Goal: Task Accomplishment & Management: Manage account settings

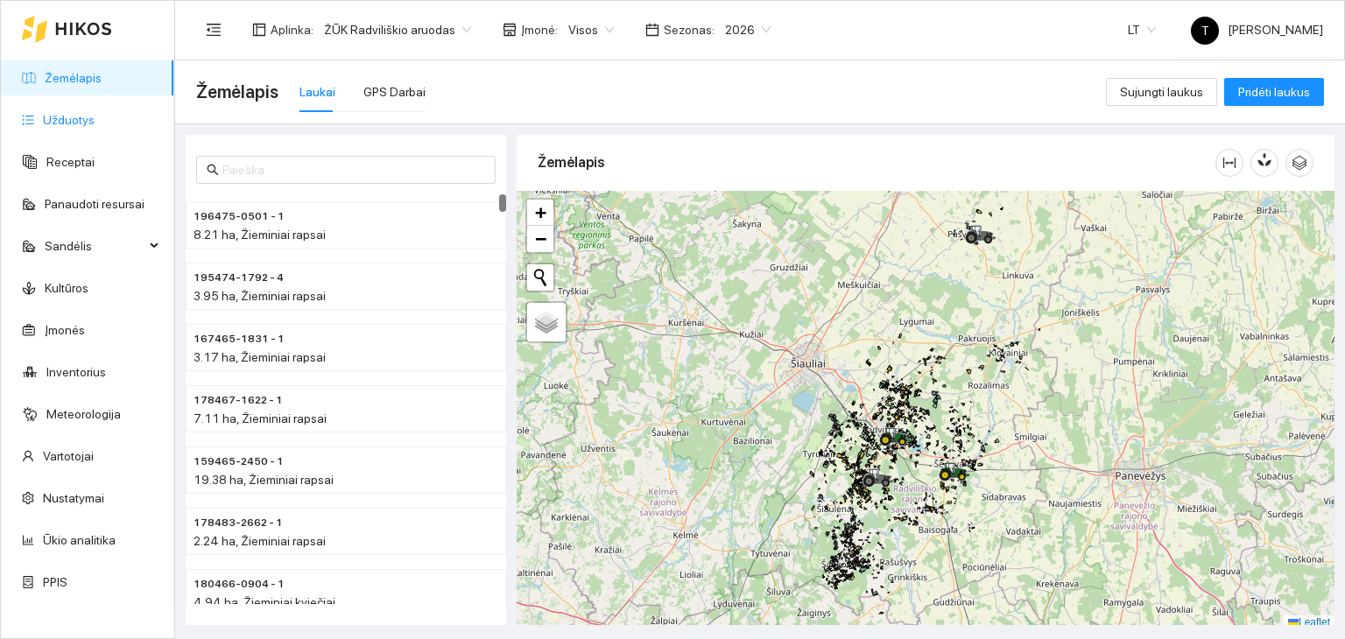
click at [43, 113] on link "Užduotys" at bounding box center [69, 120] width 52 height 14
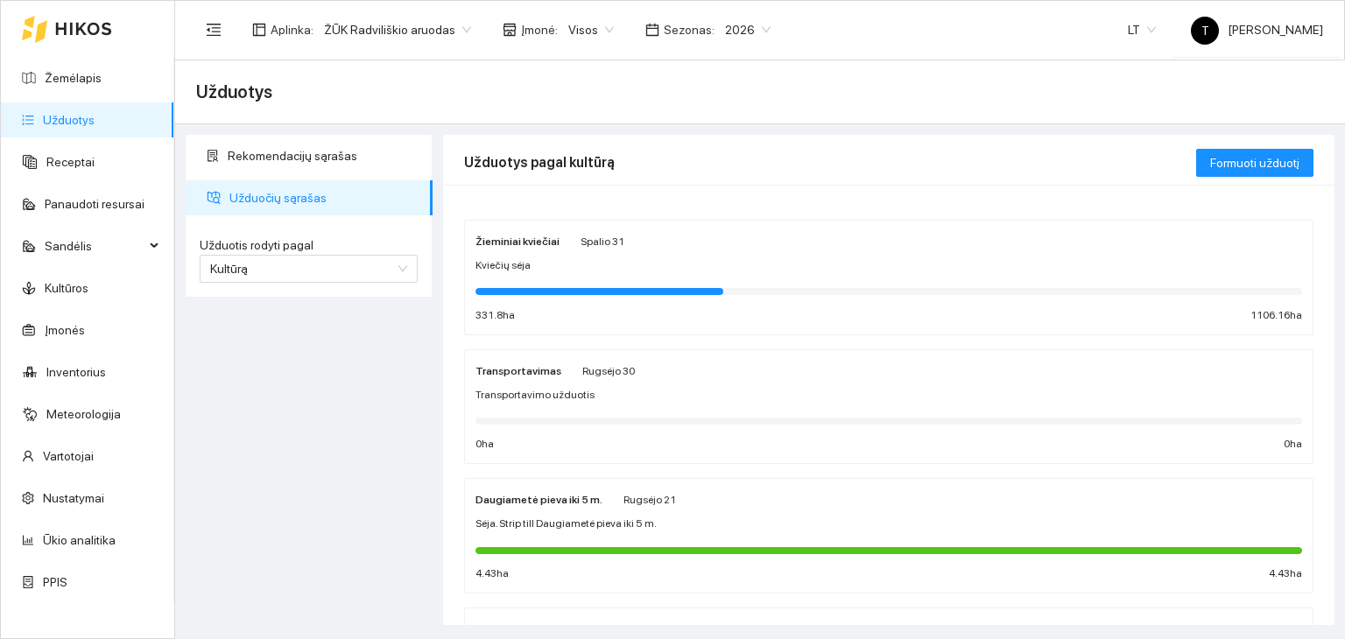
click at [593, 249] on div "Spalio 31" at bounding box center [603, 240] width 44 height 19
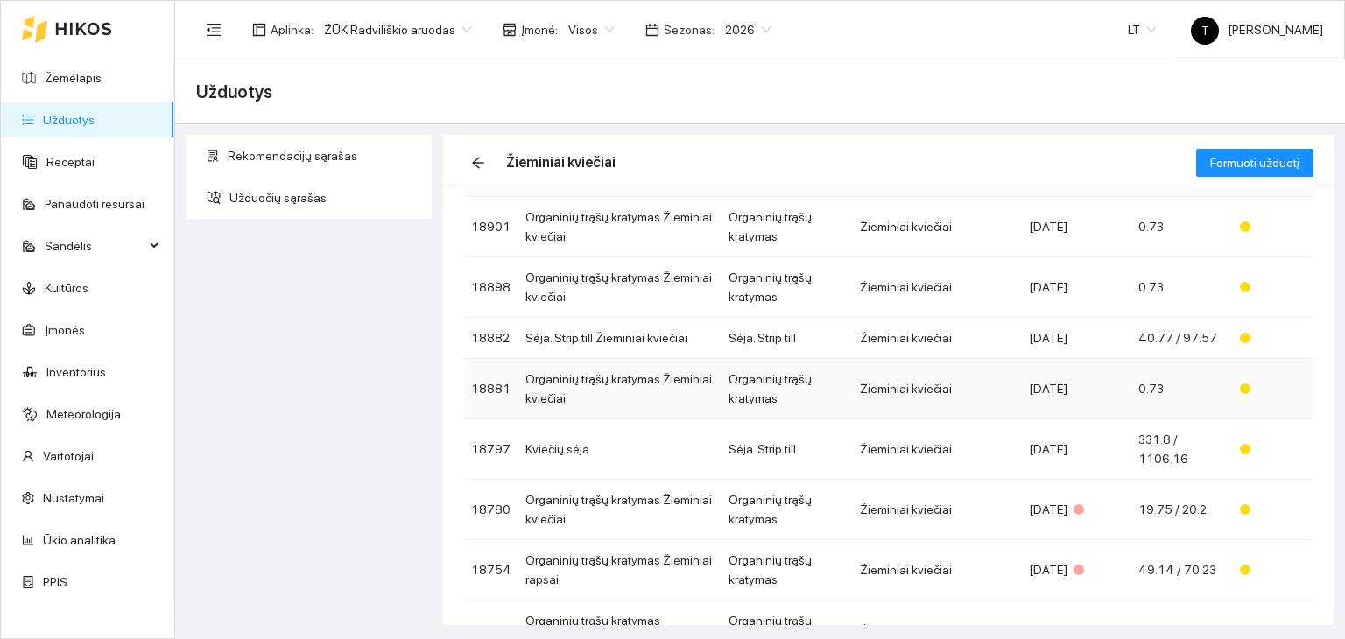
scroll to position [126, 0]
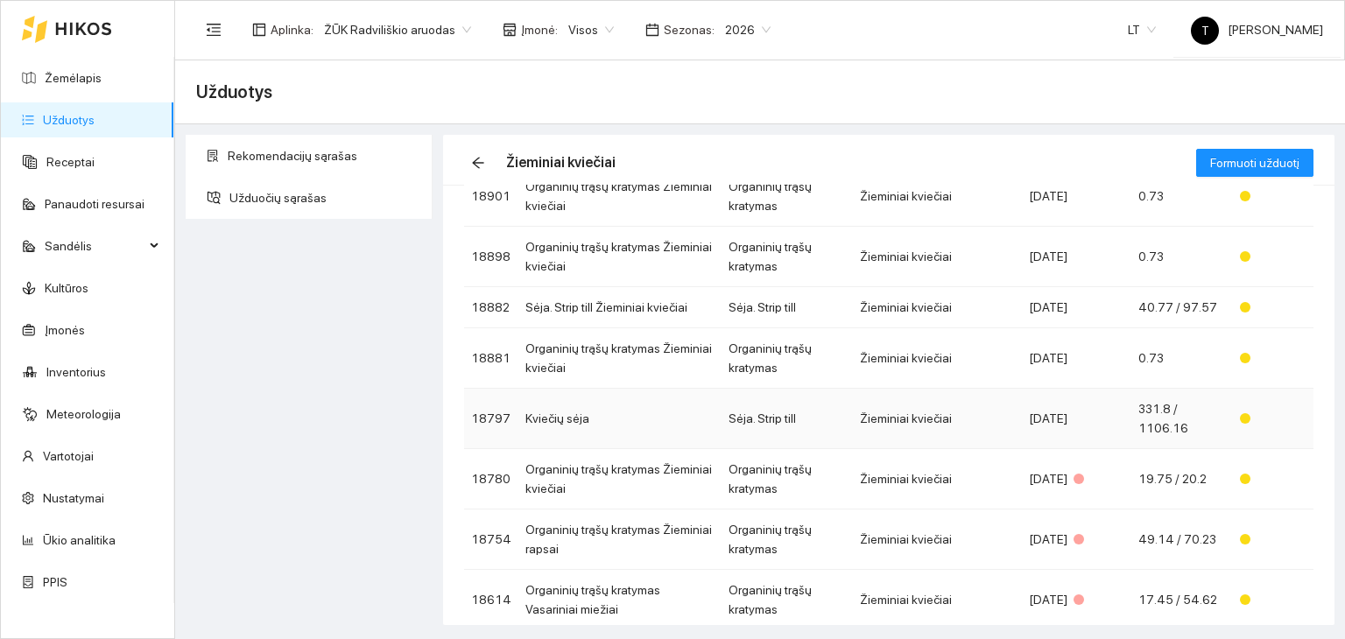
click at [977, 423] on td "Žieminiai kviečiai" at bounding box center [937, 419] width 169 height 60
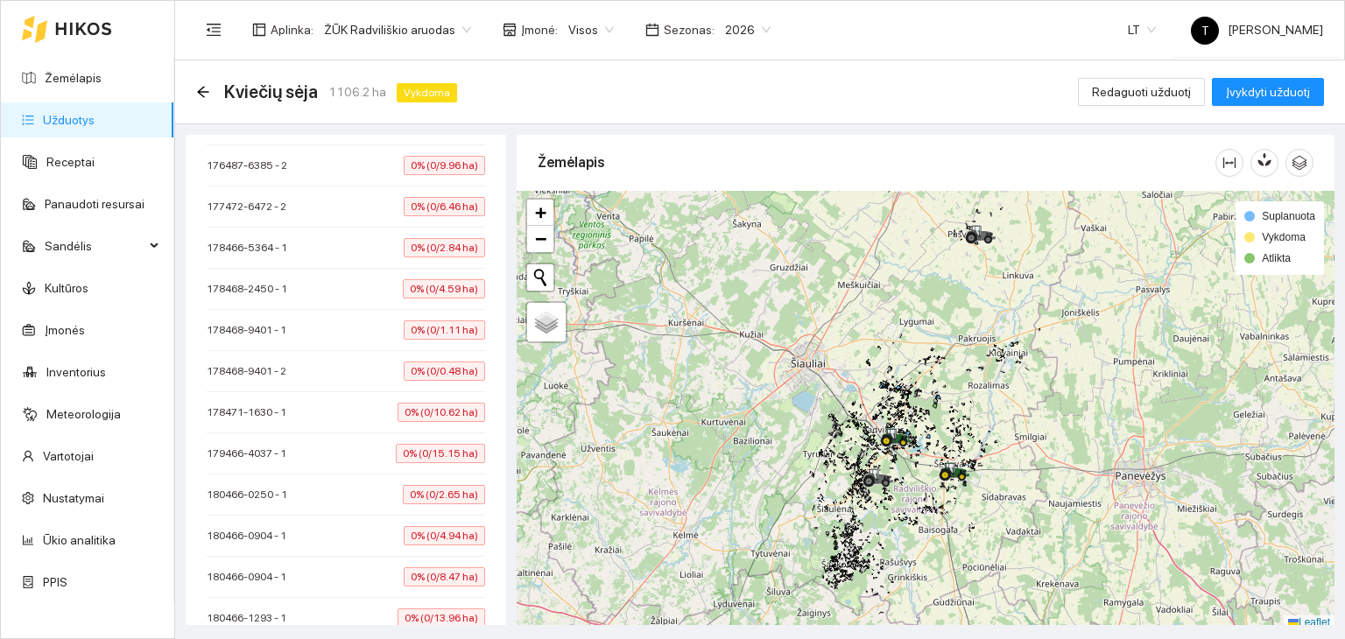
scroll to position [2890, 0]
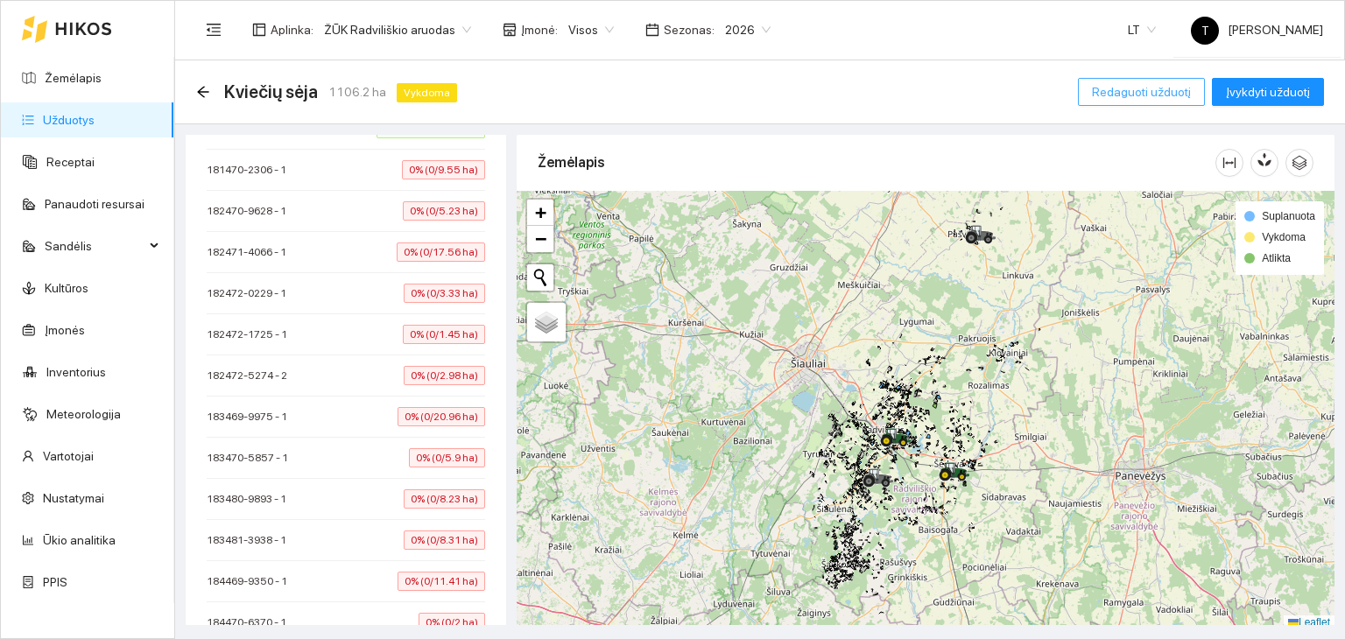
click at [1124, 88] on span "Redaguoti užduotį" at bounding box center [1141, 91] width 99 height 19
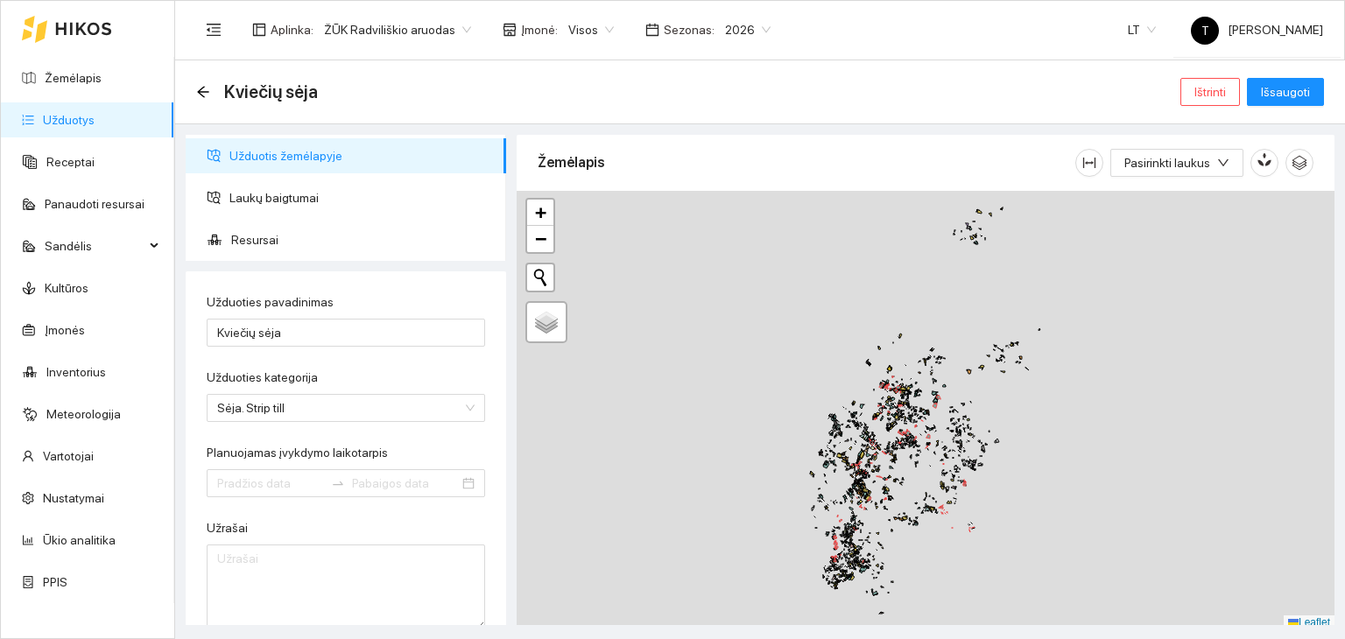
type input "[DATE]"
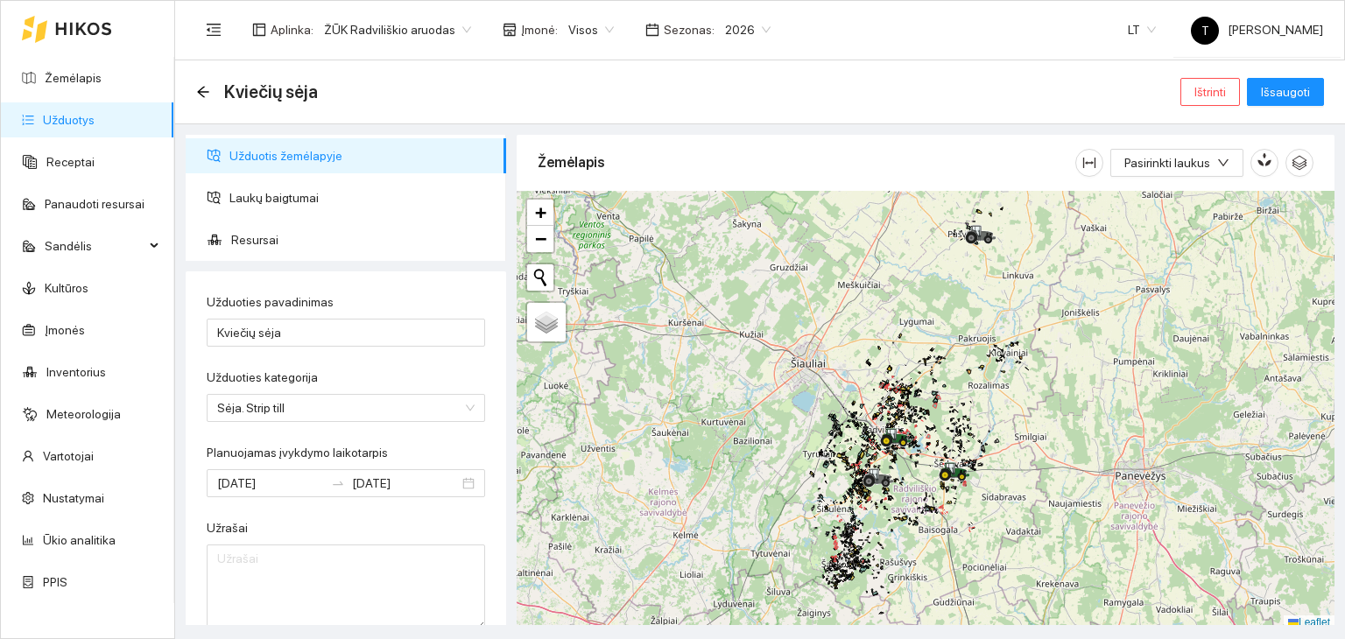
scroll to position [4, 0]
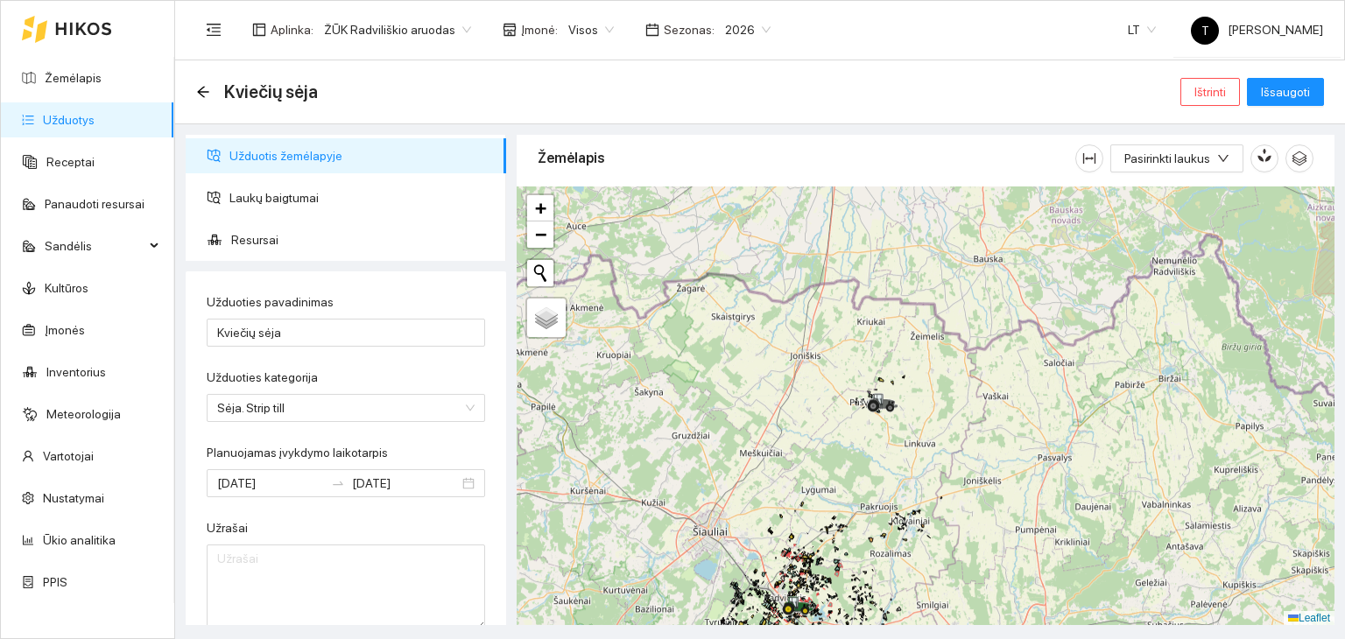
drag, startPoint x: 1071, startPoint y: 286, endPoint x: 941, endPoint y: 546, distance: 290.2
click at [941, 546] on div "+ − Nieko nerasta. Bandykite dar kartą. Žemėlapis Palydovas Leaflet" at bounding box center [926, 407] width 818 height 440
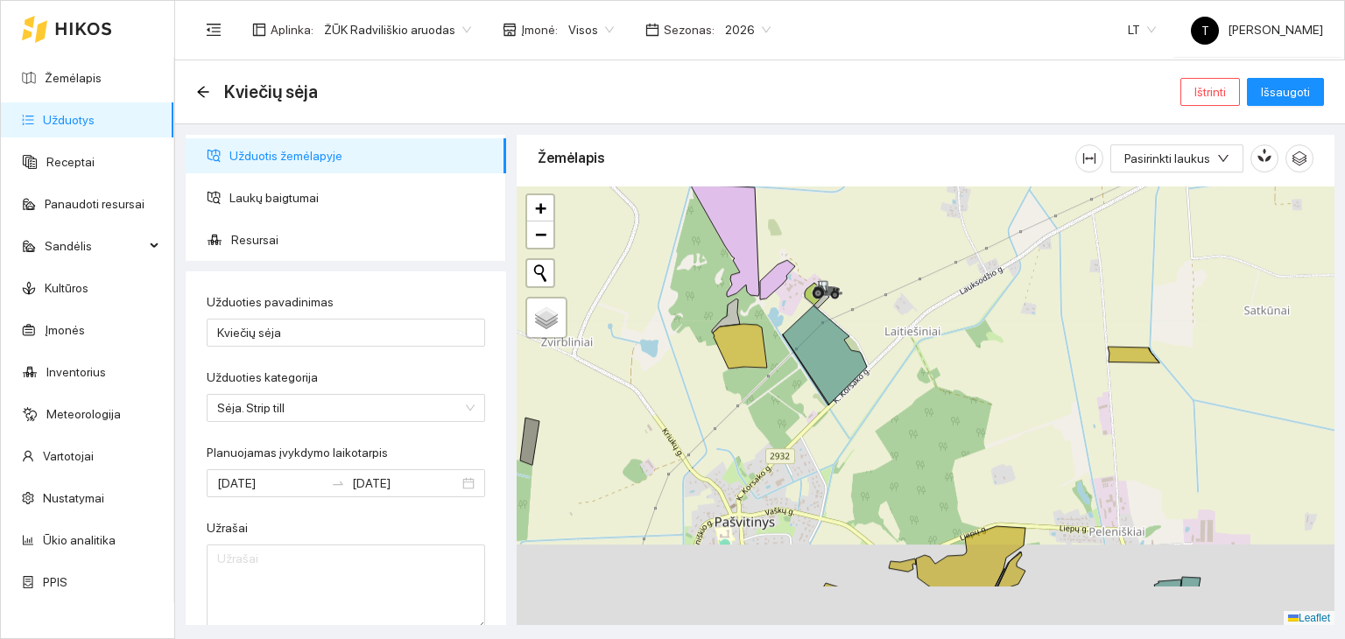
drag, startPoint x: 864, startPoint y: 566, endPoint x: 853, endPoint y: 474, distance: 92.6
click at [853, 474] on div "+ − Nieko nerasta. Bandykite dar kartą. Žemėlapis Palydovas Leaflet" at bounding box center [926, 407] width 818 height 440
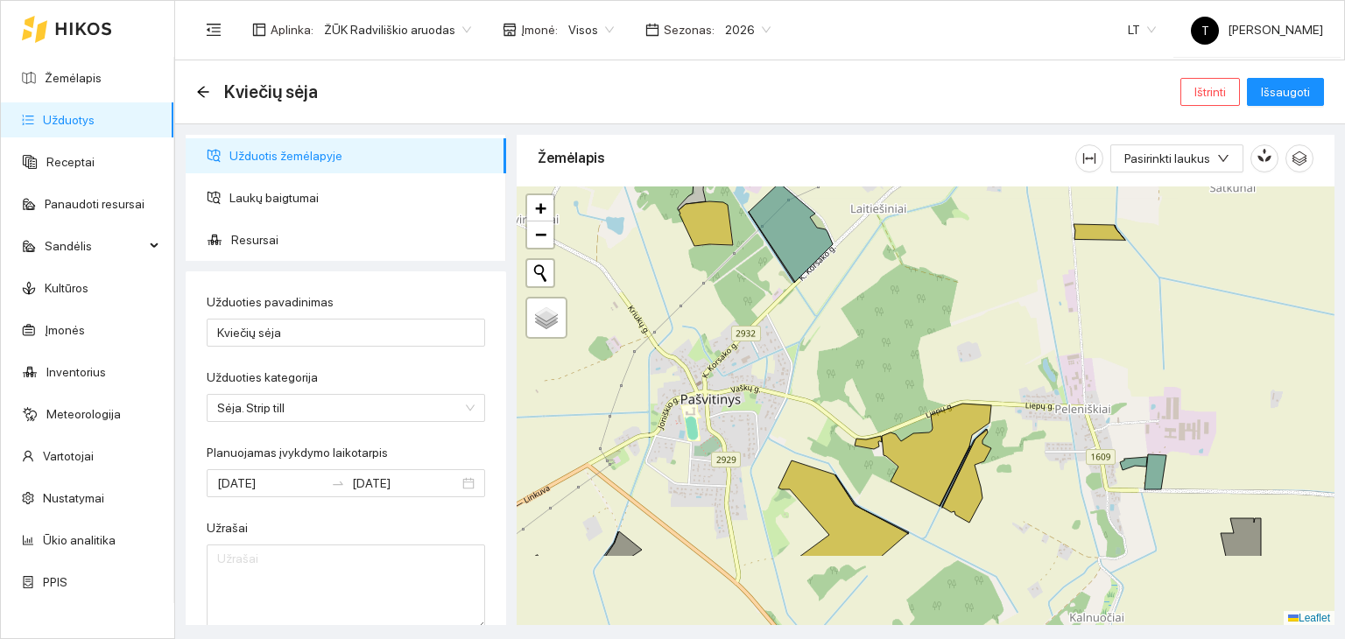
drag, startPoint x: 853, startPoint y: 474, endPoint x: 819, endPoint y: 360, distance: 118.9
click at [819, 360] on div "+ − Nieko nerasta. Bandykite dar kartą. Žemėlapis Palydovas Leaflet" at bounding box center [926, 407] width 818 height 440
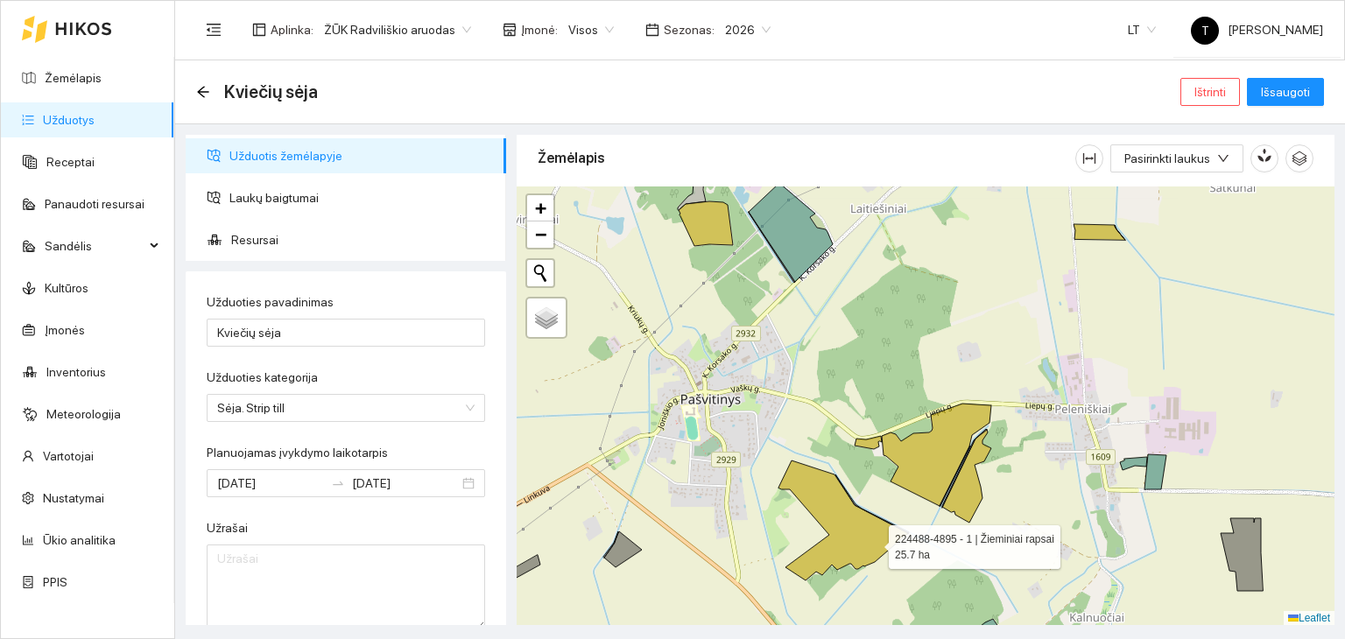
click at [873, 542] on icon at bounding box center [844, 521] width 130 height 120
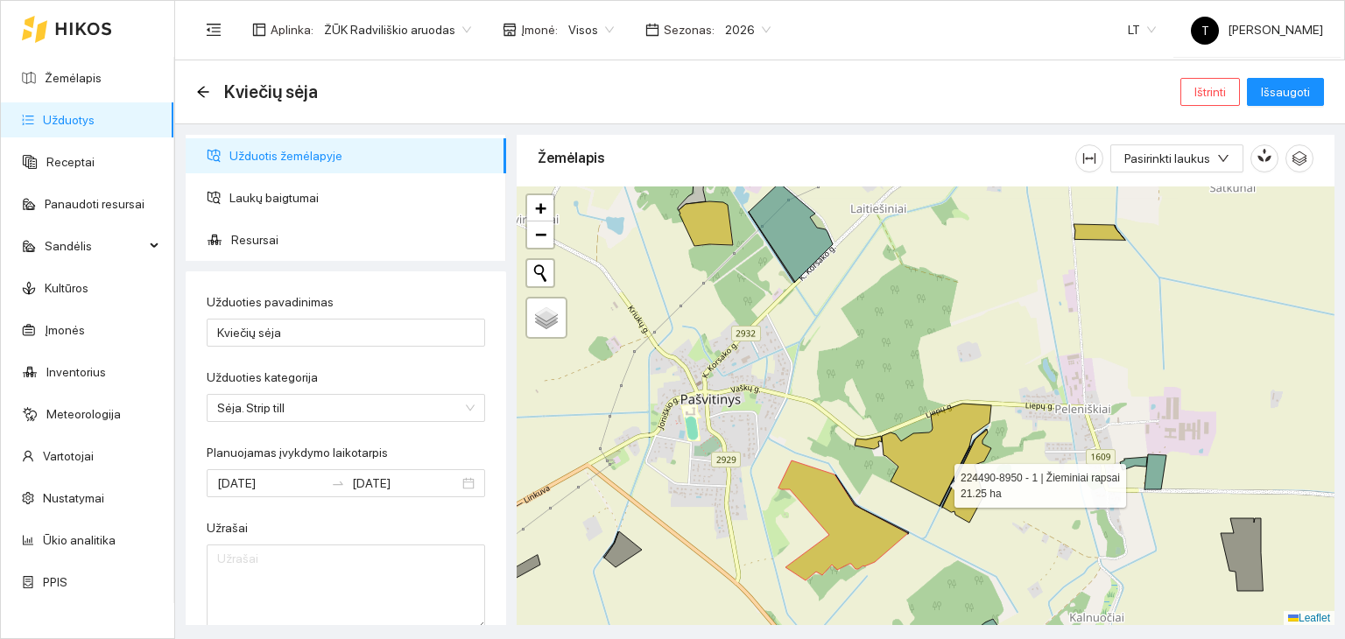
click at [939, 481] on icon at bounding box center [936, 455] width 109 height 102
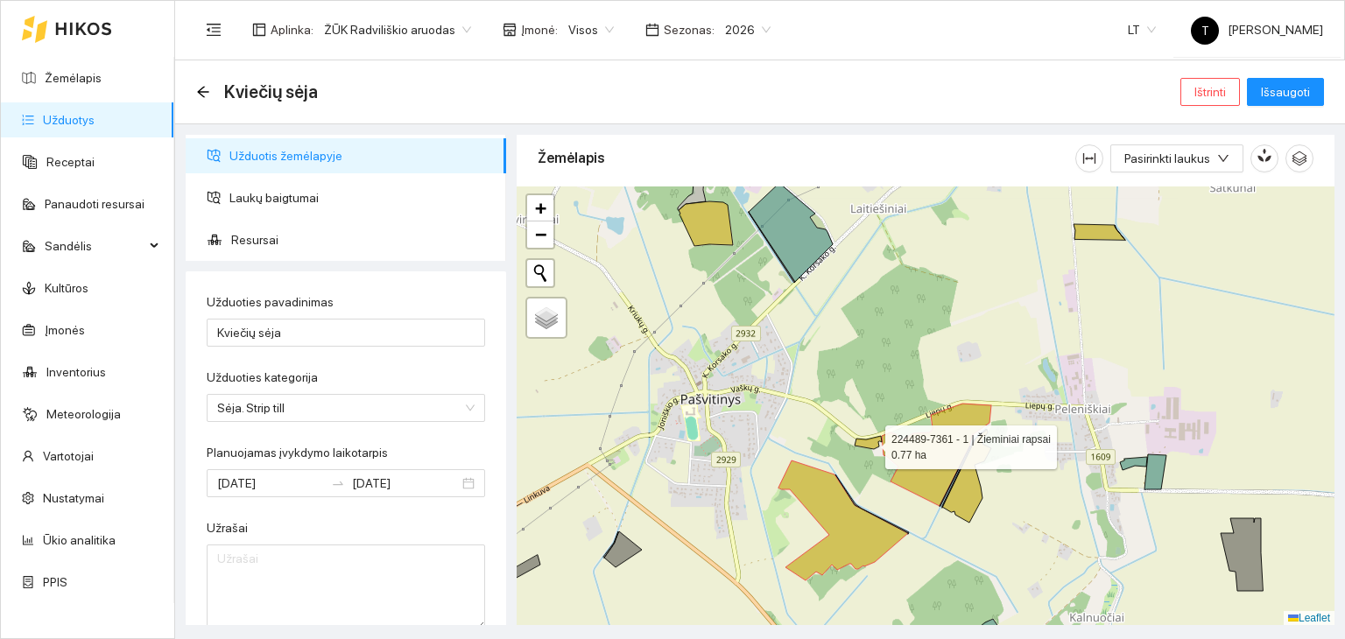
click at [870, 442] on icon at bounding box center [868, 442] width 27 height 13
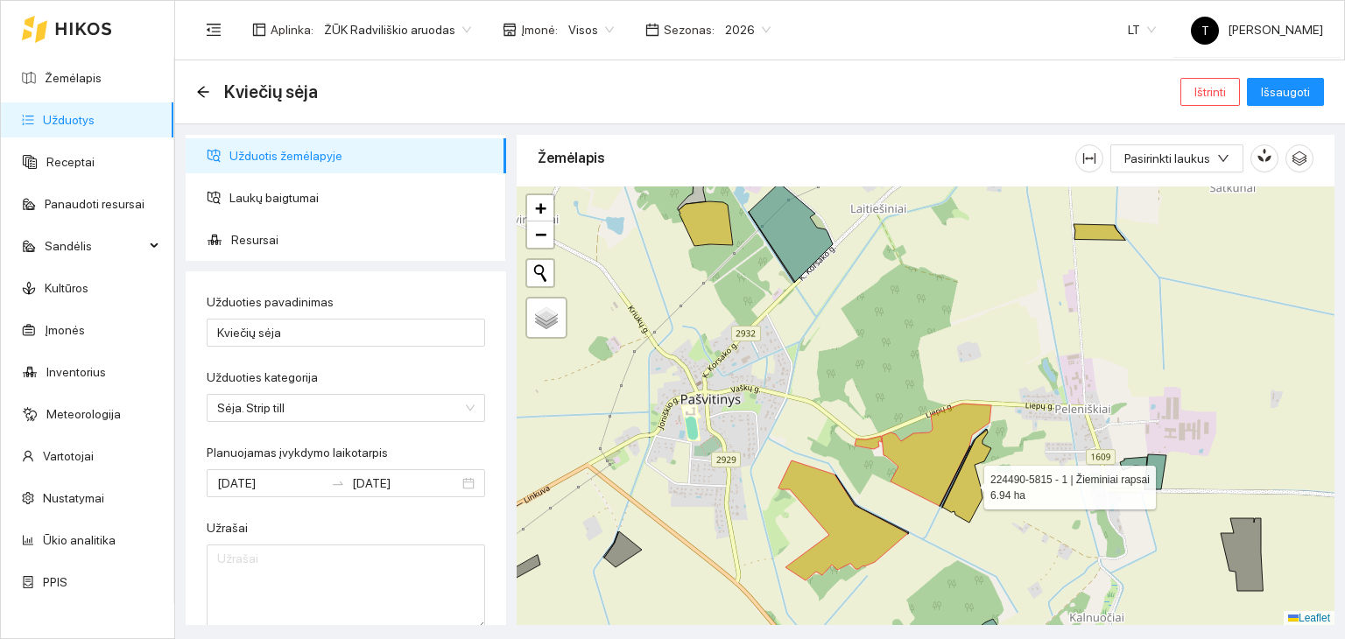
click at [974, 504] on icon at bounding box center [966, 476] width 49 height 94
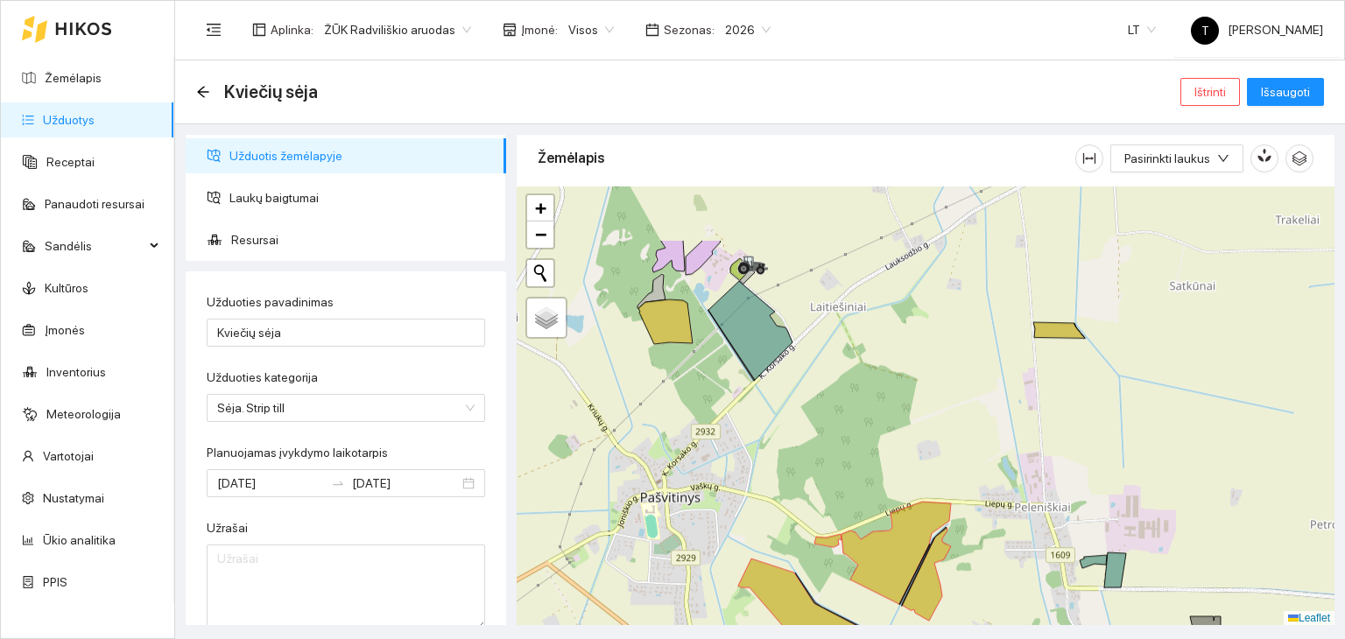
drag, startPoint x: 1088, startPoint y: 342, endPoint x: 1005, endPoint y: 531, distance: 206.7
click at [1005, 531] on div "+ − Nieko nerasta. Bandykite dar kartą. Žemėlapis Palydovas Leaflet" at bounding box center [926, 407] width 818 height 440
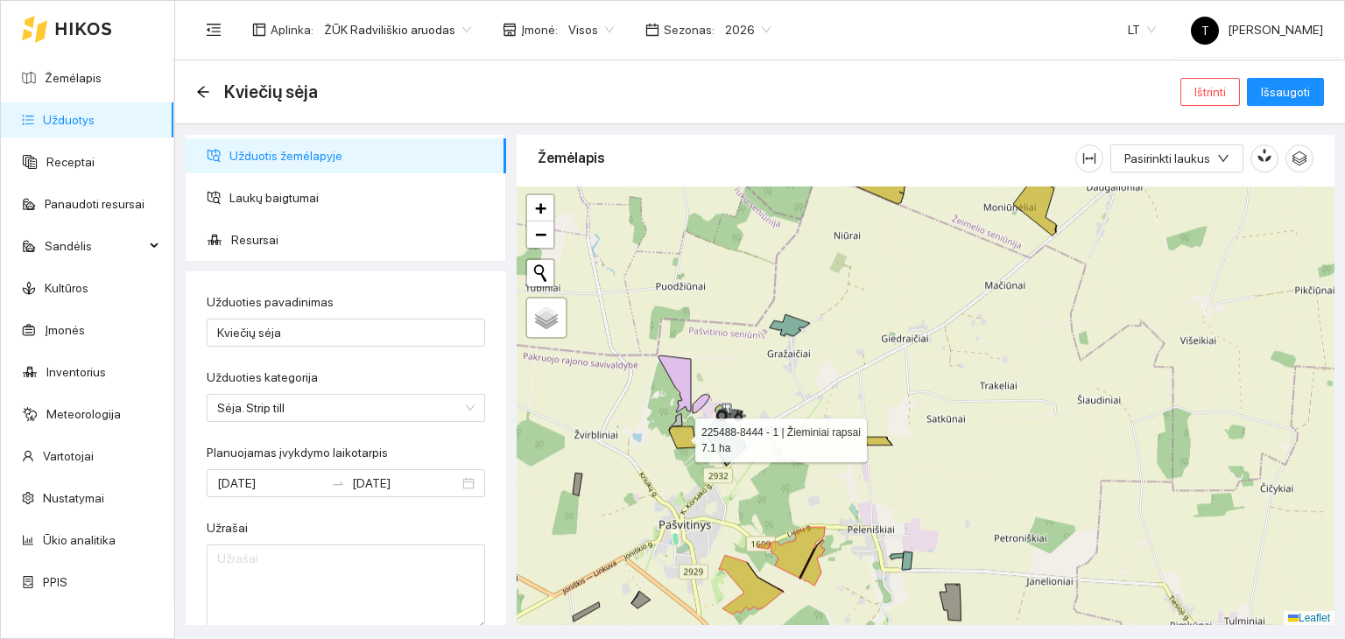
click at [680, 435] on icon at bounding box center [682, 438] width 27 height 22
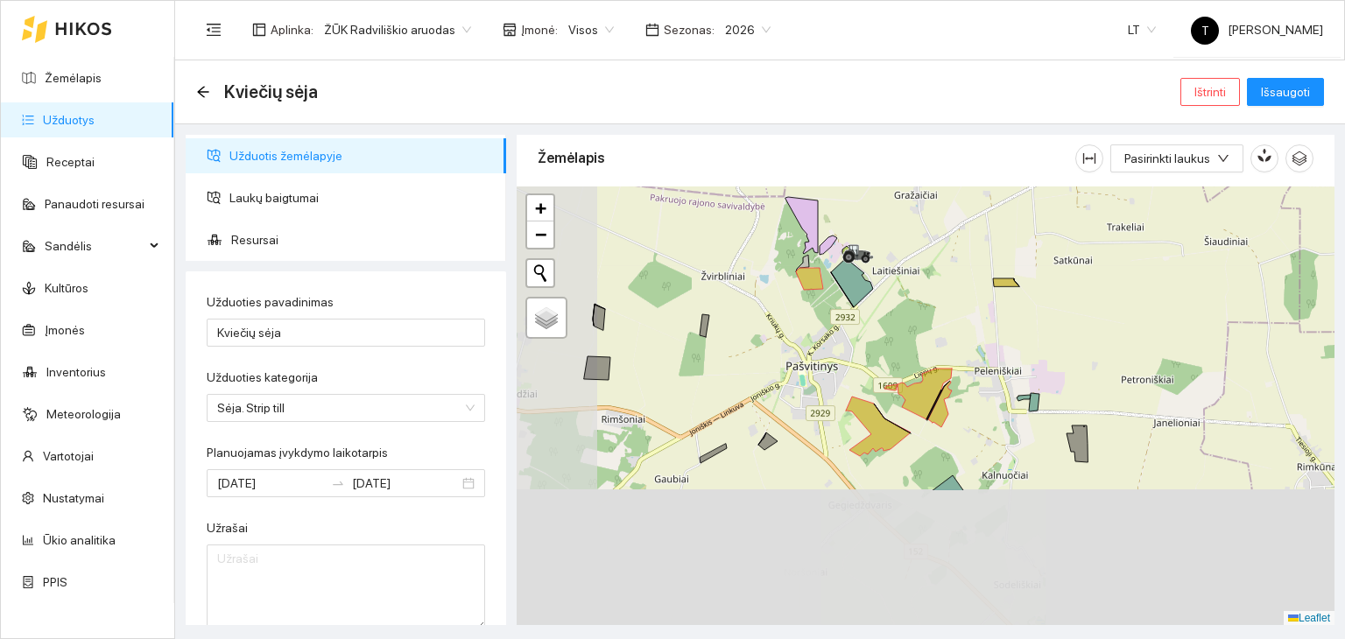
drag, startPoint x: 736, startPoint y: 539, endPoint x: 863, endPoint y: 359, distance: 220.6
click at [863, 359] on div "+ − Nieko nerasta. Bandykite dar kartą. Žemėlapis Palydovas Leaflet" at bounding box center [926, 407] width 818 height 440
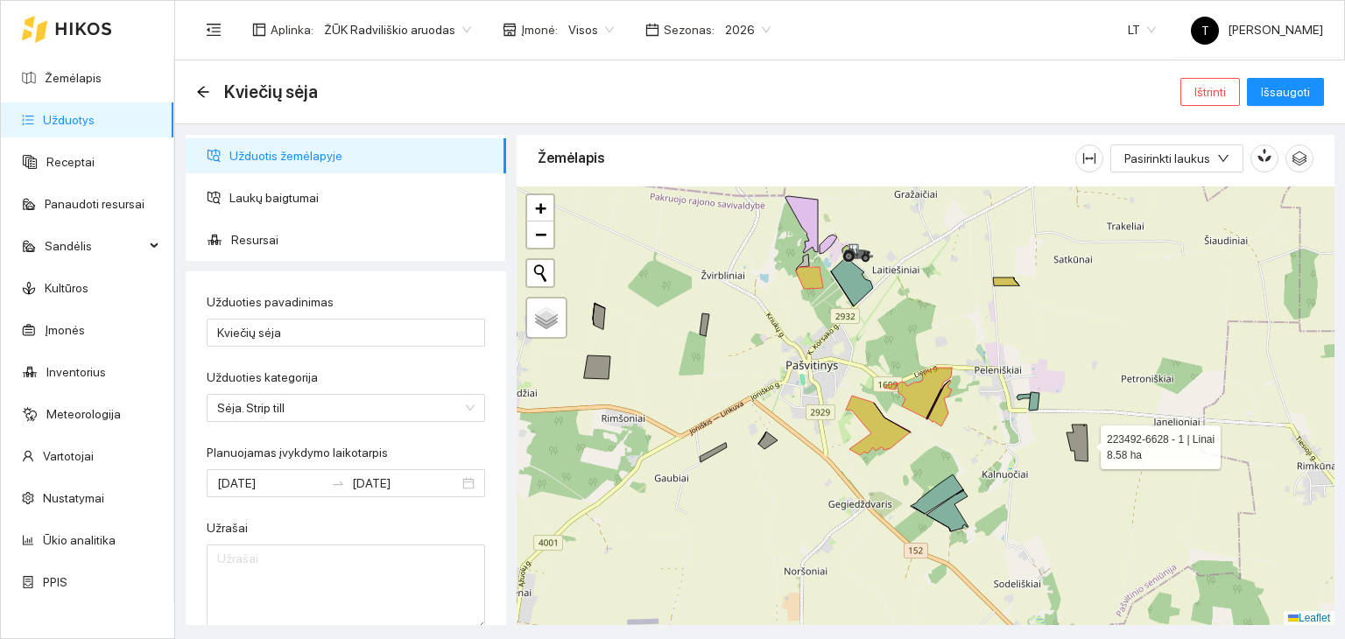
click at [1085, 442] on icon at bounding box center [1077, 443] width 21 height 37
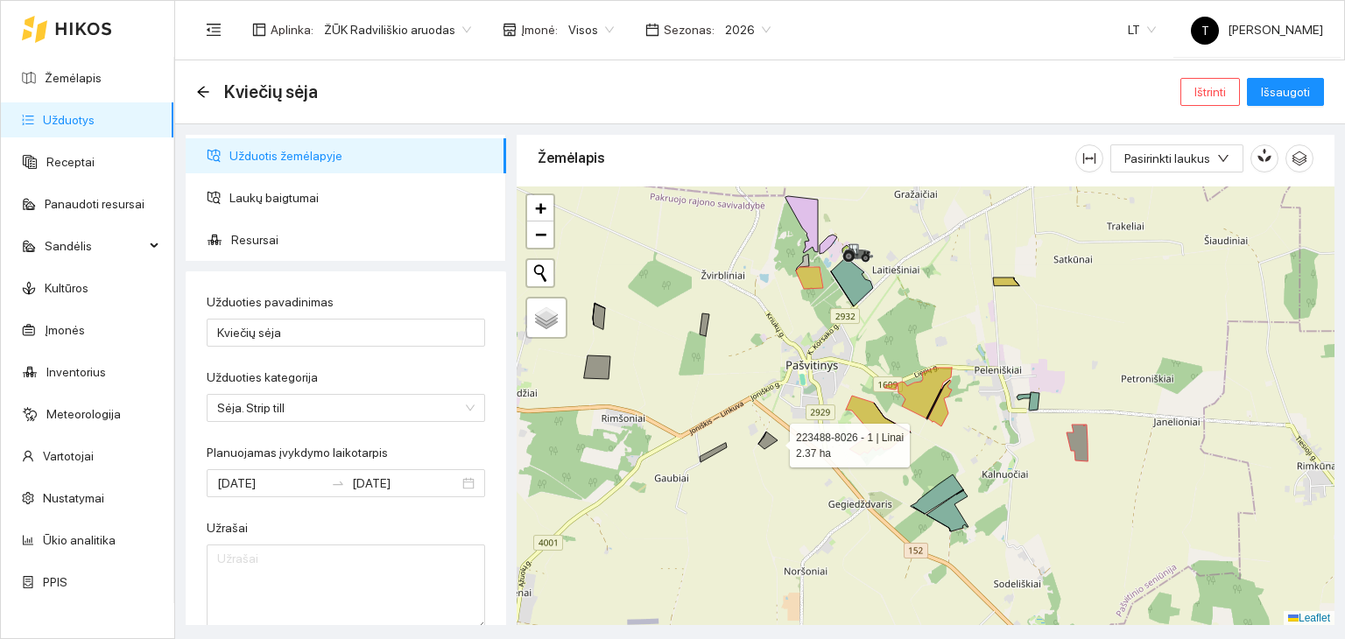
click at [774, 441] on icon at bounding box center [767, 441] width 19 height 18
click at [722, 448] on icon at bounding box center [713, 452] width 27 height 19
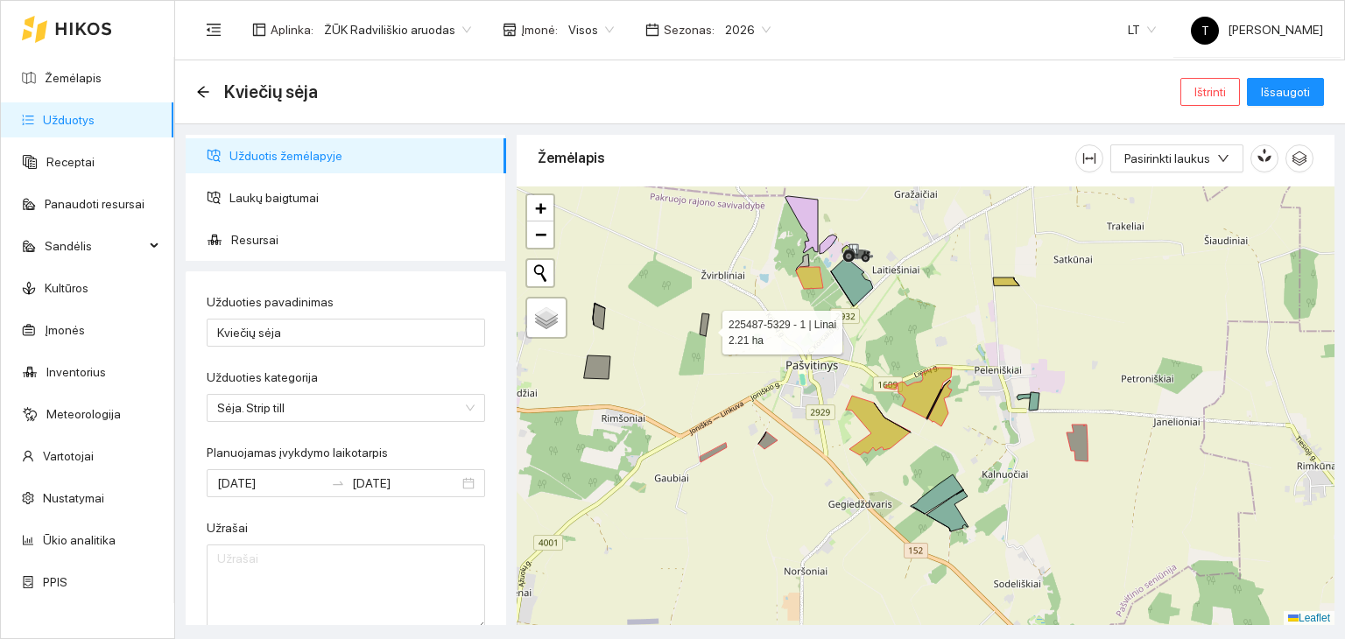
click at [707, 328] on icon at bounding box center [705, 325] width 10 height 23
click at [596, 322] on icon at bounding box center [599, 316] width 12 height 26
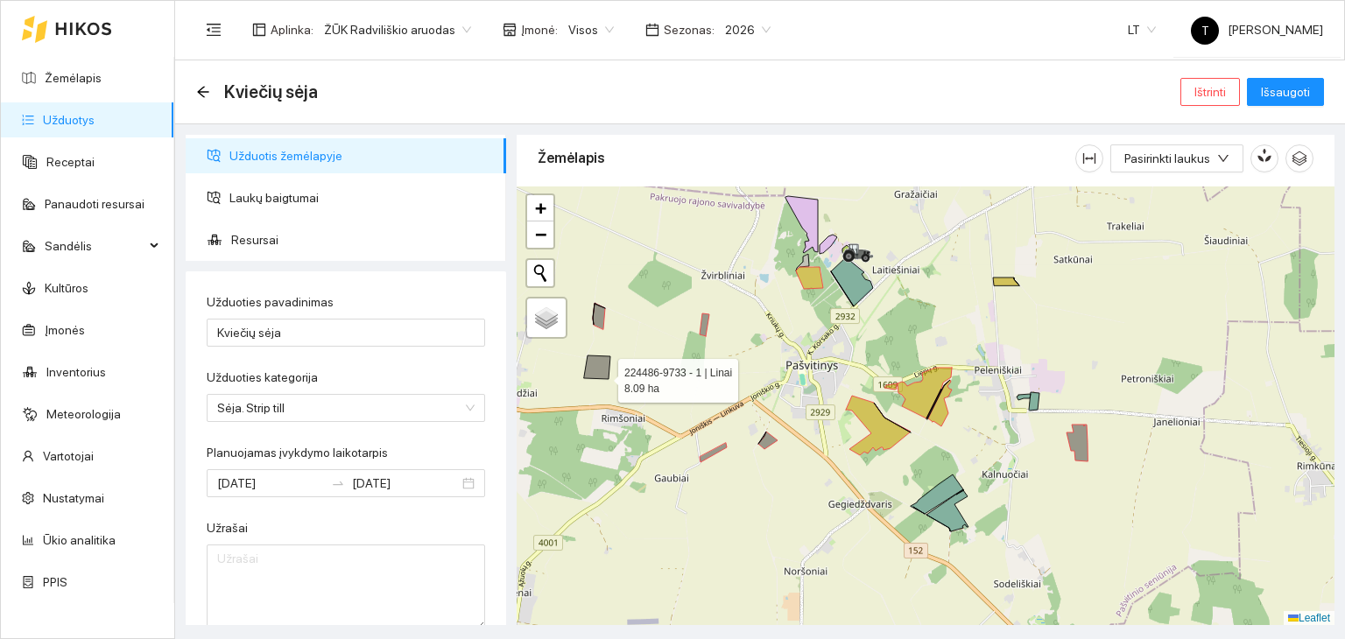
click at [603, 376] on icon at bounding box center [597, 368] width 26 height 24
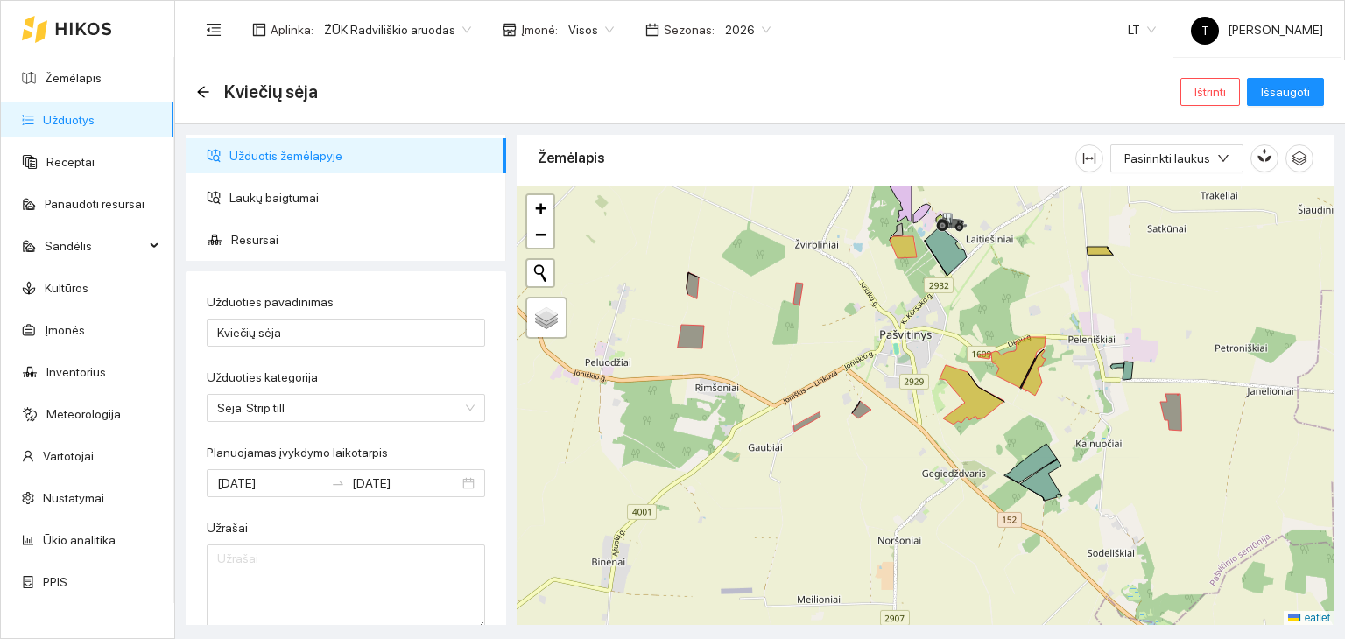
drag, startPoint x: 982, startPoint y: 519, endPoint x: 949, endPoint y: 416, distance: 108.3
click at [949, 416] on icon at bounding box center [972, 395] width 65 height 60
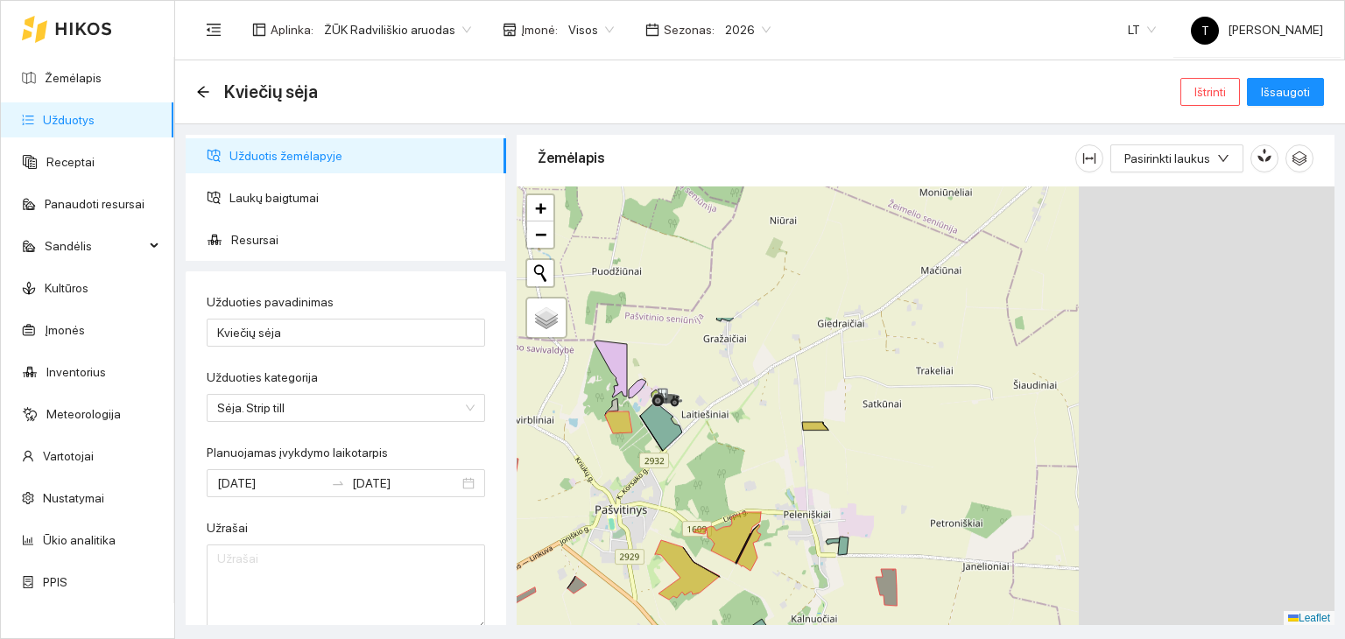
drag, startPoint x: 1224, startPoint y: 460, endPoint x: 937, endPoint y: 636, distance: 336.9
click at [937, 636] on main "Kviečių sėja Ištrinti Išsaugoti Užduotis žemėlapyje Laukų baigtumai Resursai Už…" at bounding box center [760, 349] width 1170 height 579
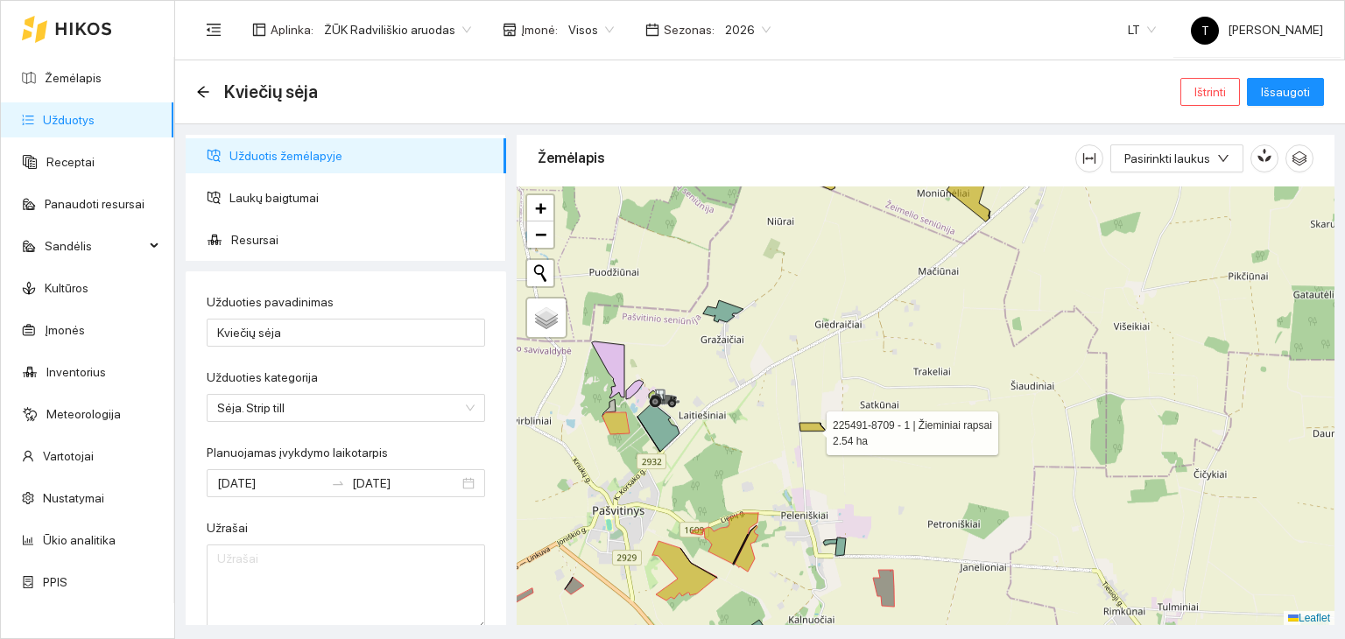
click at [811, 427] on icon at bounding box center [813, 427] width 26 height 8
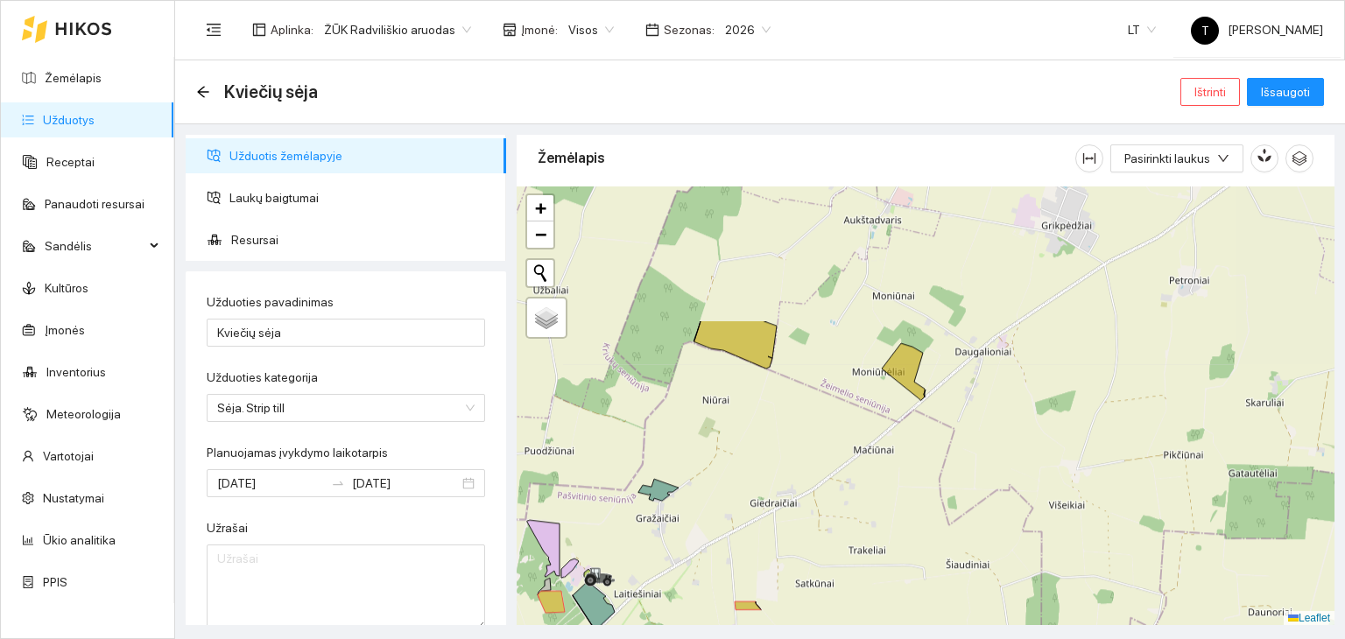
drag, startPoint x: 911, startPoint y: 428, endPoint x: 846, endPoint y: 607, distance: 190.1
click at [846, 607] on div "+ − Nieko nerasta. Bandykite dar kartą. Žemėlapis Palydovas Leaflet" at bounding box center [926, 407] width 818 height 440
click at [908, 363] on icon at bounding box center [903, 371] width 43 height 57
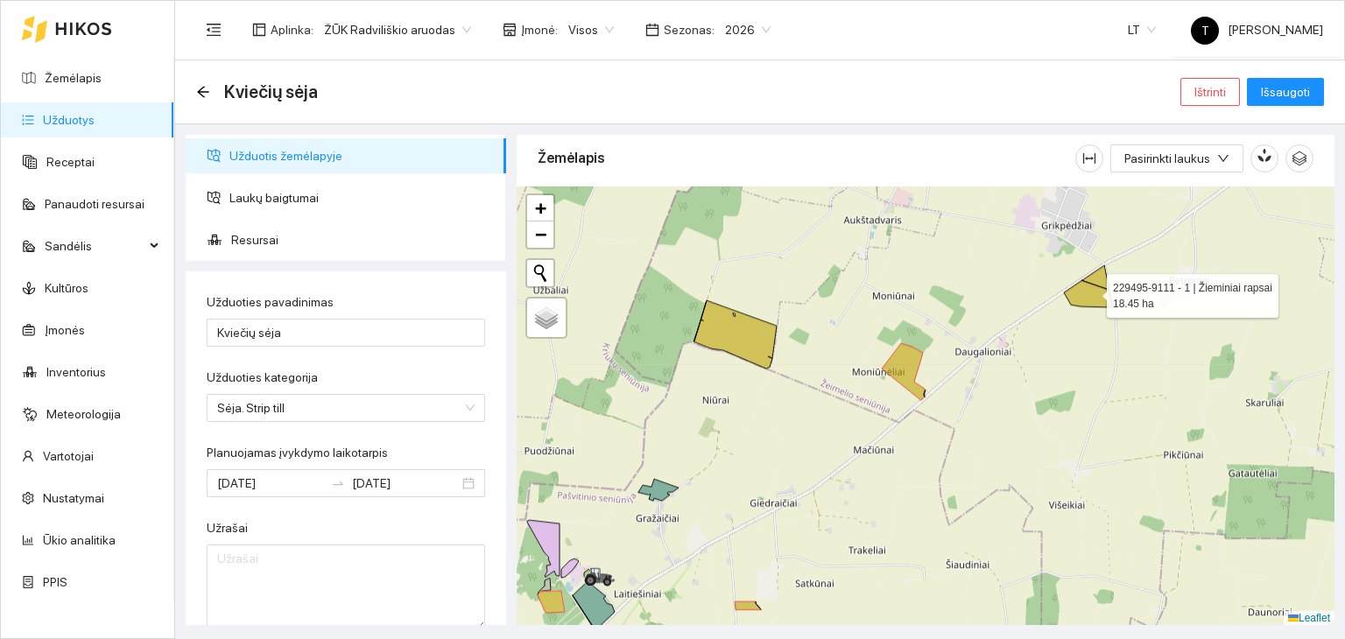
drag, startPoint x: 1104, startPoint y: 279, endPoint x: 1095, endPoint y: 288, distance: 12.4
click at [1104, 279] on icon at bounding box center [1088, 286] width 49 height 42
click at [1092, 292] on icon at bounding box center [1088, 286] width 49 height 42
click at [1087, 298] on icon at bounding box center [1088, 286] width 49 height 42
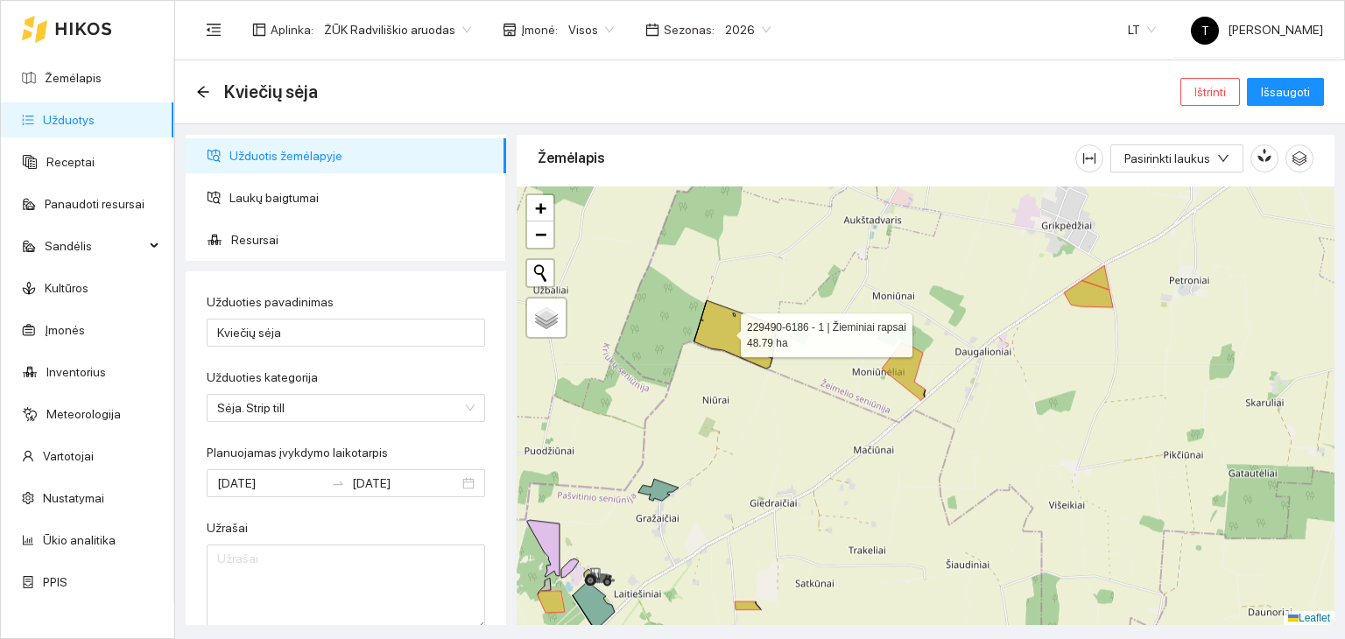
click at [725, 330] on icon at bounding box center [735, 334] width 83 height 68
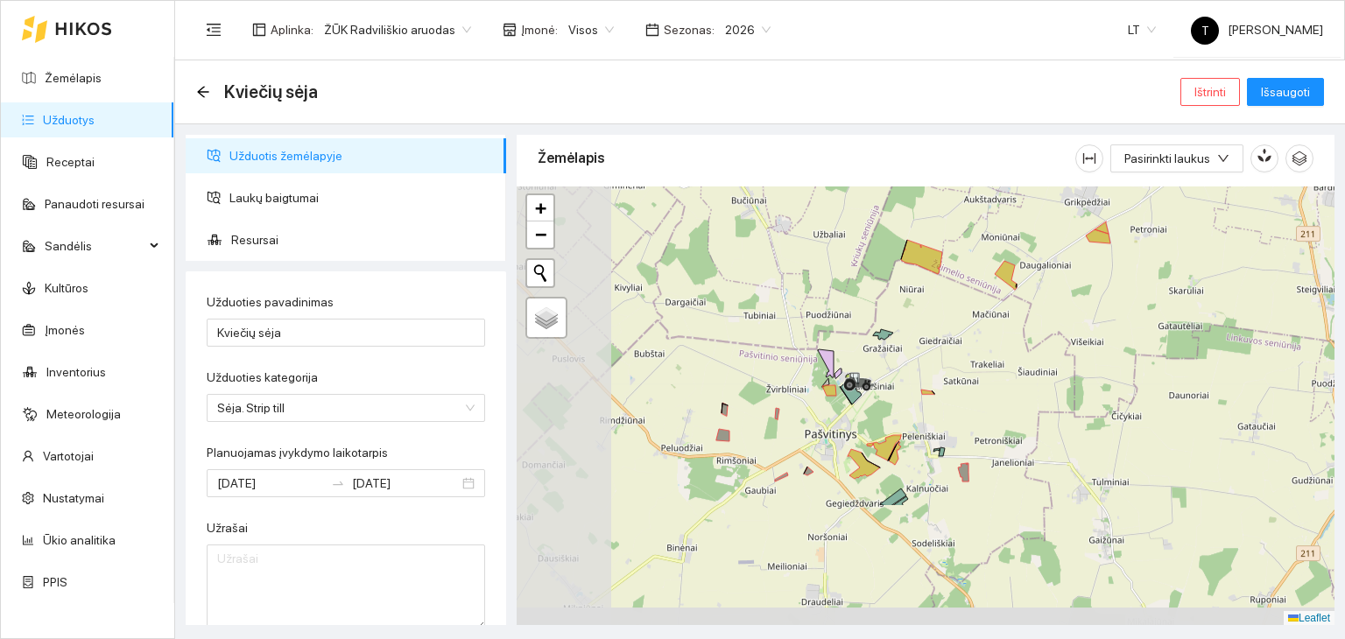
drag, startPoint x: 697, startPoint y: 531, endPoint x: 893, endPoint y: 366, distance: 256.1
click at [893, 366] on div "+ − Nieko nerasta. Bandykite dar kartą. Žemėlapis Palydovas Leaflet" at bounding box center [926, 407] width 818 height 440
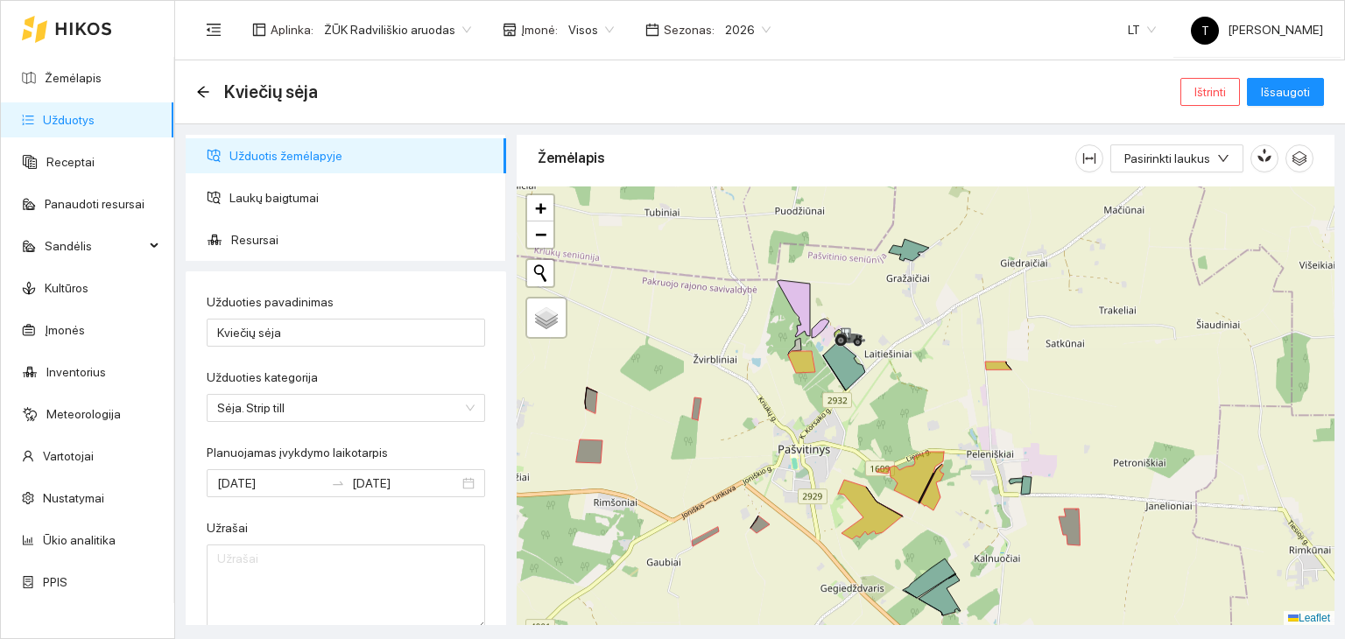
drag, startPoint x: 963, startPoint y: 530, endPoint x: 904, endPoint y: 416, distance: 128.1
click at [904, 416] on div "+ − Nieko nerasta. Bandykite dar kartą. Žemėlapis Palydovas Leaflet" at bounding box center [926, 407] width 818 height 440
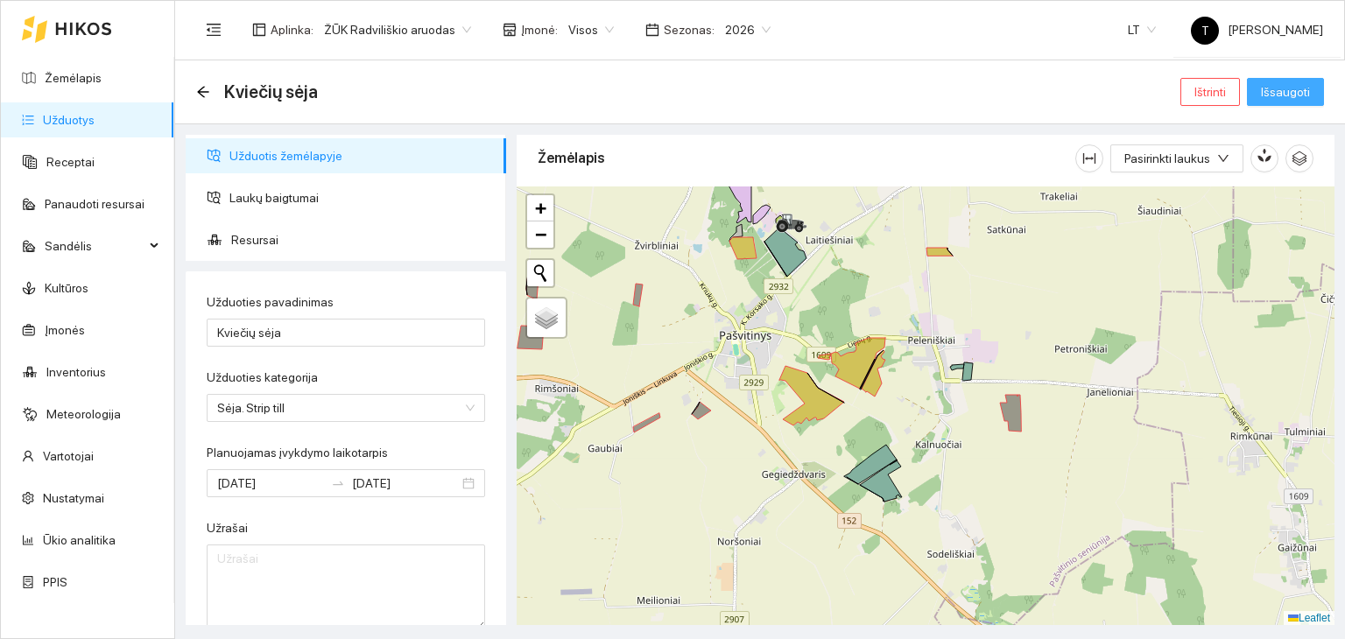
click at [1291, 93] on span "Išsaugoti" at bounding box center [1285, 91] width 49 height 19
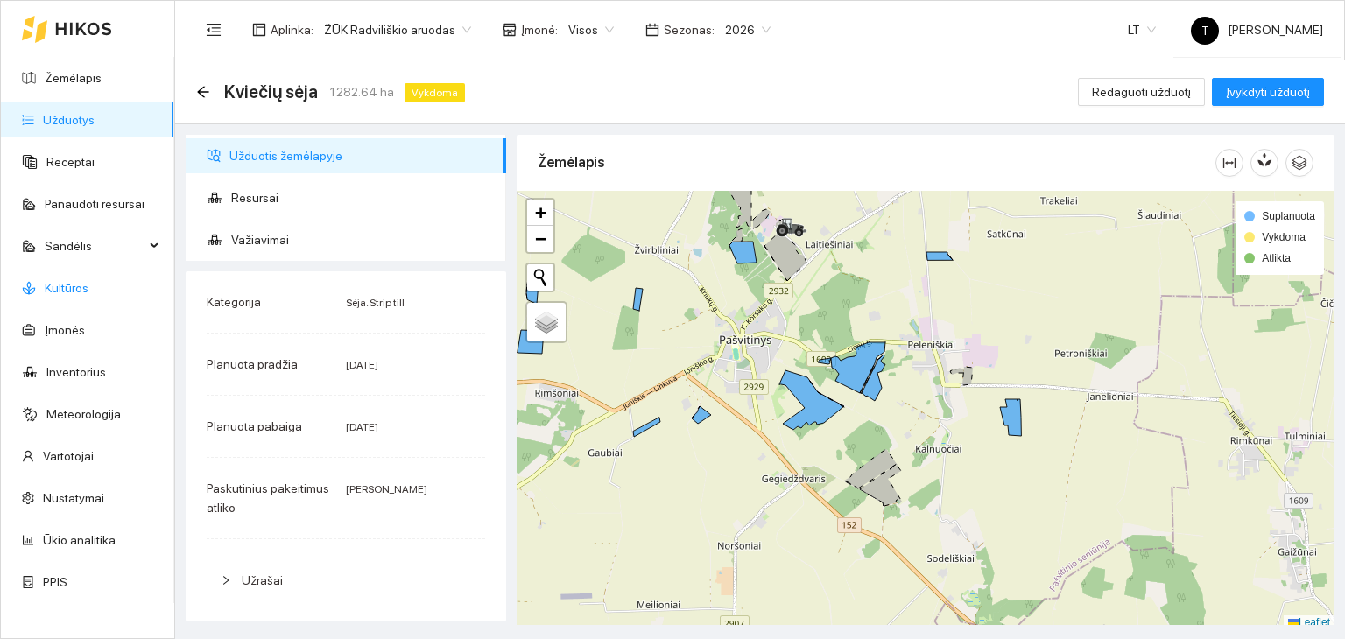
click at [70, 285] on link "Kultūros" at bounding box center [67, 288] width 44 height 14
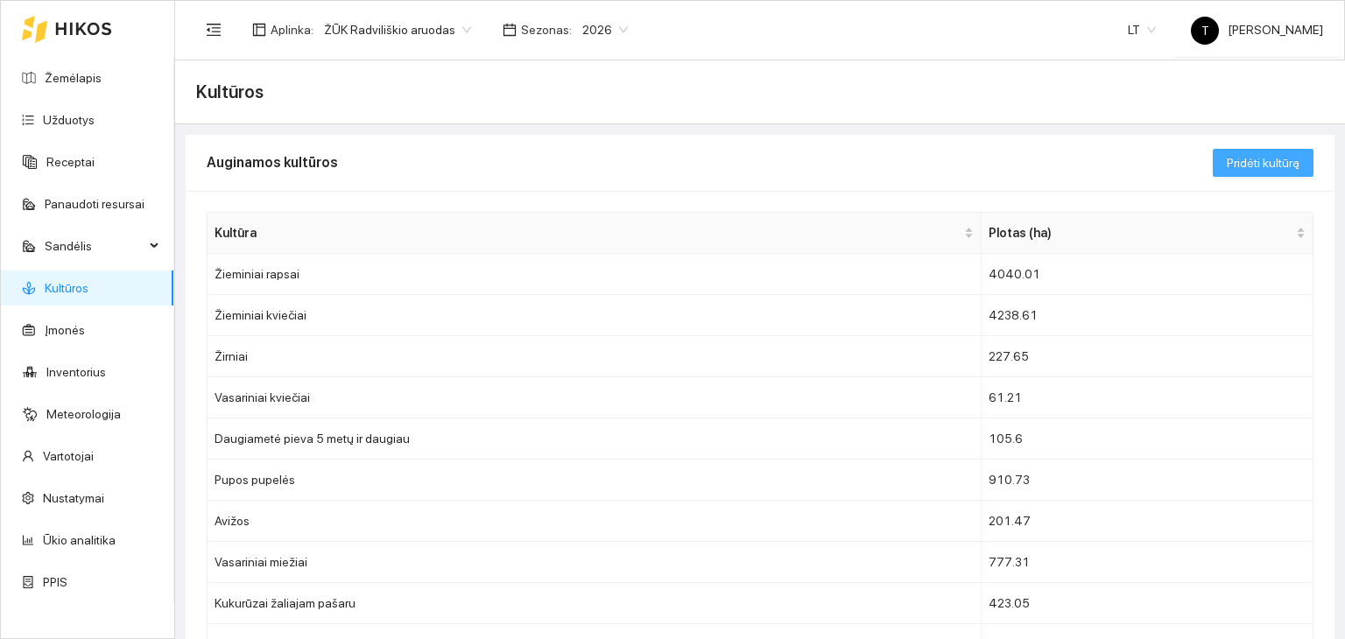
click at [1251, 155] on span "Pridėti kultūrą" at bounding box center [1263, 162] width 73 height 19
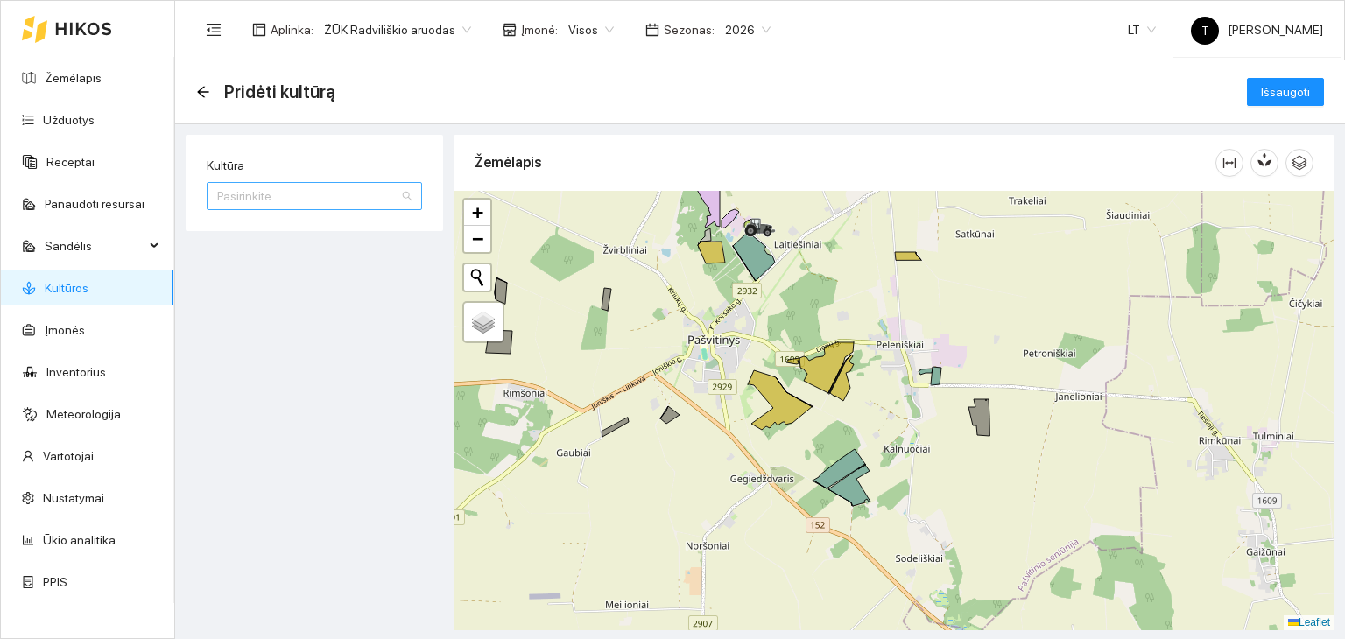
click at [295, 189] on input "Kultūra" at bounding box center [308, 196] width 182 height 26
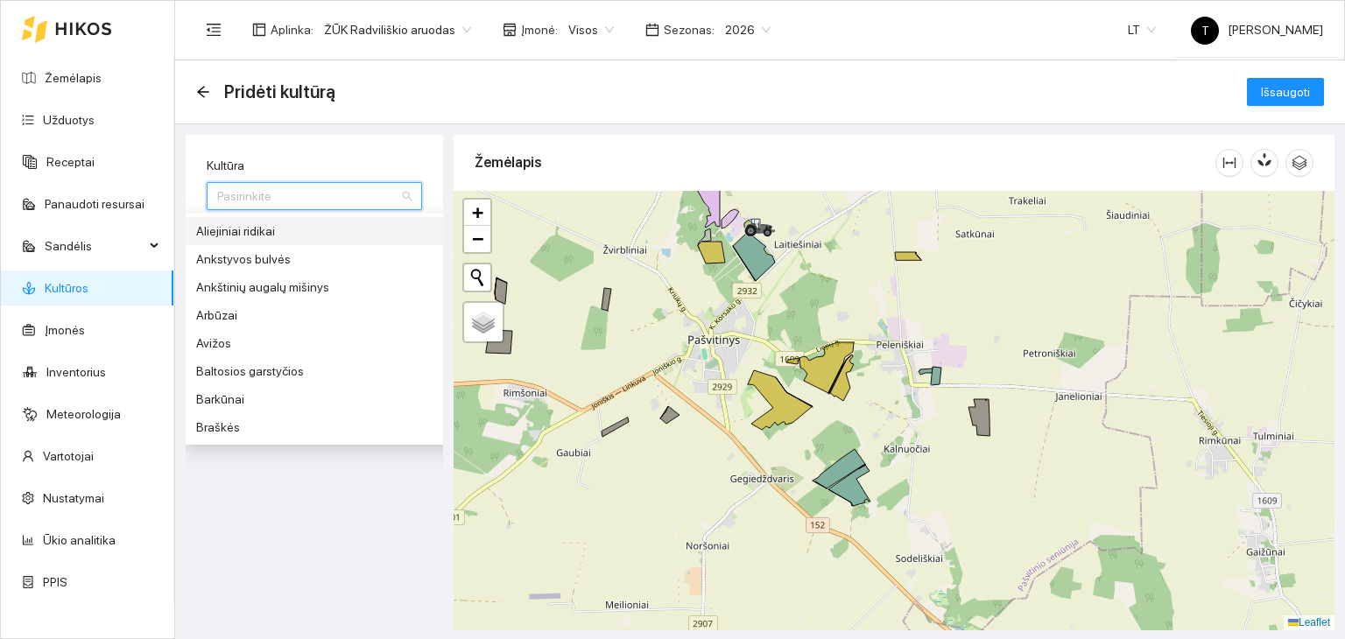
type input "k"
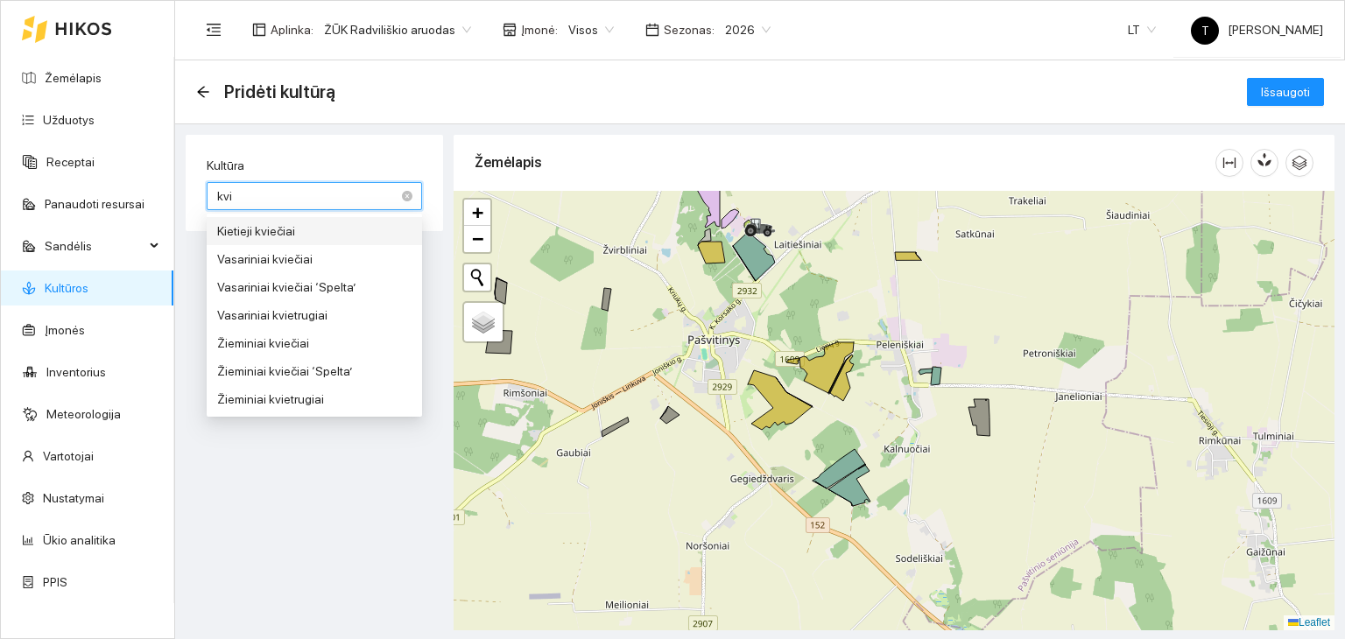
type input "kvie"
click at [290, 338] on div "Žieminiai kviečiai" at bounding box center [314, 343] width 194 height 19
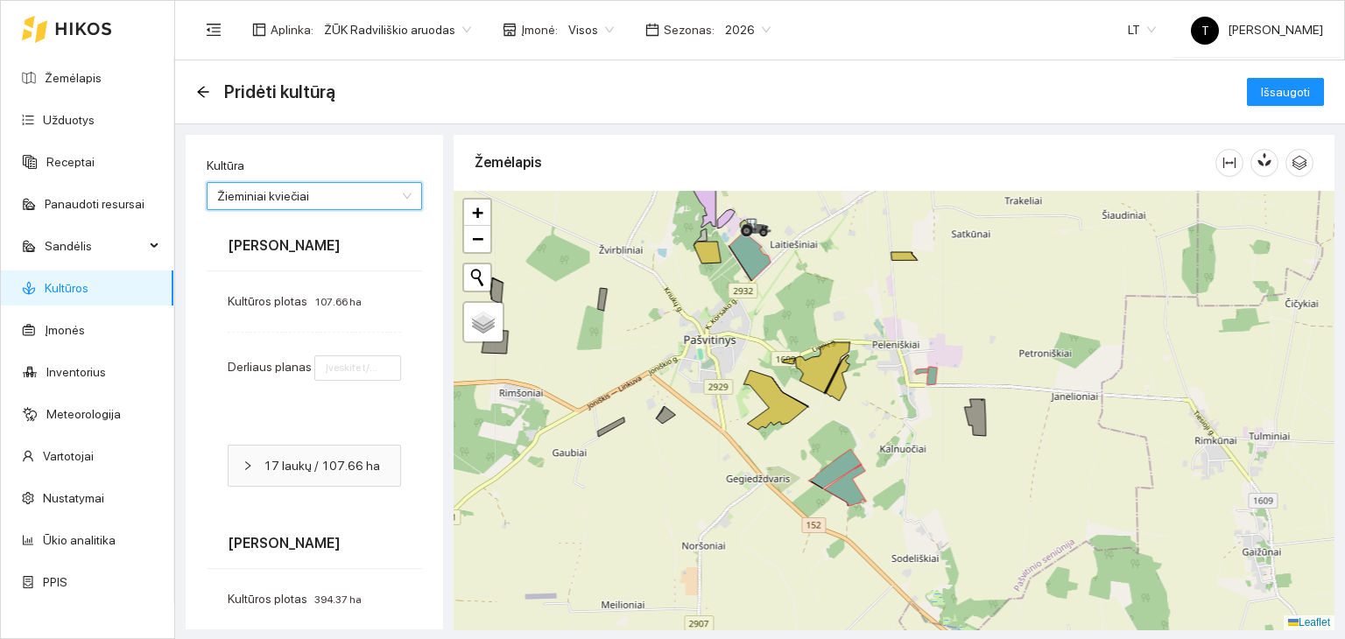
type input "7"
type input "6"
type input "7"
type input "8"
type input "7"
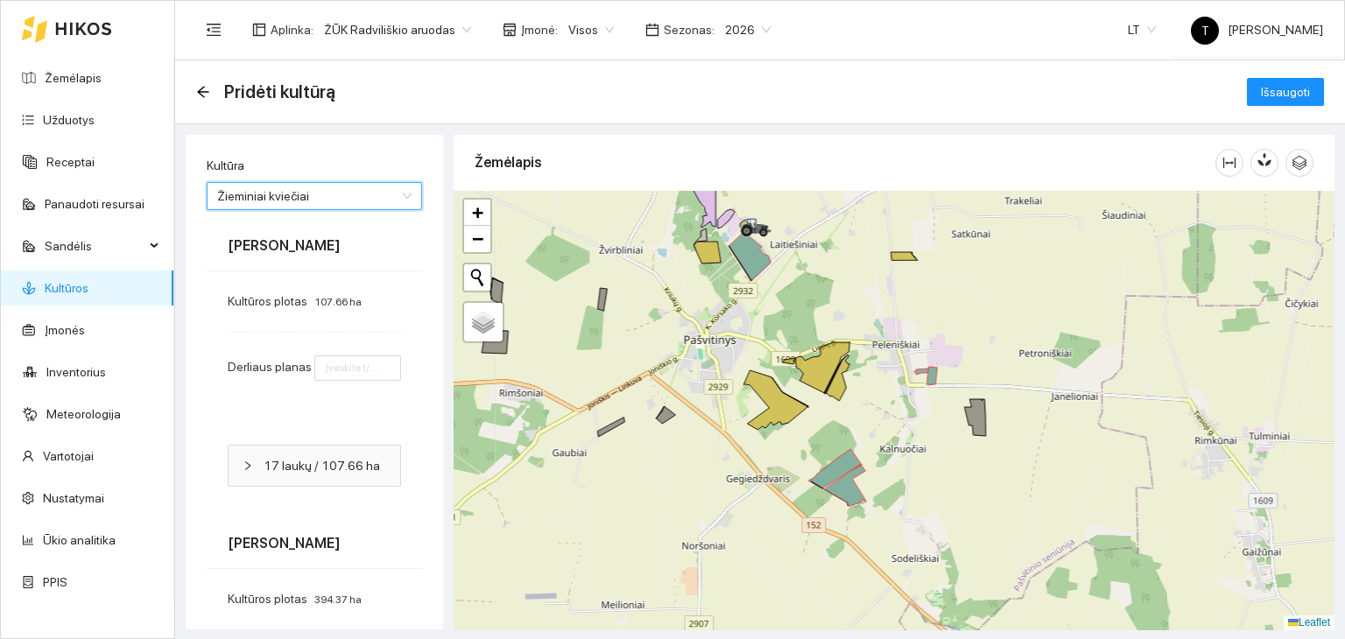
type input "7"
type input "8"
type input "6"
type input "7"
type input "8"
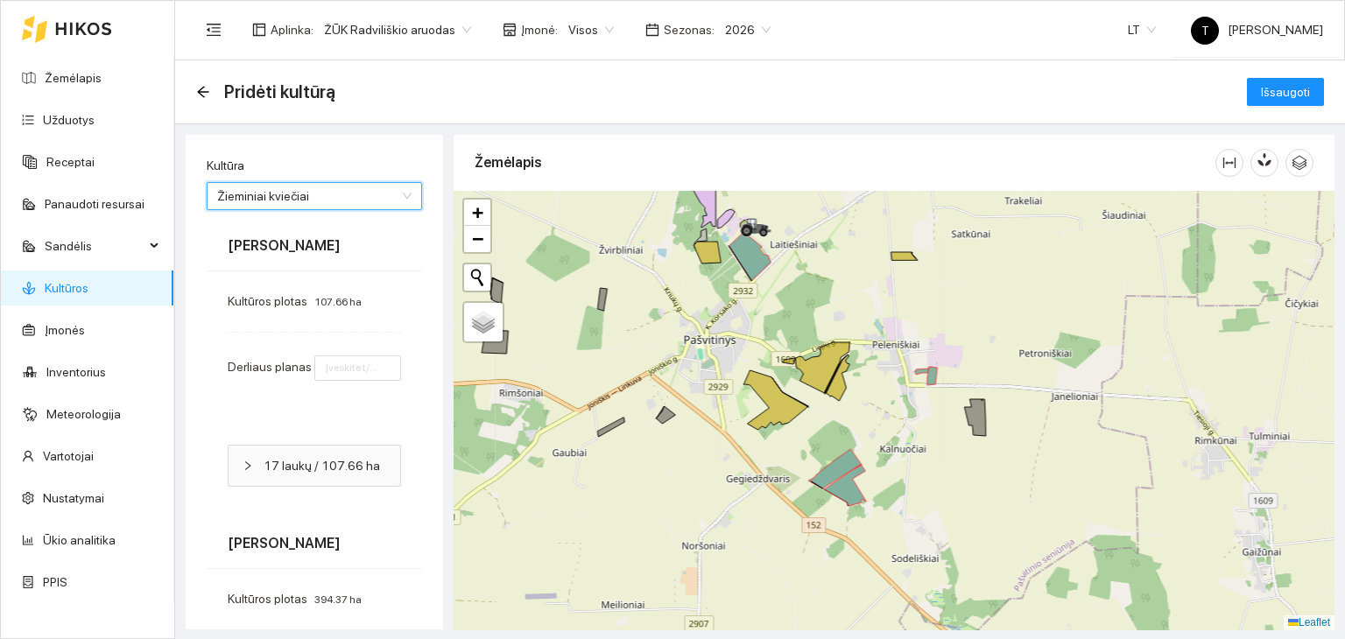
type input "7"
type input "8"
type input "7"
type input "8"
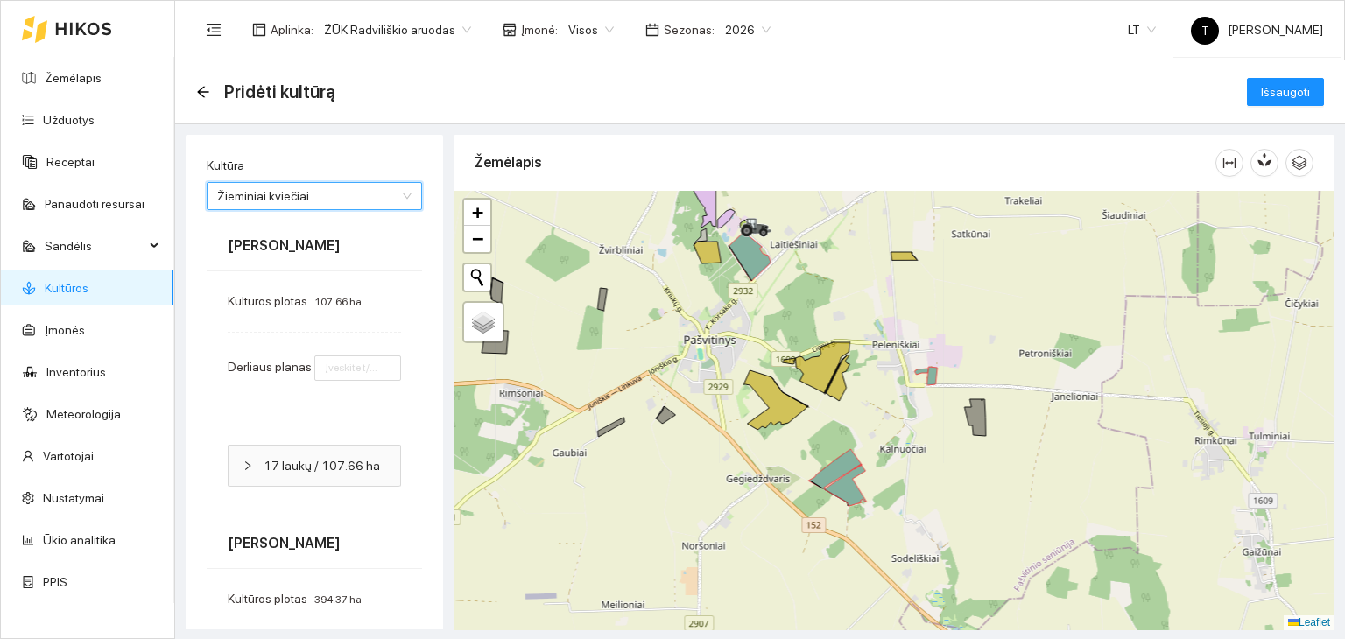
type input "8"
type input "7"
type input "6"
type input "8"
type input "7"
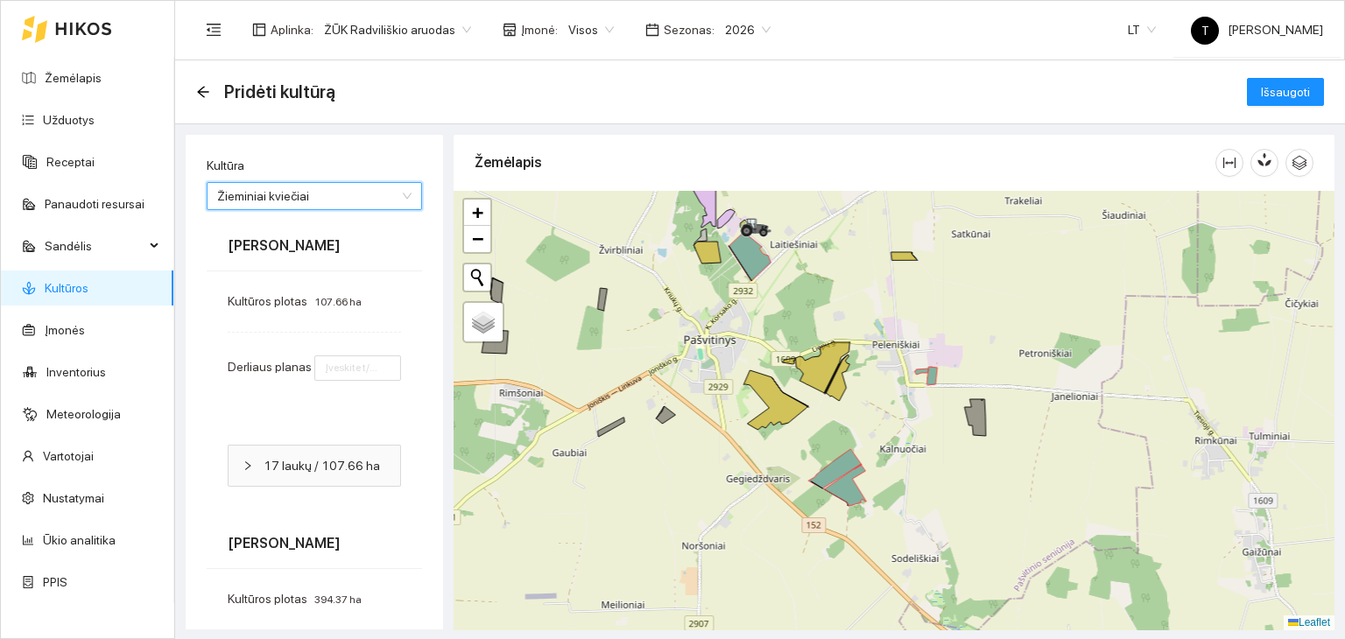
type input "6"
type input "8"
type input "7"
type input "8"
type input "7"
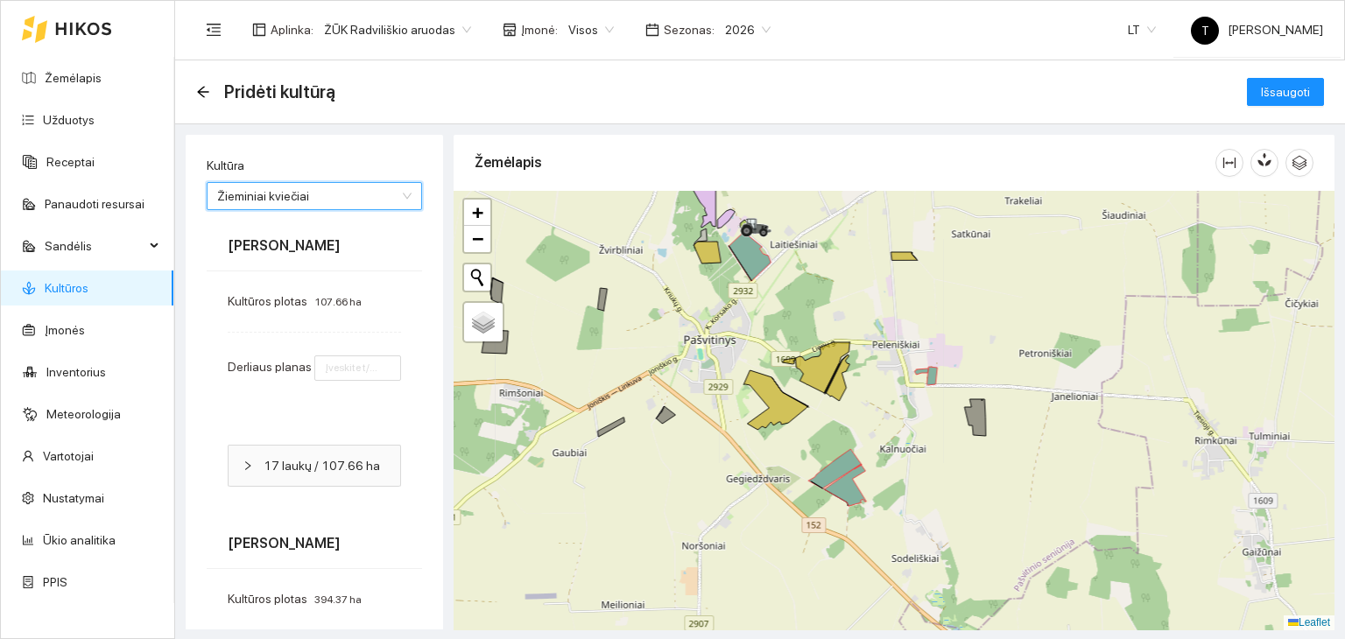
type input "8"
type input "7"
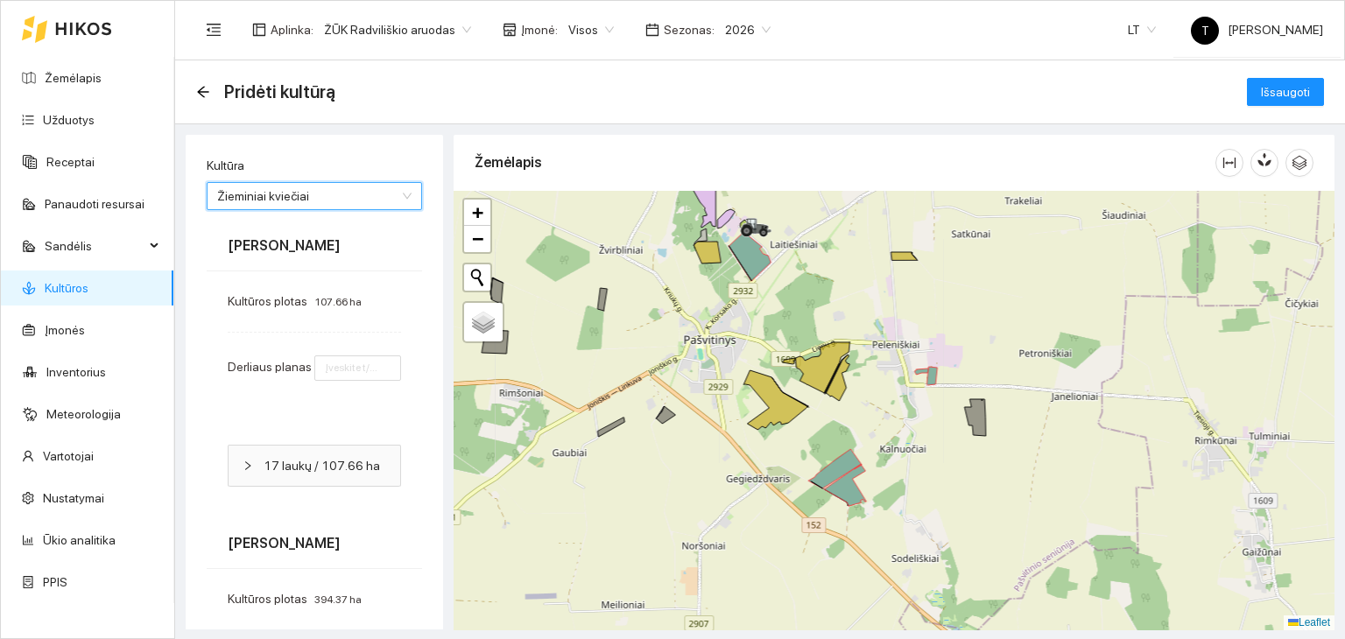
type input "7"
type input "6"
type input "7"
type input "8"
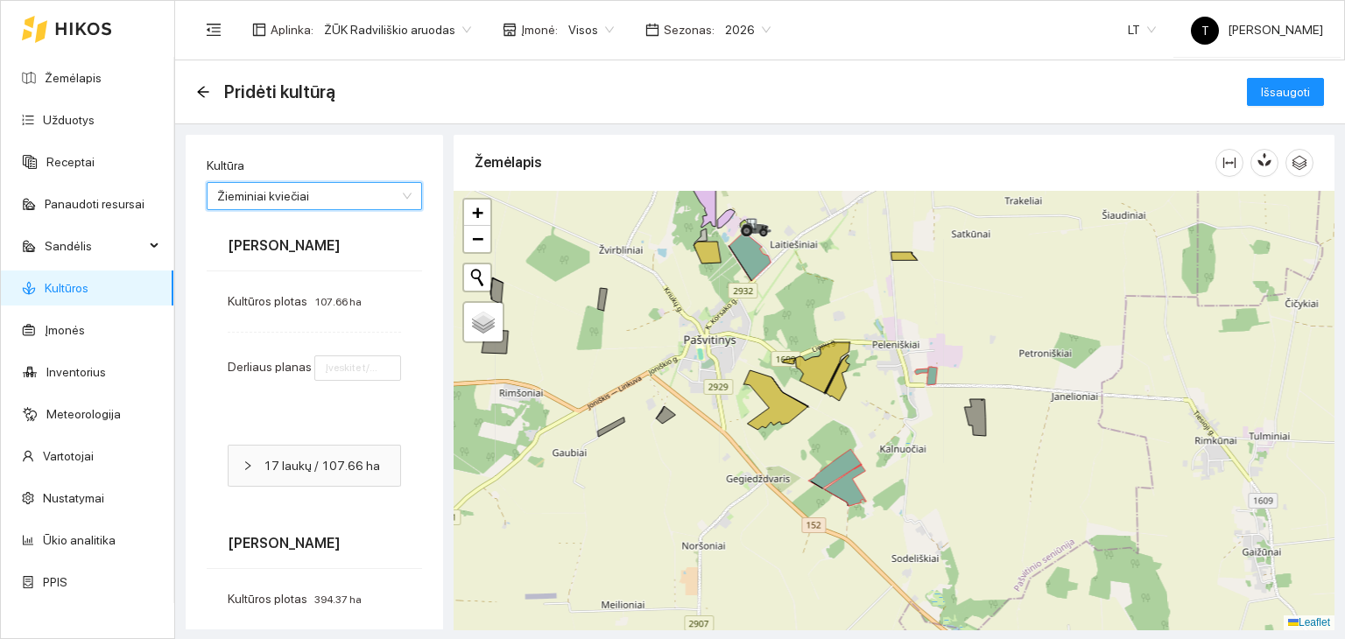
type input "7"
type input "8"
type input "7"
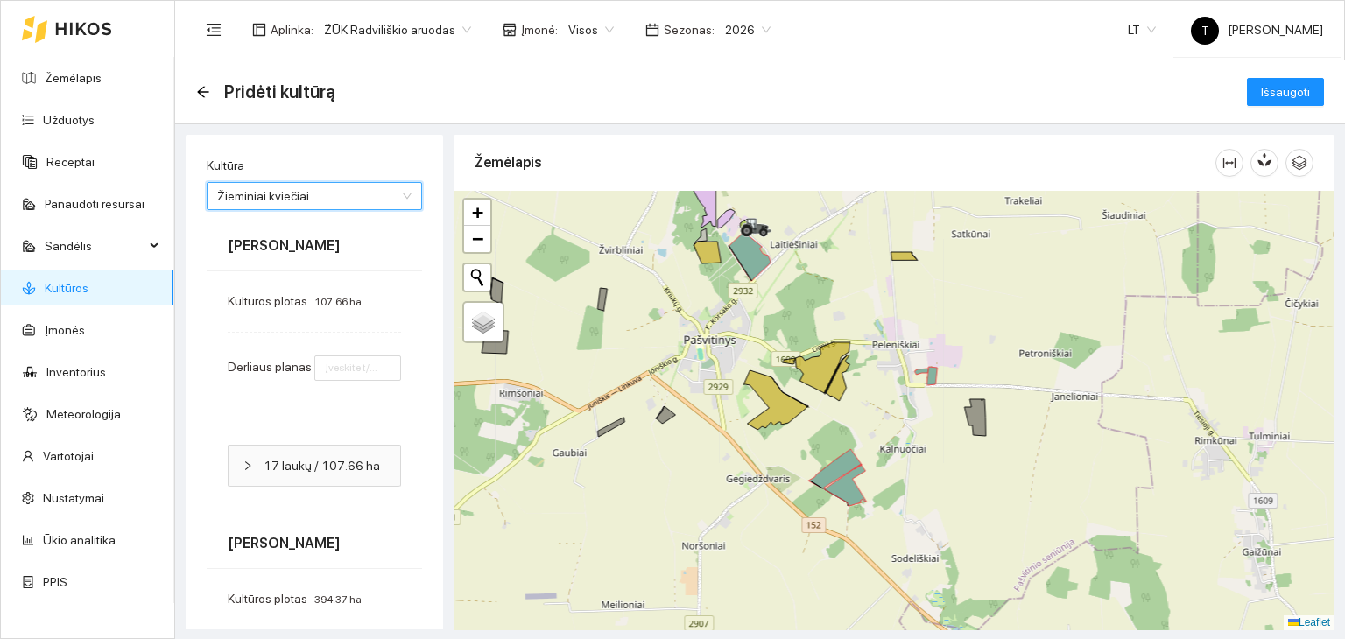
type input "7"
type input "8"
type input "6"
type input "8"
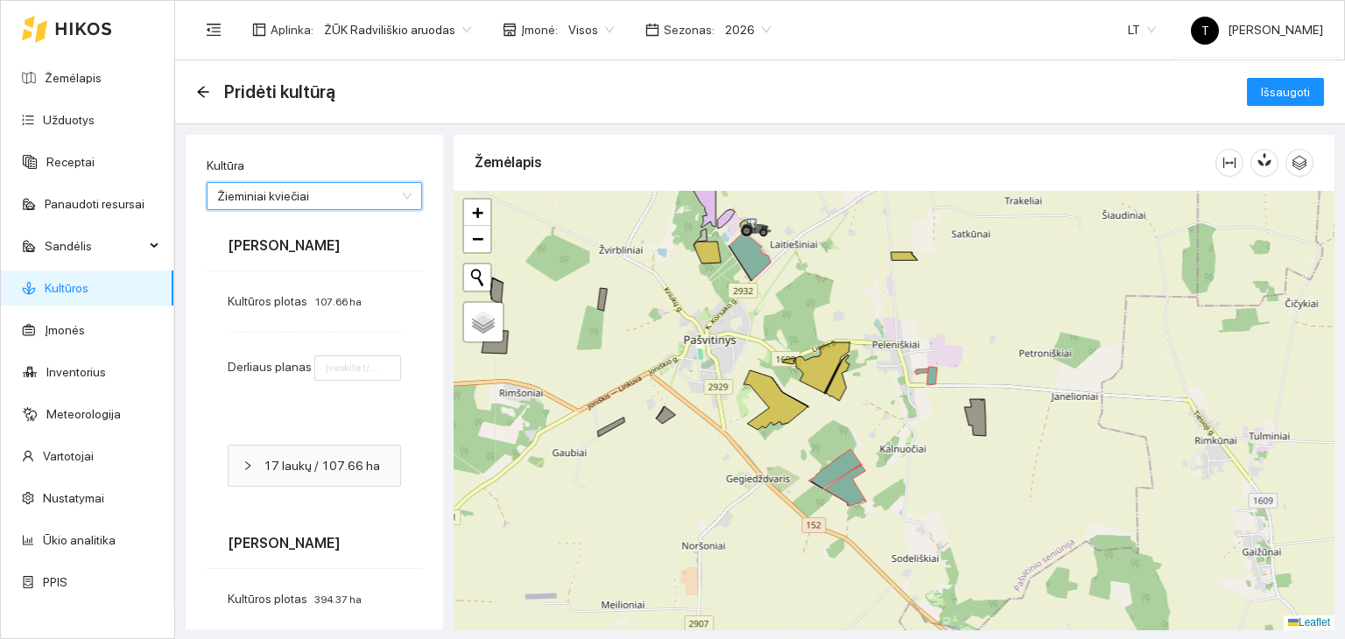
type input "8"
type input "7"
type input "8"
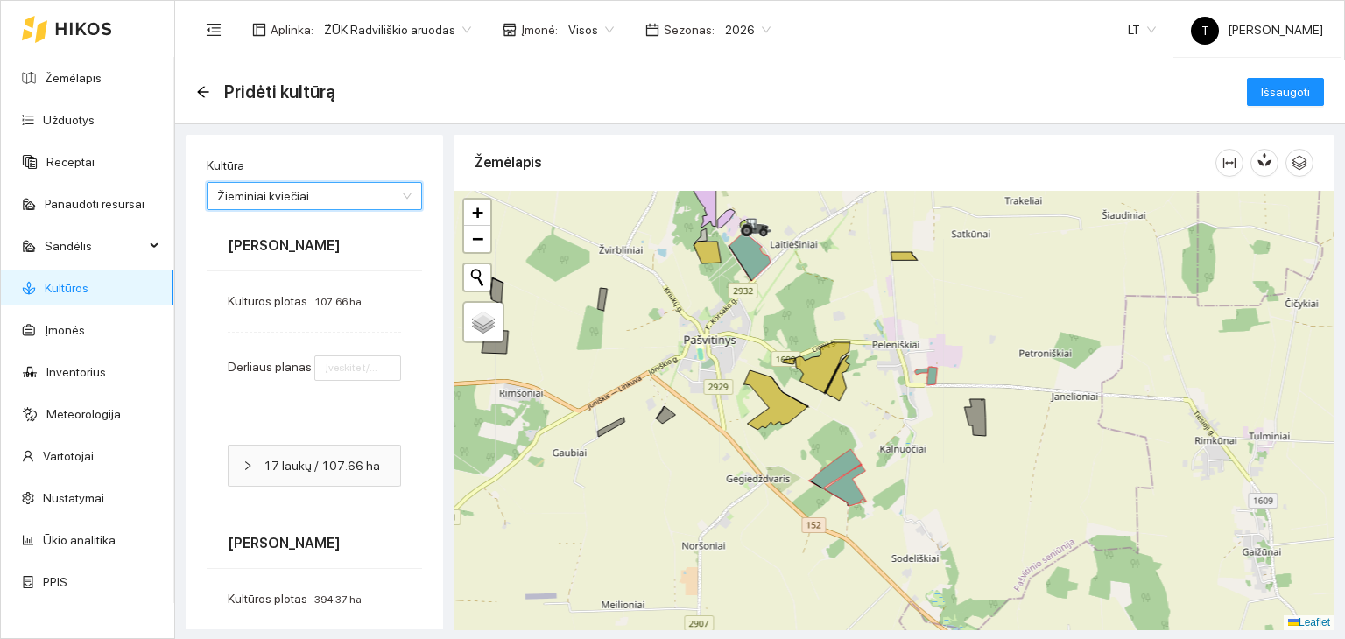
type input "8"
type input "6"
type input "7"
type input "8"
type input "7"
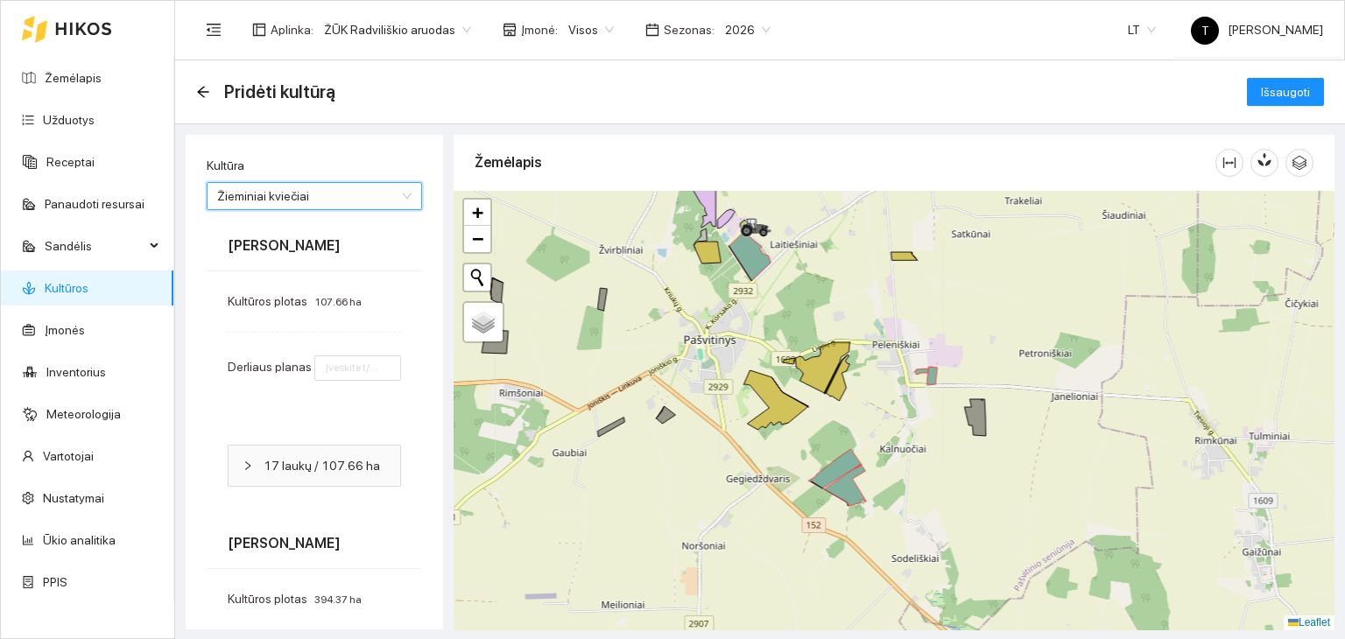
type input "10"
type input "7"
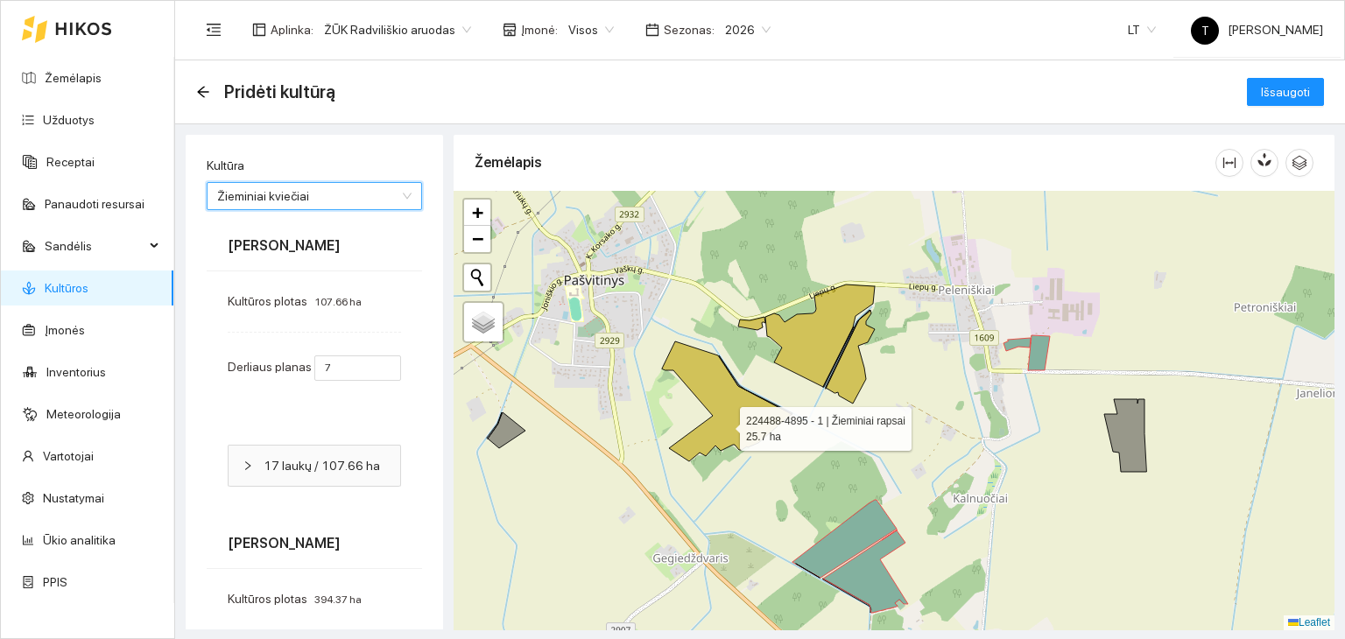
click at [724, 424] on icon at bounding box center [727, 402] width 130 height 120
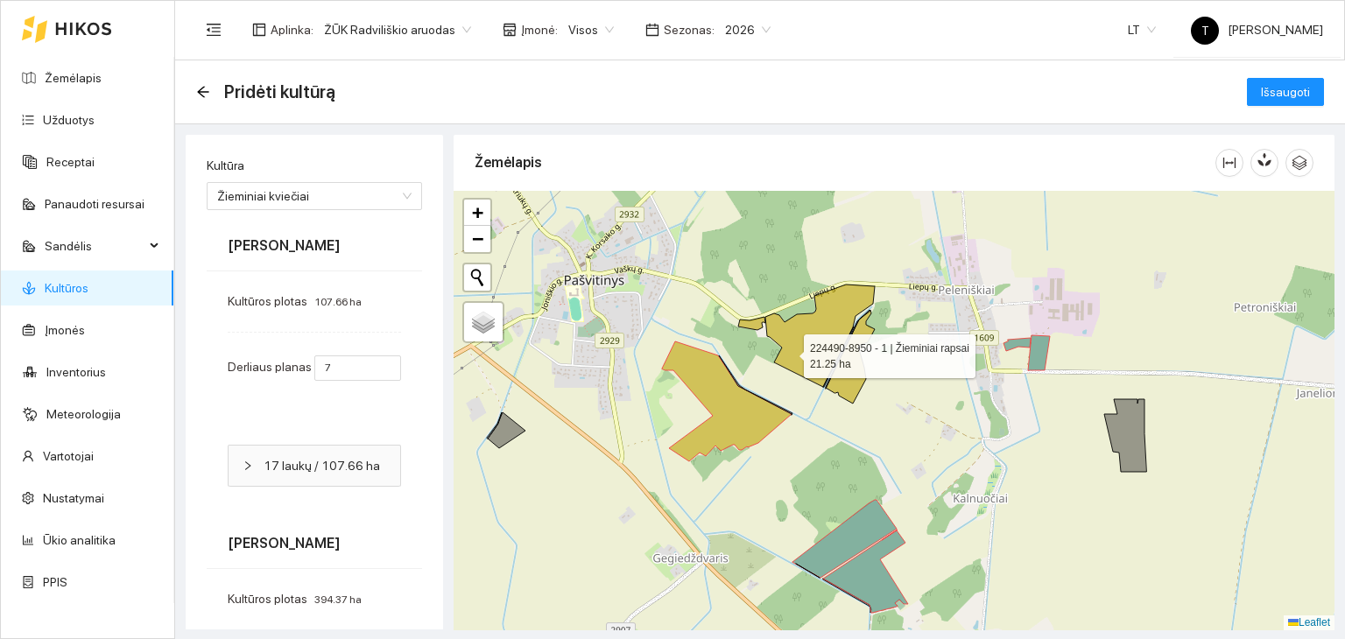
click at [799, 348] on icon at bounding box center [819, 336] width 109 height 102
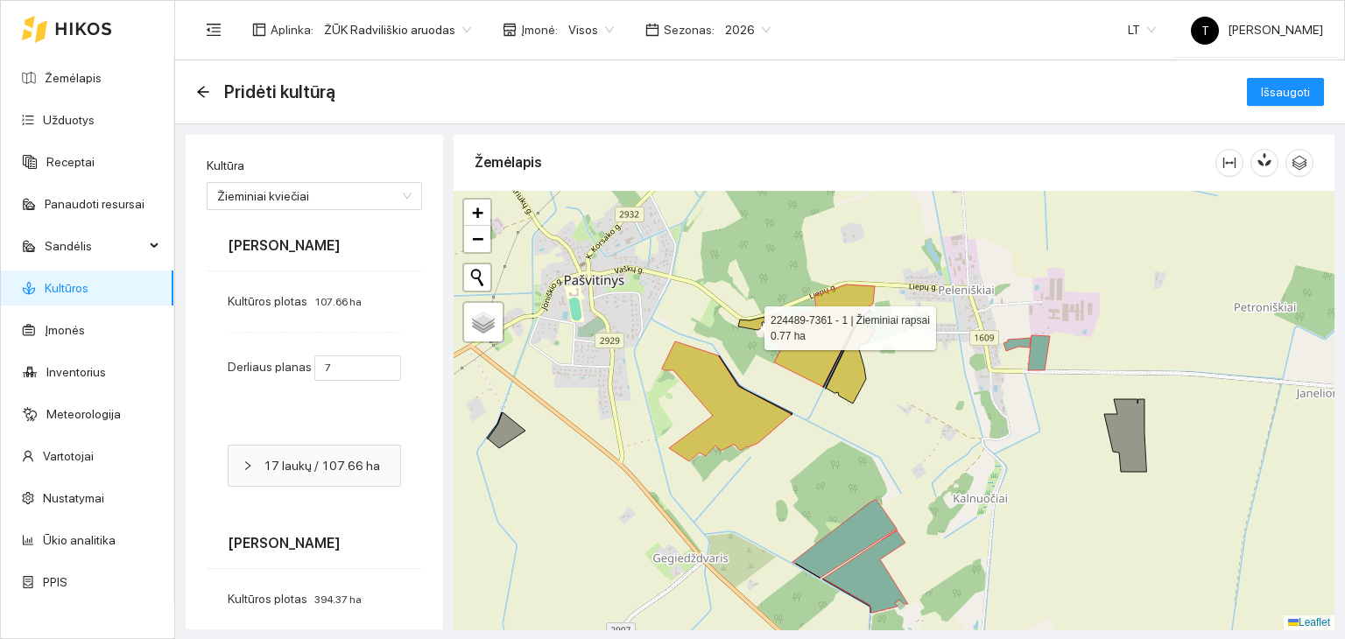
click at [749, 323] on icon at bounding box center [751, 323] width 27 height 13
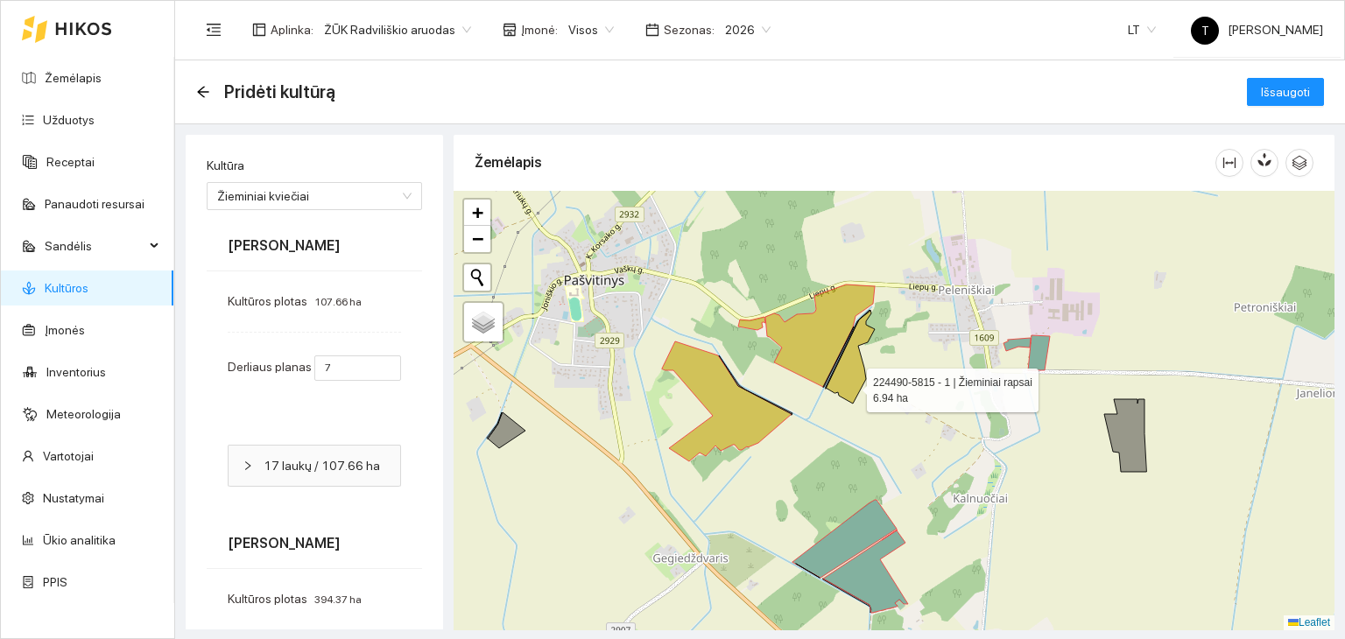
click at [851, 385] on icon at bounding box center [850, 357] width 49 height 94
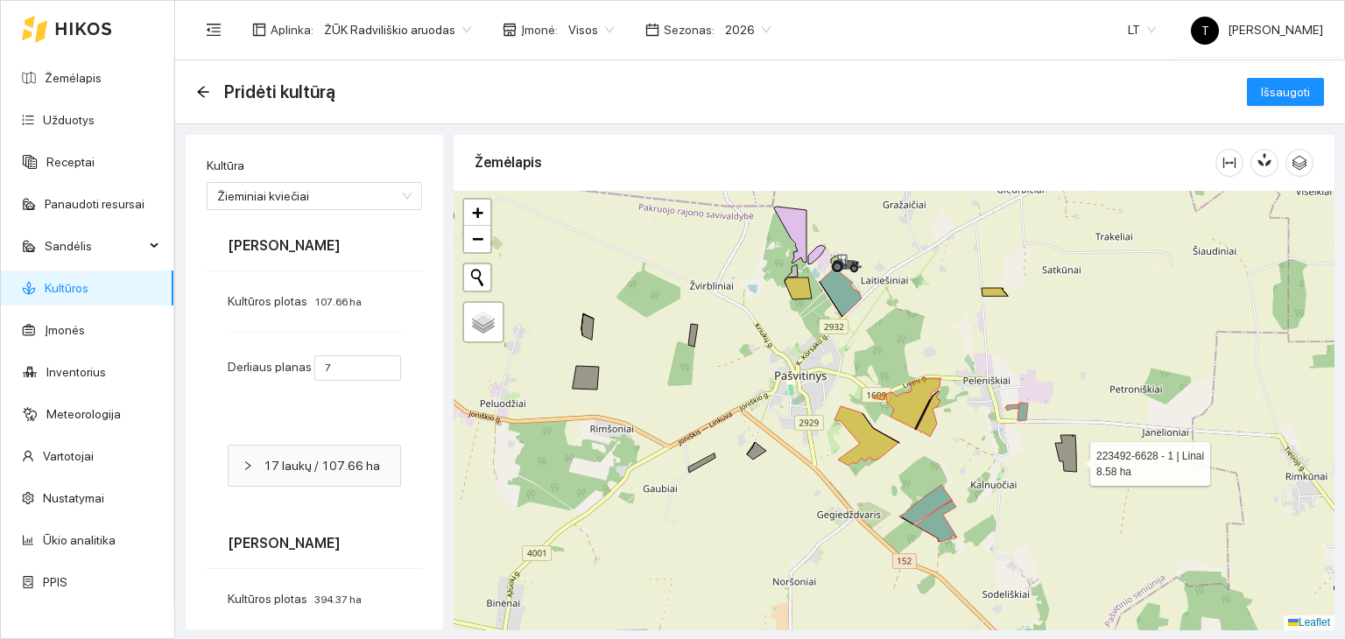
click at [1068, 455] on icon at bounding box center [1065, 453] width 21 height 37
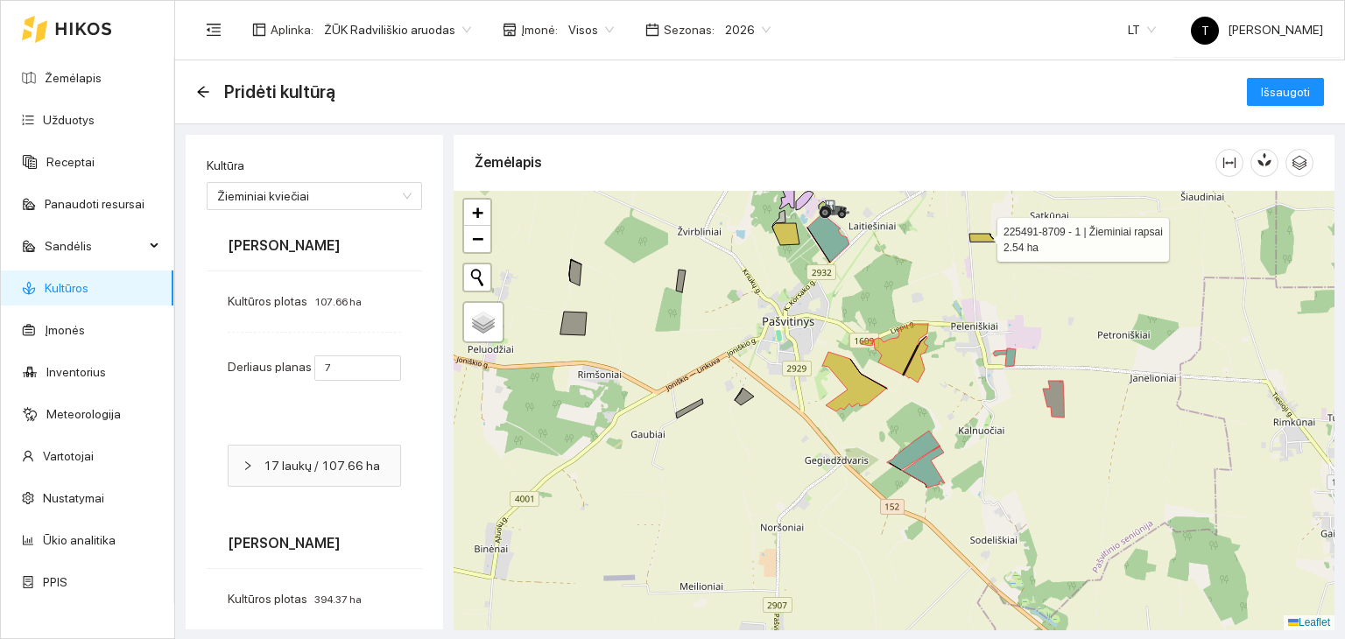
click at [982, 236] on icon at bounding box center [983, 238] width 26 height 8
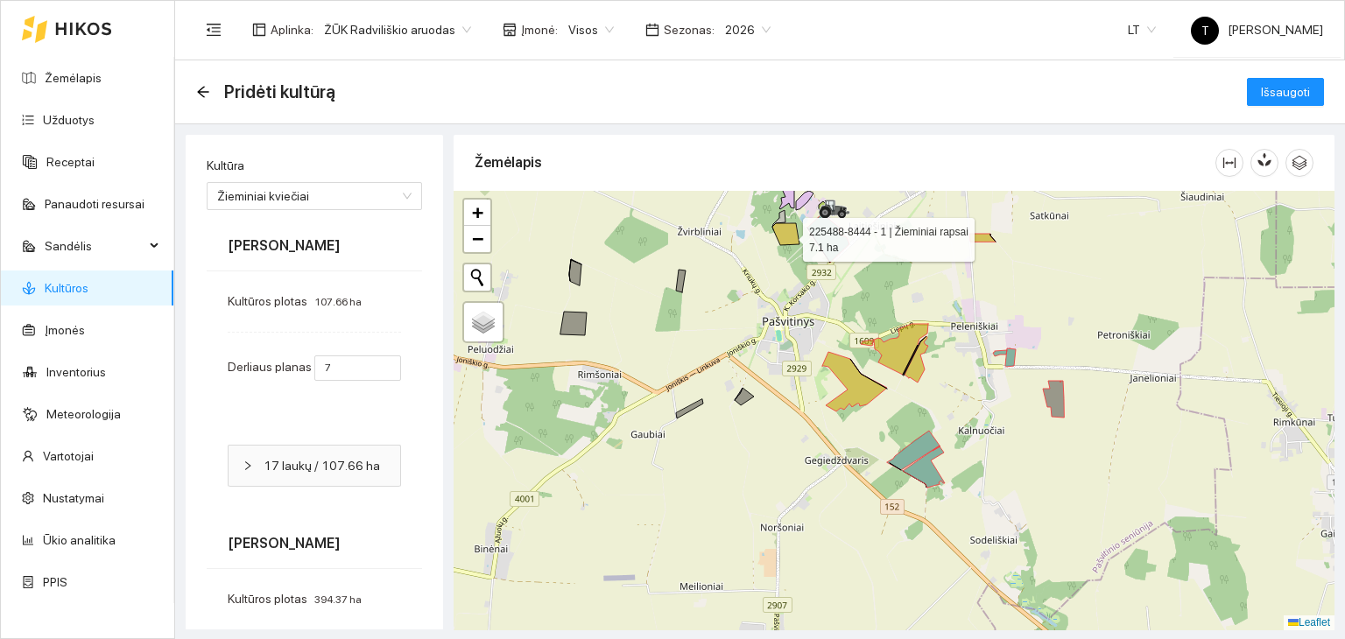
click at [787, 236] on icon at bounding box center [785, 234] width 27 height 22
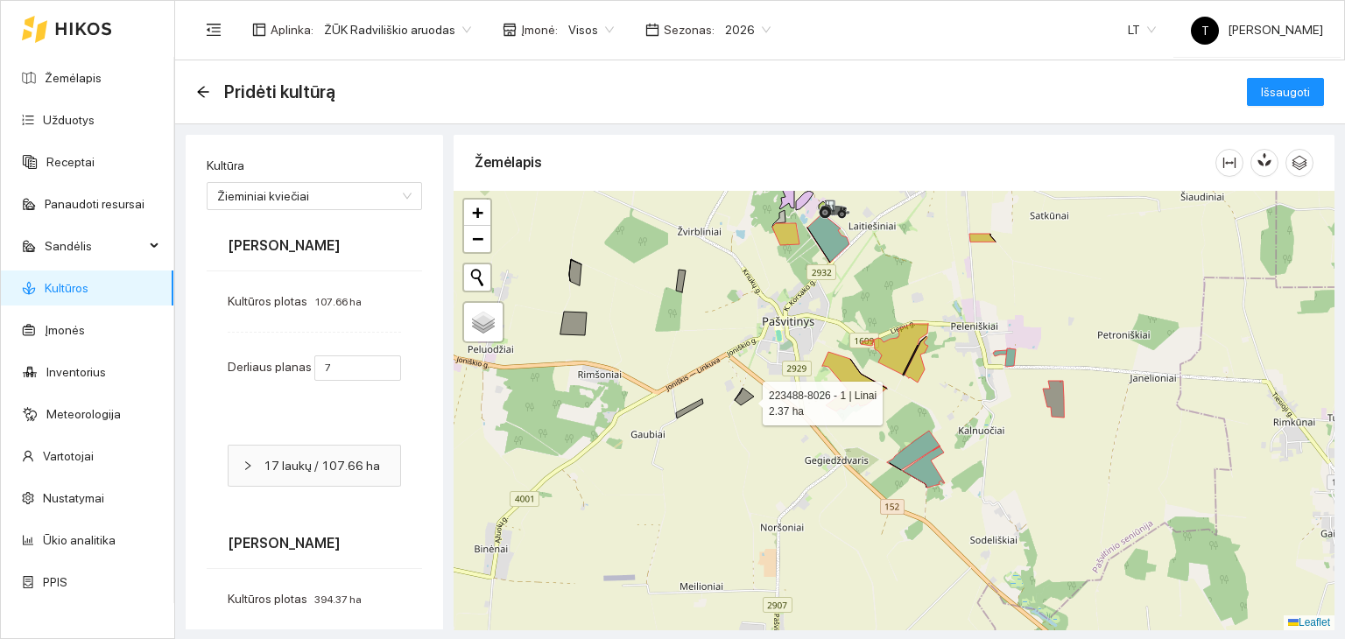
click at [747, 398] on icon at bounding box center [744, 397] width 19 height 18
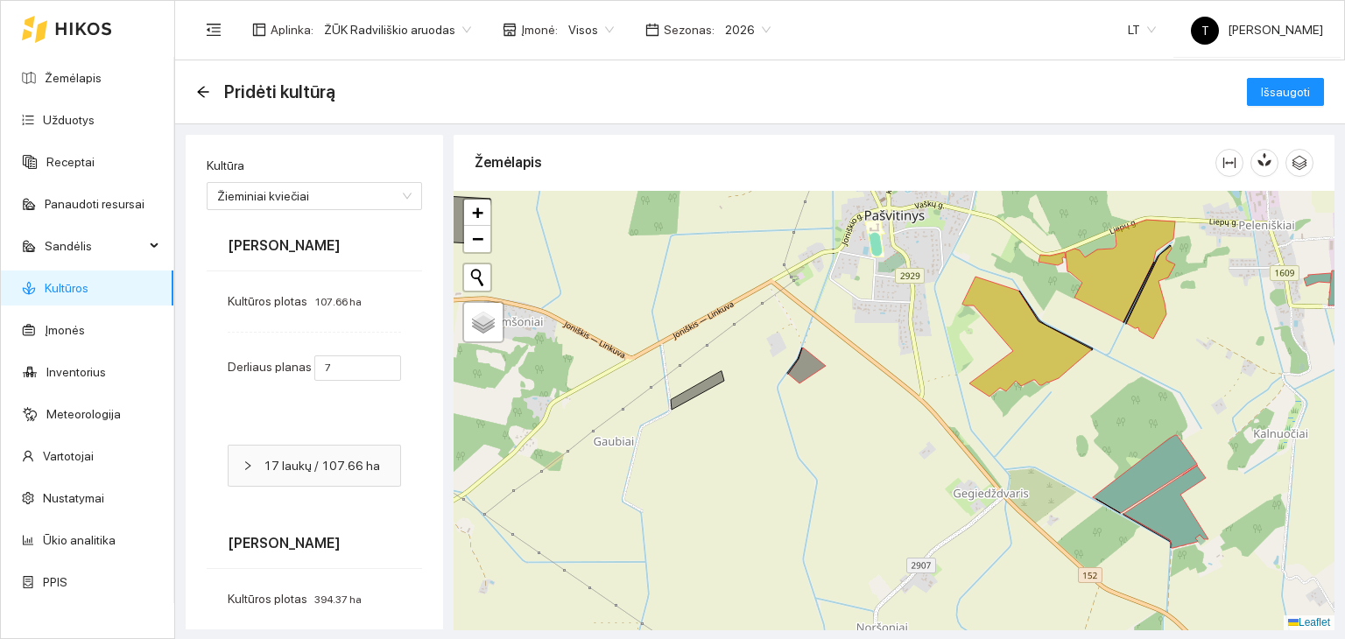
click at [693, 398] on div "+ − Nieko nerasta. Bandykite dar kartą. Žemėlapis Palydovas Leaflet" at bounding box center [894, 411] width 881 height 440
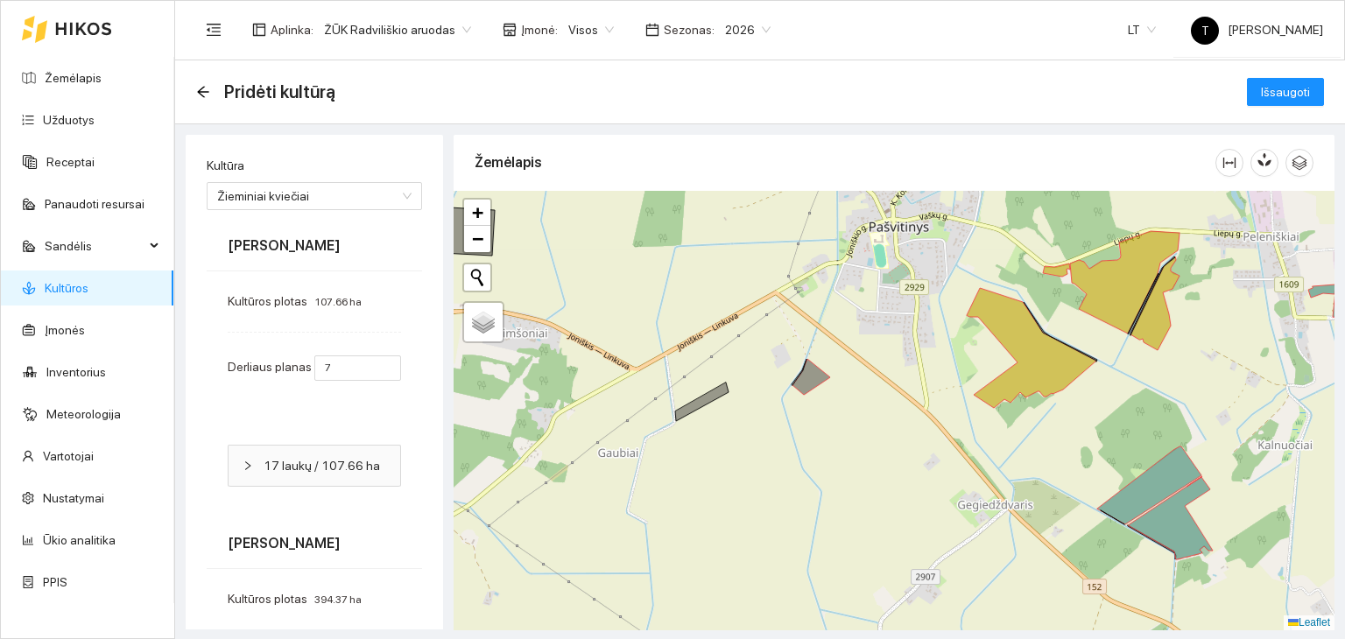
drag, startPoint x: 688, startPoint y: 431, endPoint x: 743, endPoint y: 532, distance: 115.2
click at [746, 534] on div "+ − Nieko nerasta. Bandykite dar kartą. Žemėlapis Palydovas Leaflet" at bounding box center [894, 411] width 881 height 440
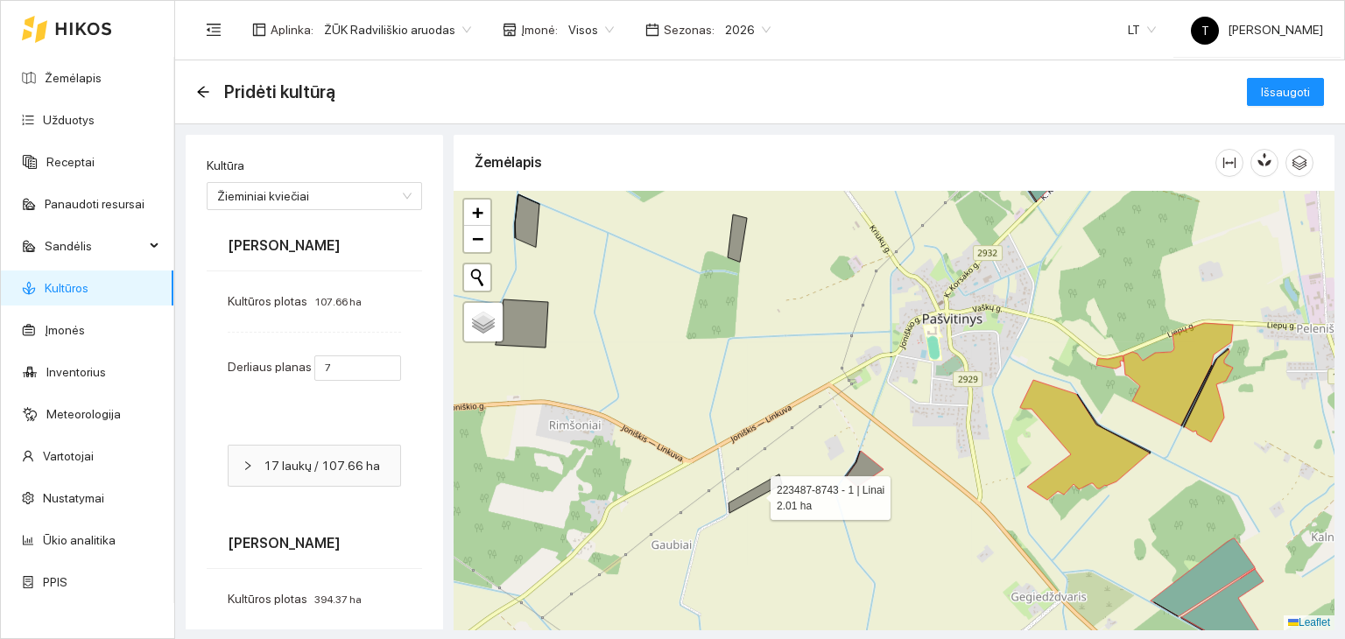
click at [743, 498] on icon at bounding box center [755, 494] width 53 height 39
click at [743, 250] on div "+ − Nieko nerasta. Bandykite dar kartą. Žemėlapis Palydovas Leaflet" at bounding box center [894, 411] width 881 height 440
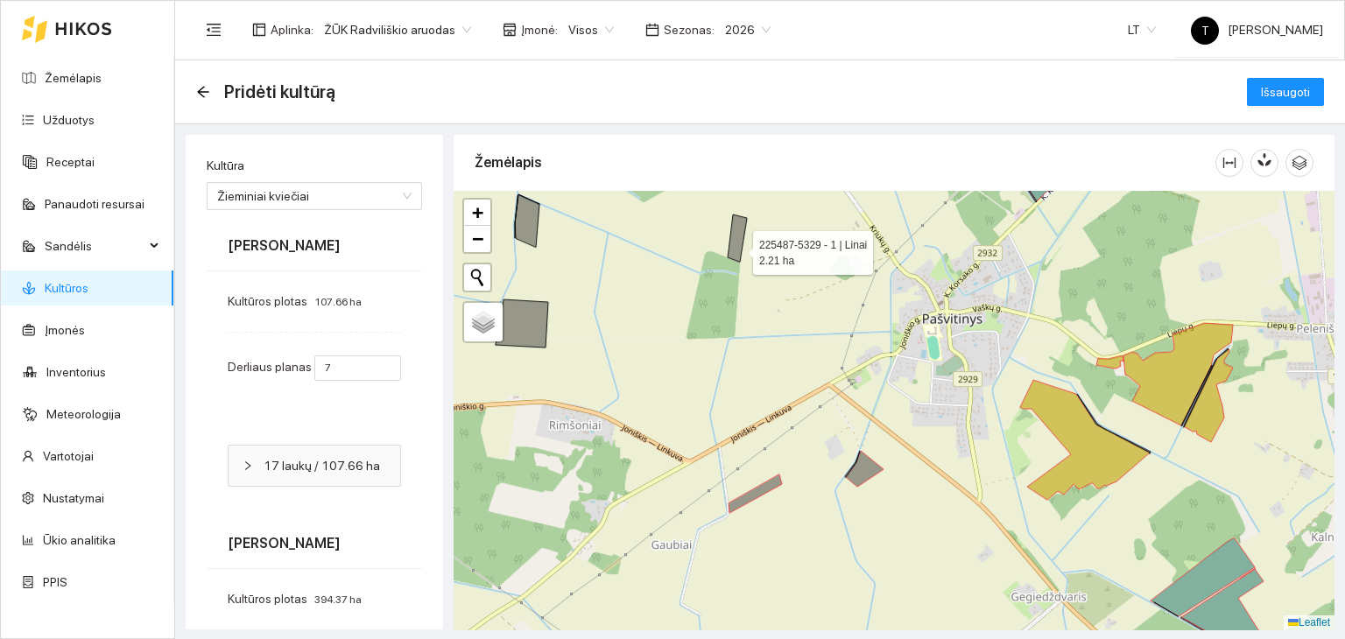
click at [734, 244] on icon at bounding box center [737, 238] width 19 height 47
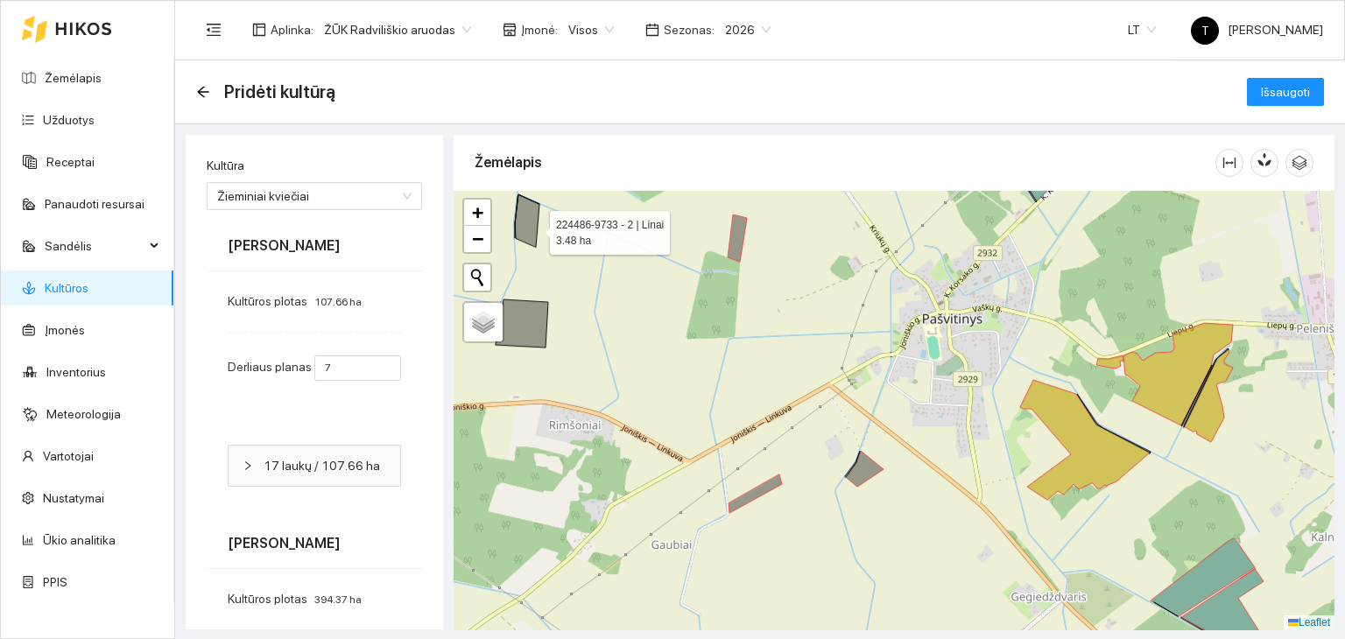
click at [531, 231] on icon at bounding box center [527, 220] width 25 height 53
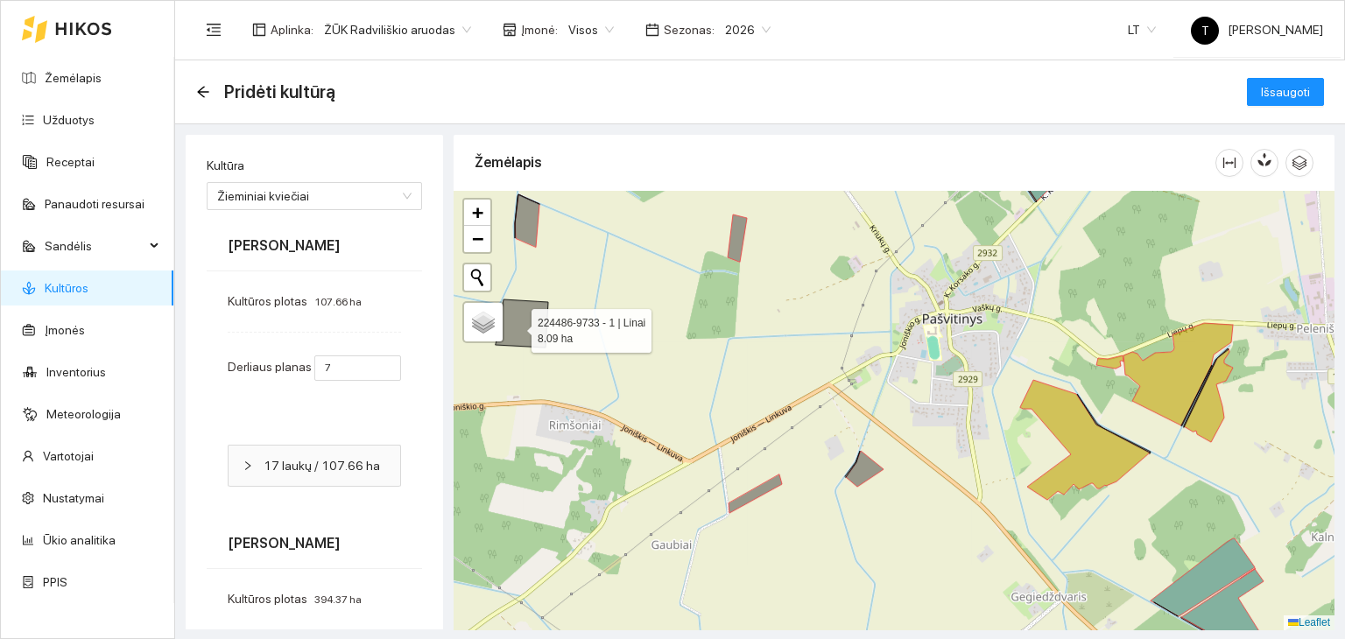
click at [516, 327] on icon at bounding box center [522, 324] width 53 height 48
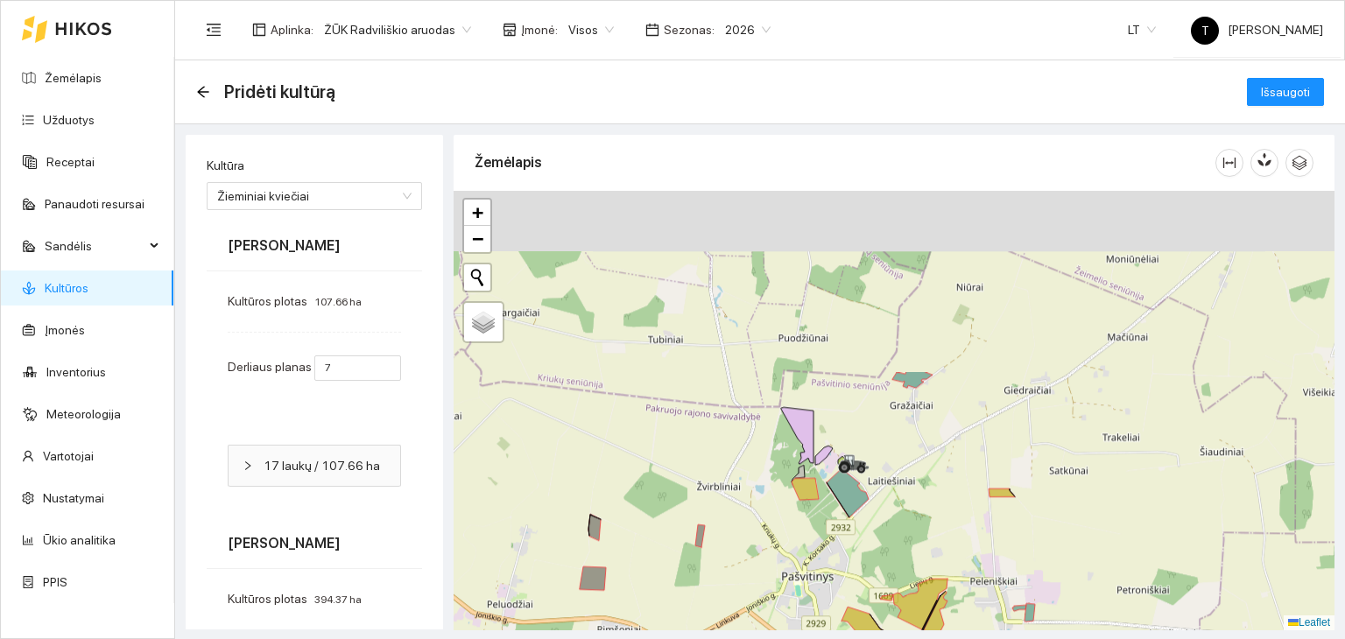
drag, startPoint x: 1048, startPoint y: 300, endPoint x: 996, endPoint y: 525, distance: 231.1
click at [996, 525] on div "+ − Nieko nerasta. Bandykite dar kartą. Žemėlapis Palydovas Leaflet" at bounding box center [894, 411] width 881 height 440
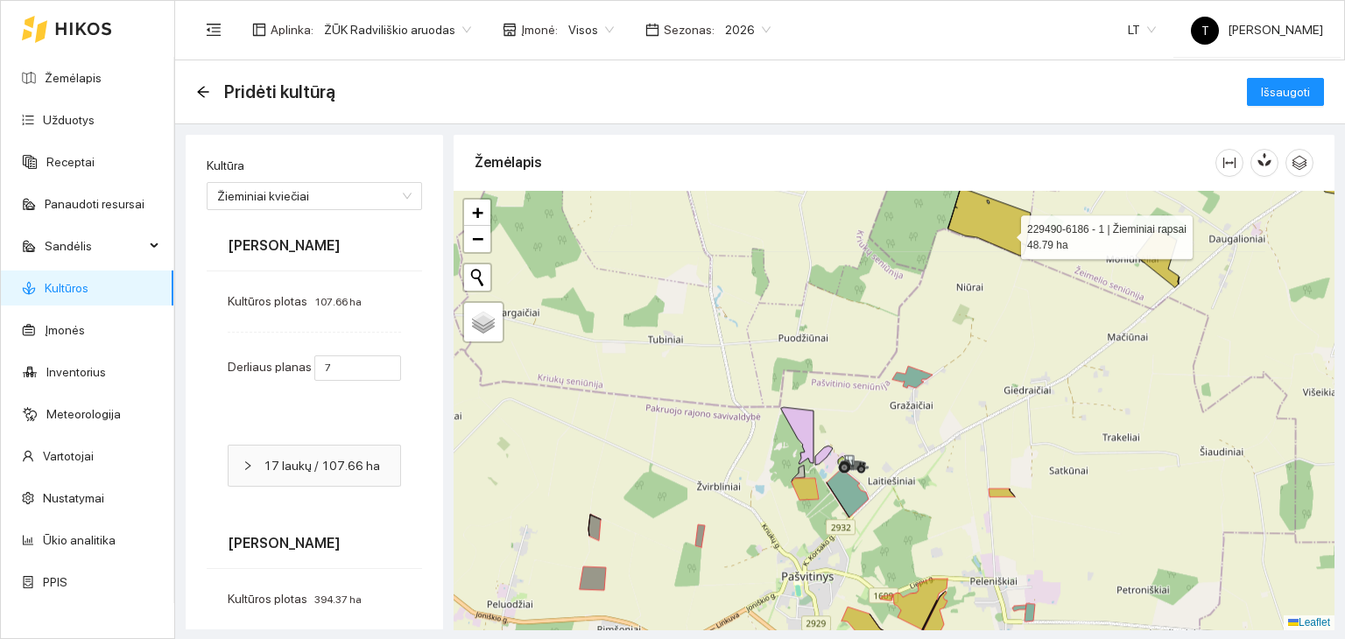
click at [1005, 233] on icon at bounding box center [989, 221] width 83 height 68
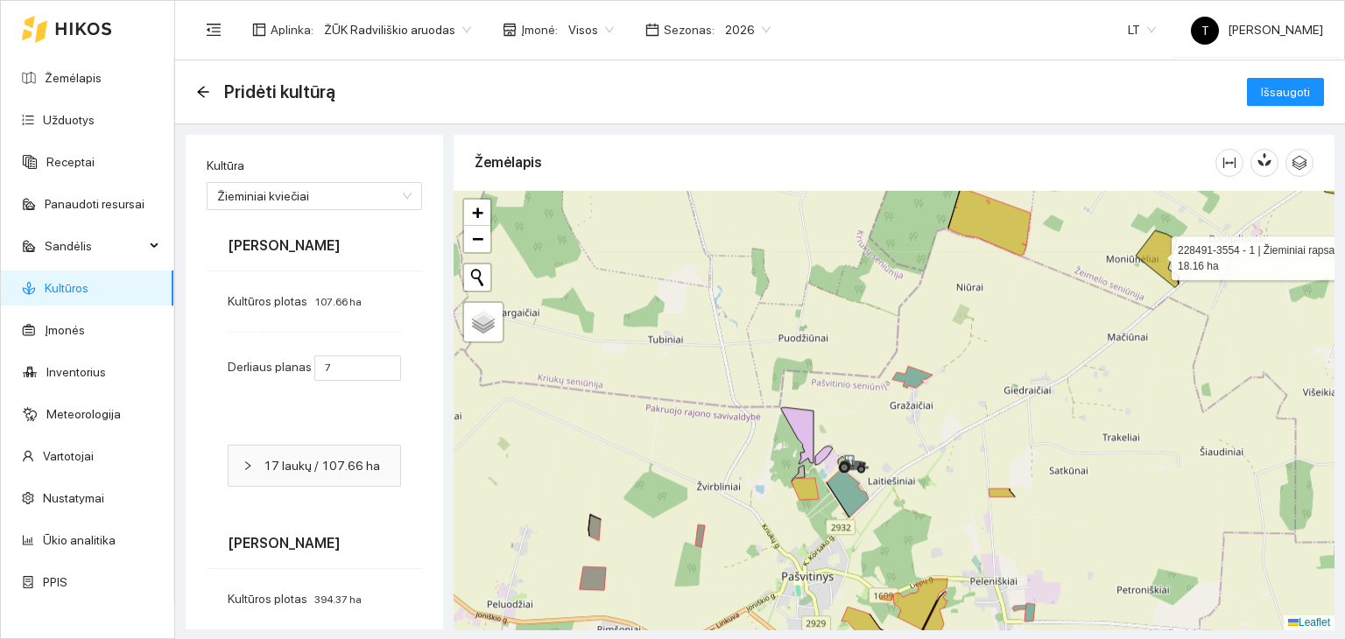
click at [1156, 254] on icon at bounding box center [1157, 258] width 43 height 57
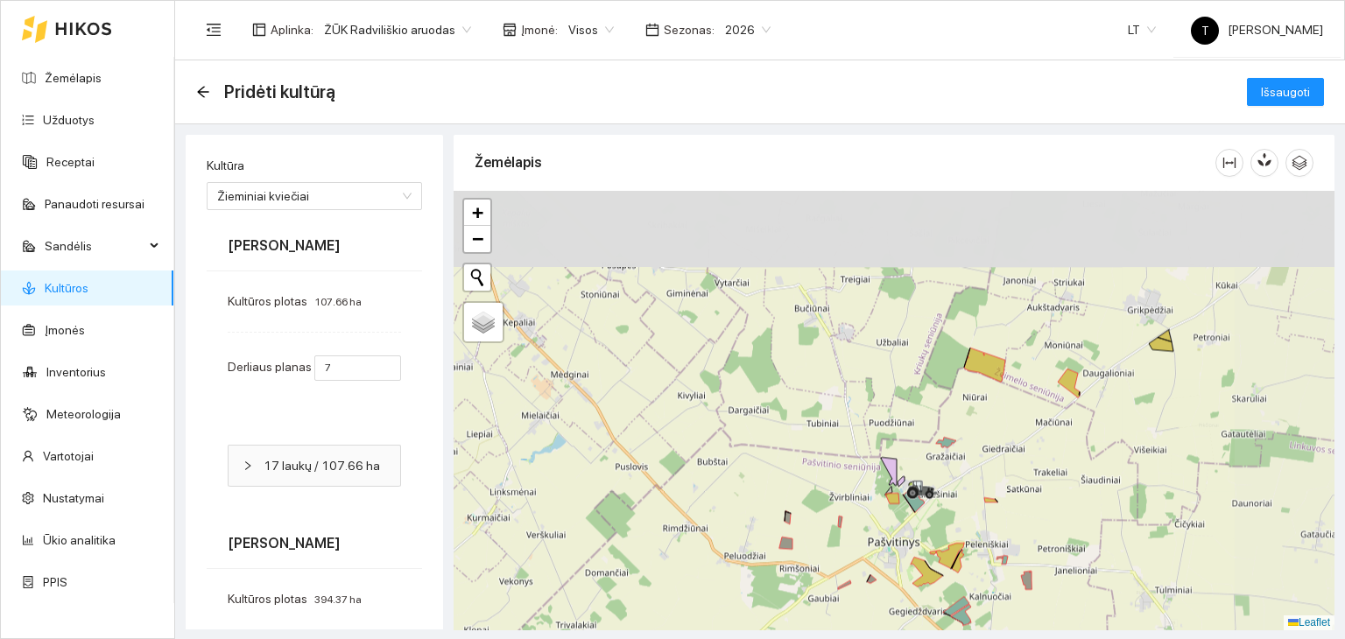
drag, startPoint x: 1110, startPoint y: 400, endPoint x: 1063, endPoint y: 428, distance: 54.2
click at [1063, 428] on div "+ − Nieko nerasta. Bandykite dar kartą. Žemėlapis Palydovas Leaflet" at bounding box center [894, 411] width 881 height 440
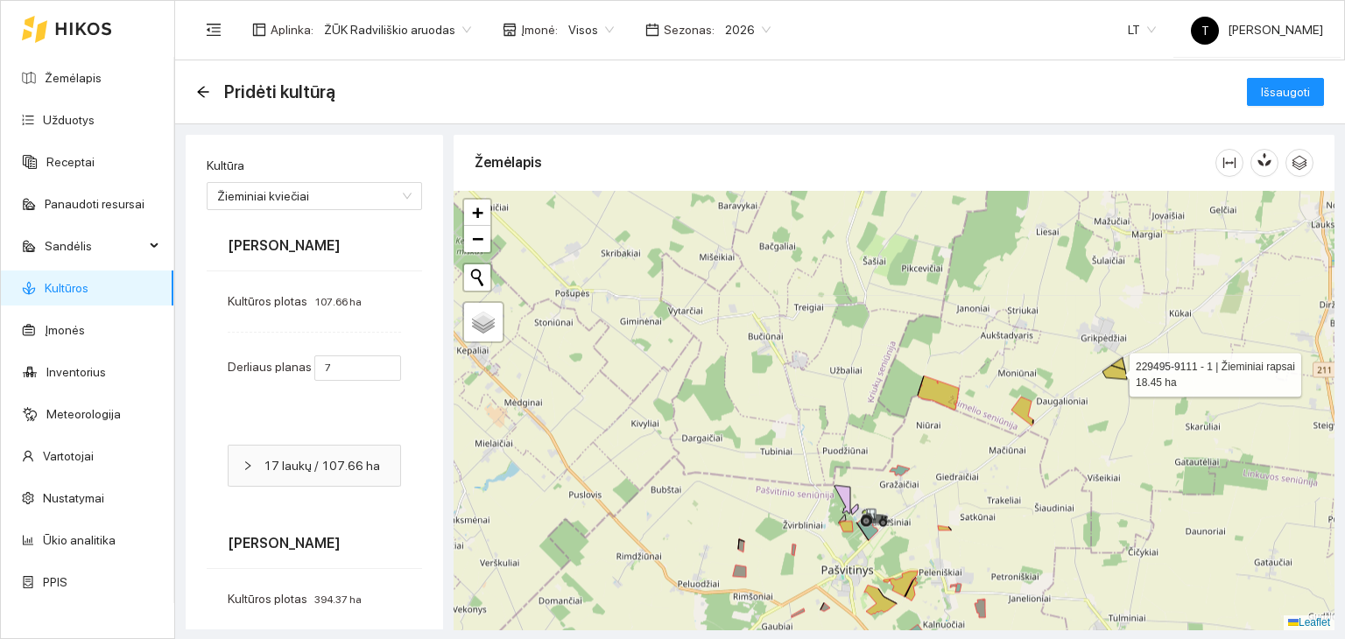
click at [1114, 370] on icon at bounding box center [1115, 368] width 25 height 22
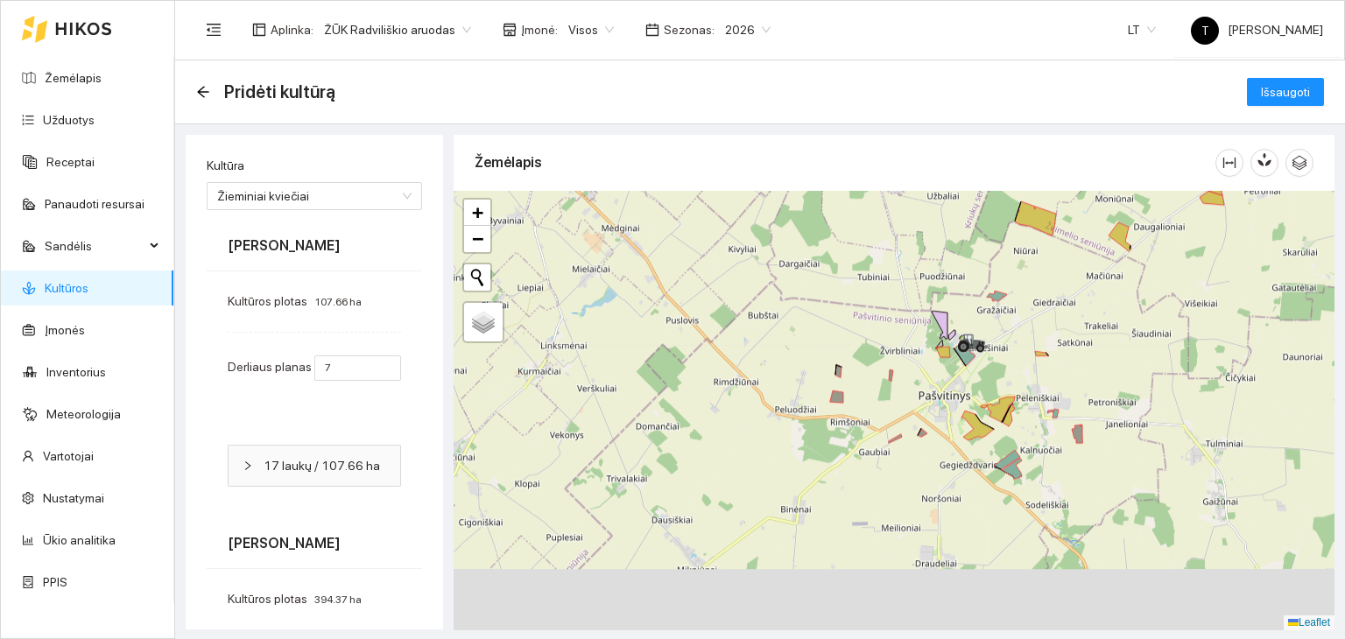
drag, startPoint x: 991, startPoint y: 531, endPoint x: 1092, endPoint y: 355, distance: 202.8
click at [1092, 355] on div "+ − Nieko nerasta. Bandykite dar kartą. Žemėlapis Palydovas Leaflet" at bounding box center [894, 411] width 881 height 440
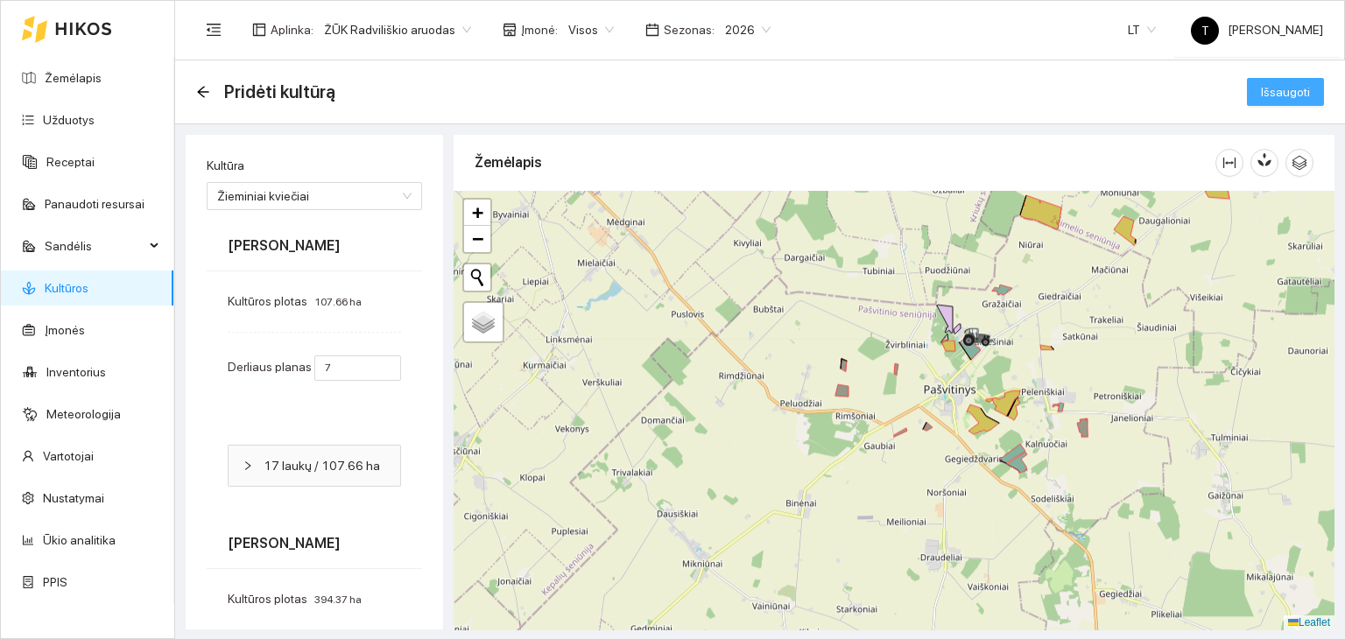
click at [1266, 92] on span "Išsaugoti" at bounding box center [1285, 91] width 49 height 19
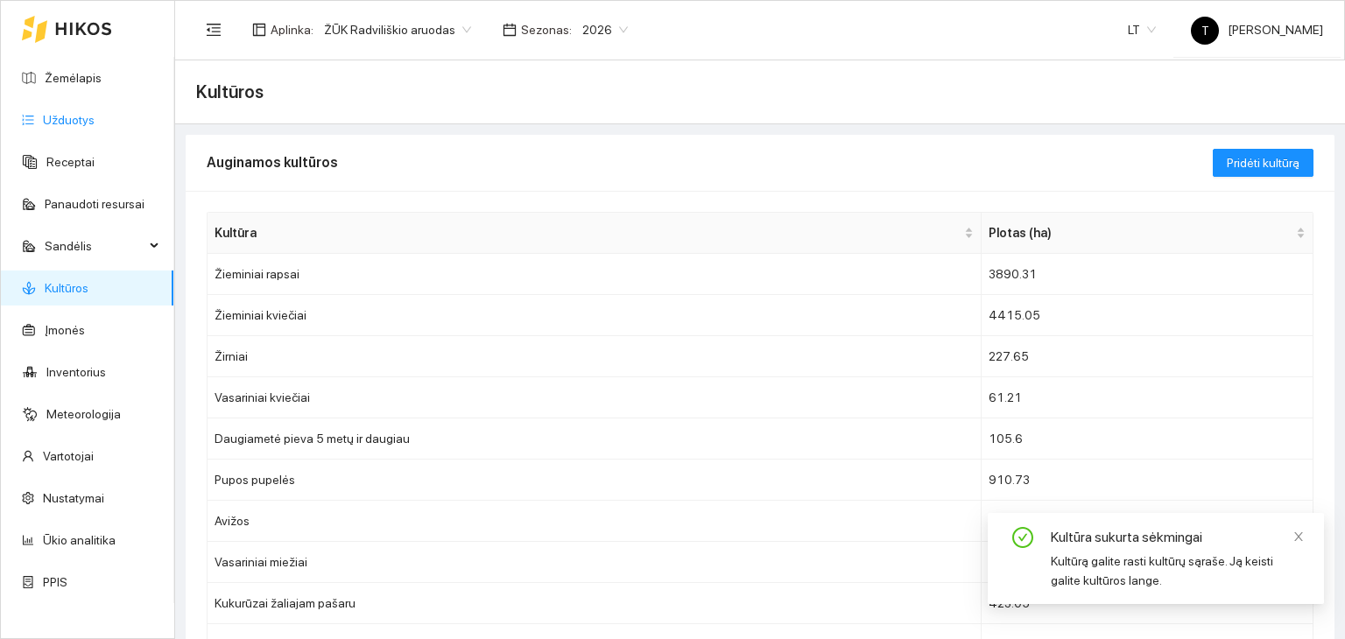
click at [86, 124] on link "Užduotys" at bounding box center [69, 120] width 52 height 14
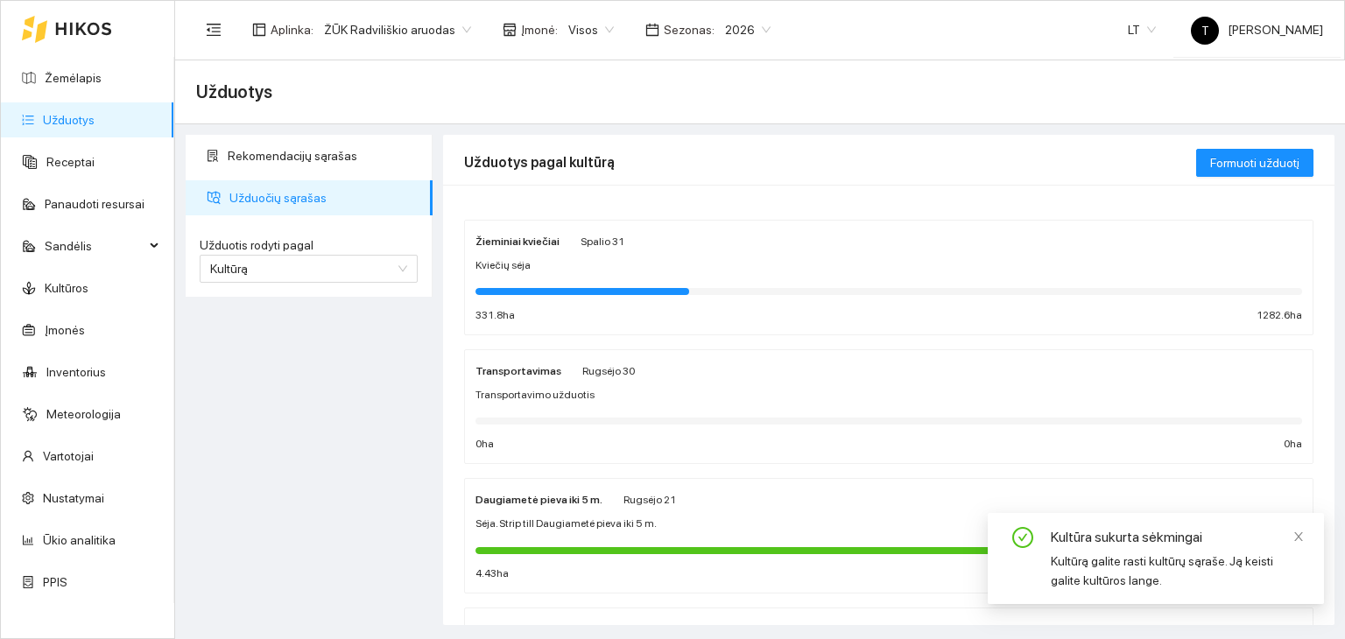
click at [752, 257] on div "Kviečių sėja" at bounding box center [889, 265] width 827 height 17
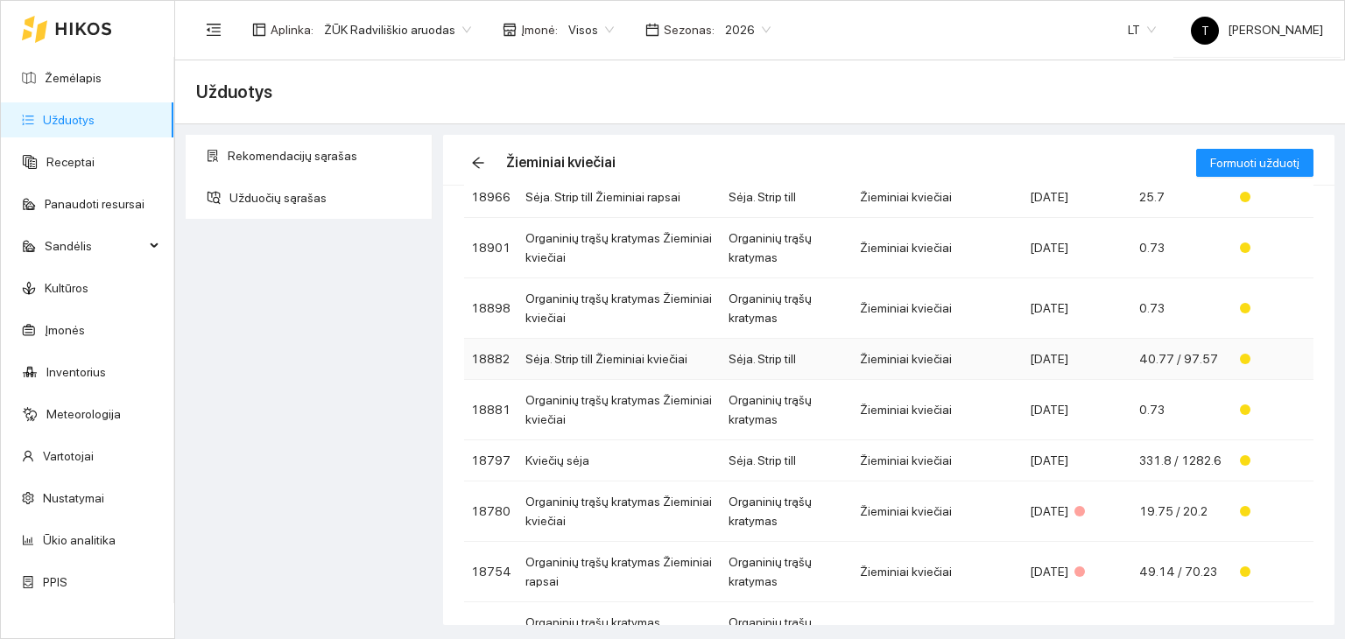
scroll to position [88, 0]
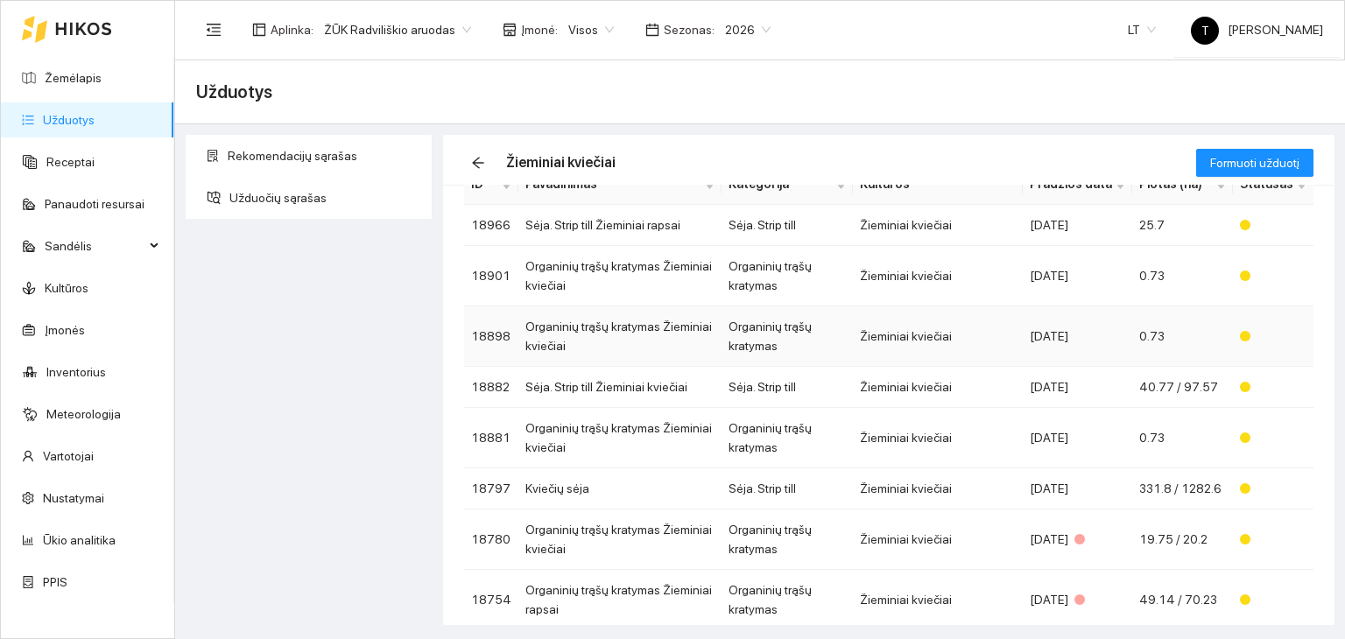
click at [923, 339] on td "Žieminiai kviečiai" at bounding box center [938, 337] width 170 height 60
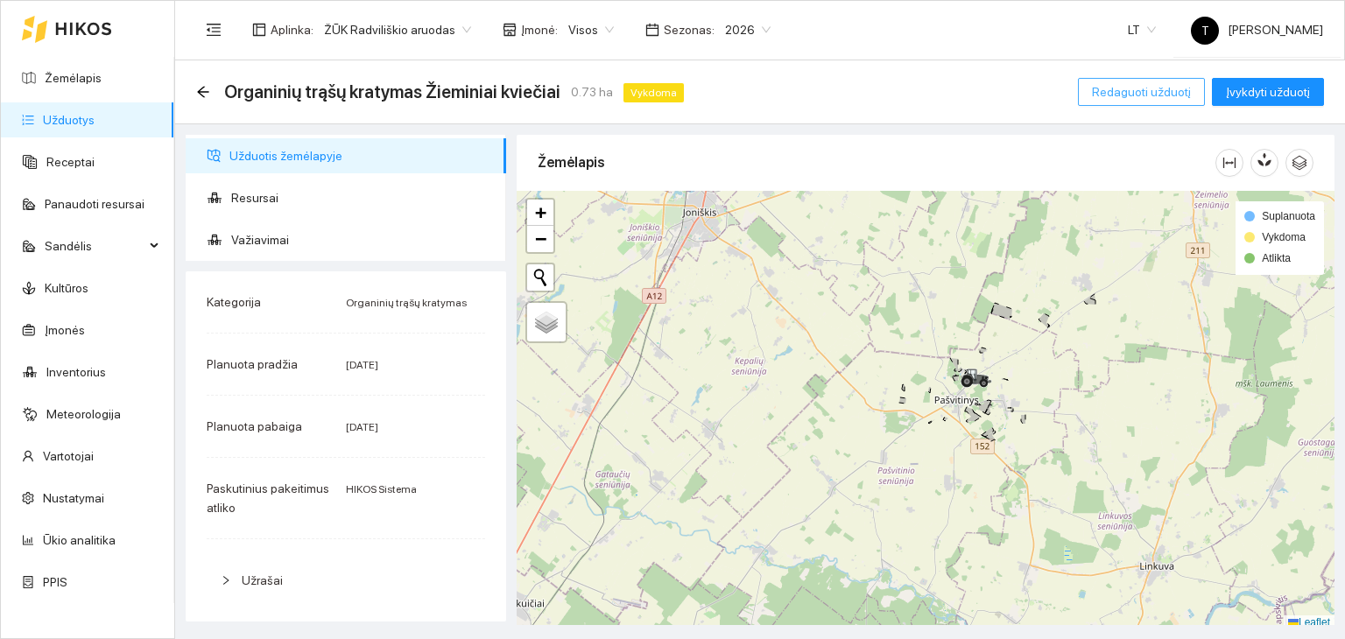
click at [1128, 92] on span "Redaguoti užduotį" at bounding box center [1141, 91] width 99 height 19
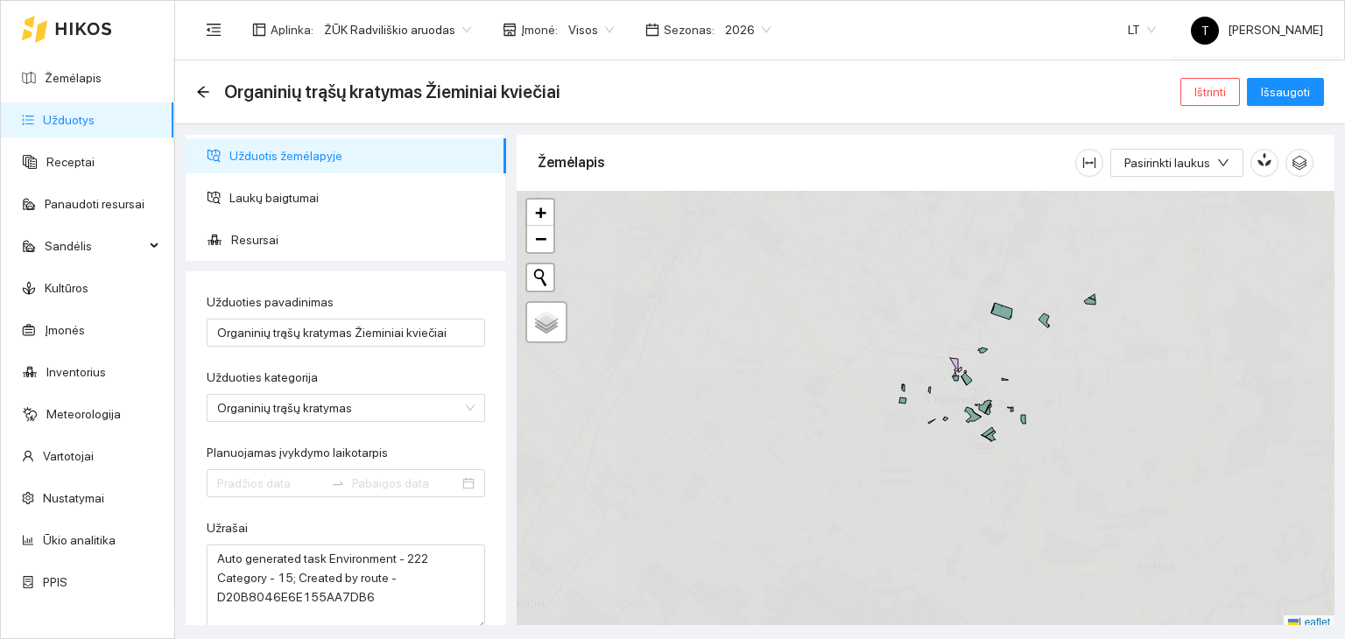
type input "[DATE]"
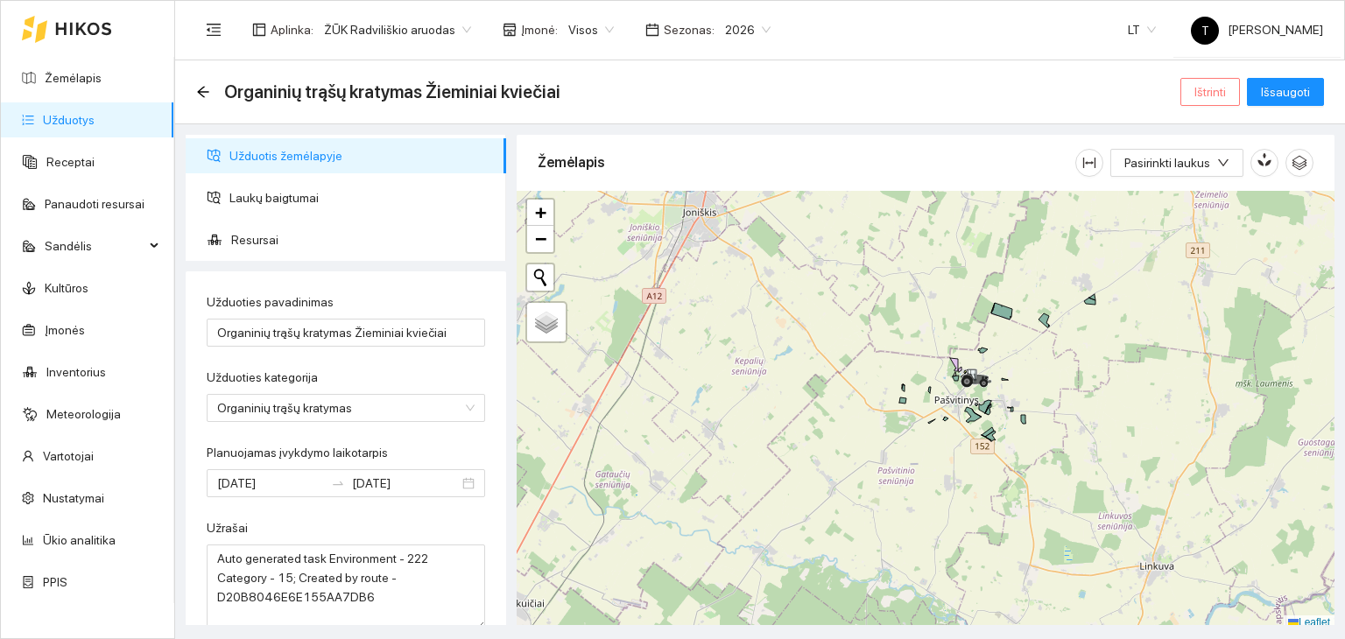
click at [1218, 88] on span "Ištrinti" at bounding box center [1211, 91] width 32 height 19
click at [1211, 176] on span "Taip" at bounding box center [1217, 176] width 23 height 19
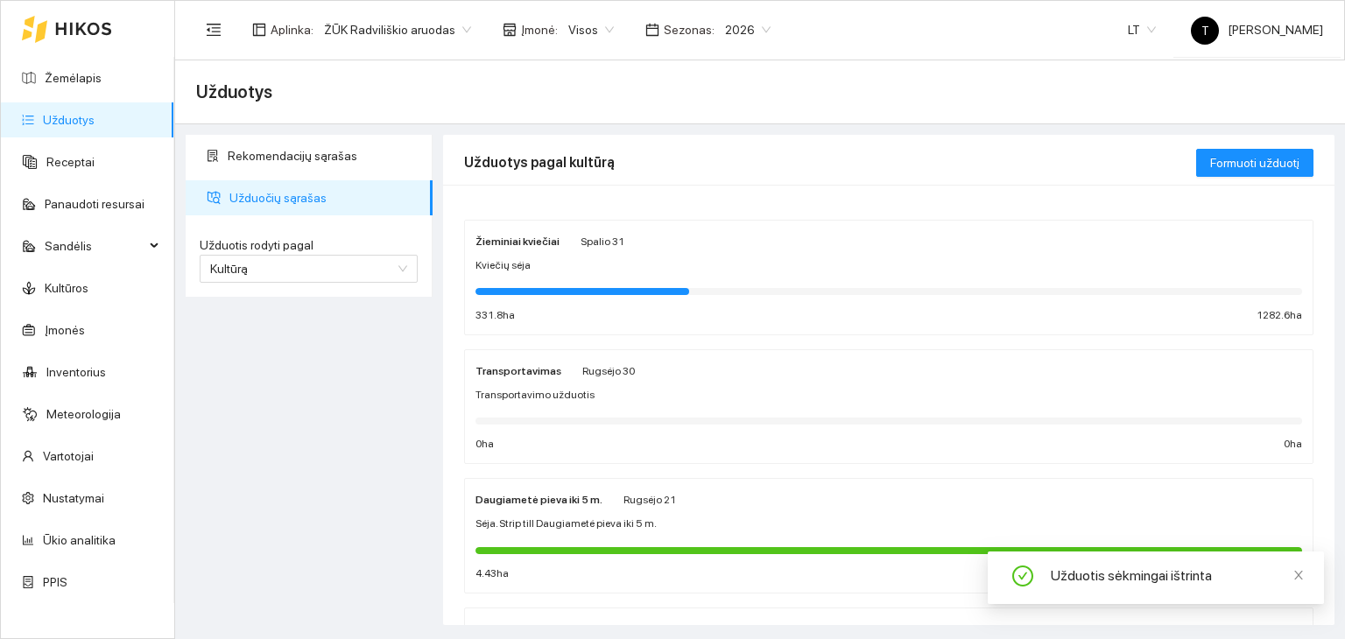
click at [589, 269] on div "Kviečių sėja" at bounding box center [889, 265] width 827 height 17
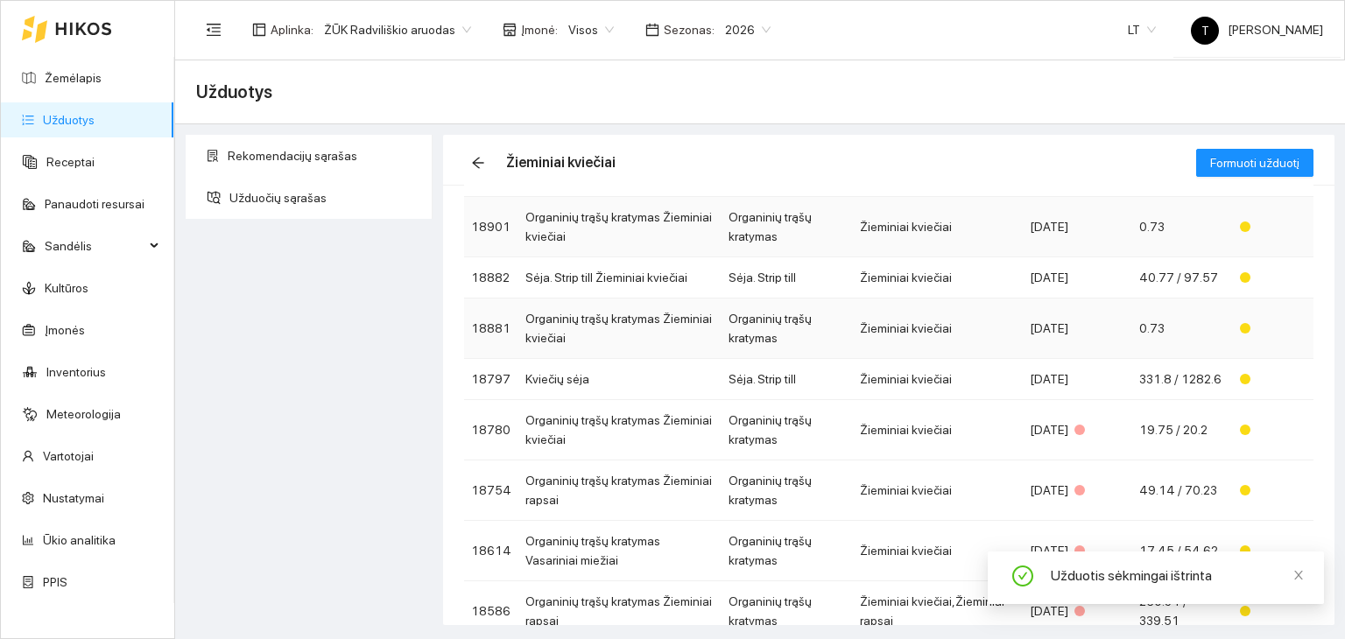
scroll to position [175, 0]
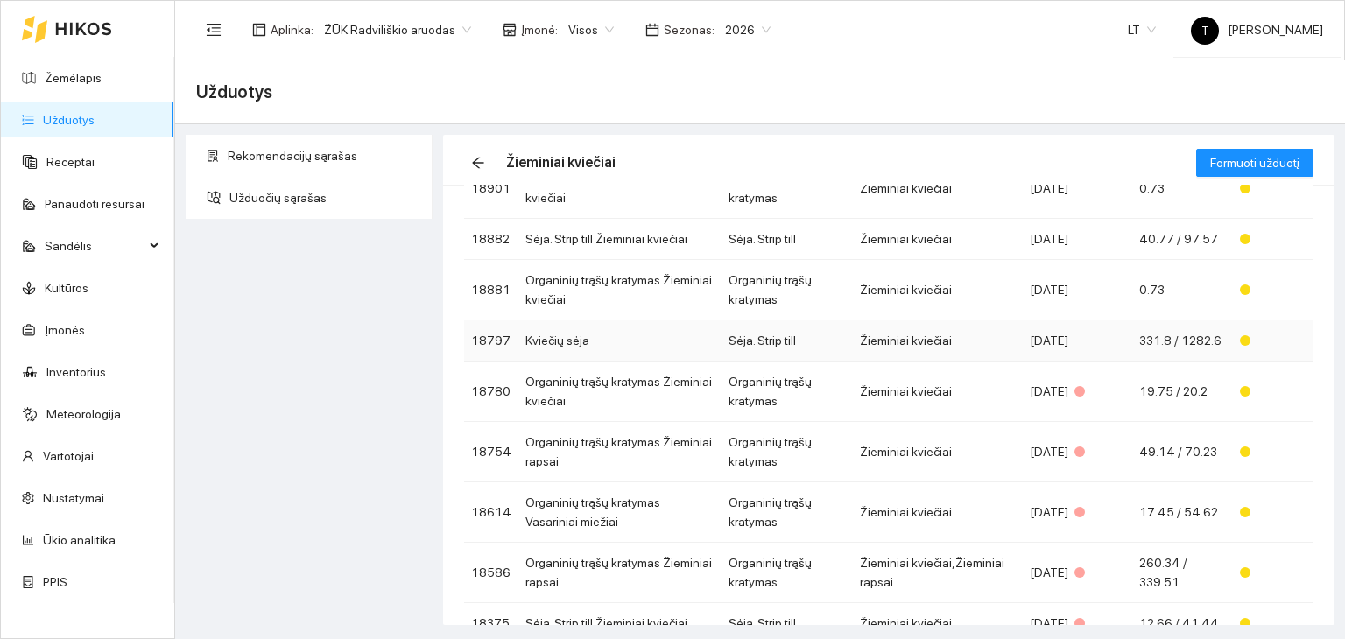
click at [818, 331] on td "Sėja. Strip till" at bounding box center [787, 341] width 131 height 41
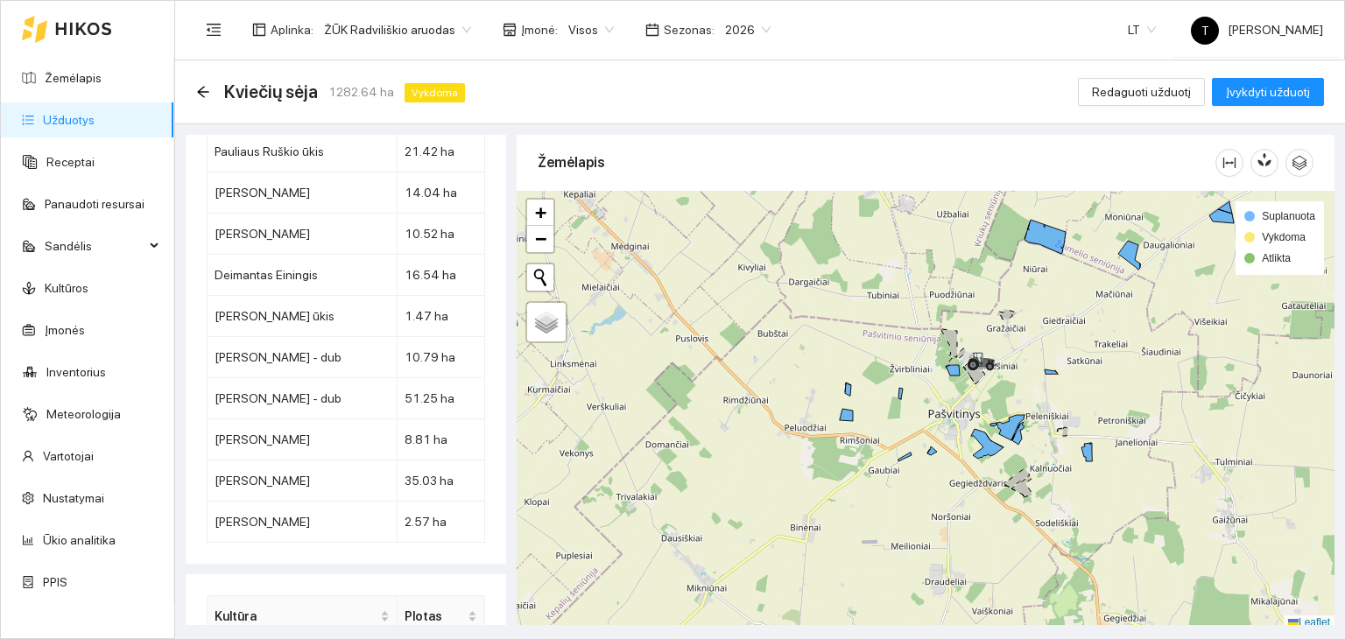
scroll to position [4, 0]
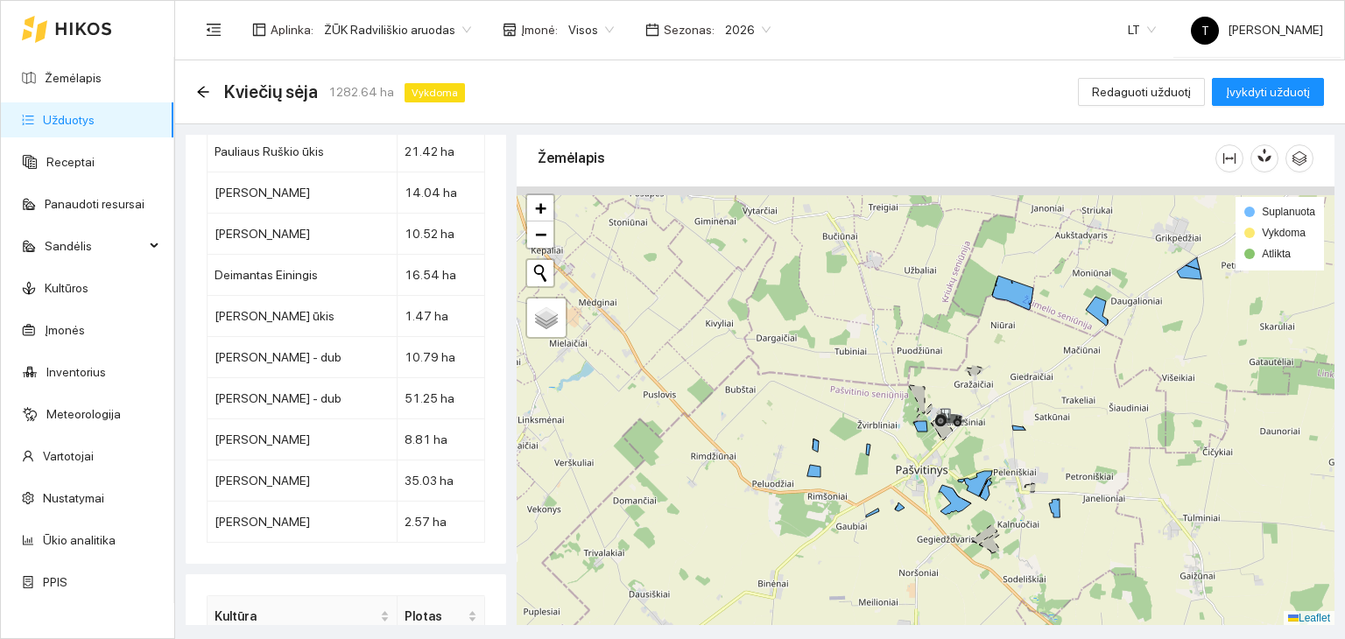
drag, startPoint x: 1075, startPoint y: 343, endPoint x: 1040, endPoint y: 406, distance: 71.7
click at [1041, 406] on div "+ − Nieko nerasta. Bandykite dar kartą. Žemėlapis Palydovas Leaflet Suplanuota …" at bounding box center [926, 407] width 818 height 440
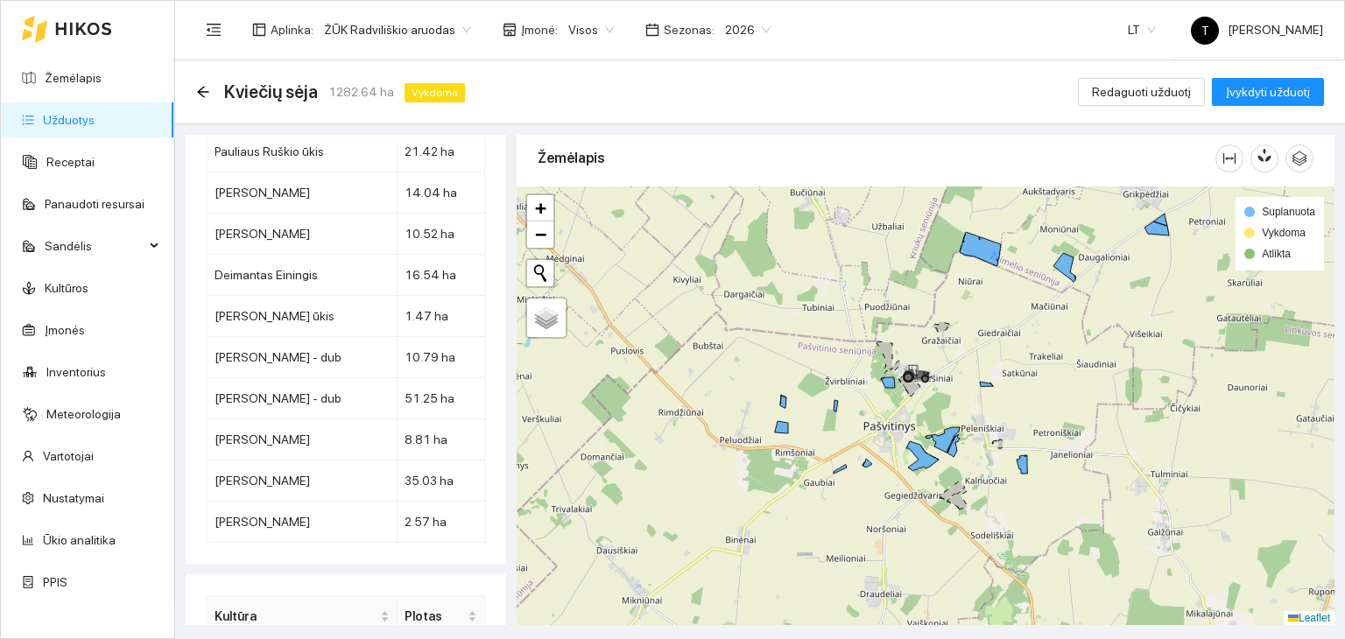
drag, startPoint x: 1035, startPoint y: 414, endPoint x: 993, endPoint y: 355, distance: 72.9
click at [993, 355] on div "+ − Nieko nerasta. Bandykite dar kartą. Žemėlapis Palydovas Leaflet Suplanuota …" at bounding box center [926, 407] width 818 height 440
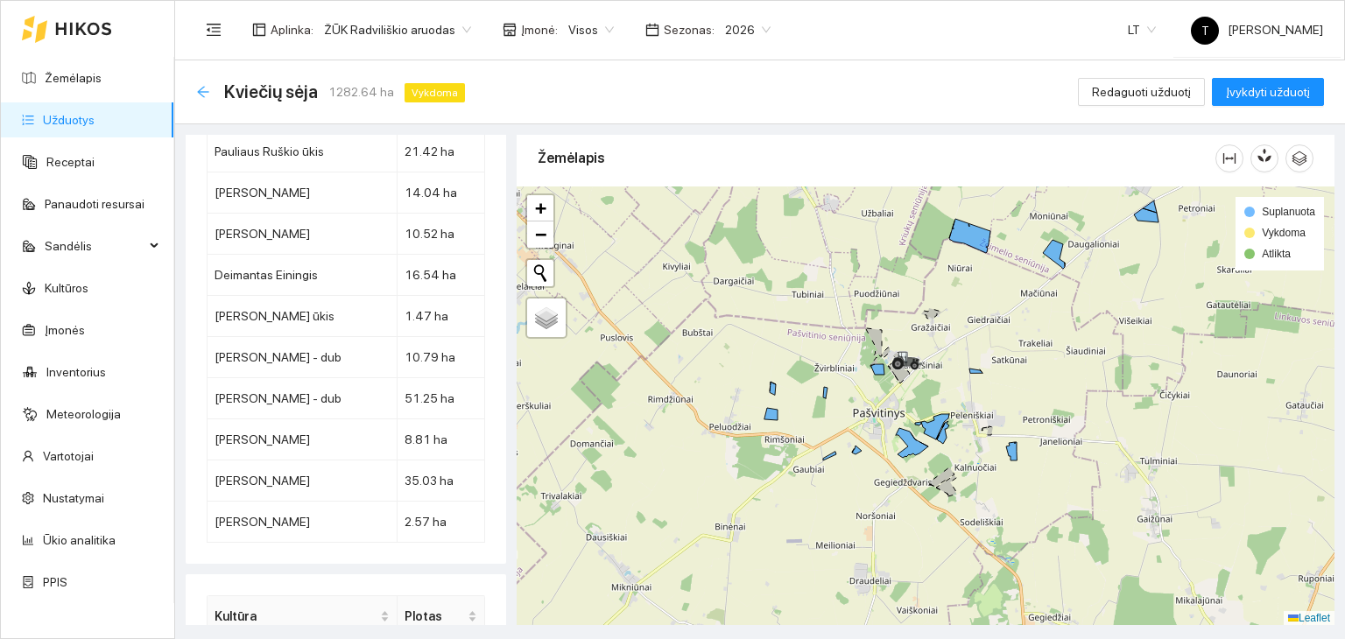
click at [203, 93] on icon "arrow-left" at bounding box center [203, 92] width 14 height 14
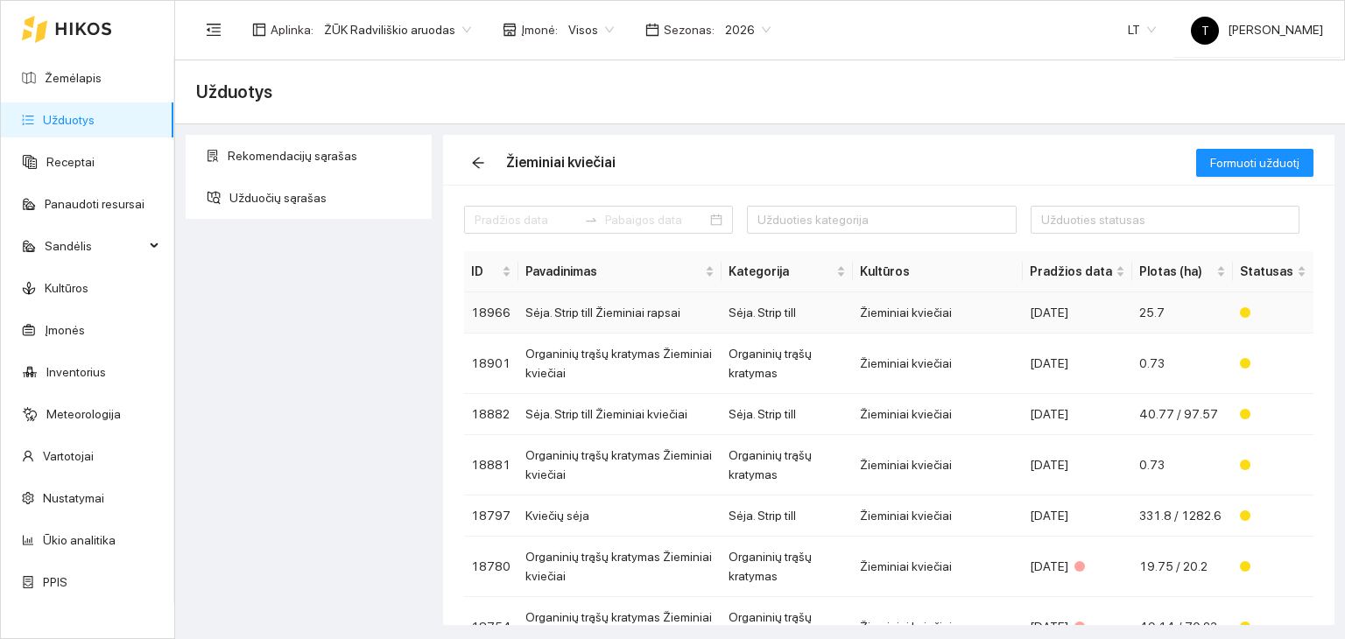
click at [1120, 321] on td "[DATE]" at bounding box center [1077, 313] width 109 height 41
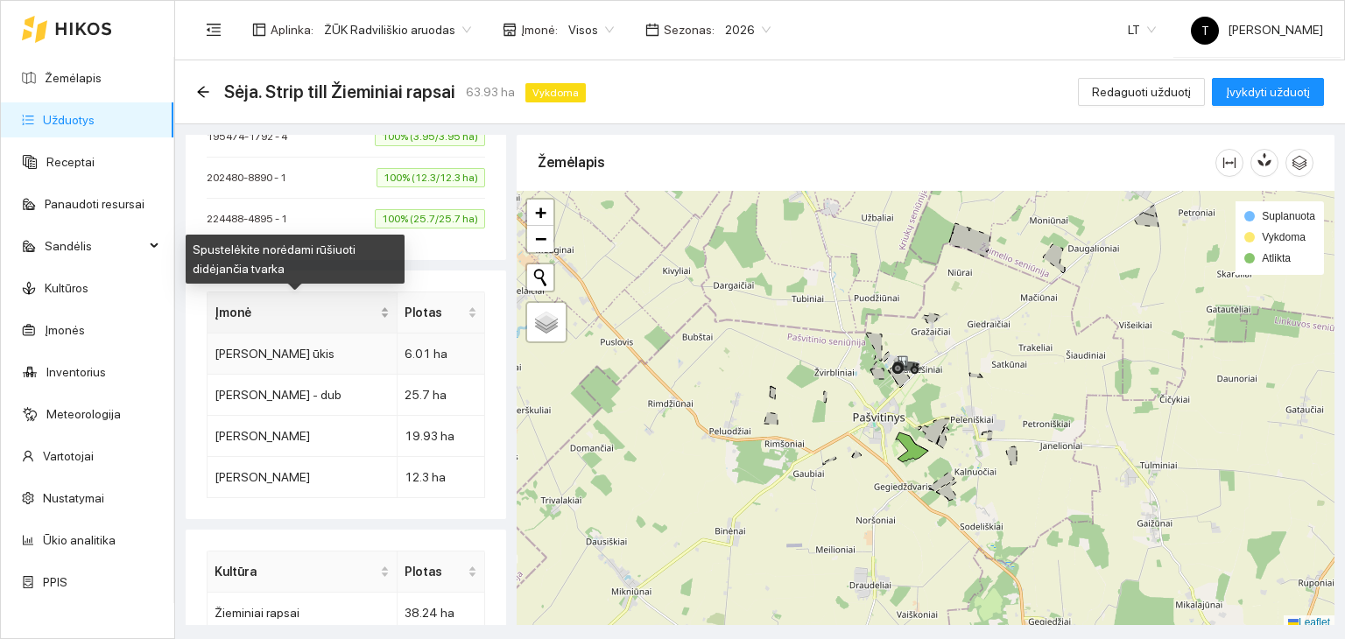
scroll to position [772, 0]
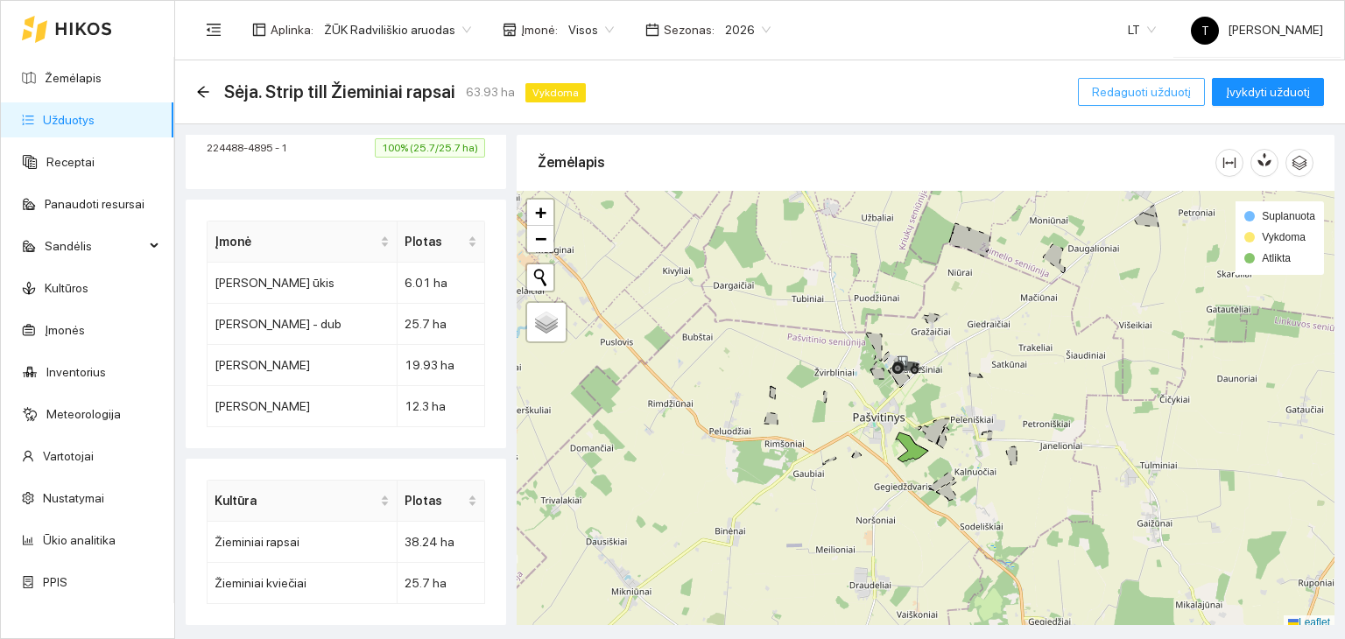
click at [1139, 96] on span "Redaguoti užduotį" at bounding box center [1141, 91] width 99 height 19
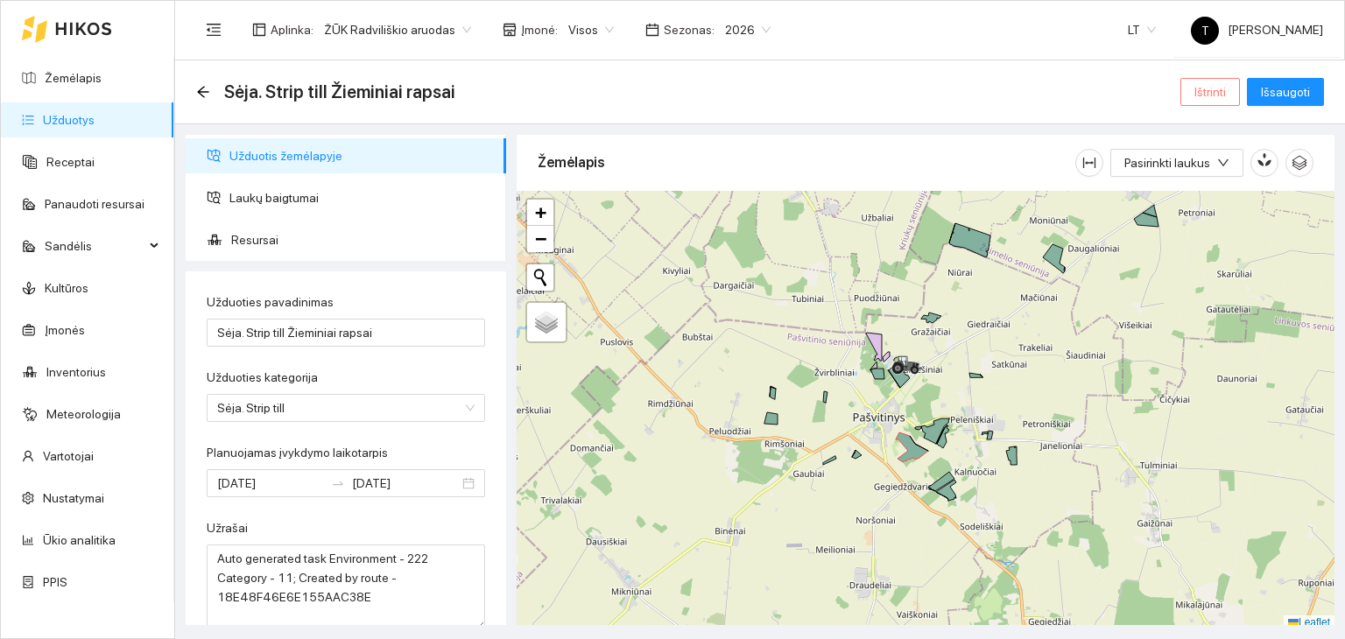
click at [1216, 96] on span "Ištrinti" at bounding box center [1211, 91] width 32 height 19
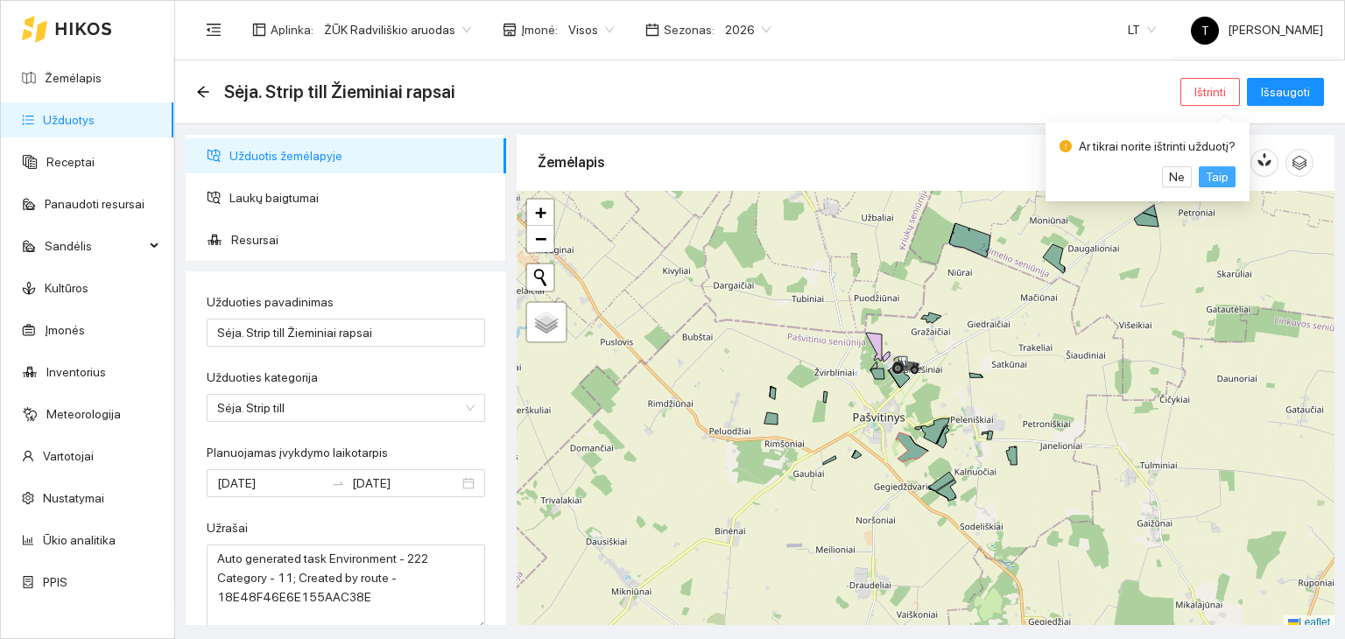
click at [1207, 173] on span "Taip" at bounding box center [1217, 176] width 23 height 19
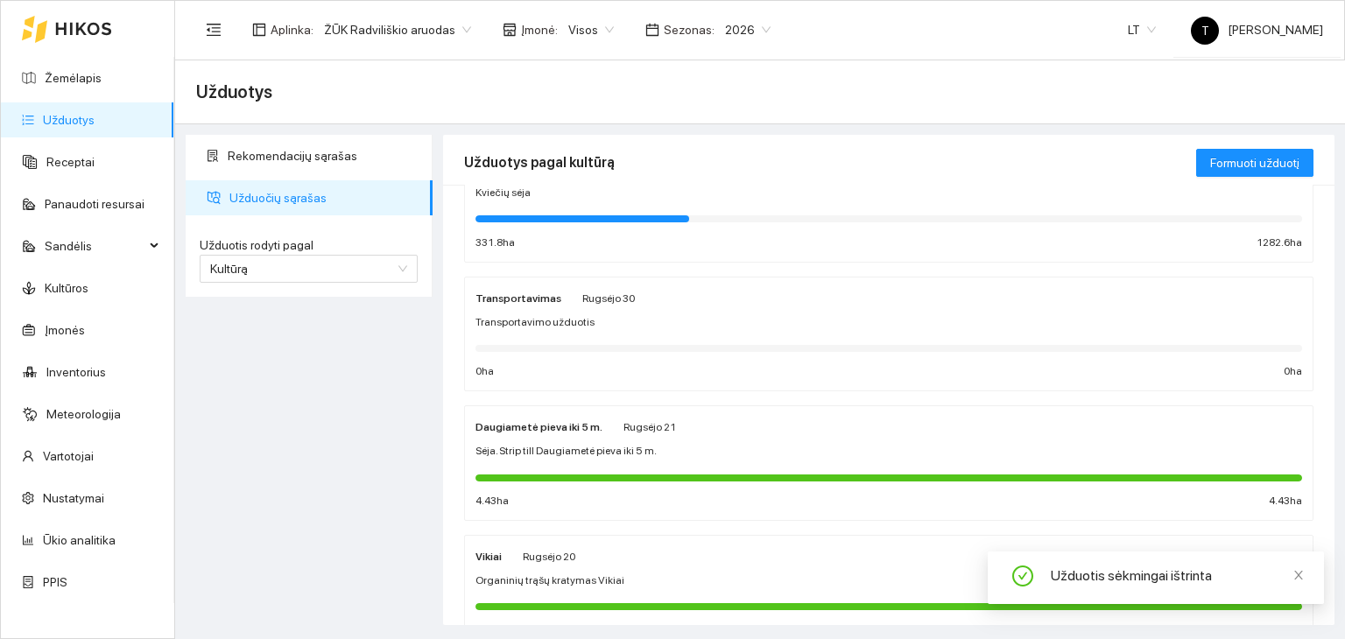
scroll to position [175, 0]
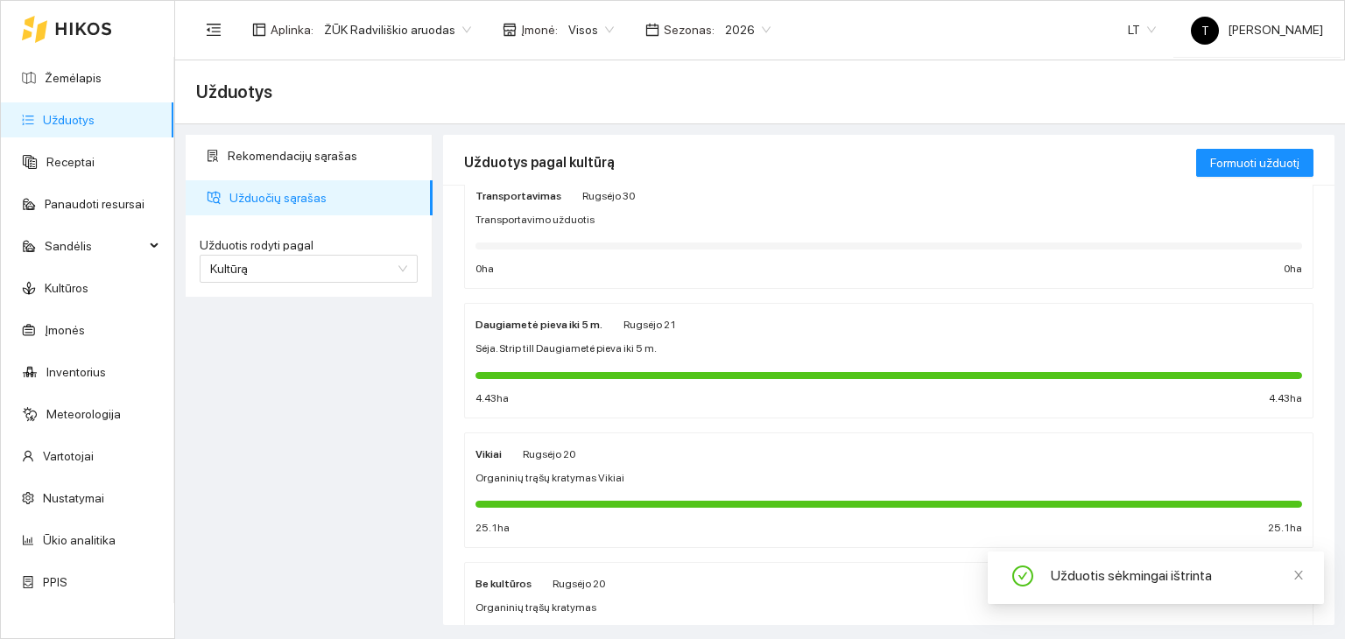
click at [718, 349] on div "Sėja. Strip till Daugiametė pieva iki 5 m." at bounding box center [889, 349] width 827 height 17
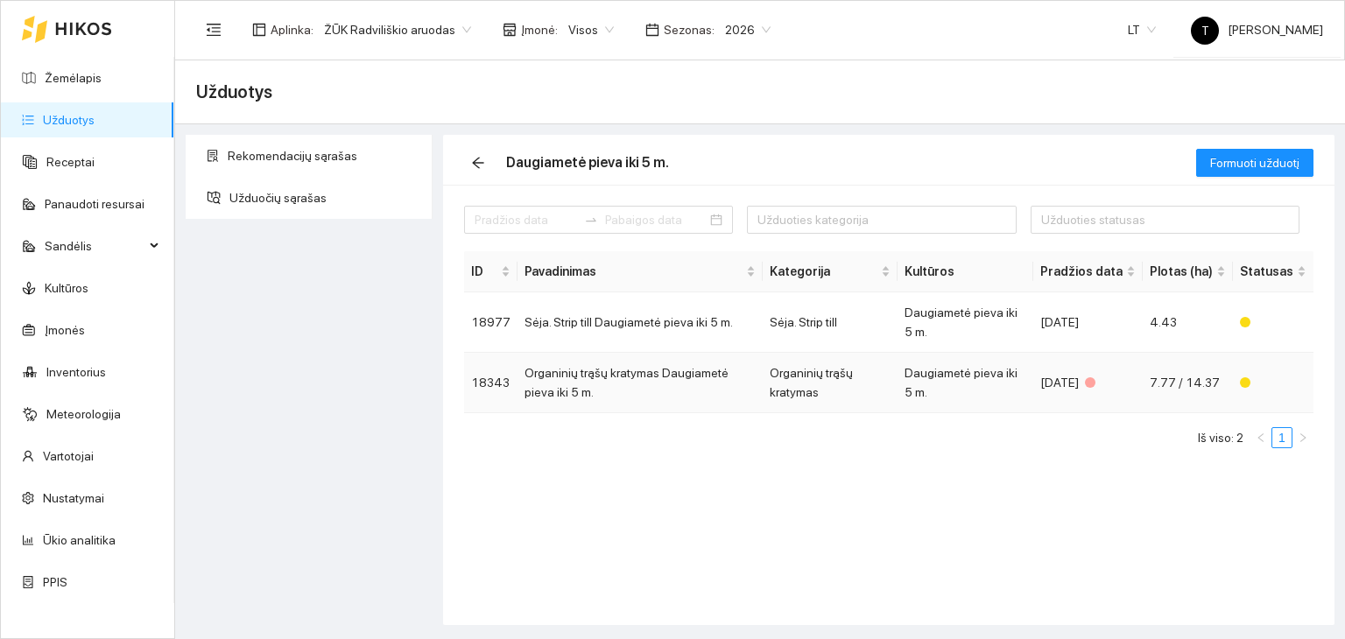
click at [947, 379] on td "Daugiametė pieva iki 5 m." at bounding box center [966, 383] width 136 height 60
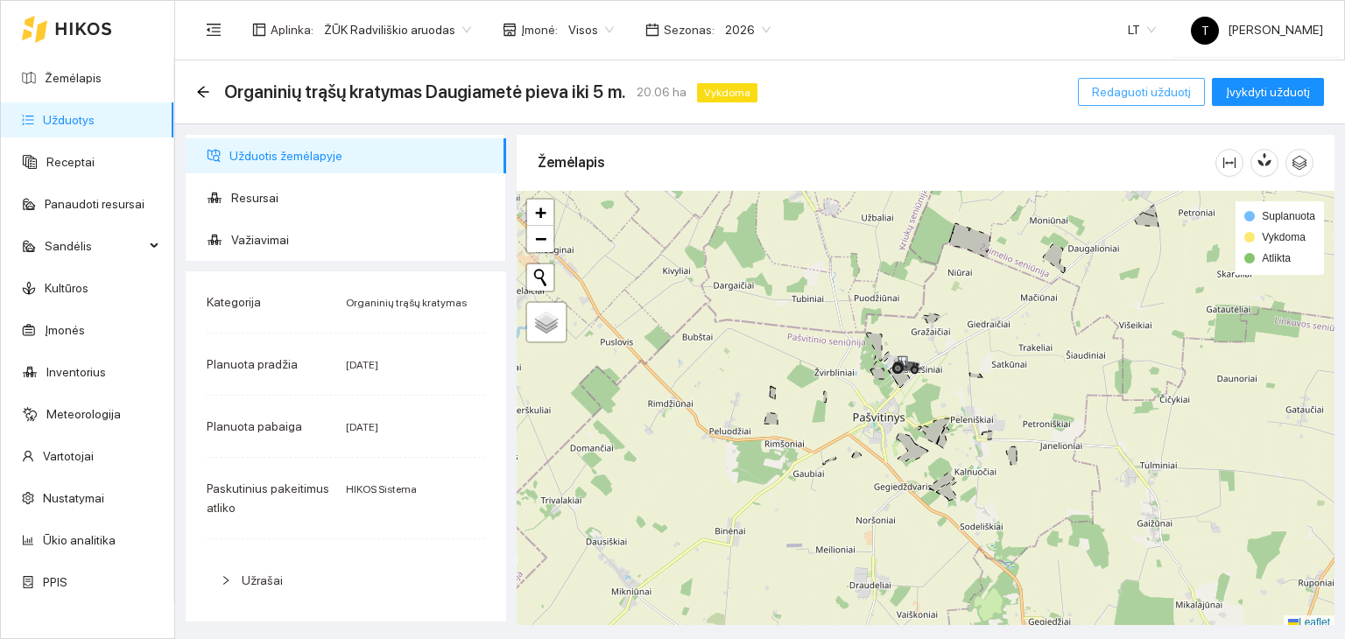
click at [1148, 87] on span "Redaguoti užduotį" at bounding box center [1141, 91] width 99 height 19
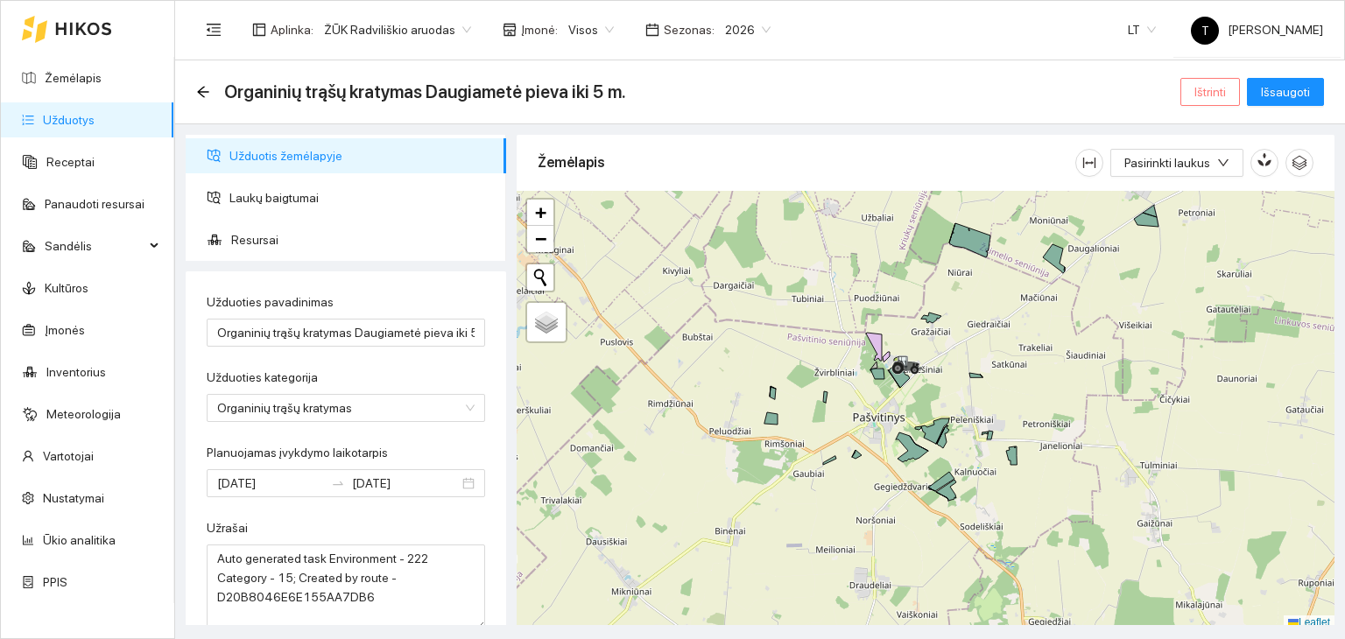
click at [1222, 95] on span "Ištrinti" at bounding box center [1211, 91] width 32 height 19
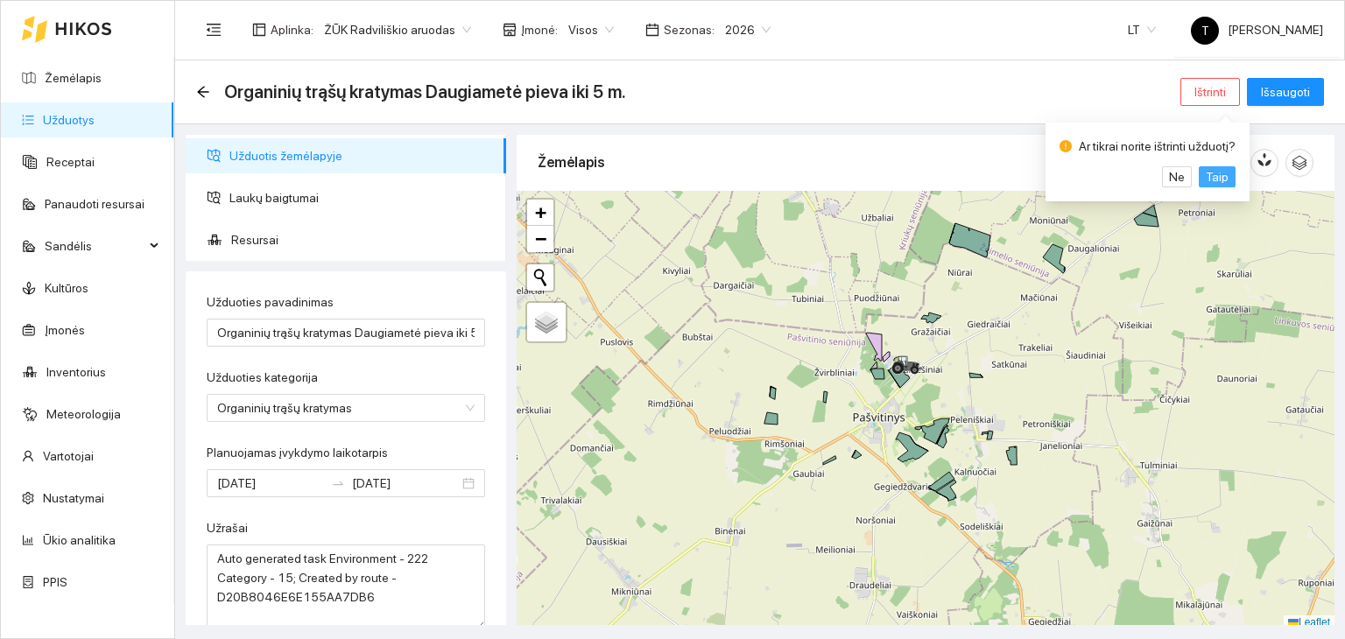
click at [1214, 174] on span "Taip" at bounding box center [1217, 176] width 23 height 19
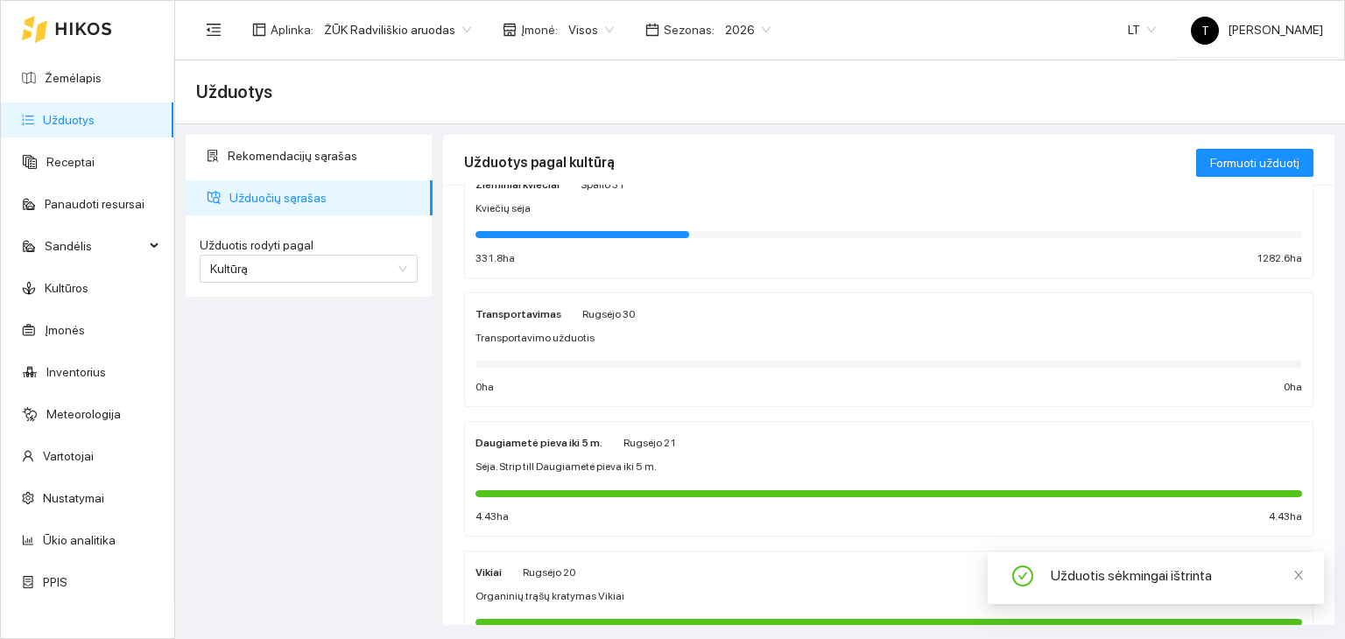
scroll to position [88, 0]
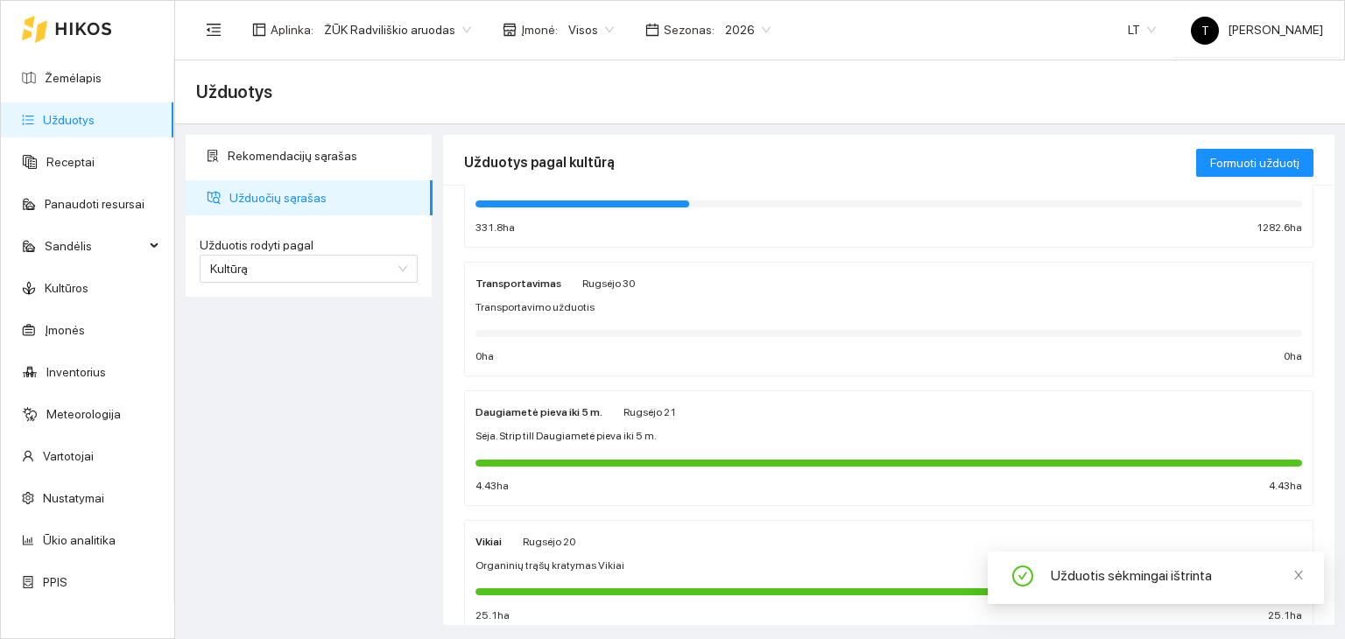
click at [645, 418] on div "Rugsėjo 21" at bounding box center [650, 411] width 53 height 19
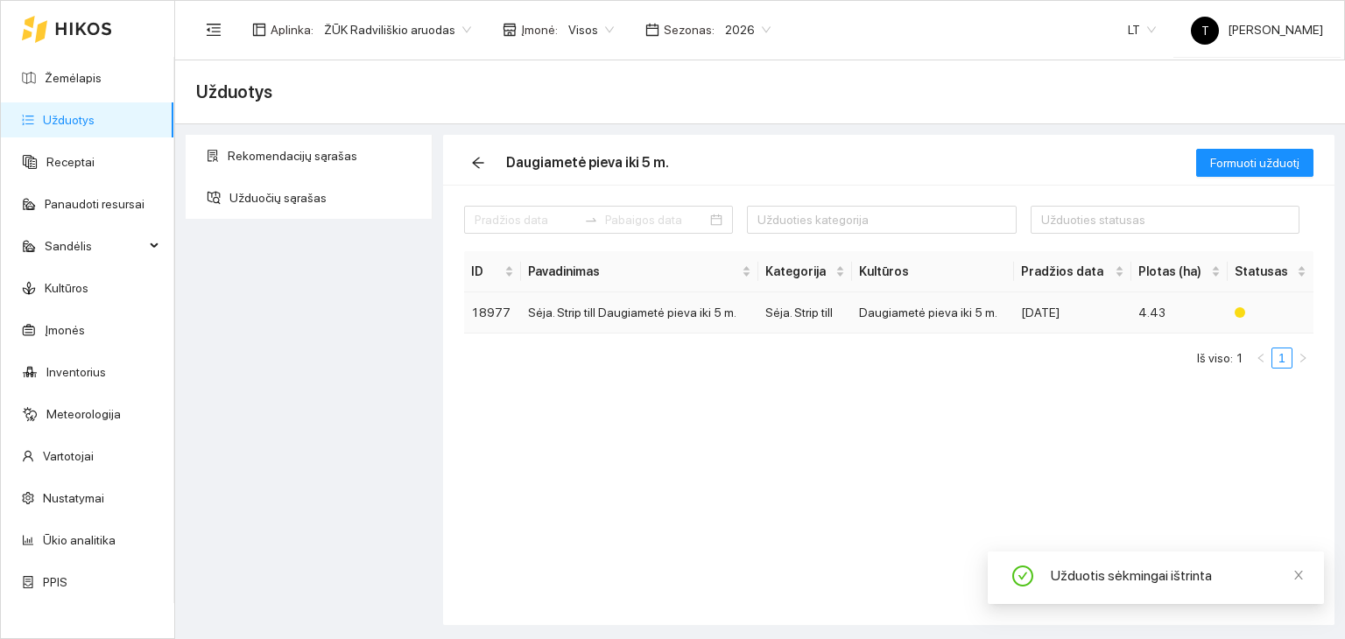
click at [979, 306] on td "Daugiametė pieva iki 5 m." at bounding box center [933, 313] width 163 height 41
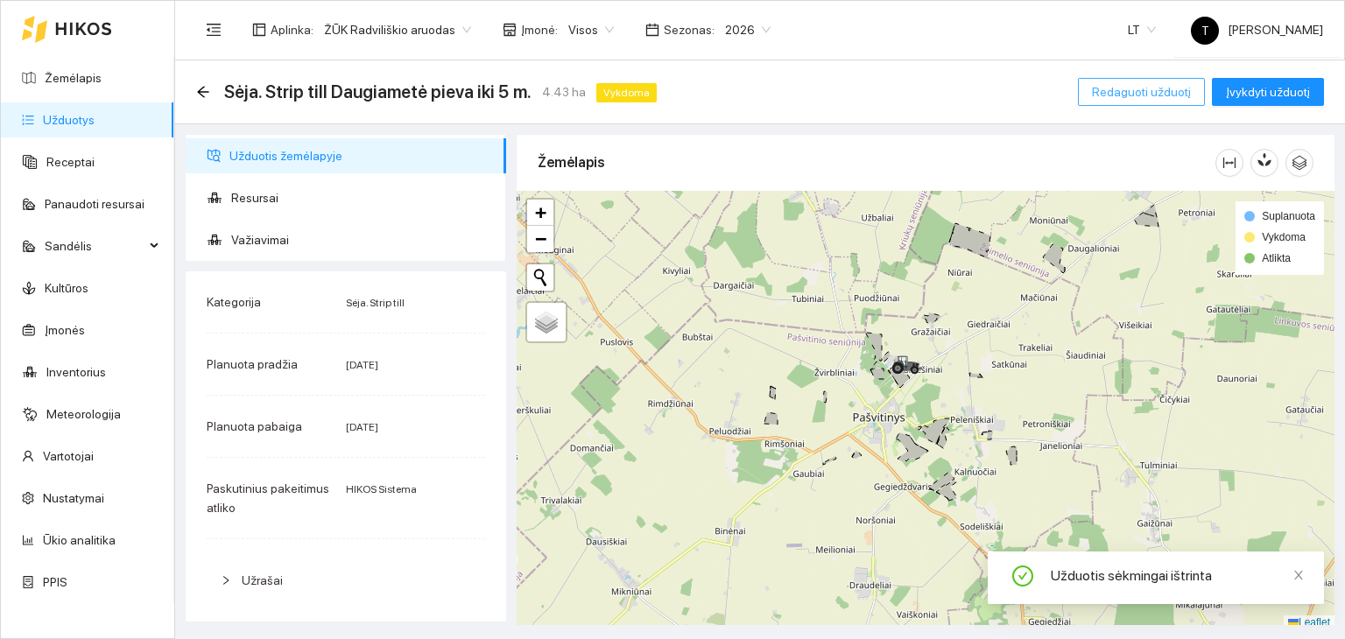
click at [1148, 93] on span "Redaguoti užduotį" at bounding box center [1141, 91] width 99 height 19
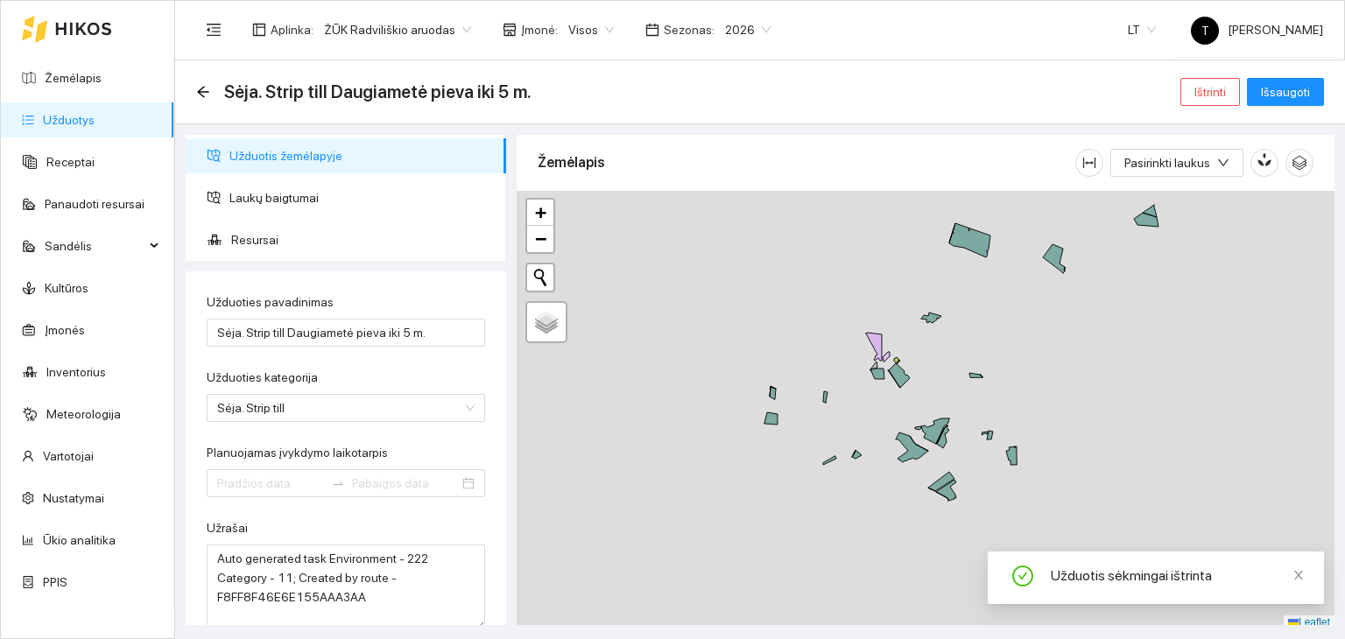
type input "[DATE]"
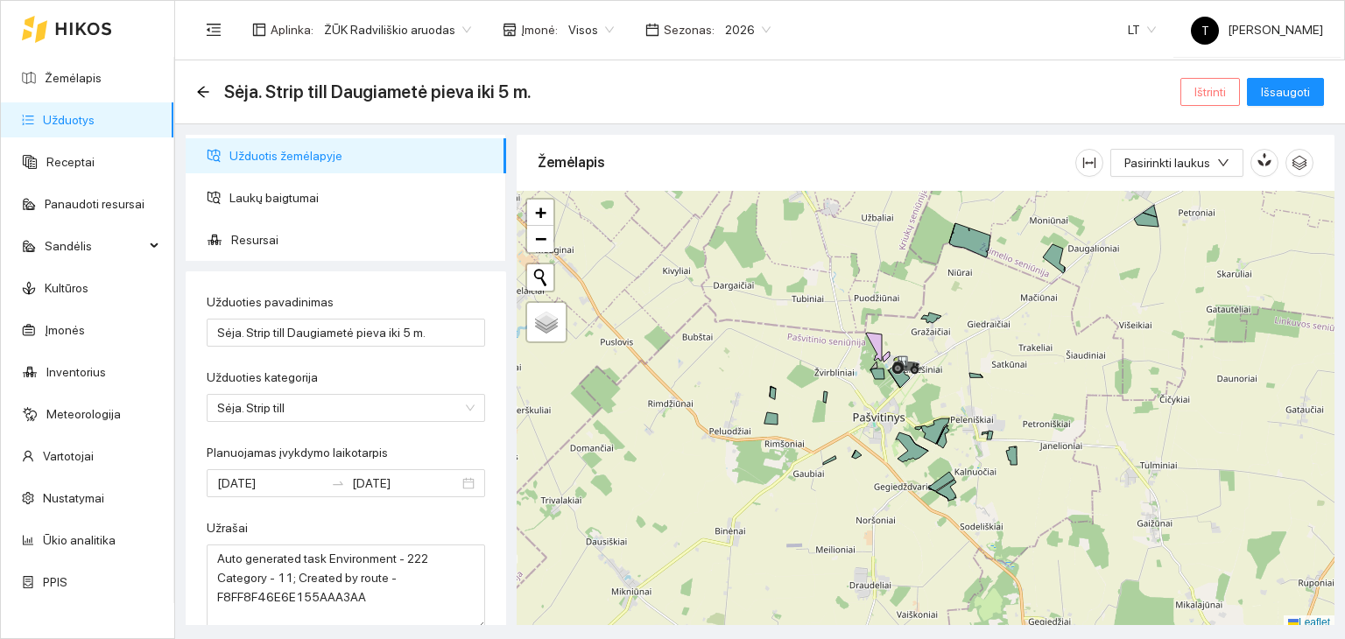
click at [1194, 96] on button "Ištrinti" at bounding box center [1211, 92] width 60 height 28
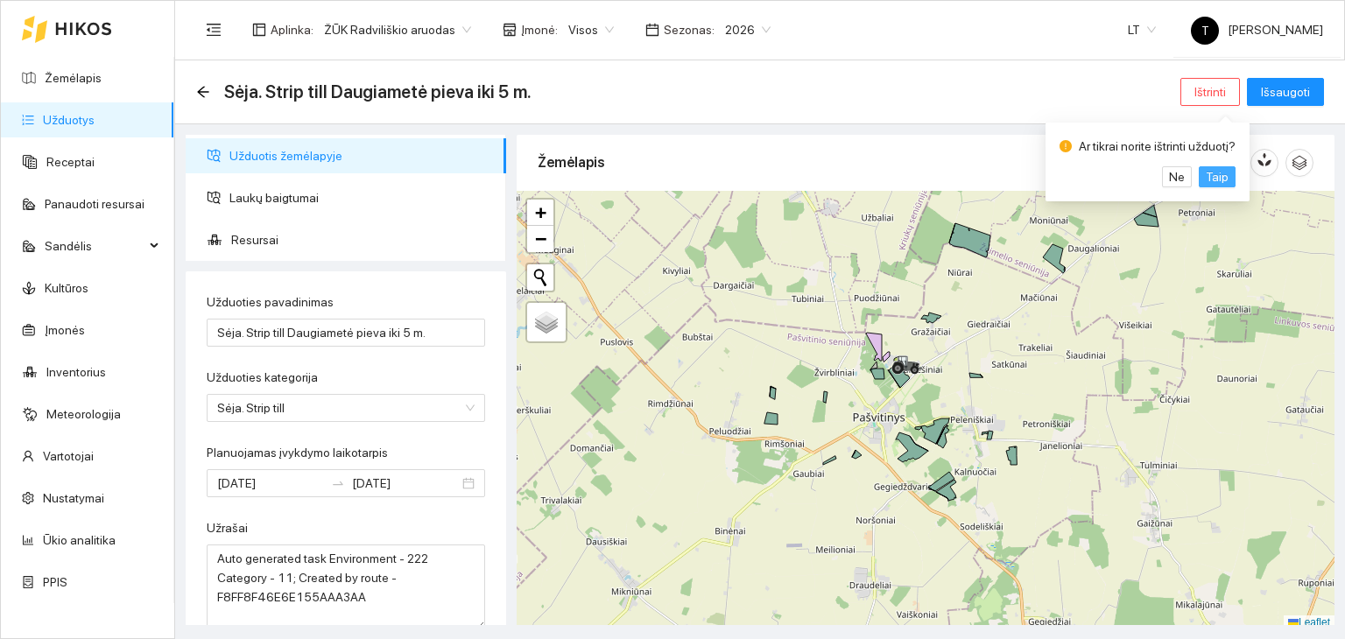
click at [1212, 175] on span "Taip" at bounding box center [1217, 176] width 23 height 19
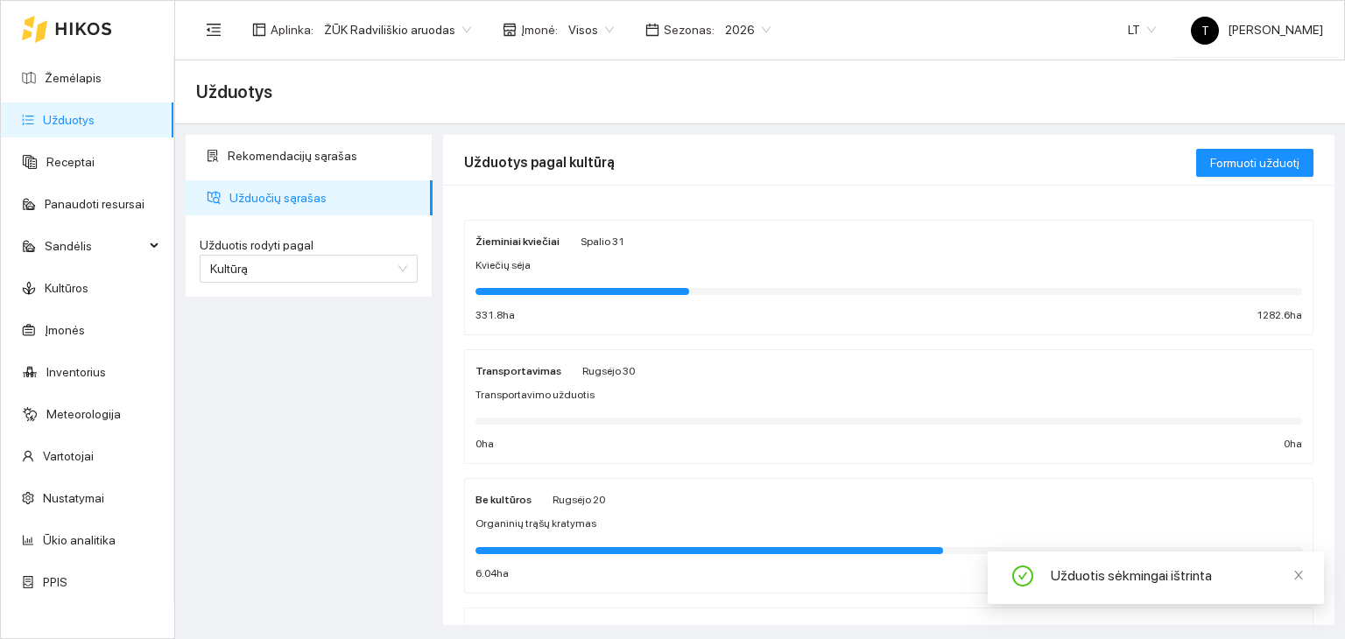
click at [601, 269] on div "Kviečių sėja" at bounding box center [889, 265] width 827 height 17
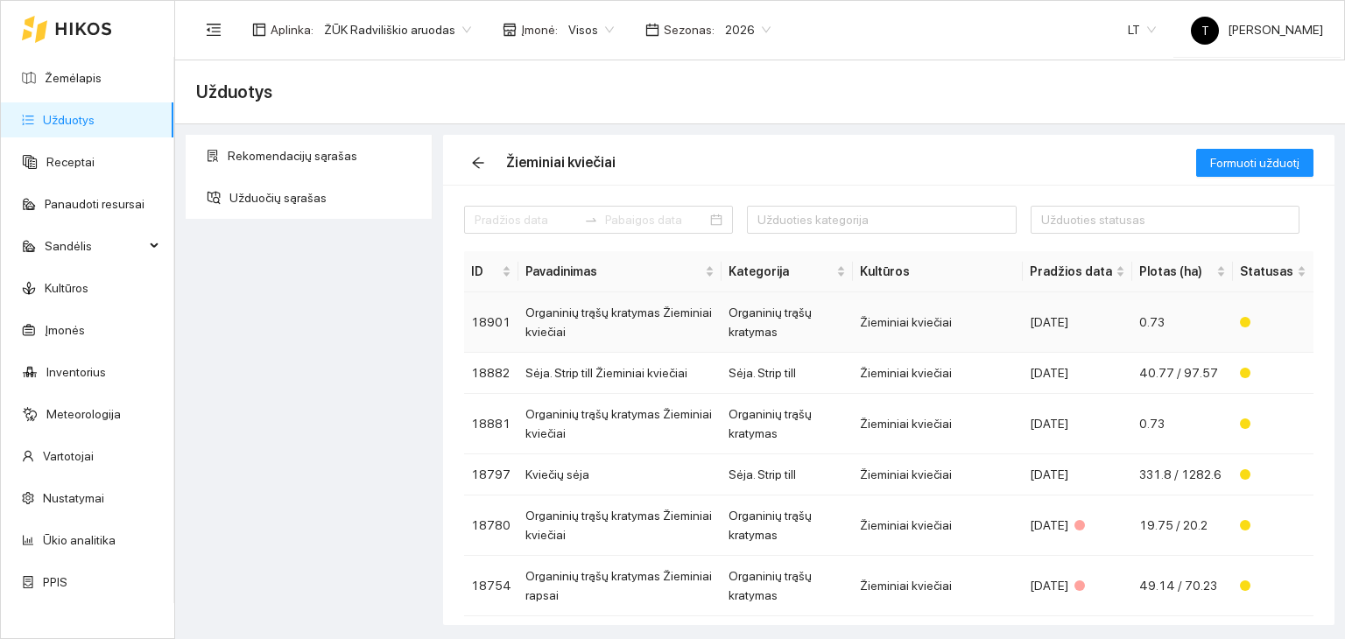
click at [730, 315] on td "Organinių trąšų kratymas" at bounding box center [787, 323] width 131 height 60
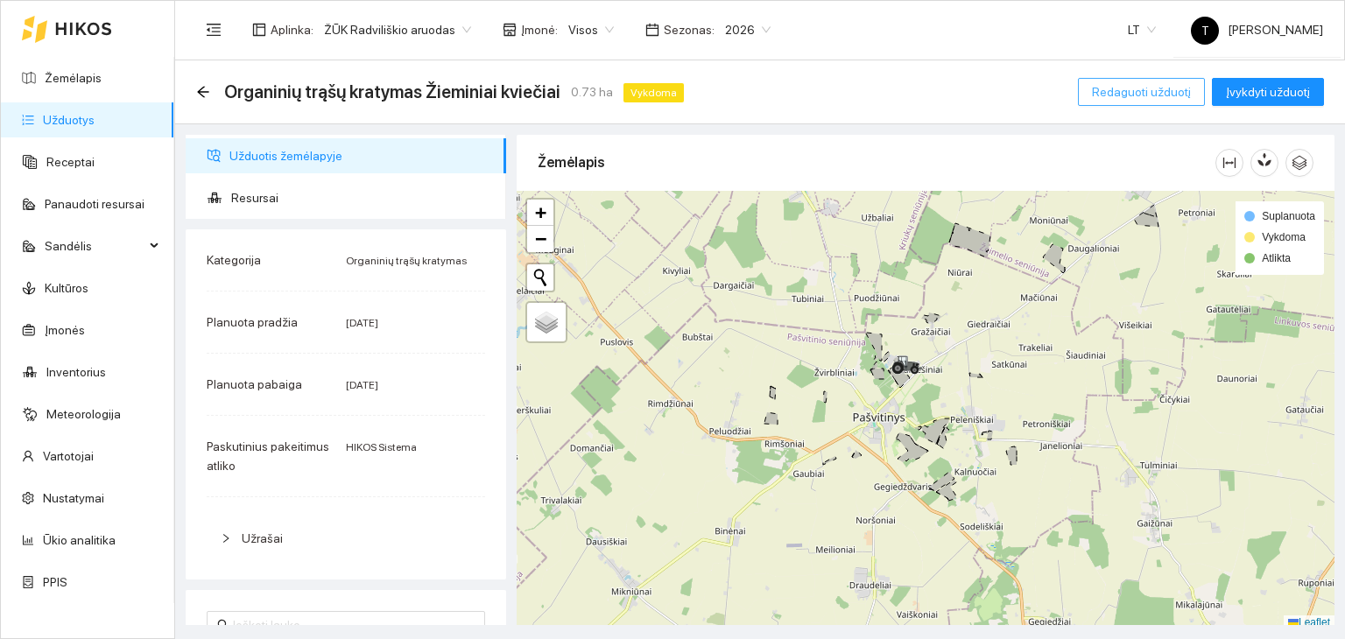
click at [1146, 93] on span "Redaguoti užduotį" at bounding box center [1141, 91] width 99 height 19
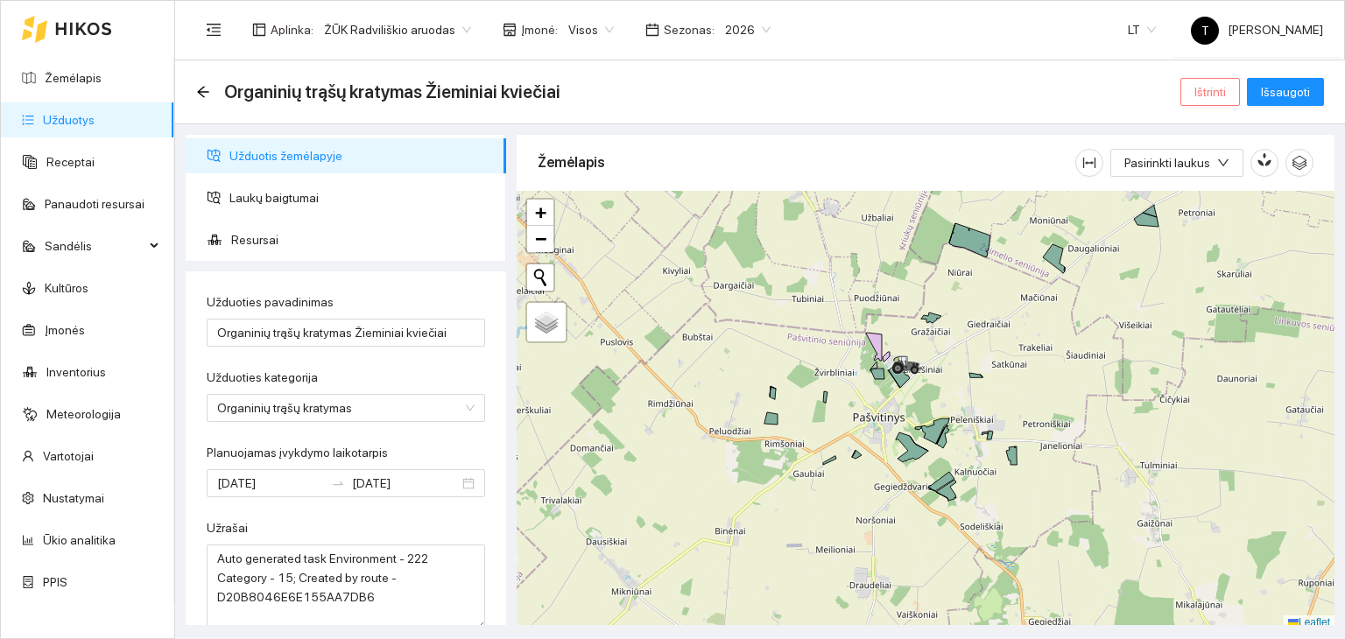
click at [1203, 92] on span "Ištrinti" at bounding box center [1211, 91] width 32 height 19
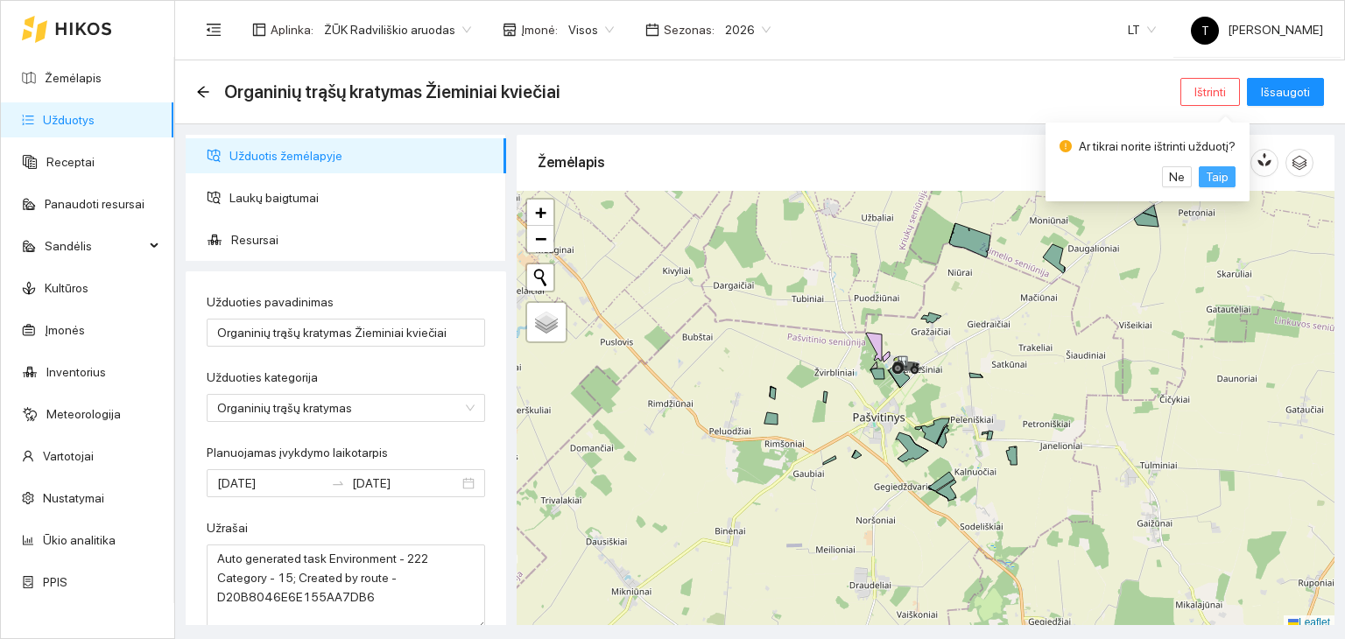
click at [1211, 173] on span "Taip" at bounding box center [1217, 176] width 23 height 19
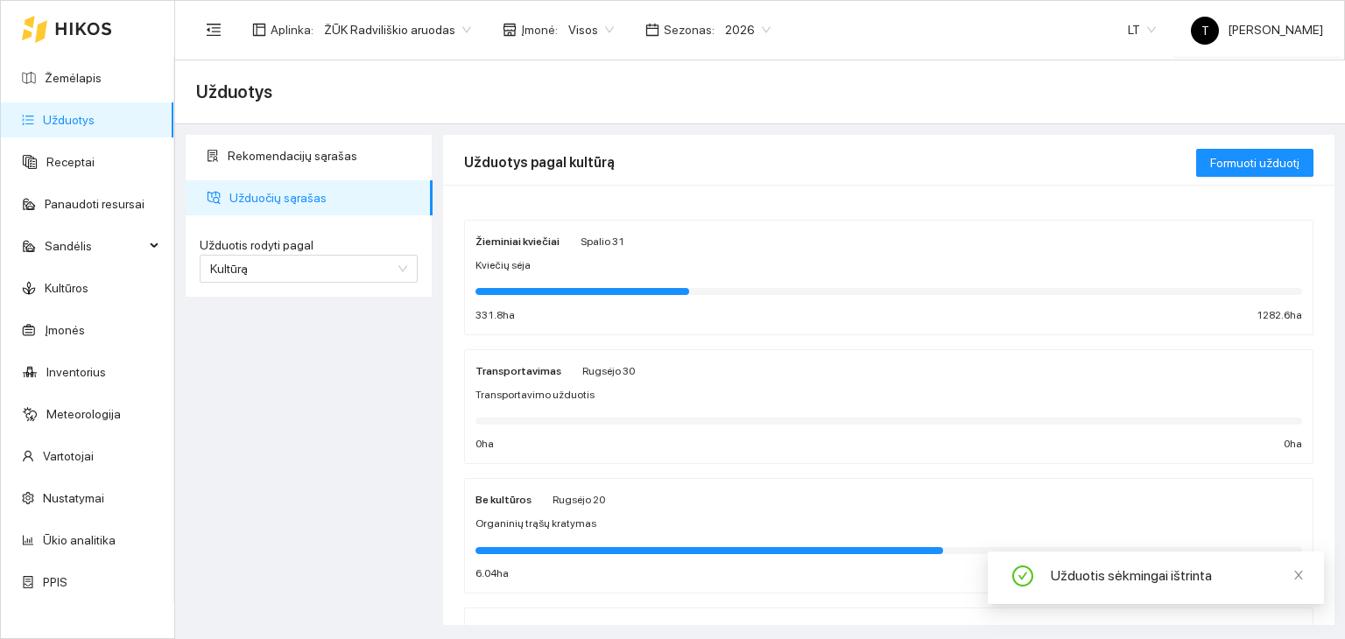
click at [702, 257] on div "Kviečių sėja" at bounding box center [889, 265] width 827 height 17
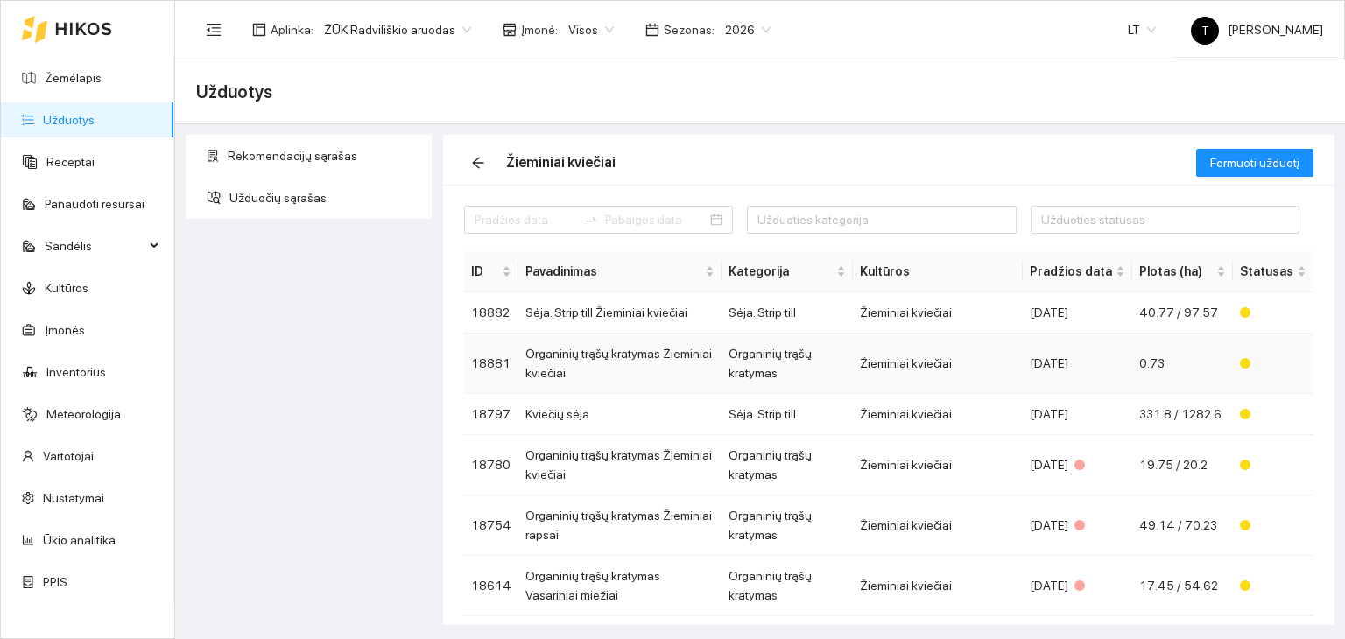
click at [928, 376] on td "Žieminiai kviečiai" at bounding box center [938, 364] width 170 height 60
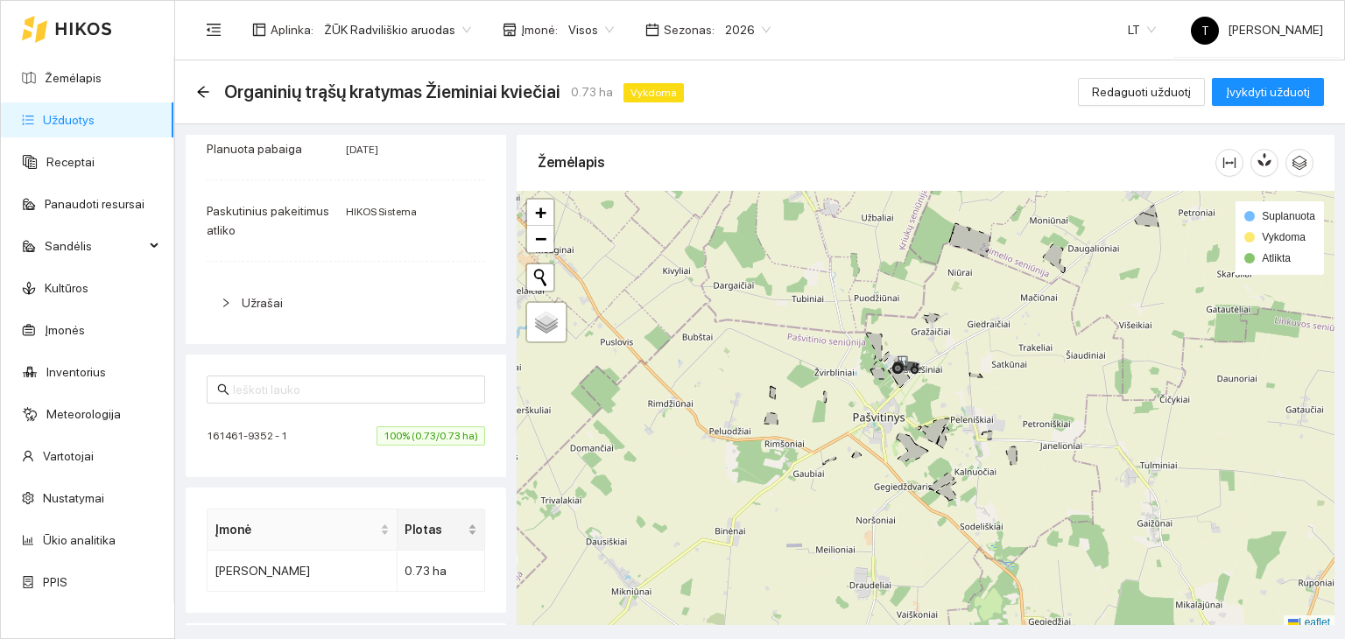
scroll to position [363, 0]
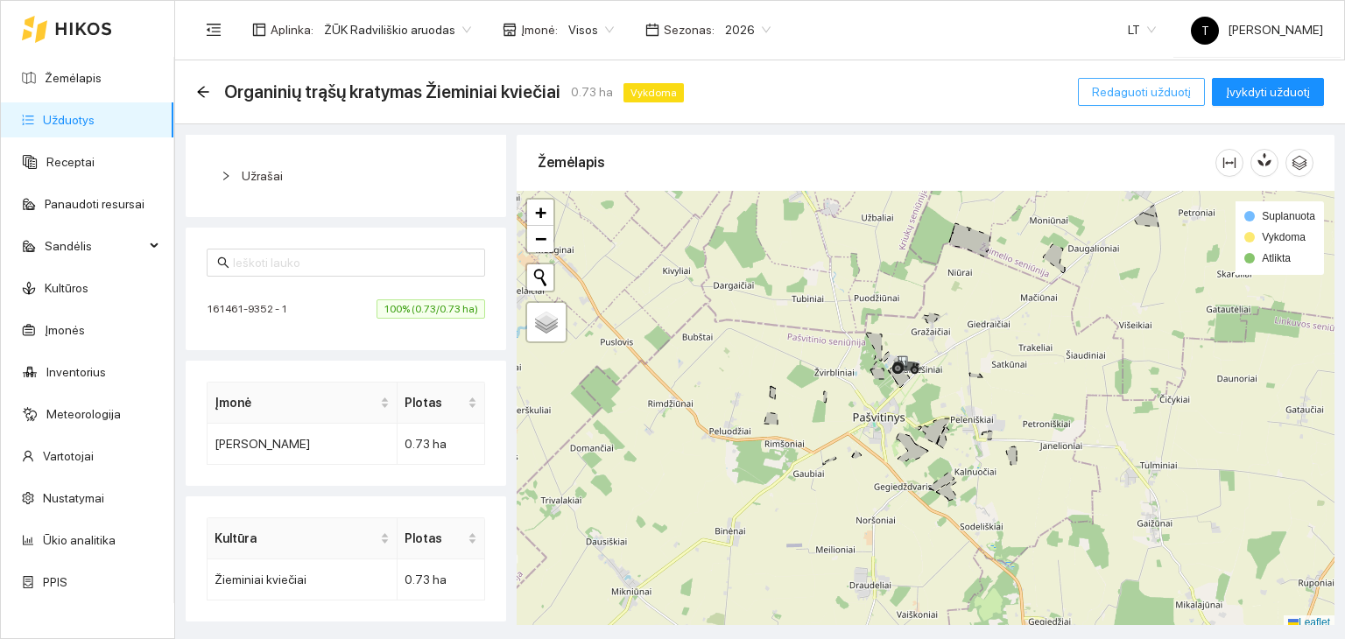
click at [1135, 82] on span "Redaguoti užduotį" at bounding box center [1141, 91] width 99 height 19
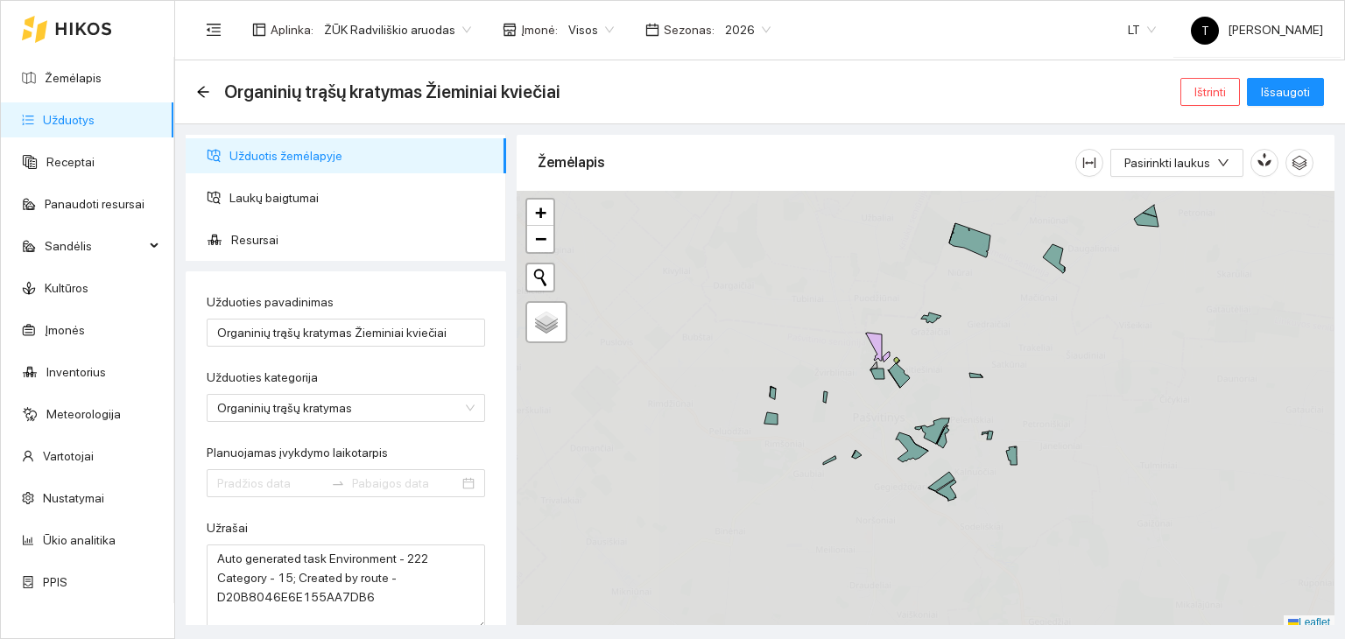
type input "[DATE]"
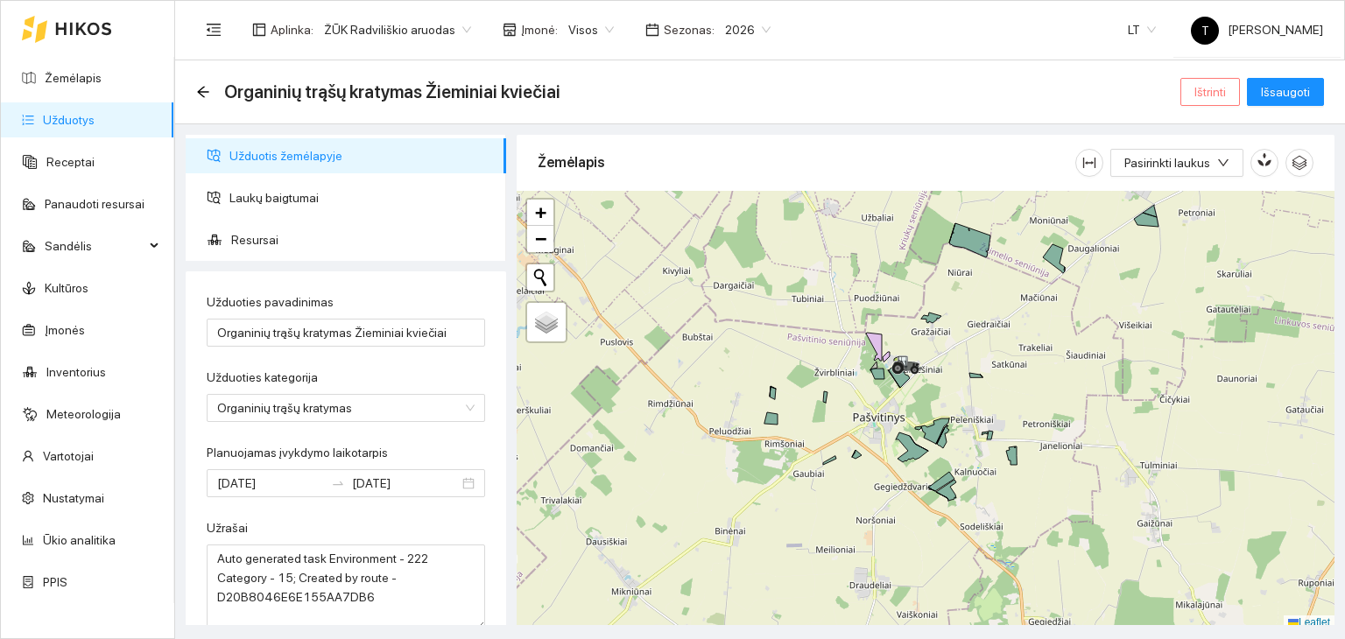
click at [1216, 93] on span "Ištrinti" at bounding box center [1211, 91] width 32 height 19
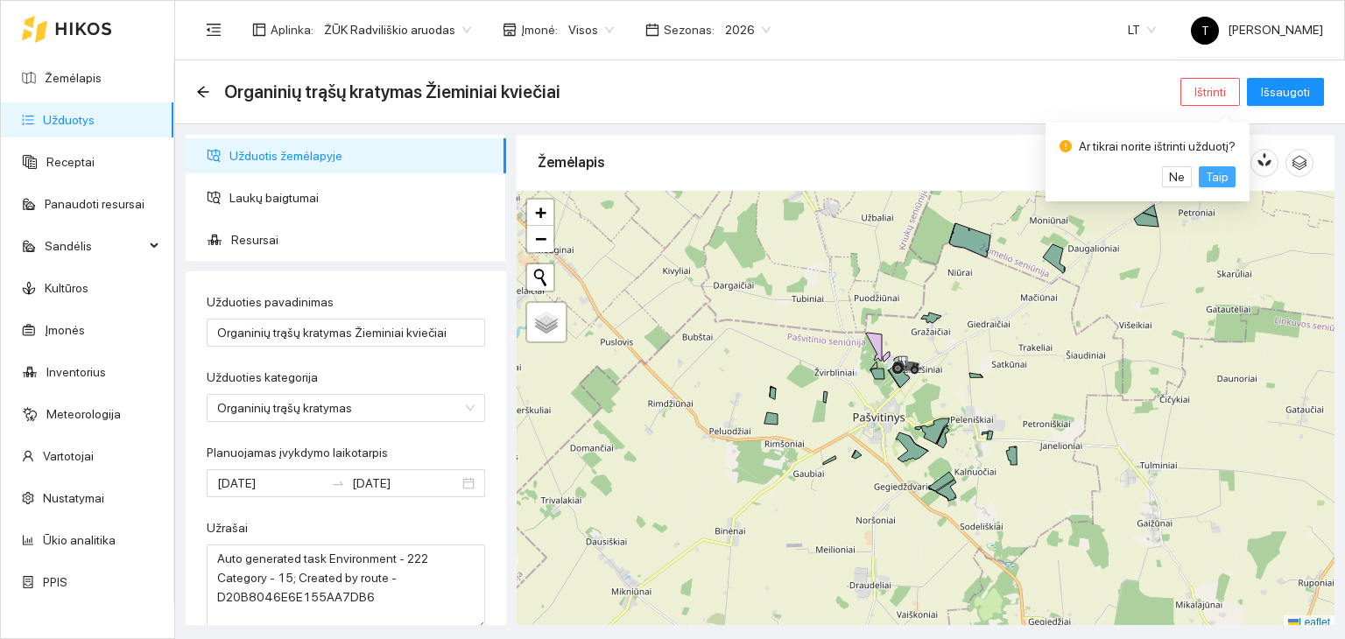
click at [1220, 173] on span "Taip" at bounding box center [1217, 176] width 23 height 19
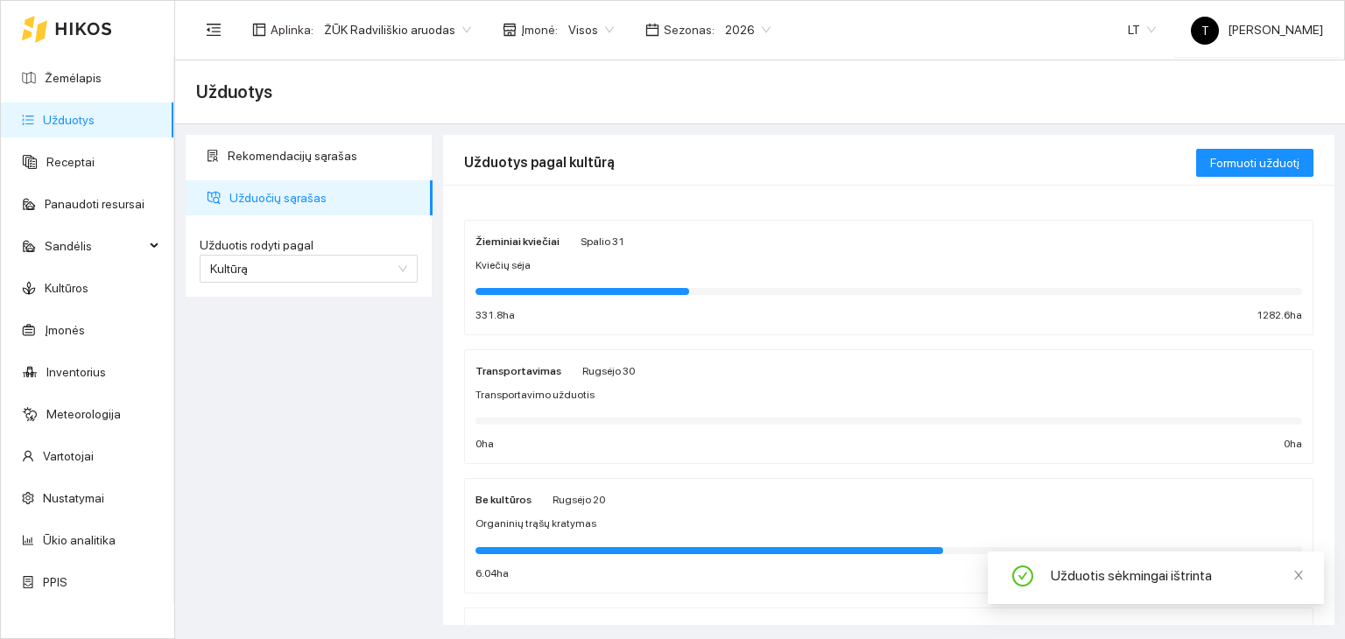
click at [620, 245] on div "Žieminiai kviečiai [DATE]" at bounding box center [889, 240] width 827 height 19
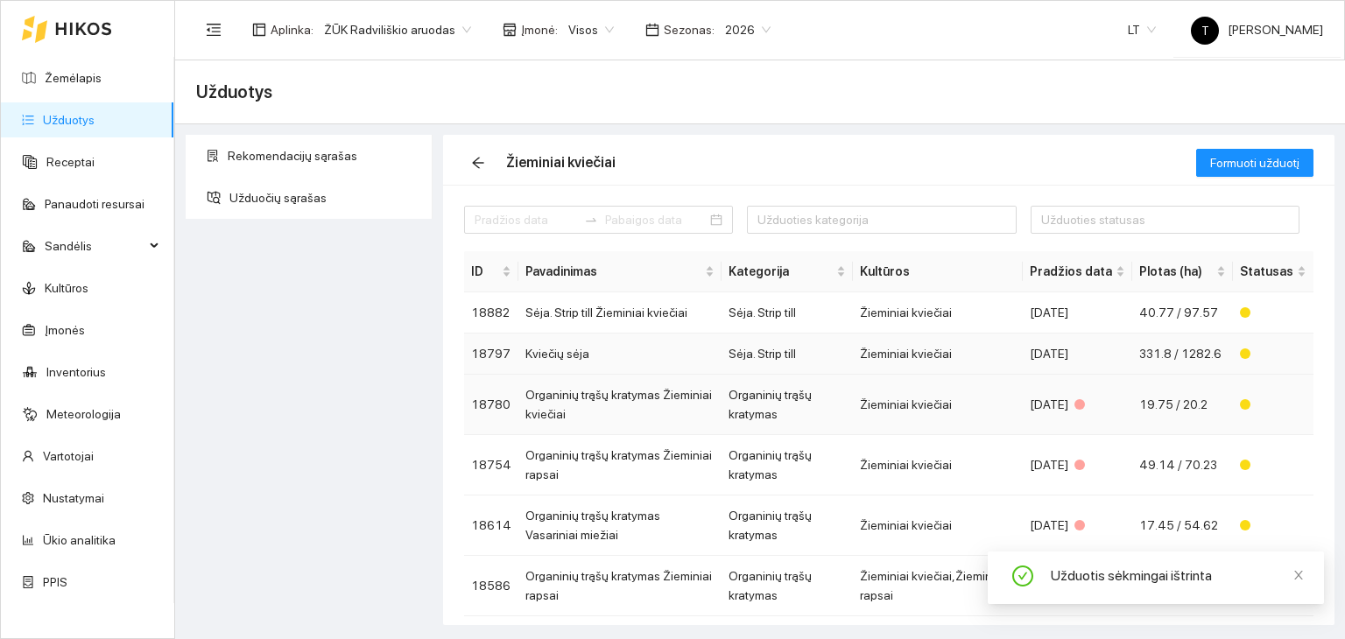
scroll to position [88, 0]
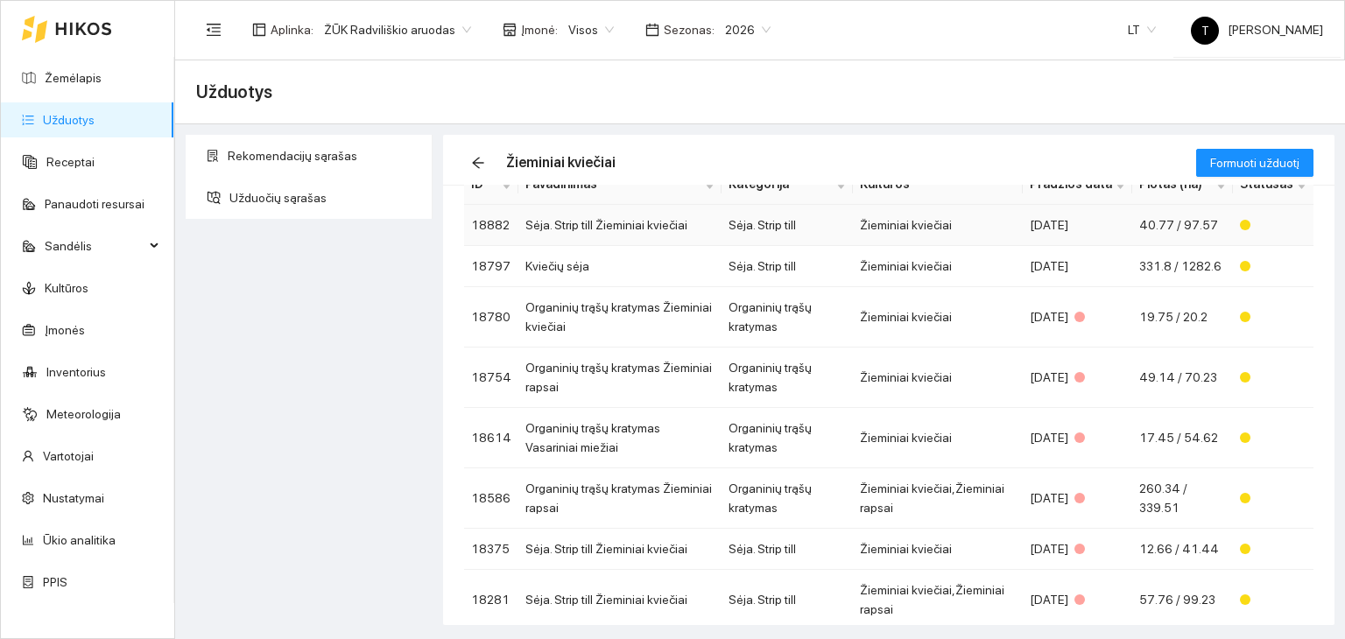
click at [1054, 233] on div "[DATE]" at bounding box center [1077, 224] width 95 height 19
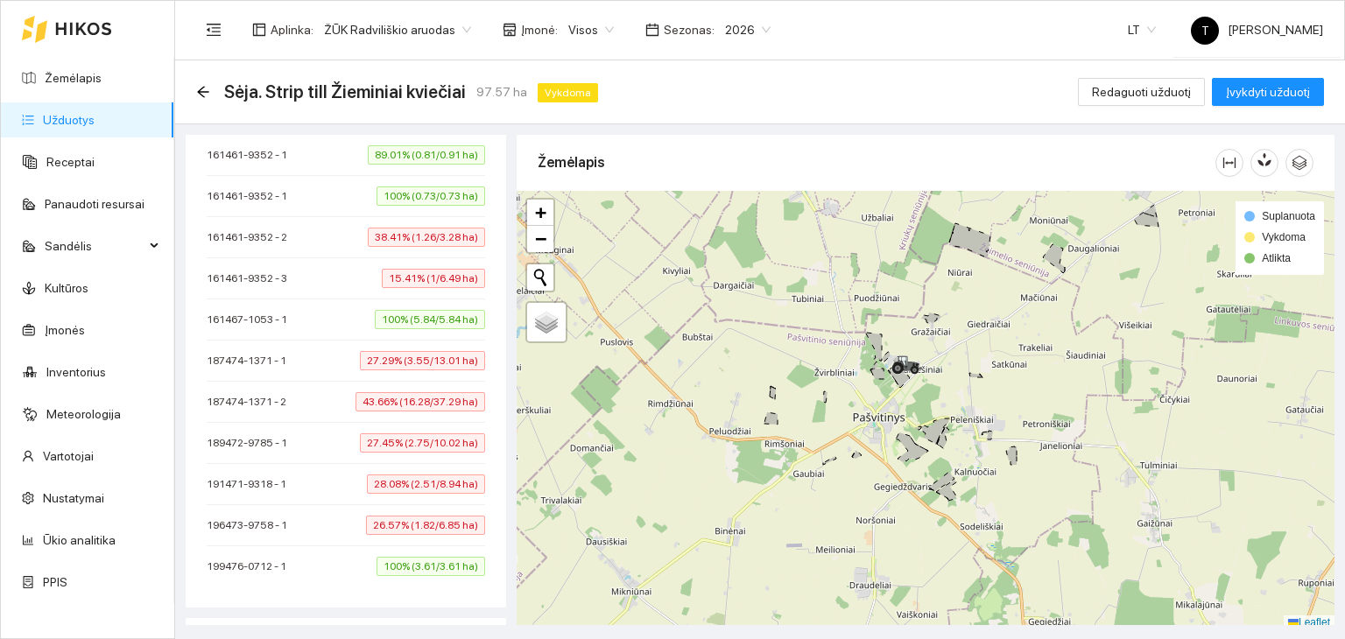
scroll to position [525, 0]
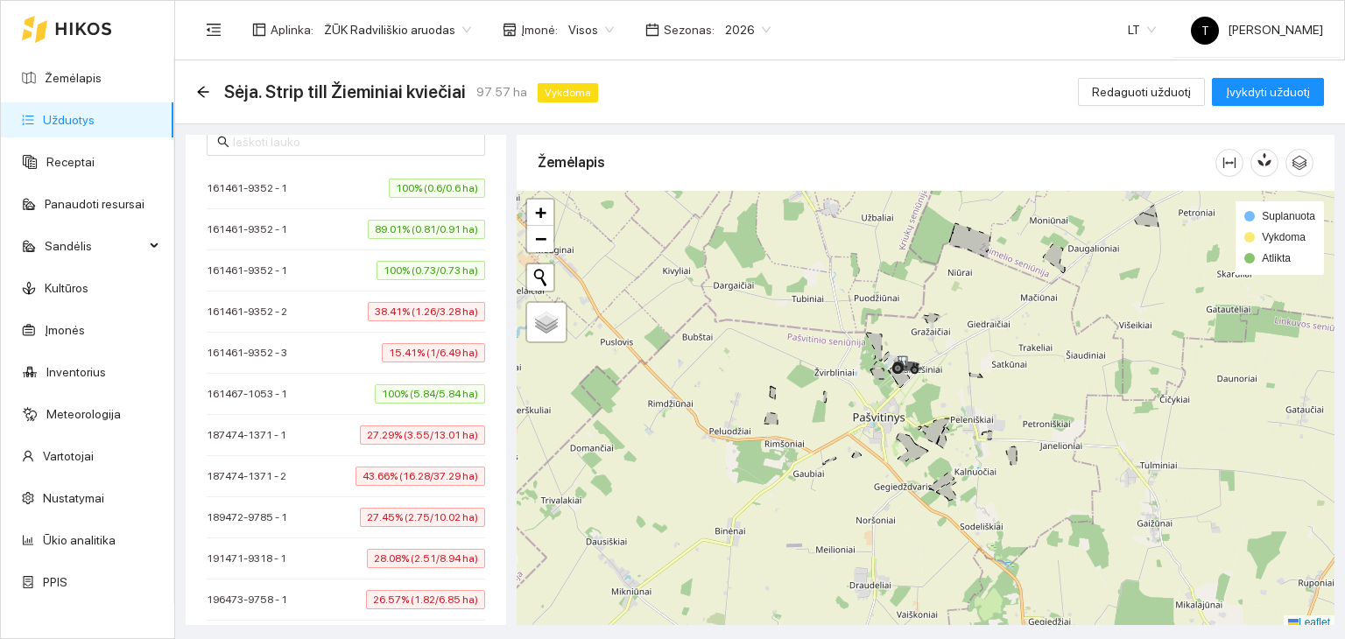
click at [427, 187] on span "100% (0.6/0.6 ha)" at bounding box center [437, 188] width 96 height 19
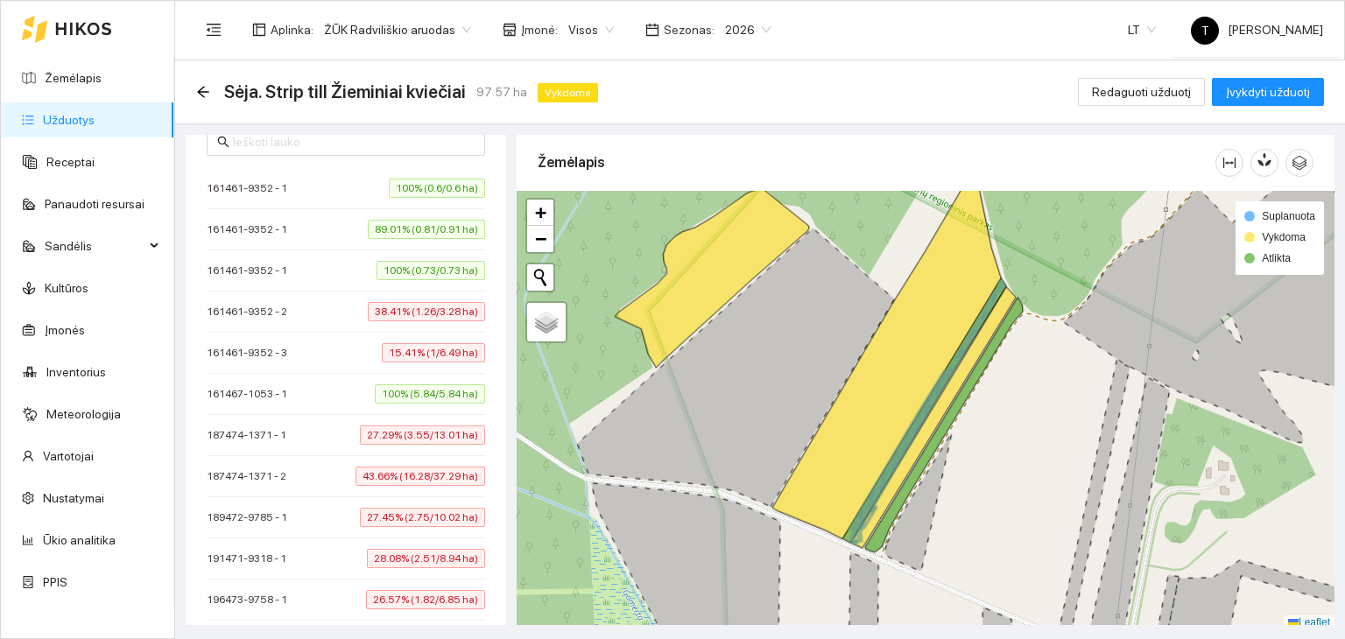
click at [421, 224] on span "89.01% (0.81/0.91 ha)" at bounding box center [426, 229] width 117 height 19
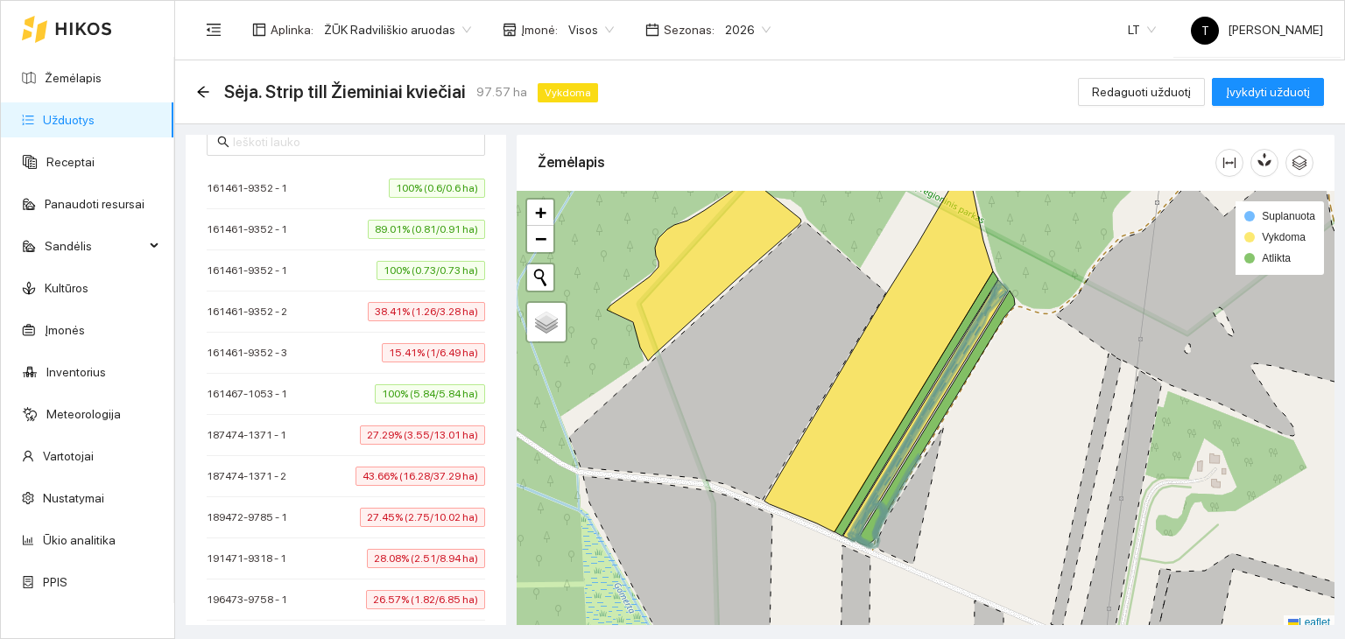
click at [410, 295] on li "161461-9352 - 2 38.41% (1.26/3.28 ha)" at bounding box center [346, 312] width 279 height 41
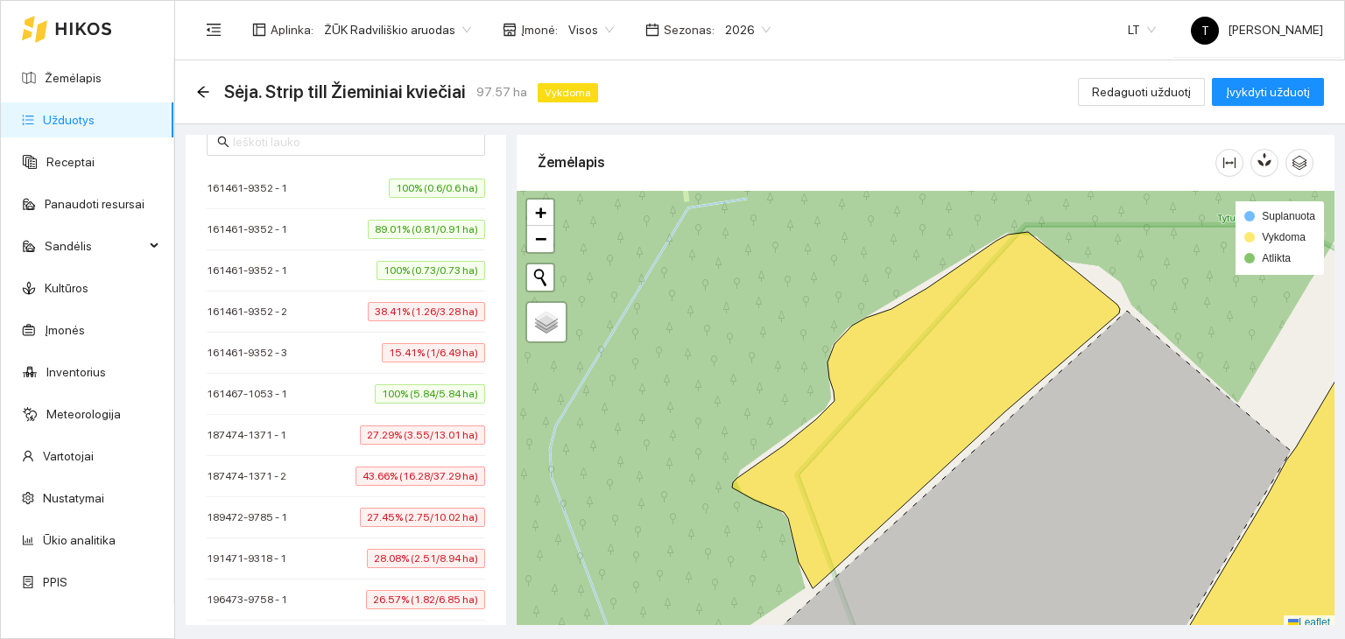
click at [411, 313] on span "38.41% (1.26/3.28 ha)" at bounding box center [426, 311] width 117 height 19
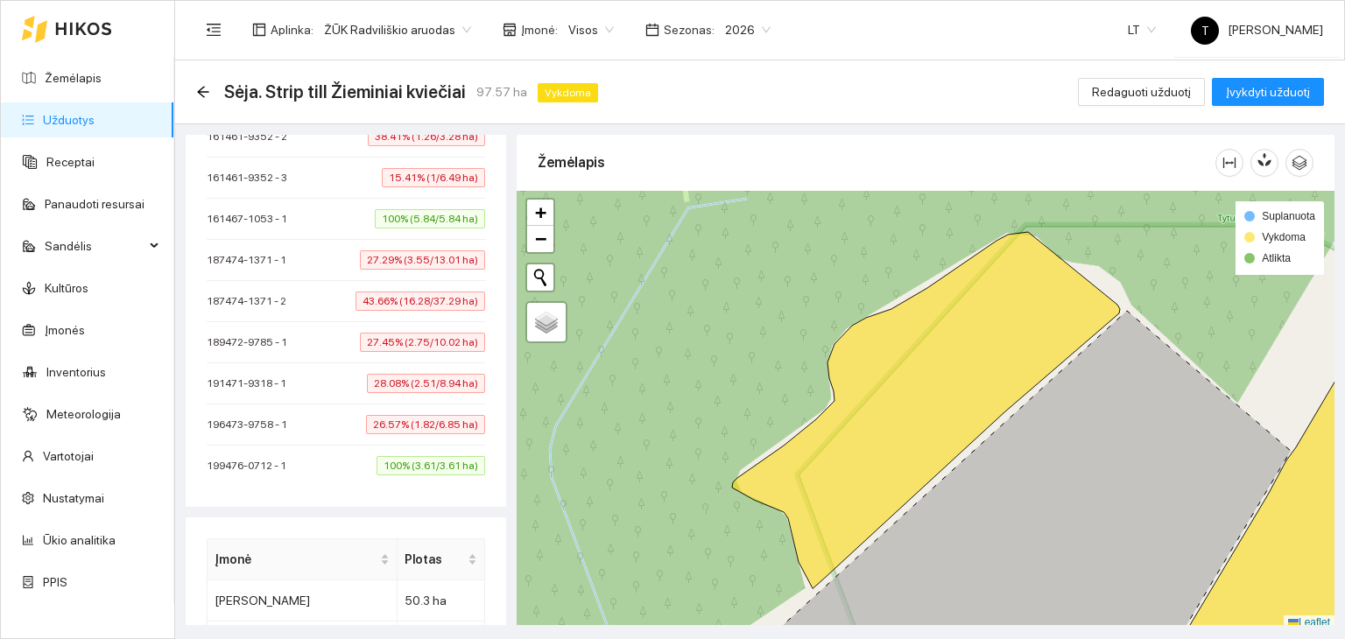
click at [416, 387] on span "28.08% (2.51/8.94 ha)" at bounding box center [426, 383] width 118 height 19
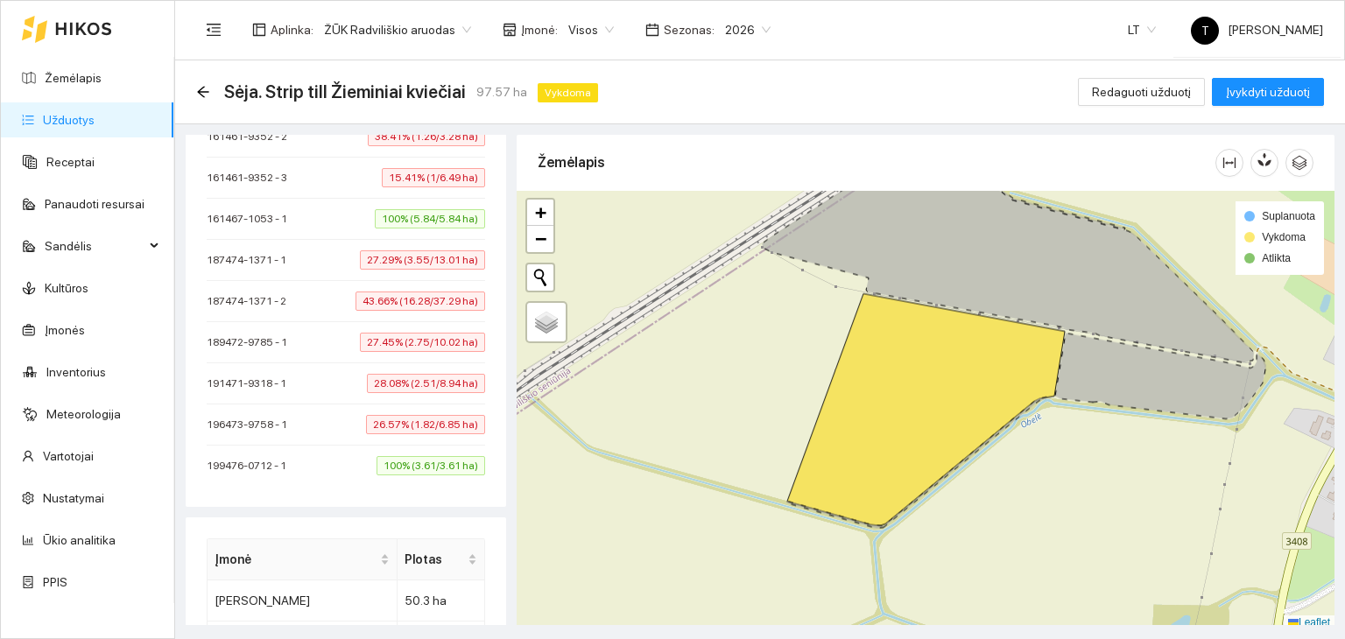
click at [413, 419] on span "26.57% (1.82/6.85 ha)" at bounding box center [425, 424] width 119 height 19
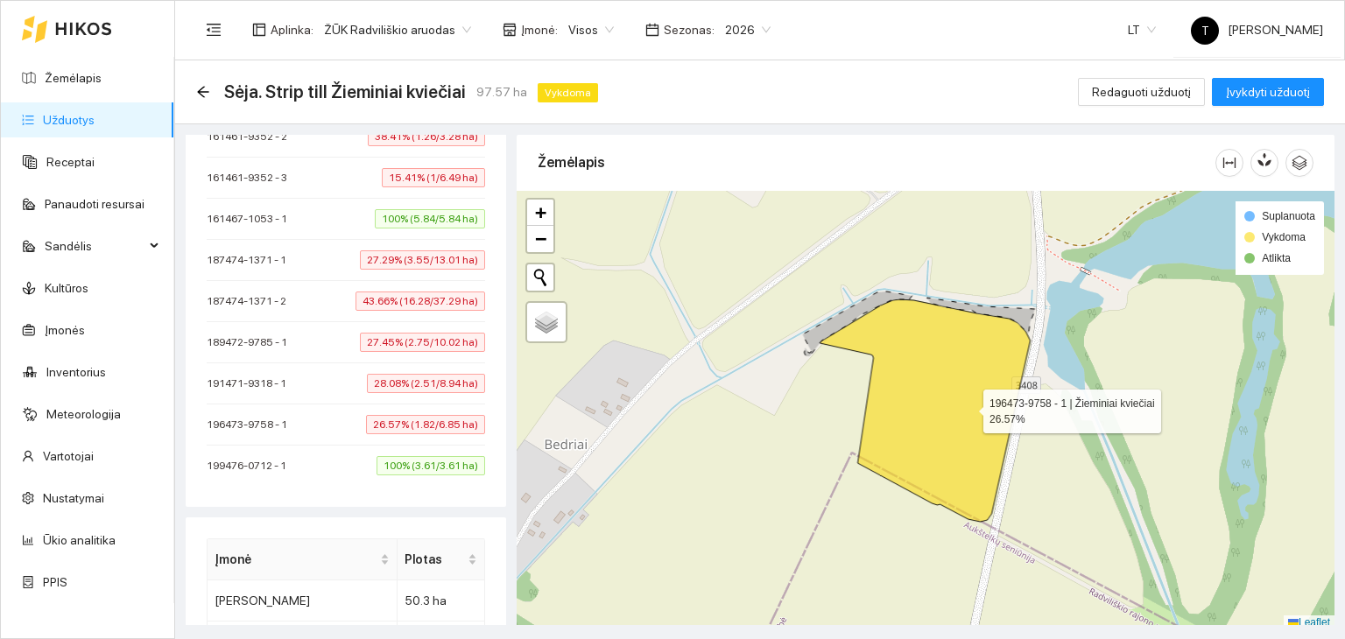
scroll to position [4, 0]
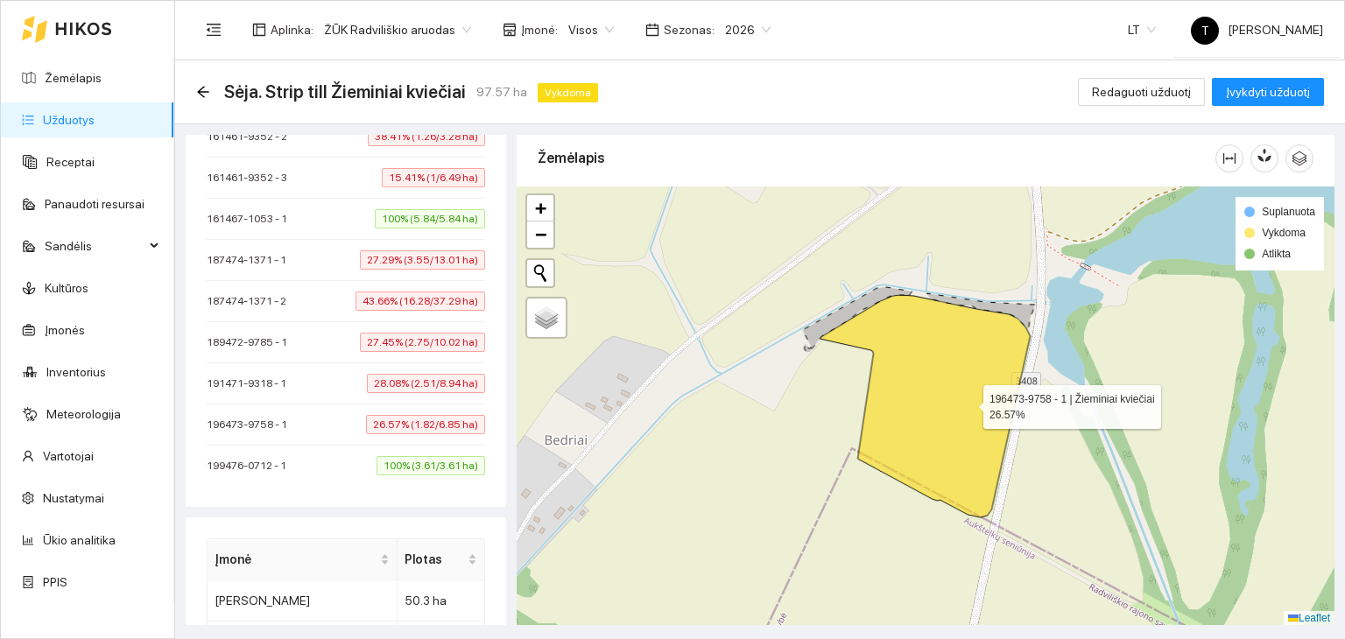
click at [970, 405] on icon at bounding box center [925, 406] width 210 height 222
click at [199, 92] on icon "arrow-left" at bounding box center [202, 91] width 11 height 11
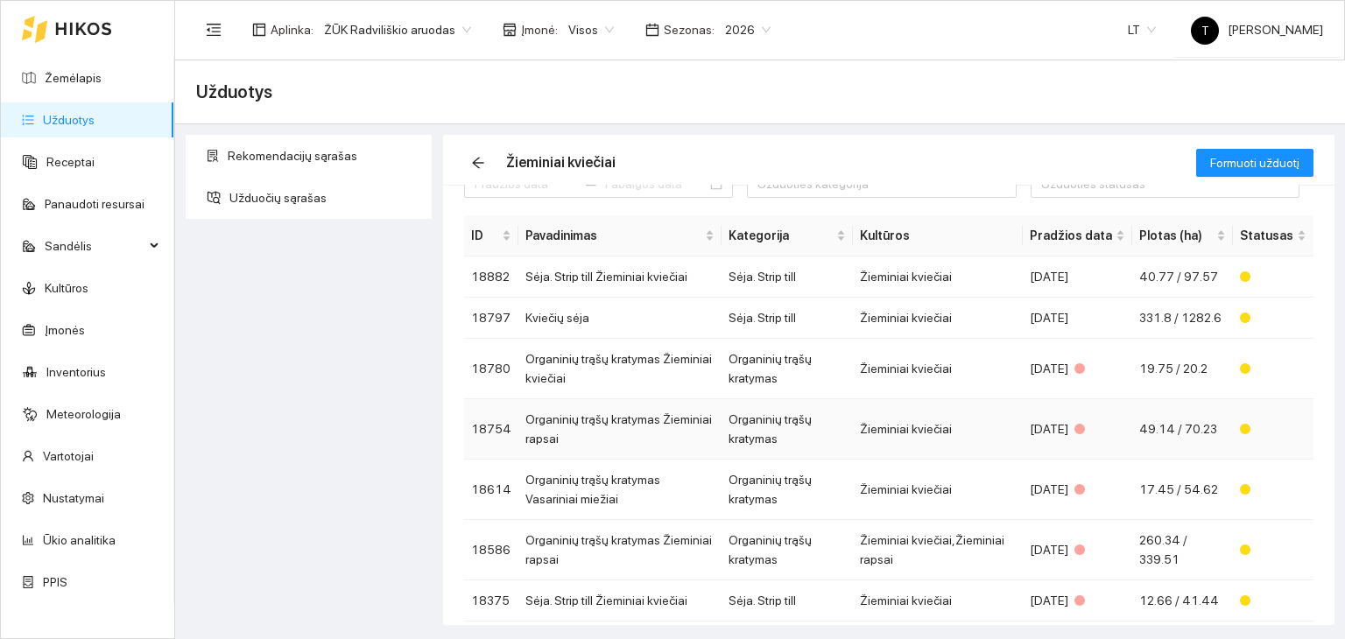
scroll to position [18, 0]
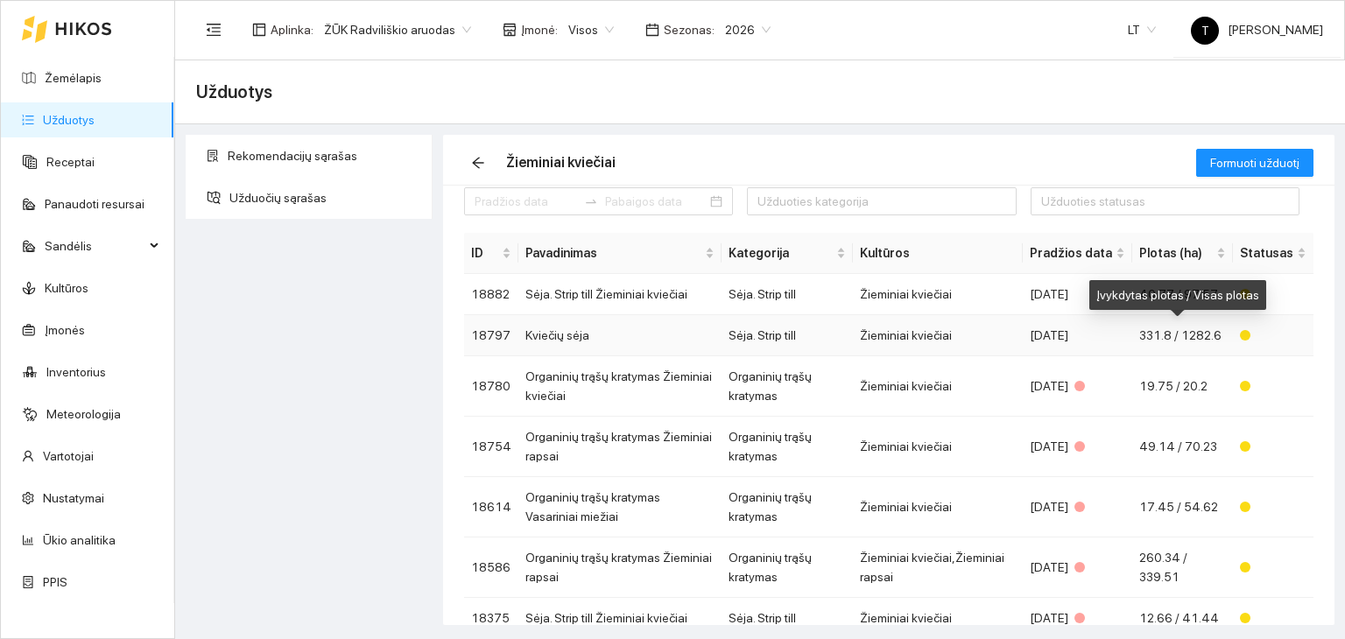
click at [1153, 334] on span "331.8 / 1282.6" at bounding box center [1180, 335] width 82 height 14
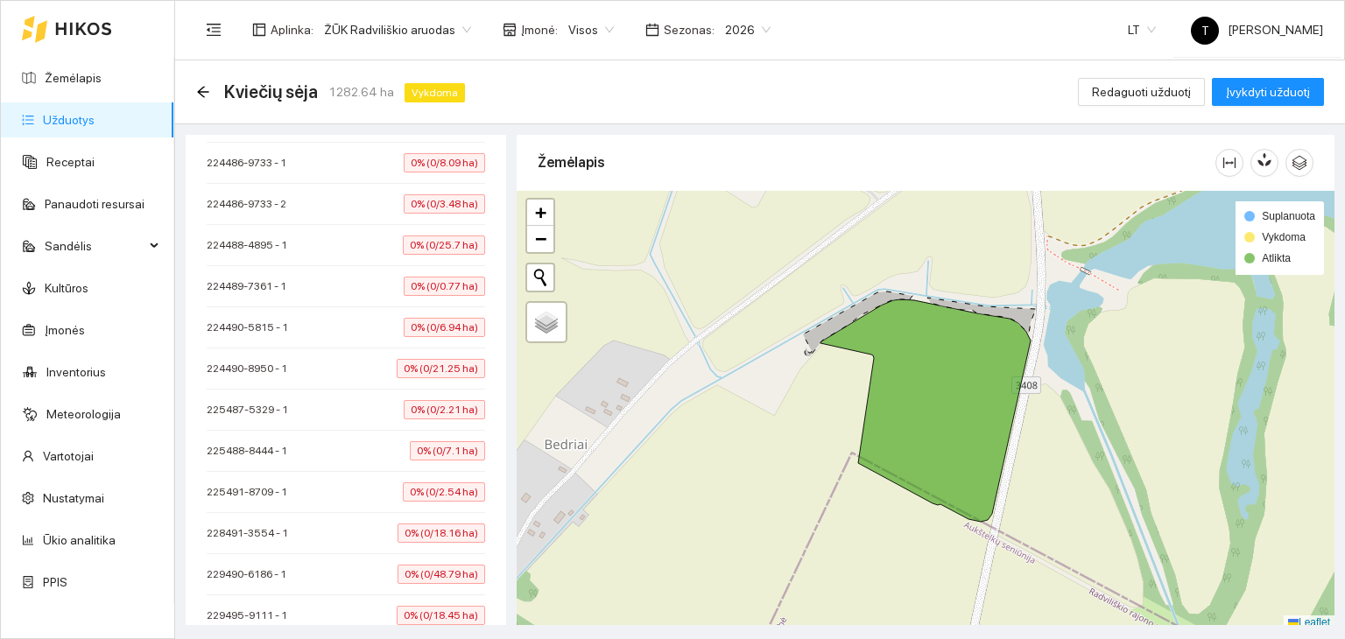
scroll to position [7036, 0]
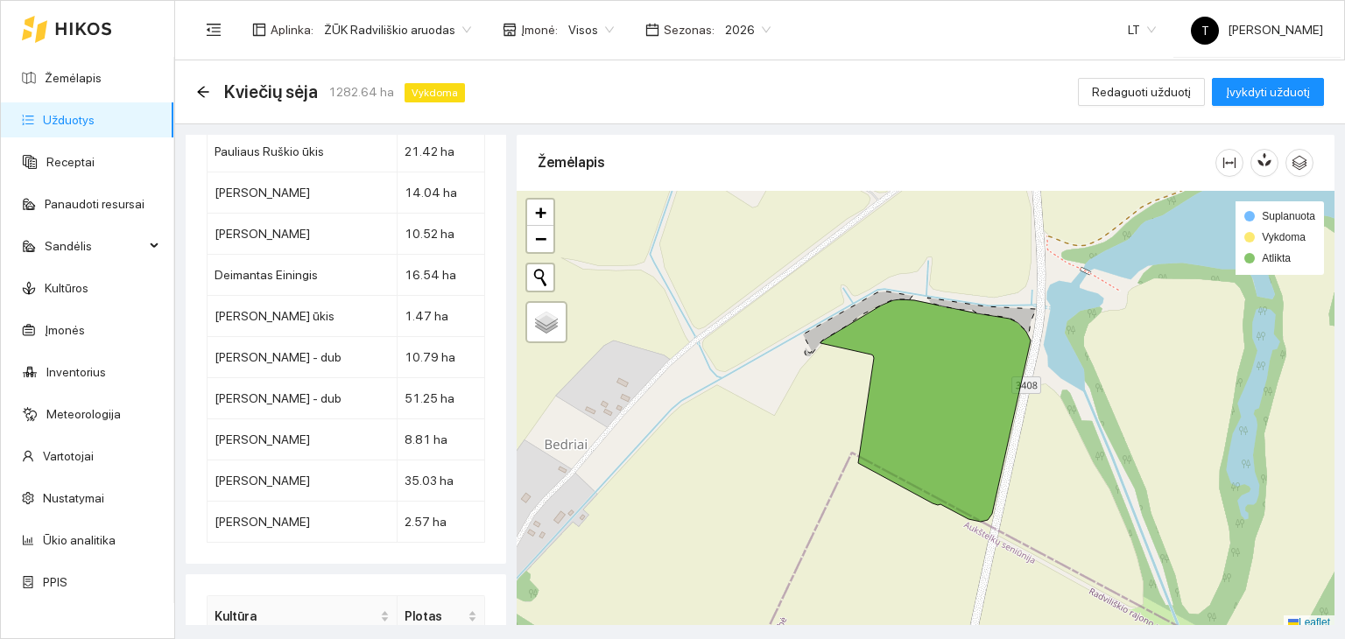
click at [59, 118] on link "Užduotys" at bounding box center [69, 120] width 52 height 14
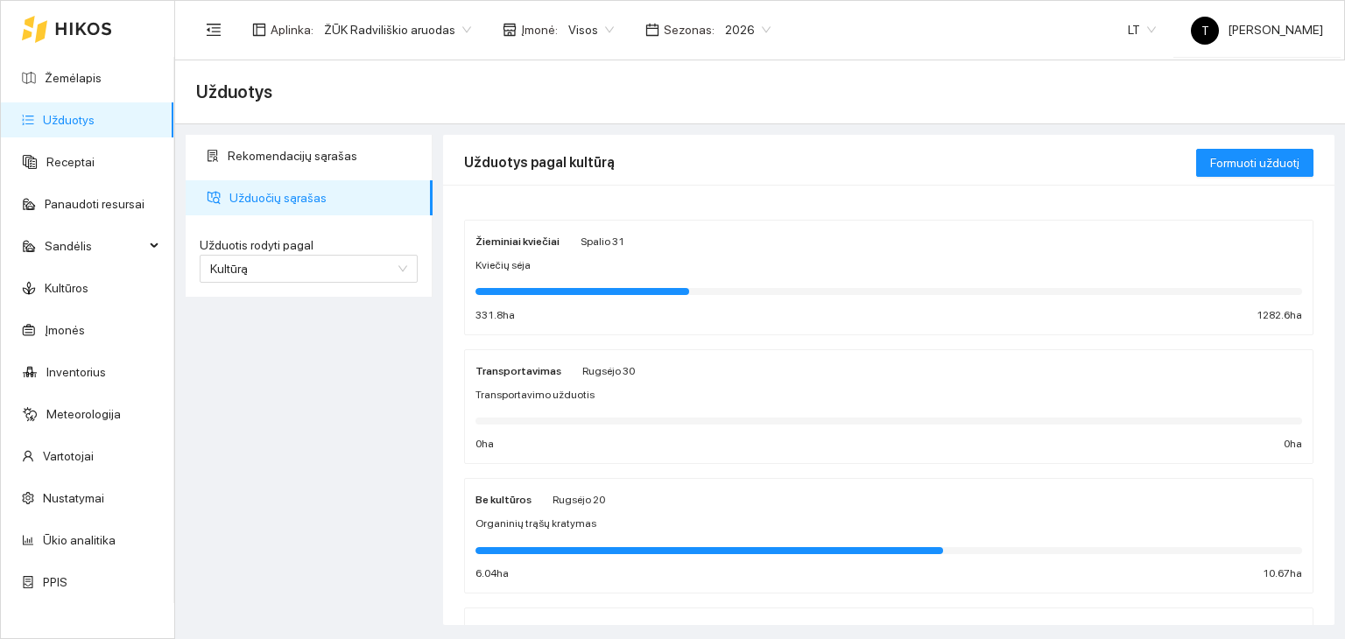
click at [755, 279] on div "Žieminiai kviečiai [DATE] Kviečių sėja 331.8 ha 1282.6 ha" at bounding box center [889, 277] width 827 height 93
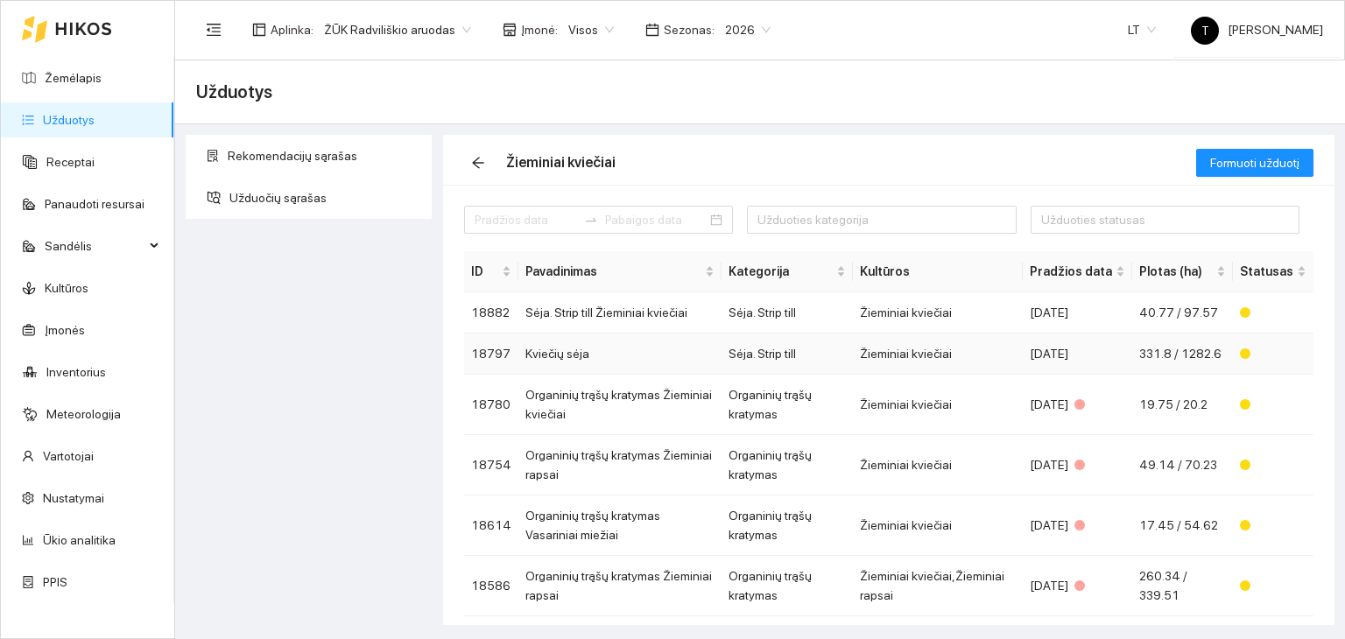
click at [772, 348] on td "Sėja. Strip till" at bounding box center [787, 354] width 131 height 41
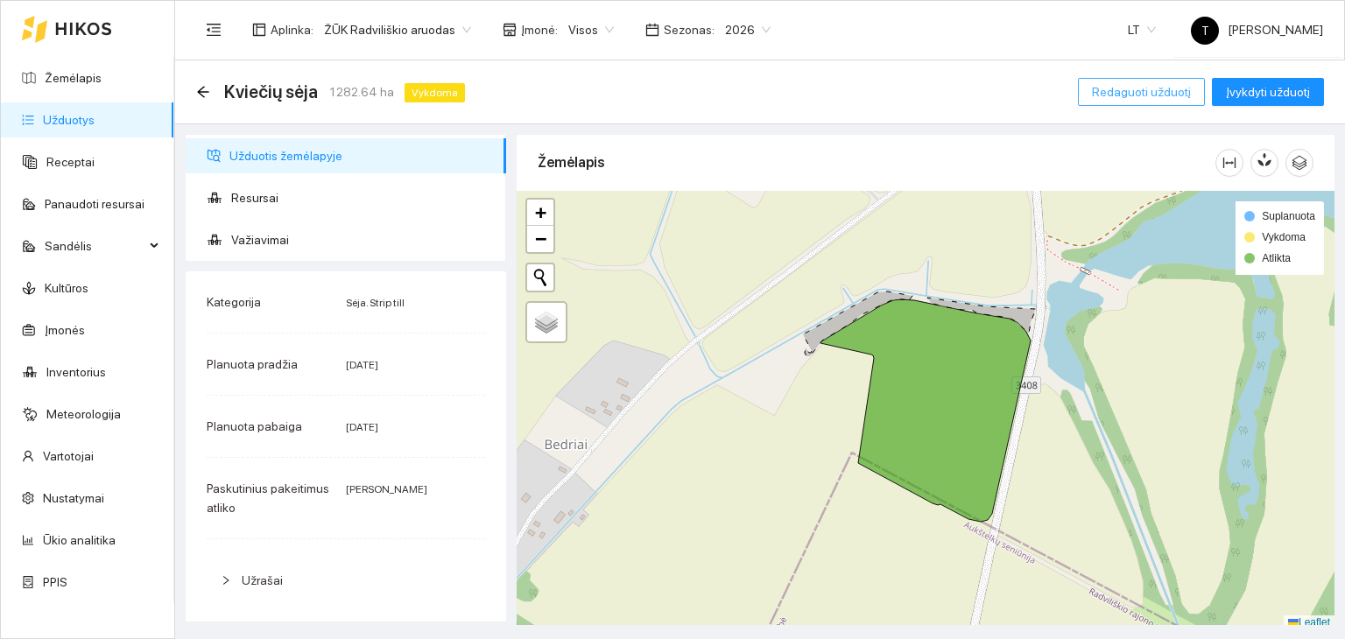
click at [1153, 92] on span "Redaguoti užduotį" at bounding box center [1141, 91] width 99 height 19
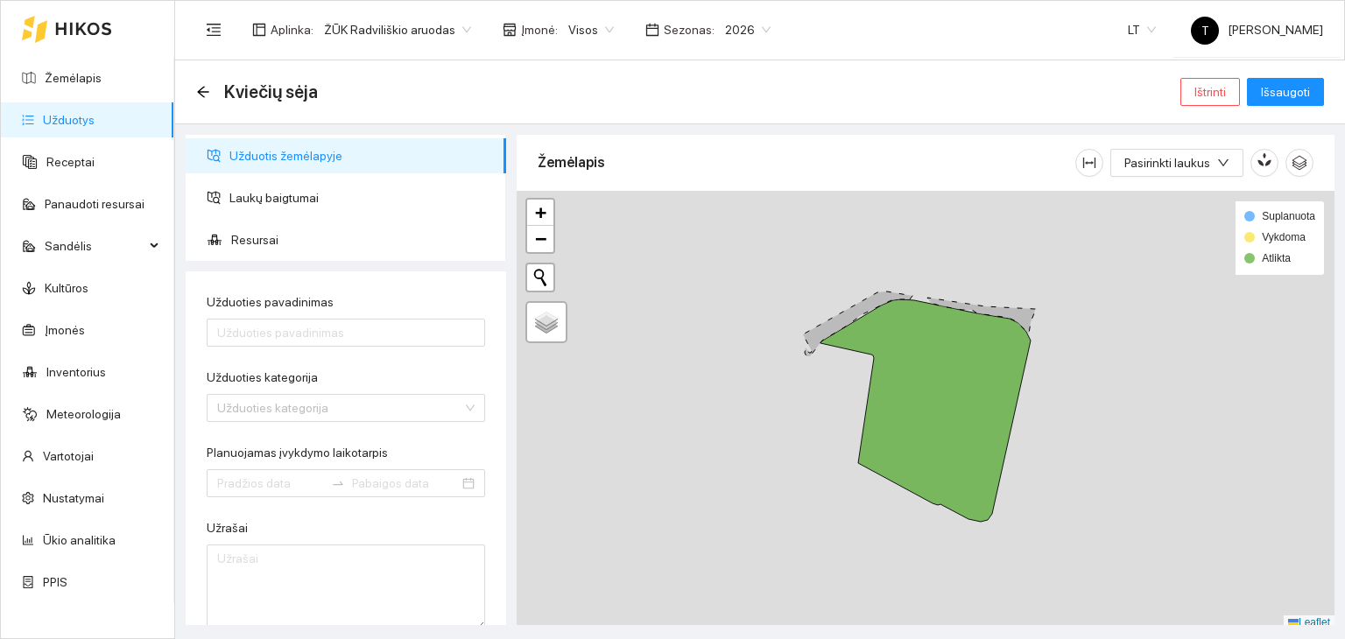
type input "Kviečių sėja"
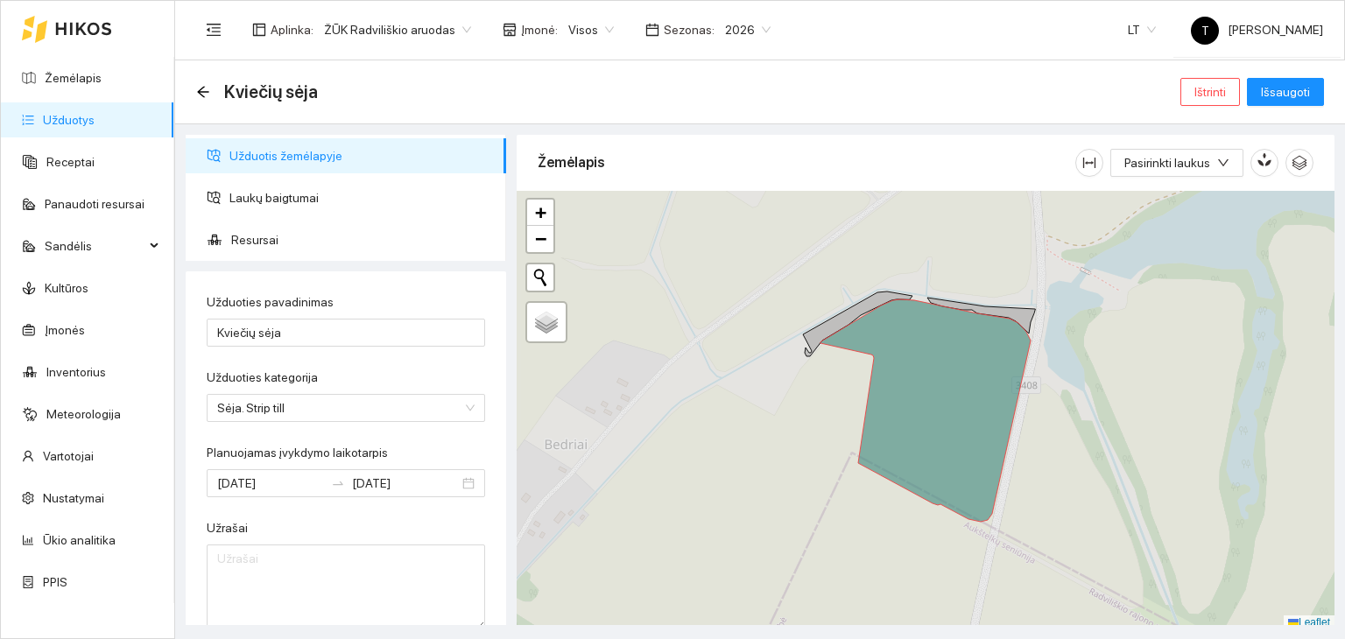
type input "[DATE]"
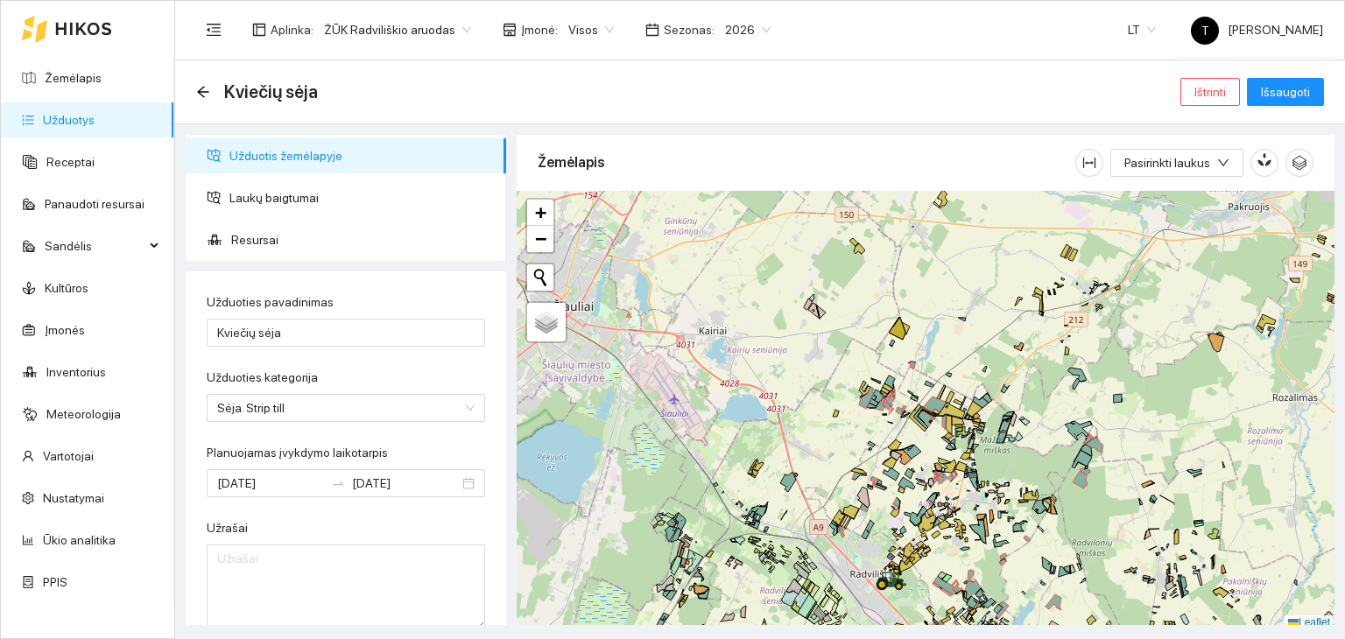
scroll to position [4, 0]
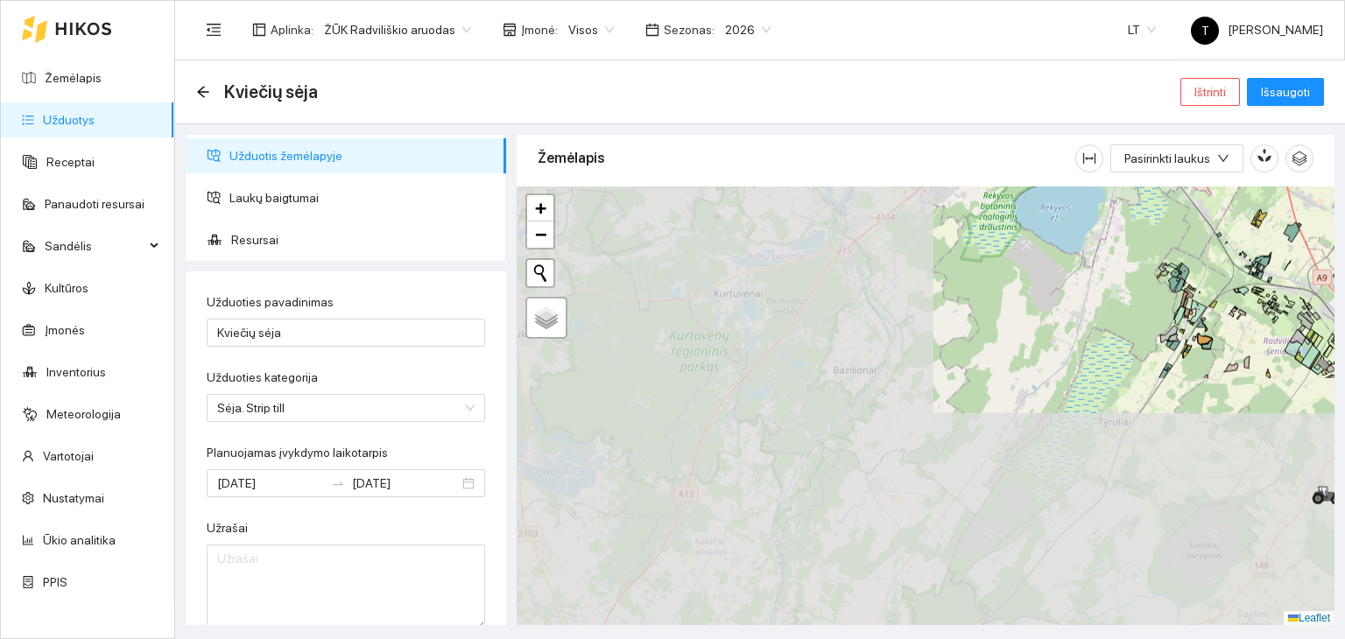
drag, startPoint x: 797, startPoint y: 445, endPoint x: 1344, endPoint y: 179, distance: 608.7
click at [1344, 179] on main "Kviečių sėja Ištrinti Išsaugoti Užduotis žemėlapyje Laukų baigtumai Resursai Už…" at bounding box center [760, 349] width 1170 height 579
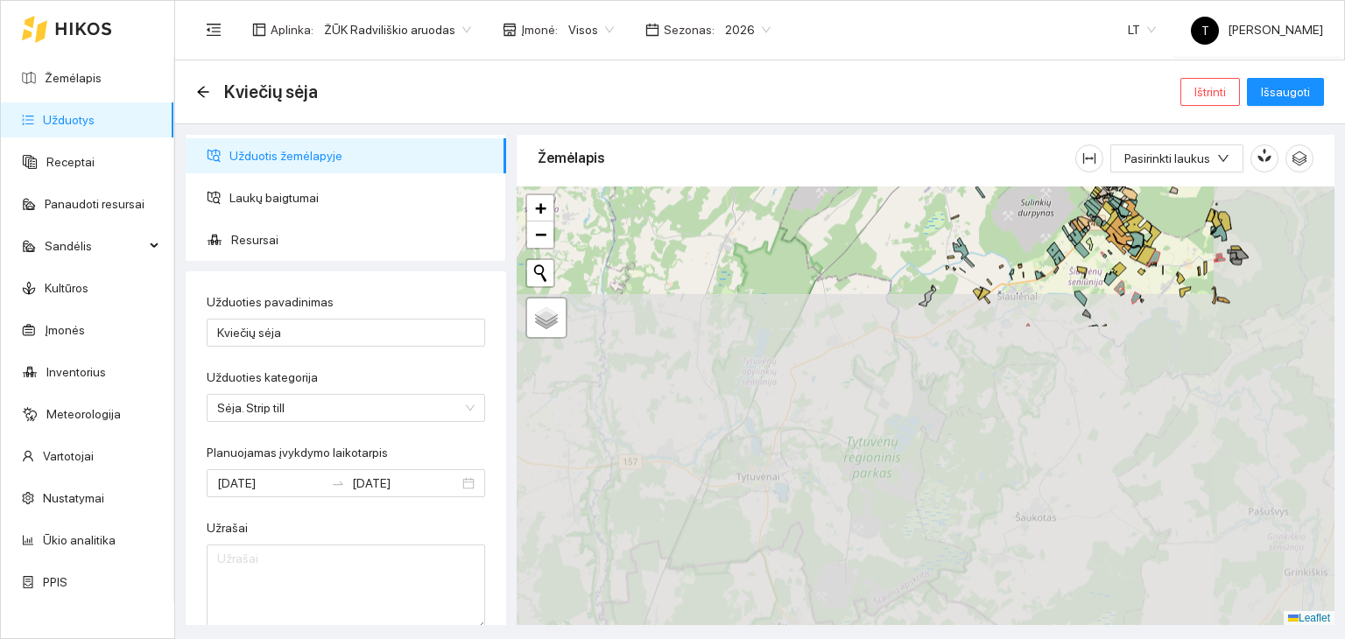
drag, startPoint x: 1153, startPoint y: 456, endPoint x: 984, endPoint y: 116, distance: 379.9
click at [984, 116] on main "Kviečių sėja Ištrinti Išsaugoti Užduotis žemėlapyje Laukų baigtumai Resursai Už…" at bounding box center [760, 349] width 1170 height 579
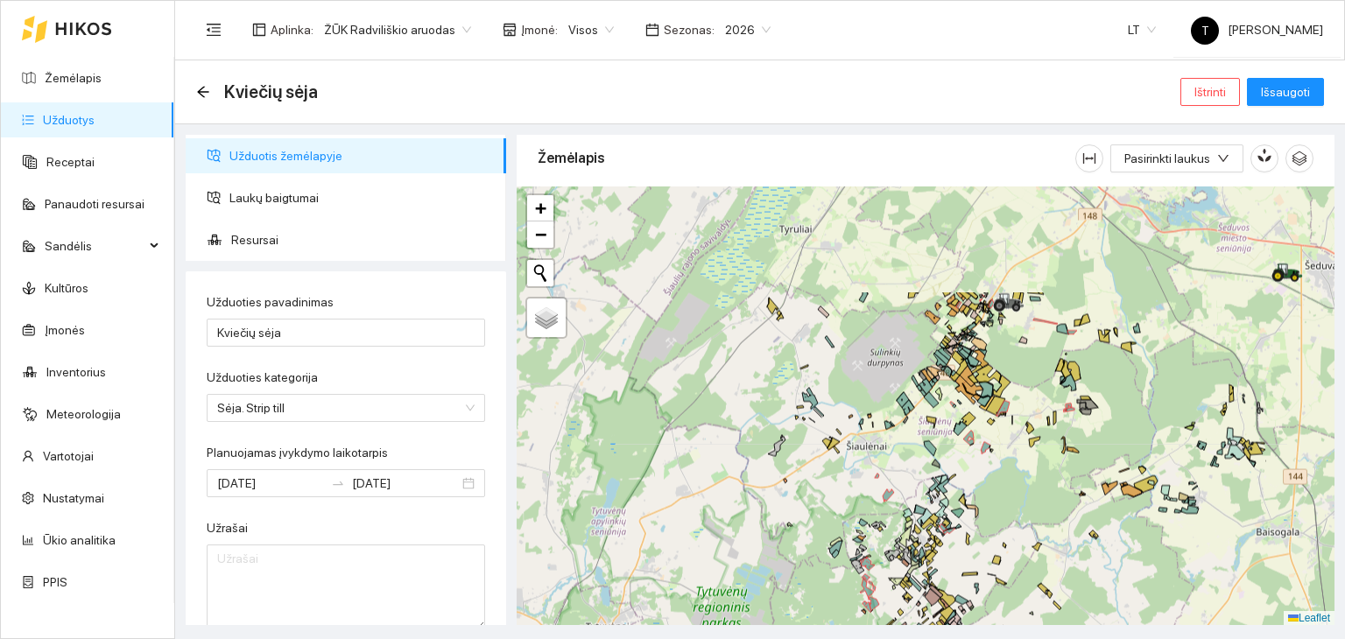
drag, startPoint x: 1026, startPoint y: 530, endPoint x: 876, endPoint y: 680, distance: 212.4
click at [876, 638] on html "Žemėlapis Užduotys Receptai Panaudoti resursai Sandėlis Kultūros Įmonės Invento…" at bounding box center [672, 319] width 1345 height 639
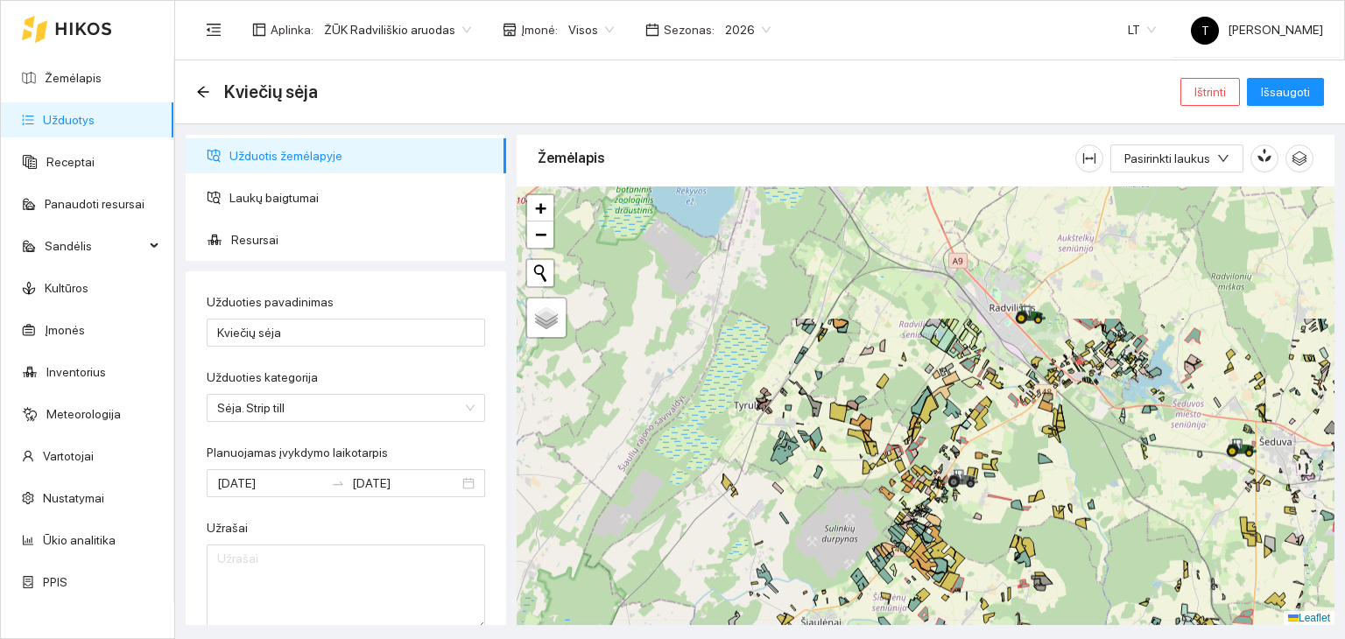
drag, startPoint x: 866, startPoint y: 385, endPoint x: 832, endPoint y: 496, distance: 115.5
click at [832, 496] on div "+ − Nieko nerasta. Bandykite dar kartą. Žemėlapis Palydovas Leaflet" at bounding box center [926, 407] width 818 height 440
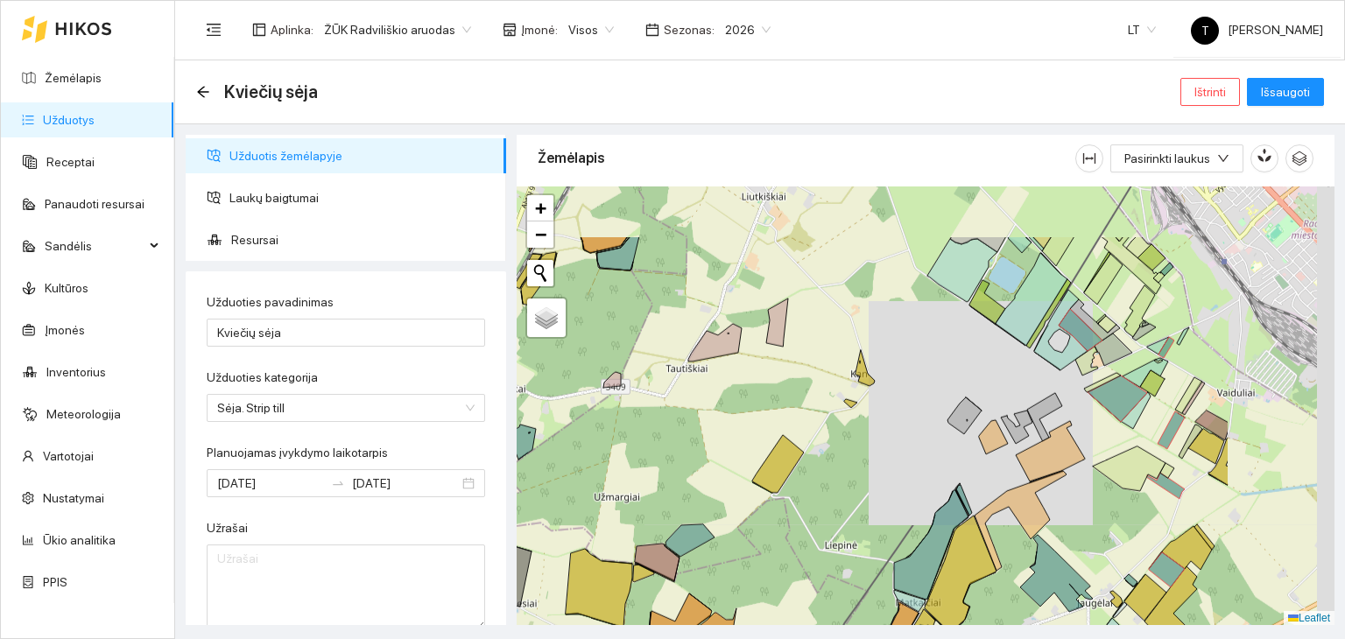
drag, startPoint x: 1062, startPoint y: 313, endPoint x: 833, endPoint y: 430, distance: 257.7
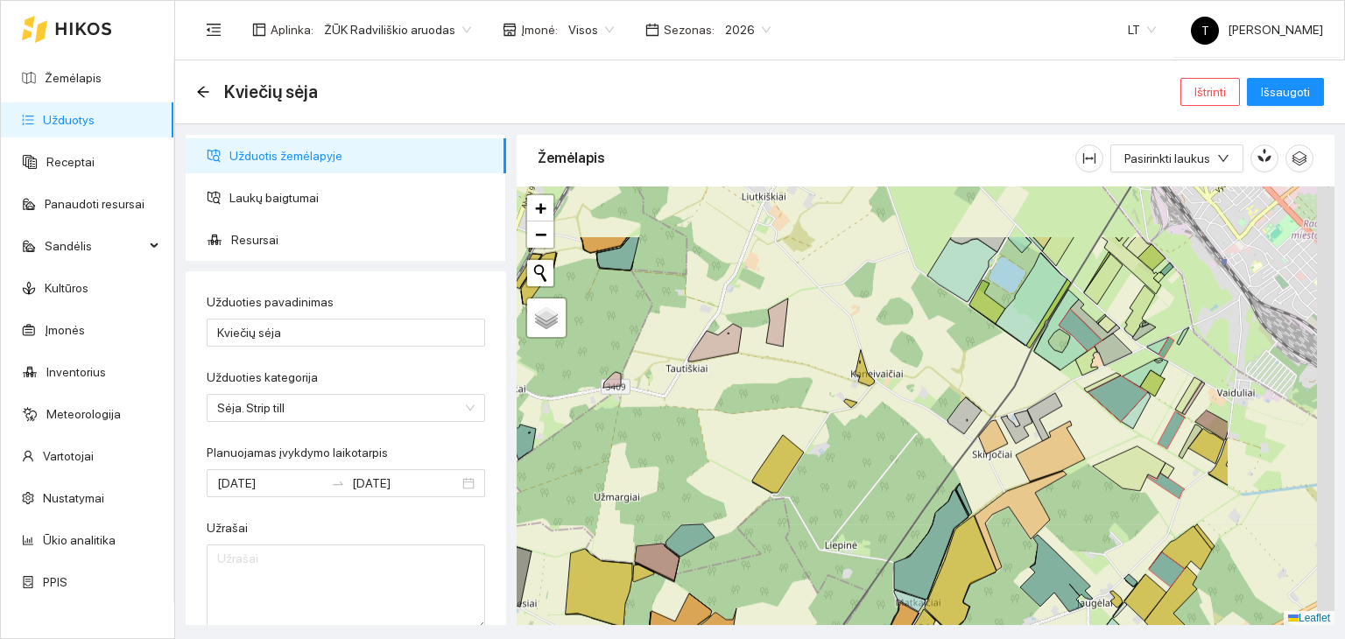
click at [833, 430] on div "+ − Nieko nerasta. Bandykite dar kartą. Žemėlapis Palydovas Leaflet" at bounding box center [926, 407] width 818 height 440
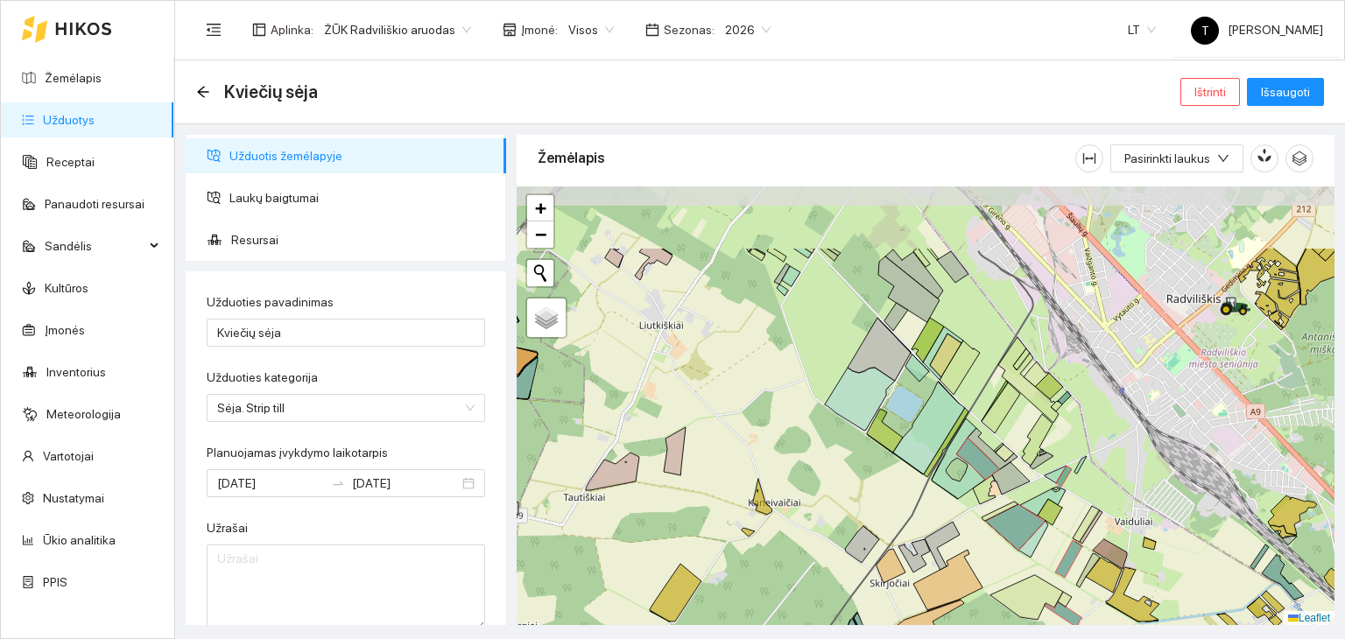
drag, startPoint x: 862, startPoint y: 334, endPoint x: 788, endPoint y: 460, distance: 146.0
click at [788, 460] on div "+ − Nieko nerasta. Bandykite dar kartą. Žemėlapis Palydovas Leaflet" at bounding box center [926, 407] width 818 height 440
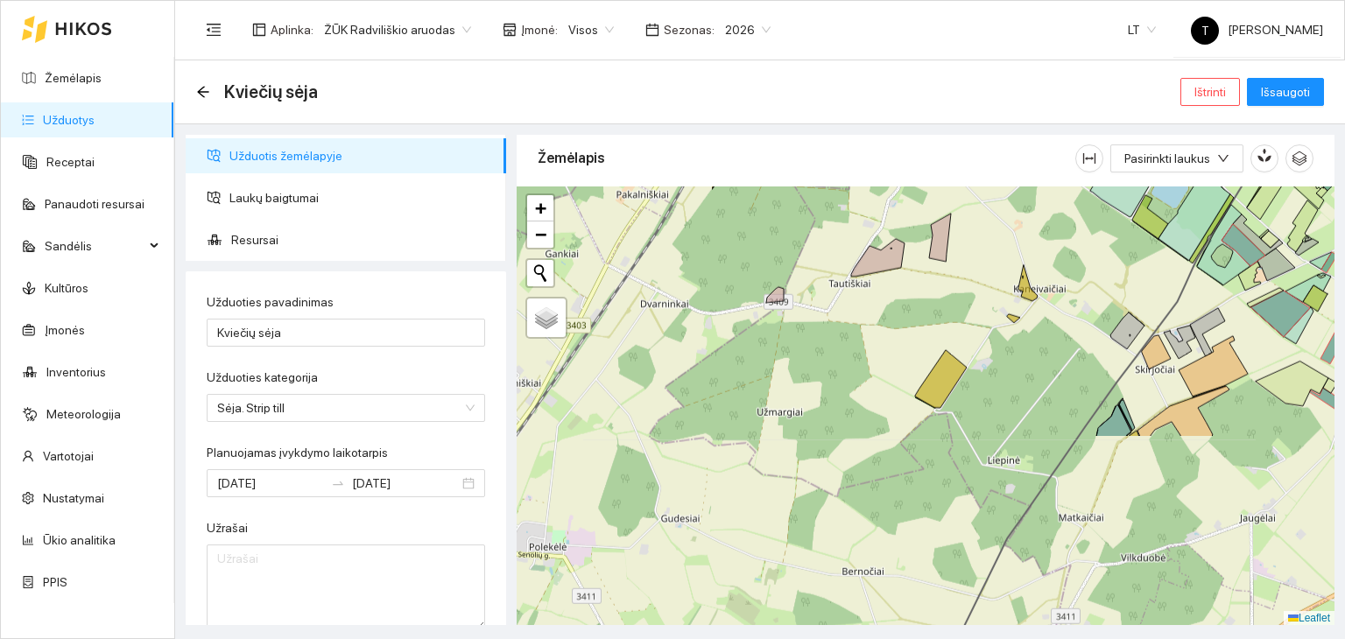
drag, startPoint x: 956, startPoint y: 315, endPoint x: 1090, endPoint y: 194, distance: 180.5
click at [1102, 187] on div "+ − Nieko nerasta. Bandykite dar kartą. Žemėlapis Palydovas Leaflet" at bounding box center [926, 407] width 818 height 440
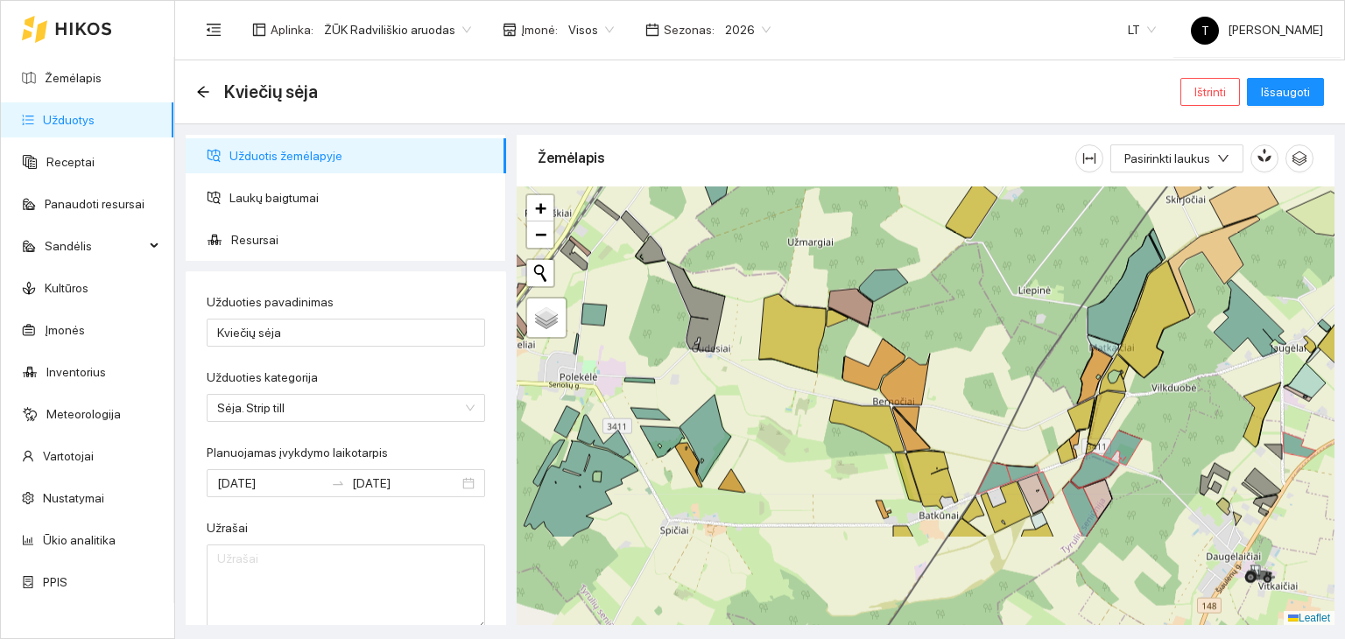
drag, startPoint x: 963, startPoint y: 446, endPoint x: 956, endPoint y: 313, distance: 133.3
click at [956, 313] on div "+ − Nieko nerasta. Bandykite dar kartą. Žemėlapis Palydovas Leaflet" at bounding box center [926, 407] width 818 height 440
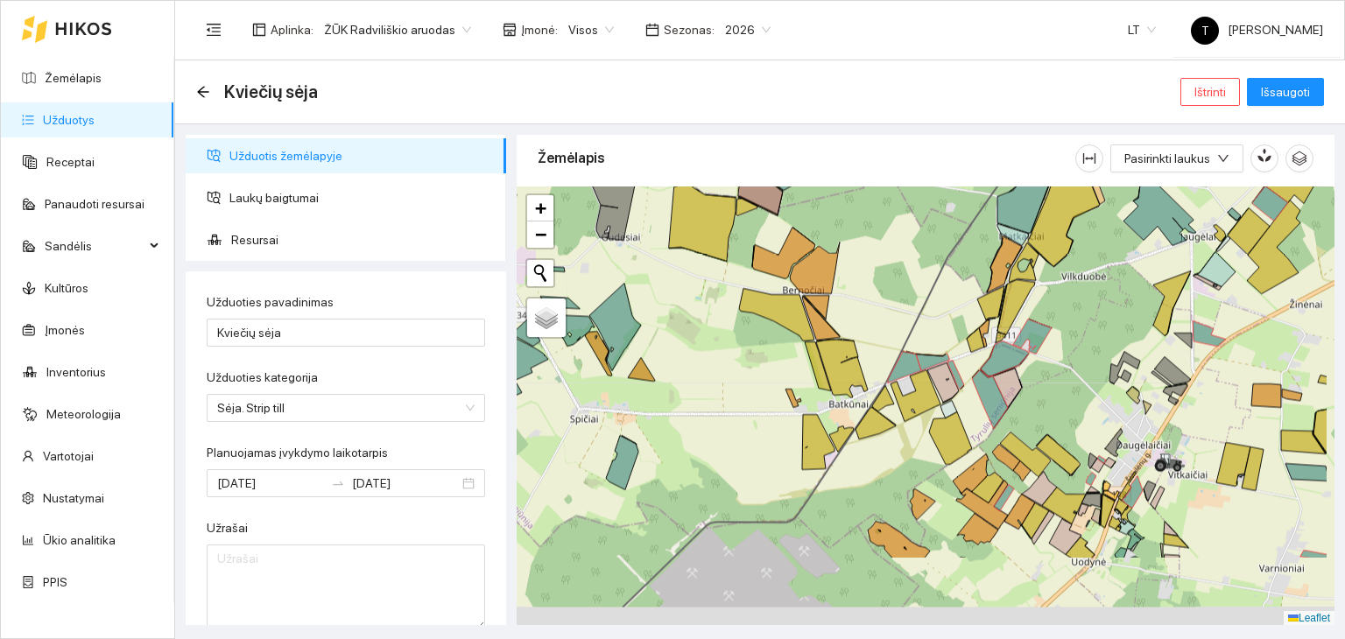
drag, startPoint x: 974, startPoint y: 577, endPoint x: 876, endPoint y: 453, distance: 158.4
click at [876, 453] on div "+ − Nieko nerasta. Bandykite dar kartą. Žemėlapis Palydovas Leaflet" at bounding box center [926, 407] width 818 height 440
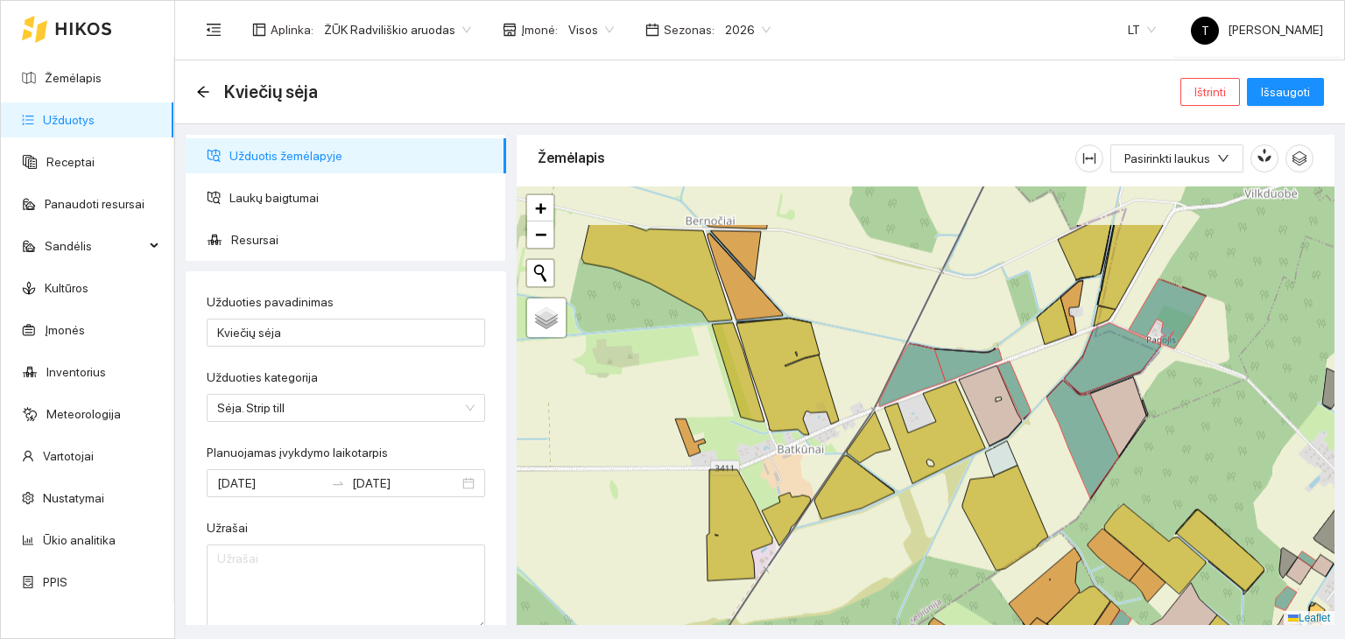
drag, startPoint x: 841, startPoint y: 476, endPoint x: 834, endPoint y: 558, distance: 82.6
click at [834, 558] on div "+ − Nieko nerasta. Bandykite dar kartą. Žemėlapis Palydovas Leaflet" at bounding box center [926, 407] width 818 height 440
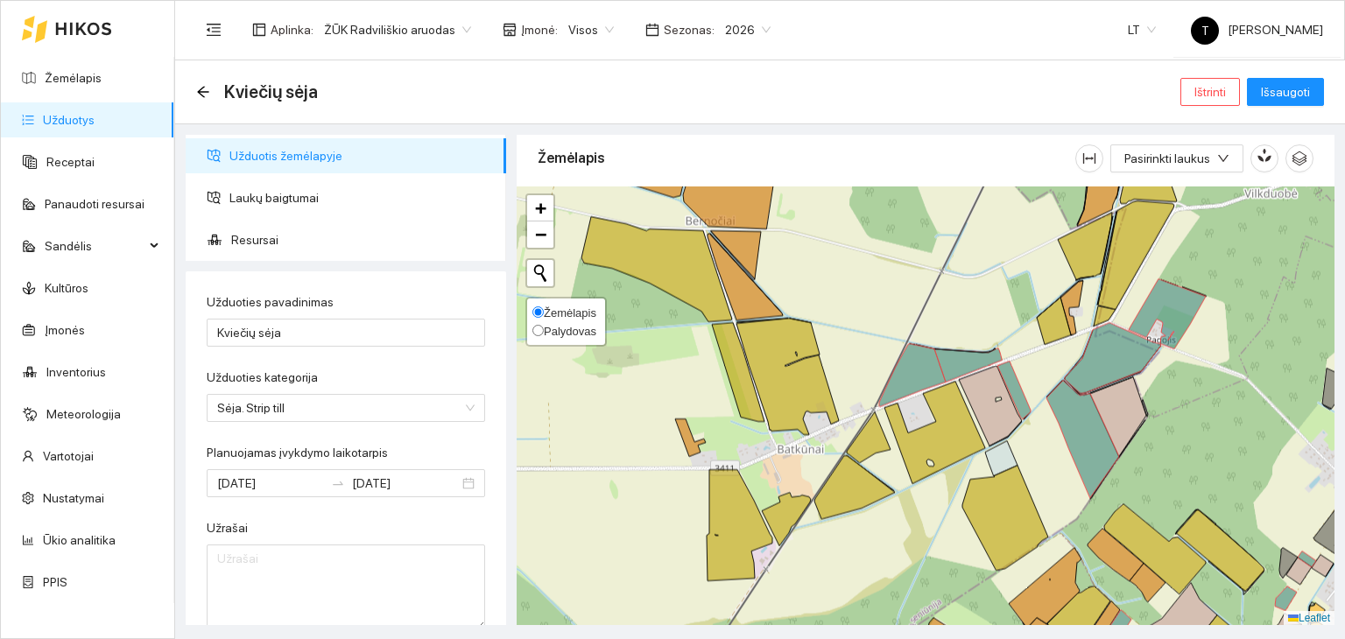
click at [543, 325] on input "Palydovas" at bounding box center [537, 330] width 11 height 11
radio input "true"
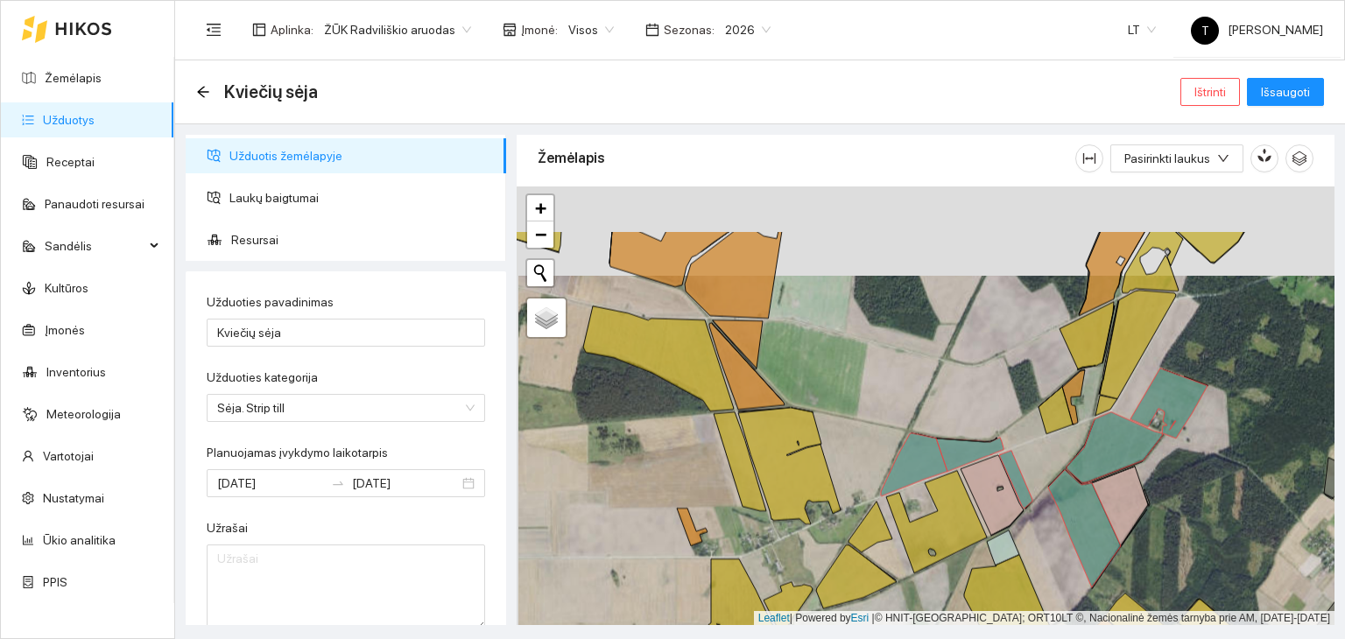
drag, startPoint x: 895, startPoint y: 359, endPoint x: 897, endPoint y: 448, distance: 89.3
click at [897, 448] on div "+ − Nieko nerasta. Bandykite dar kartą. Žemėlapis Palydovas Leaflet | Powered b…" at bounding box center [926, 407] width 818 height 440
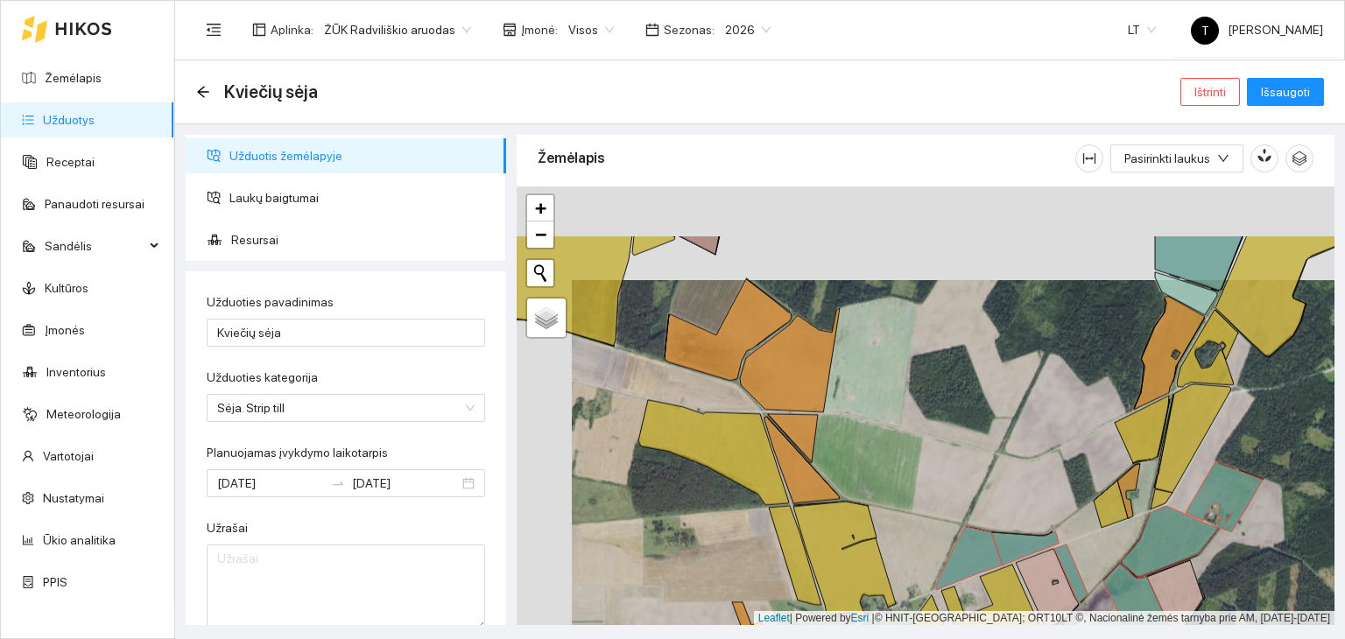
drag, startPoint x: 858, startPoint y: 309, endPoint x: 933, endPoint y: 420, distance: 133.8
click at [933, 420] on div "+ − Nieko nerasta. Bandykite dar kartą. Žemėlapis Palydovas Leaflet | Powered b…" at bounding box center [926, 407] width 818 height 440
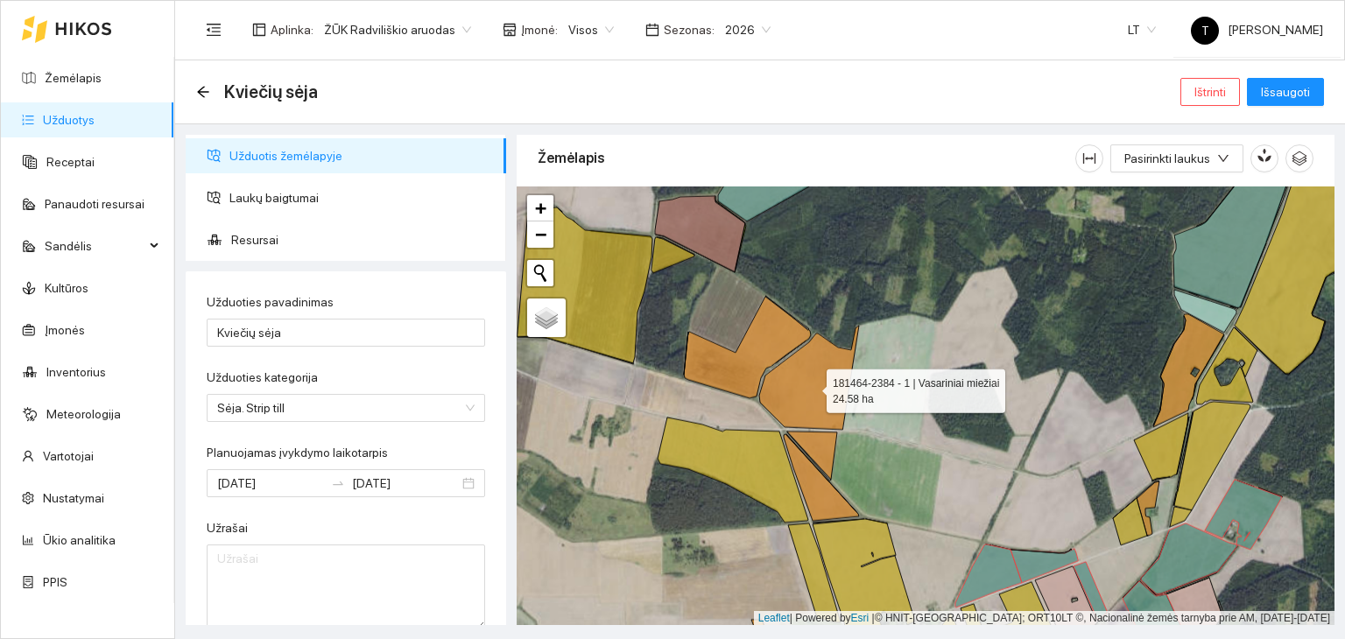
click at [812, 377] on icon at bounding box center [809, 378] width 100 height 104
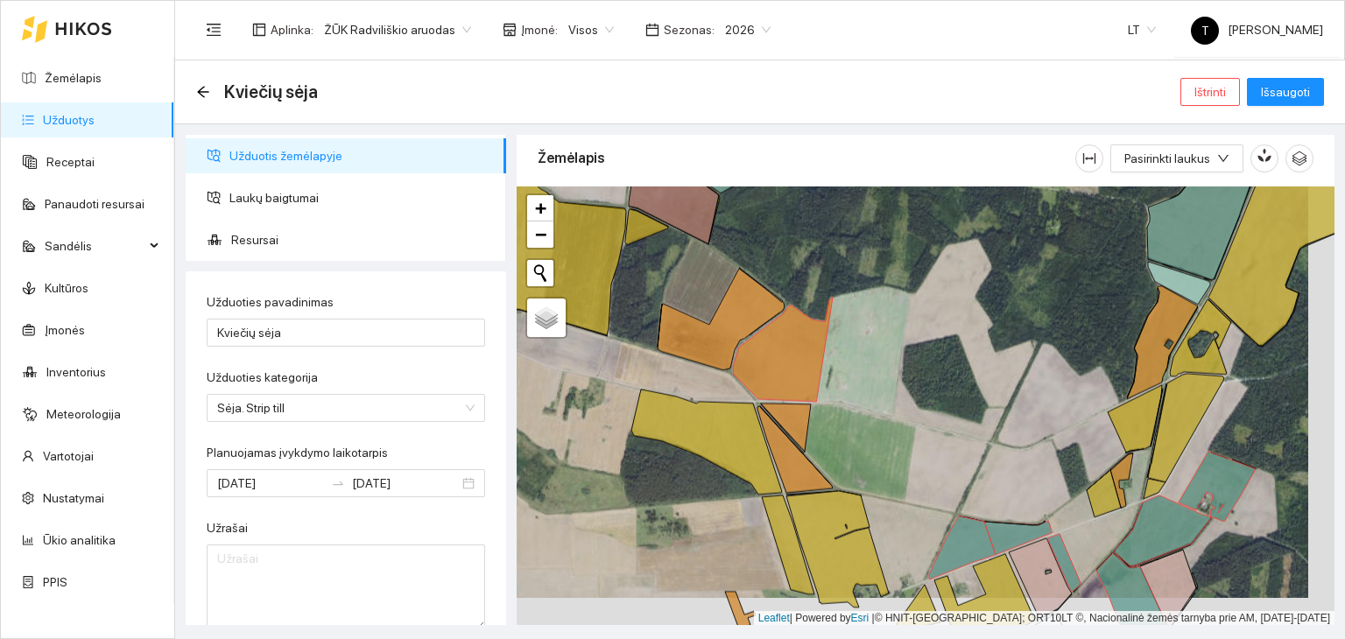
drag, startPoint x: 885, startPoint y: 488, endPoint x: 829, endPoint y: 422, distance: 85.8
click at [829, 422] on div "+ − Nieko nerasta. Bandykite dar kartą. Žemėlapis Palydovas Leaflet | Powered b…" at bounding box center [926, 407] width 818 height 440
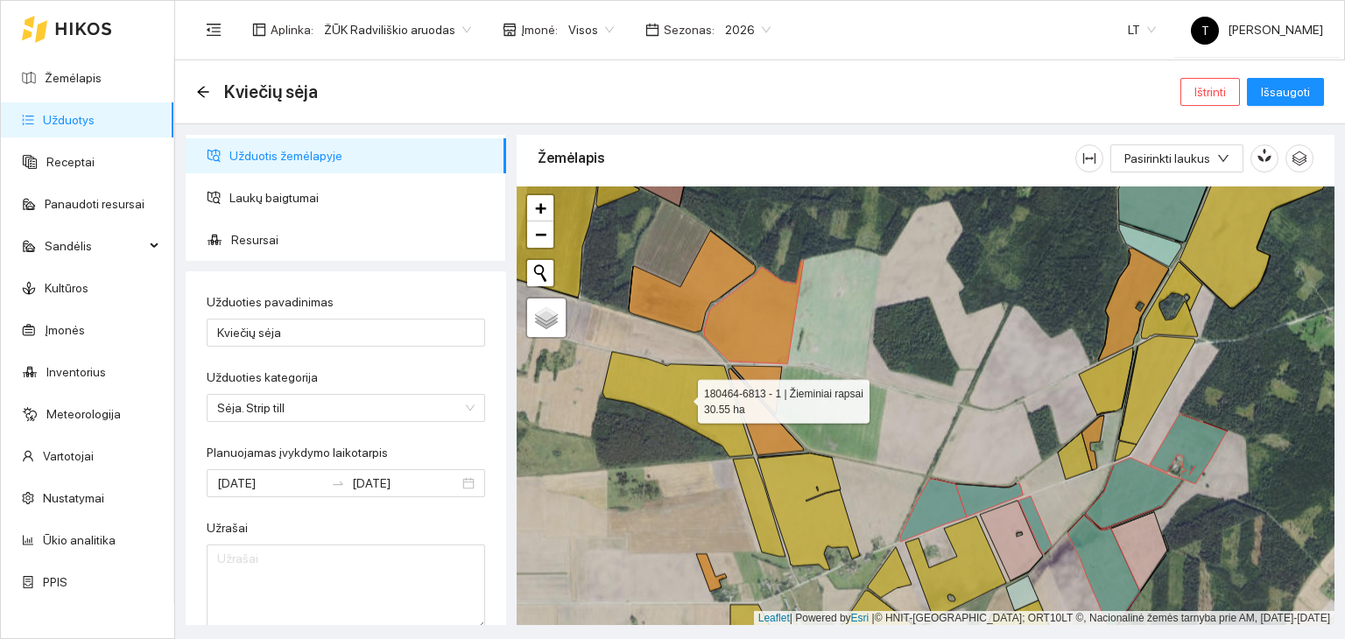
click at [729, 415] on icon at bounding box center [678, 404] width 151 height 105
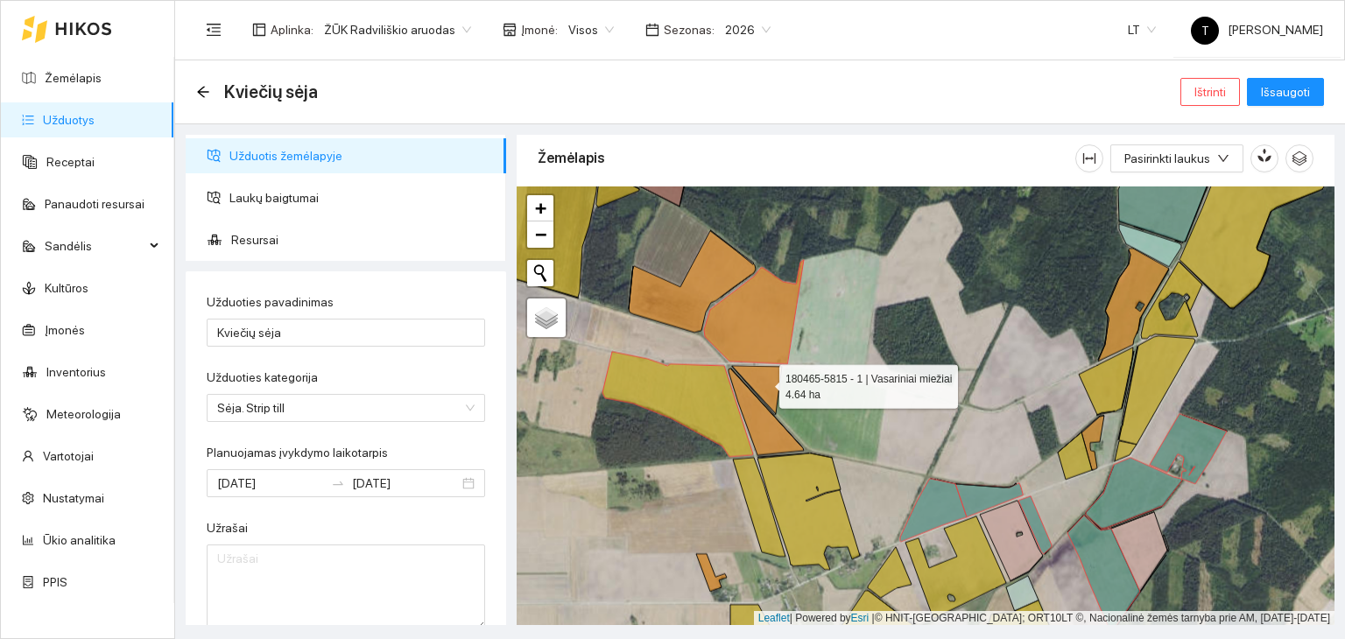
click at [775, 386] on icon at bounding box center [757, 390] width 50 height 48
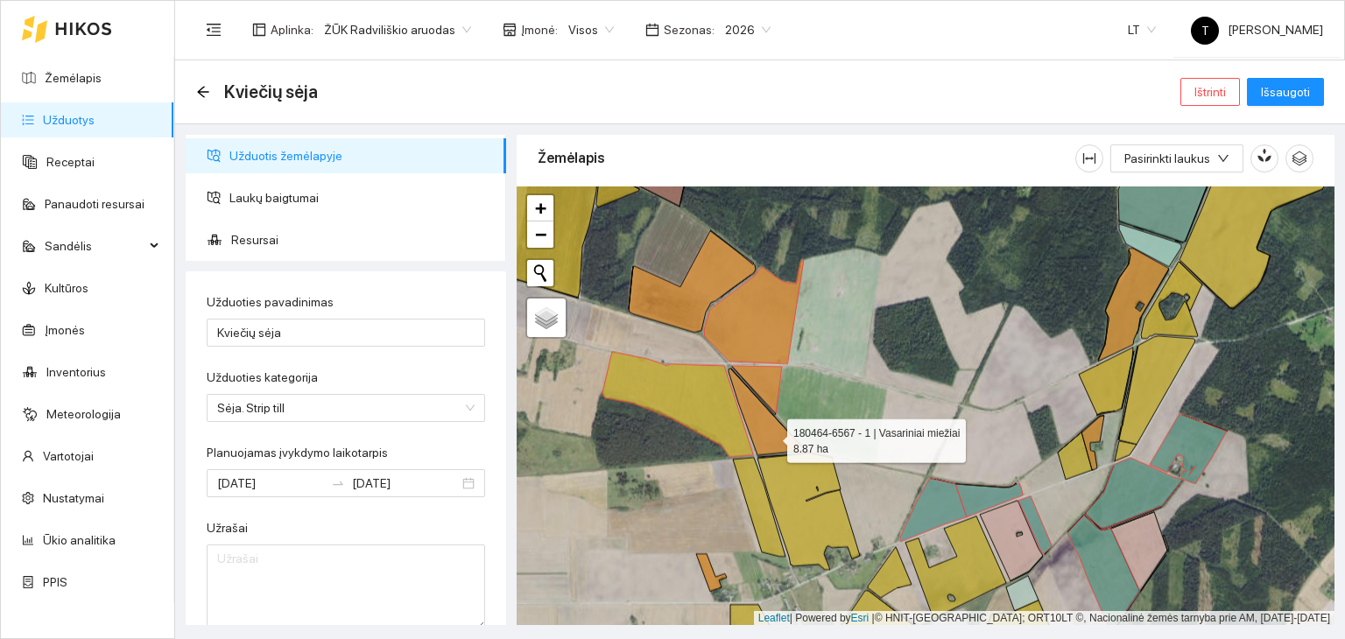
click at [772, 435] on icon at bounding box center [766, 412] width 75 height 87
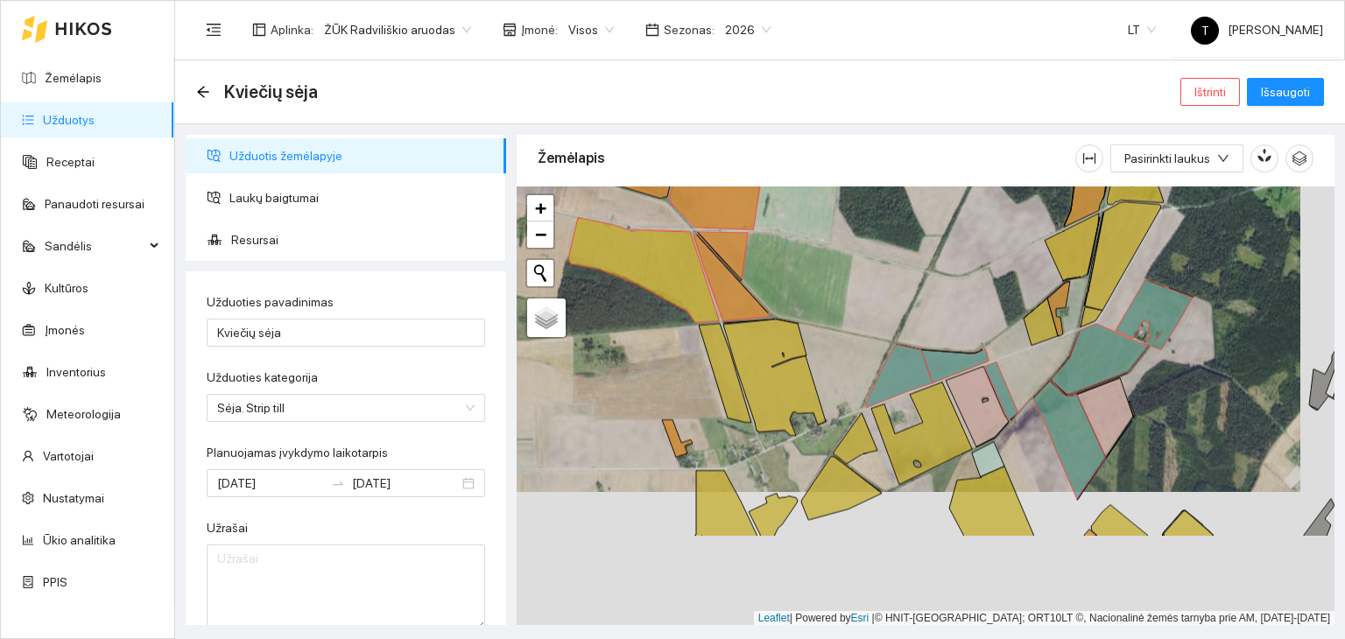
drag, startPoint x: 867, startPoint y: 441, endPoint x: 857, endPoint y: 359, distance: 82.9
click at [857, 359] on div "+ − Nieko nerasta. Bandykite dar kartą. Žemėlapis Palydovas Leaflet | Powered b…" at bounding box center [926, 407] width 818 height 440
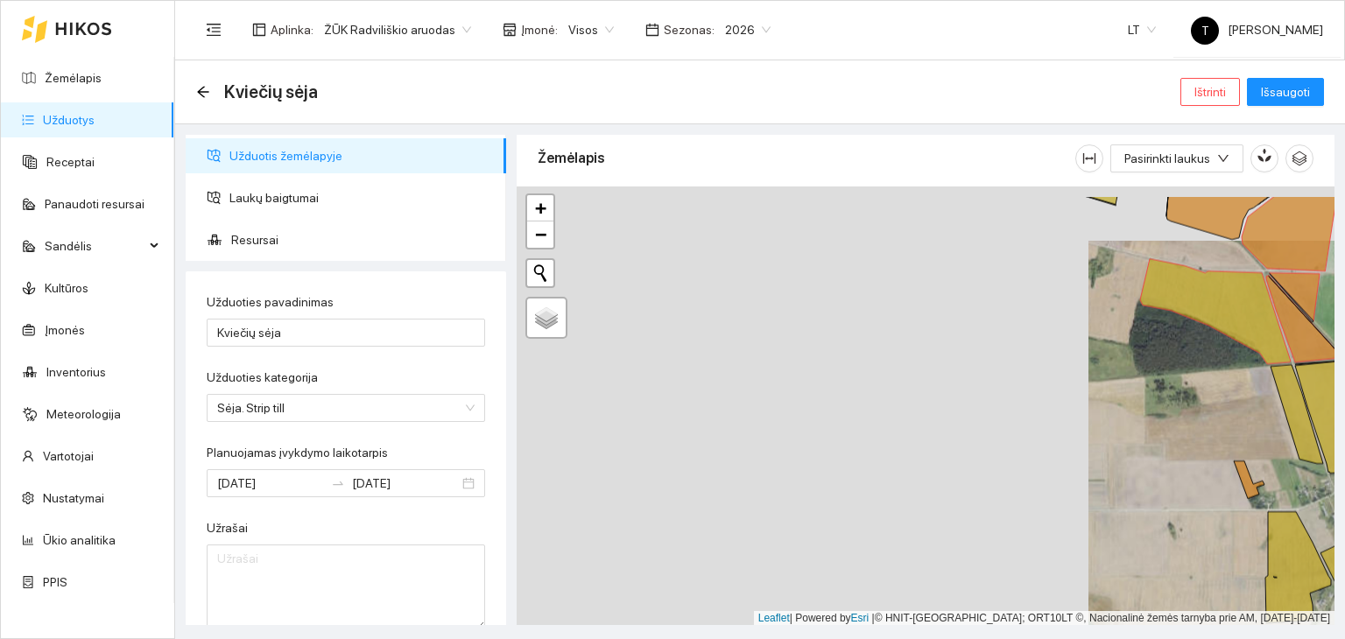
drag, startPoint x: 612, startPoint y: 469, endPoint x: 1294, endPoint y: 491, distance: 681.8
click at [1294, 491] on div "+ − Nieko nerasta. Bandykite dar kartą. Žemėlapis Palydovas Leaflet | Powered b…" at bounding box center [926, 407] width 818 height 440
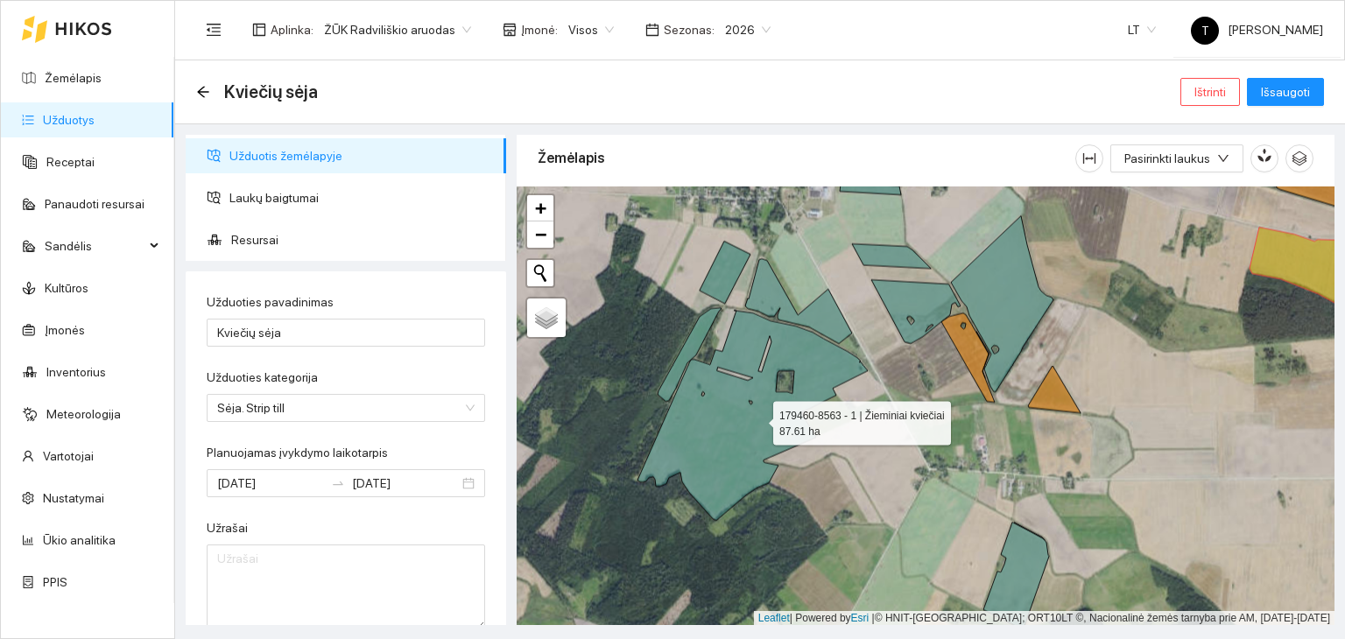
click at [758, 418] on icon at bounding box center [753, 416] width 230 height 210
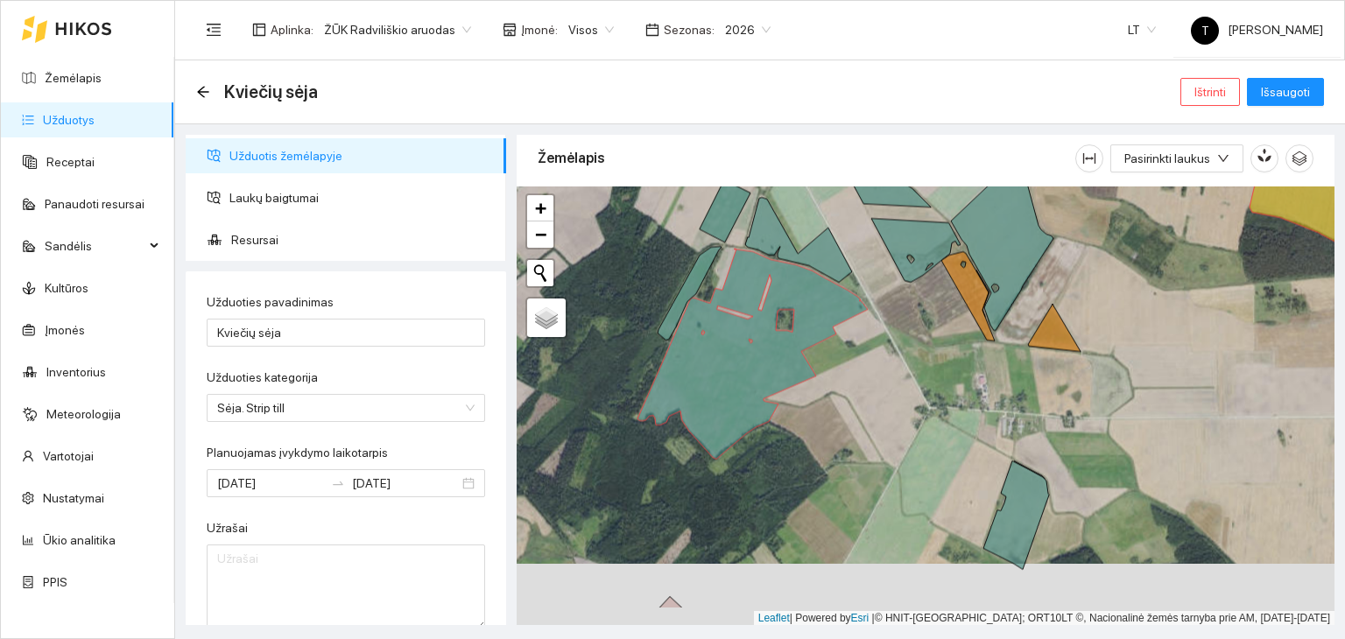
drag, startPoint x: 922, startPoint y: 435, endPoint x: 921, endPoint y: 347, distance: 88.5
click at [921, 347] on div "+ − Nieko nerasta. Bandykite dar kartą. Žemėlapis Palydovas Leaflet | Powered b…" at bounding box center [926, 407] width 818 height 440
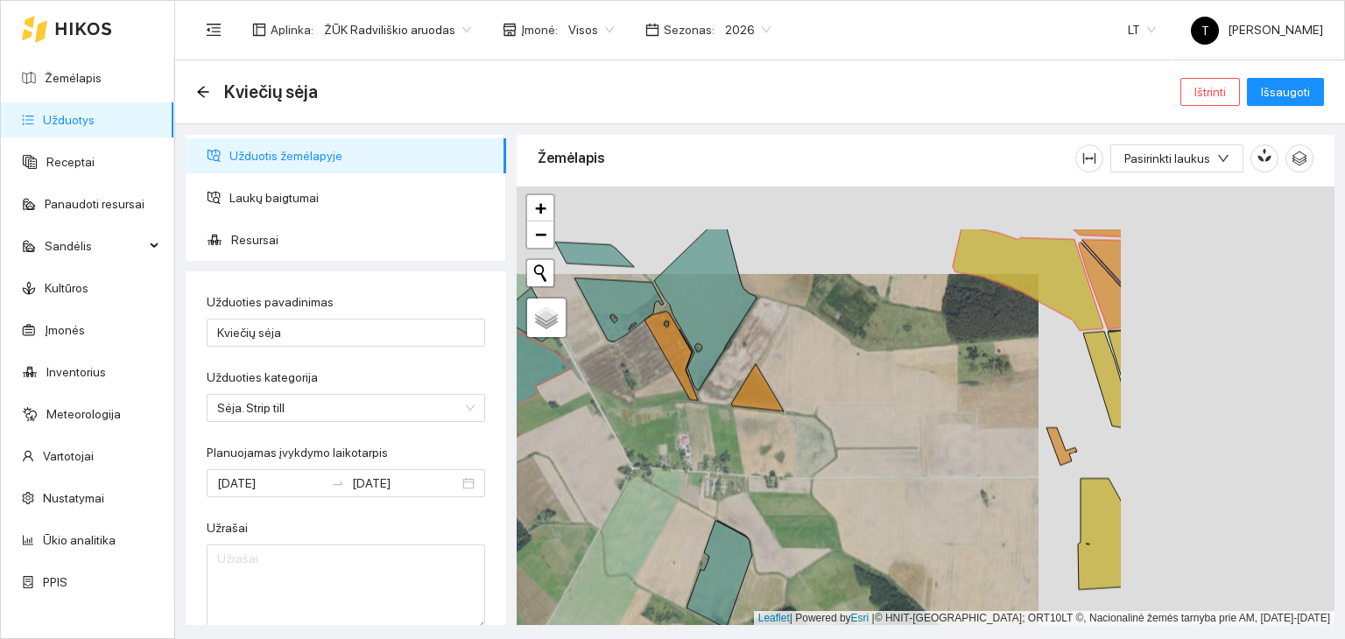
drag, startPoint x: 1185, startPoint y: 387, endPoint x: 823, endPoint y: 517, distance: 384.2
click at [823, 517] on div "+ − Nieko nerasta. Bandykite dar kartą. Žemėlapis Palydovas Leaflet | Powered b…" at bounding box center [926, 407] width 818 height 440
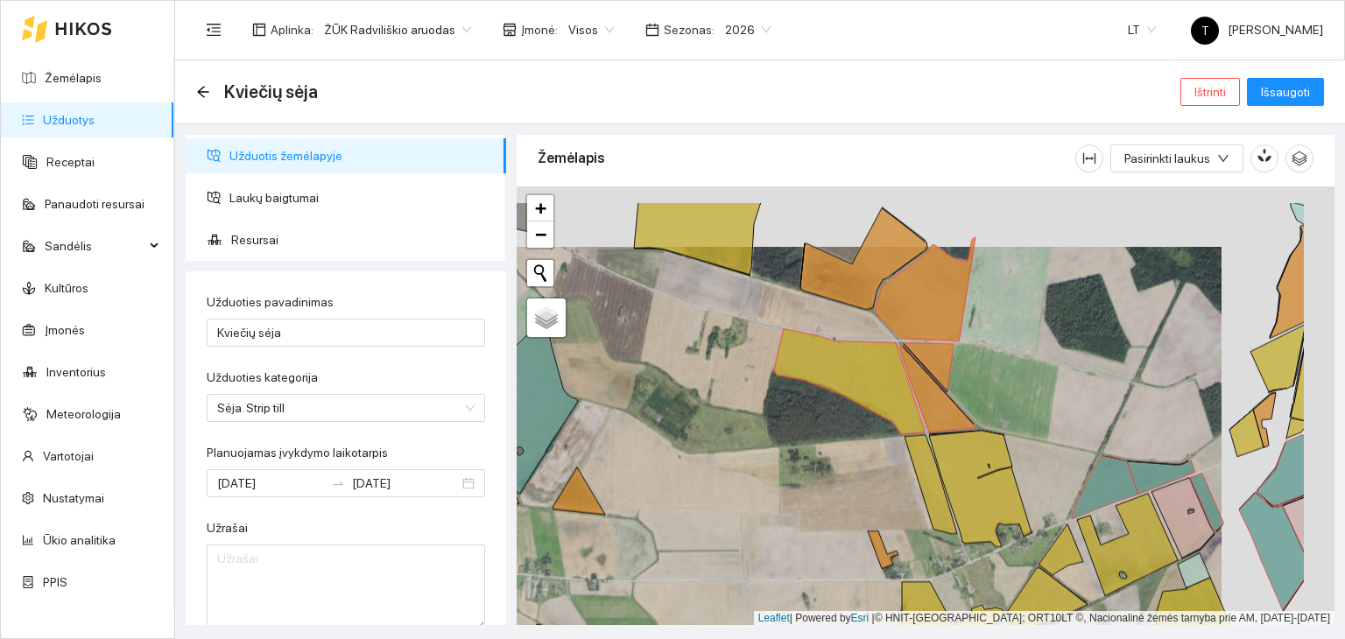
drag, startPoint x: 1056, startPoint y: 497, endPoint x: 941, endPoint y: 559, distance: 130.5
click at [941, 559] on div "+ − Nieko nerasta. Bandykite dar kartą. Žemėlapis Palydovas Leaflet | Powered b…" at bounding box center [926, 407] width 818 height 440
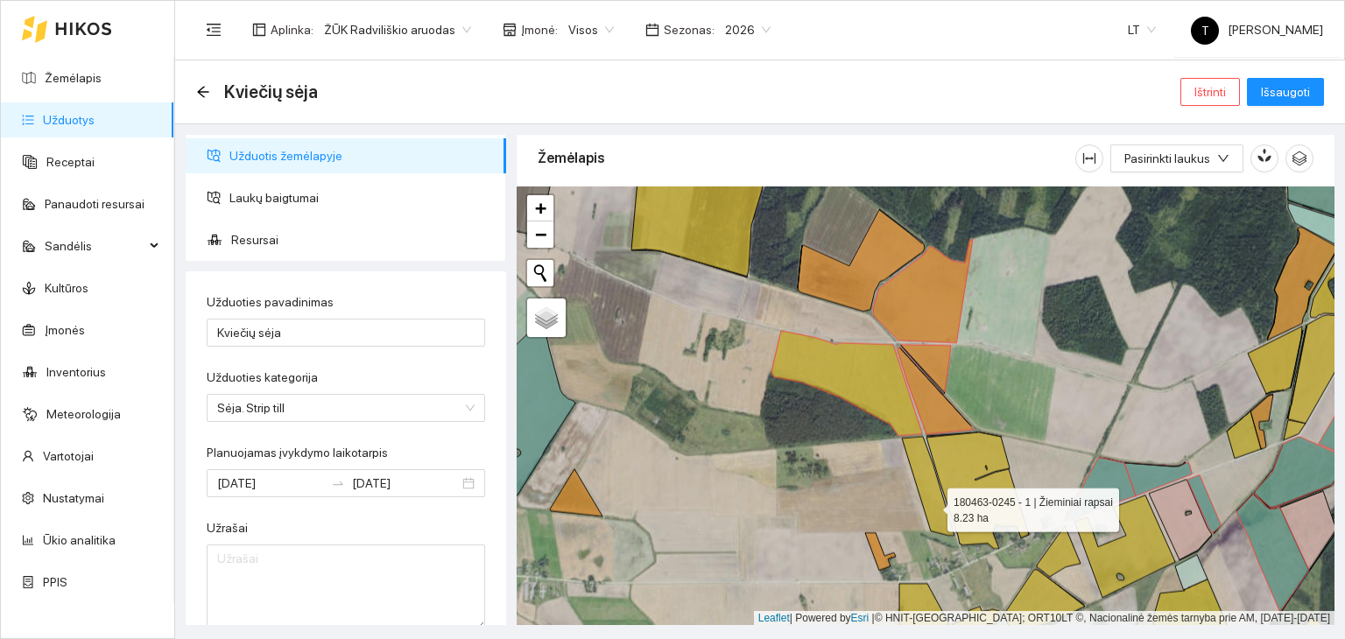
click at [933, 504] on icon at bounding box center [928, 486] width 53 height 99
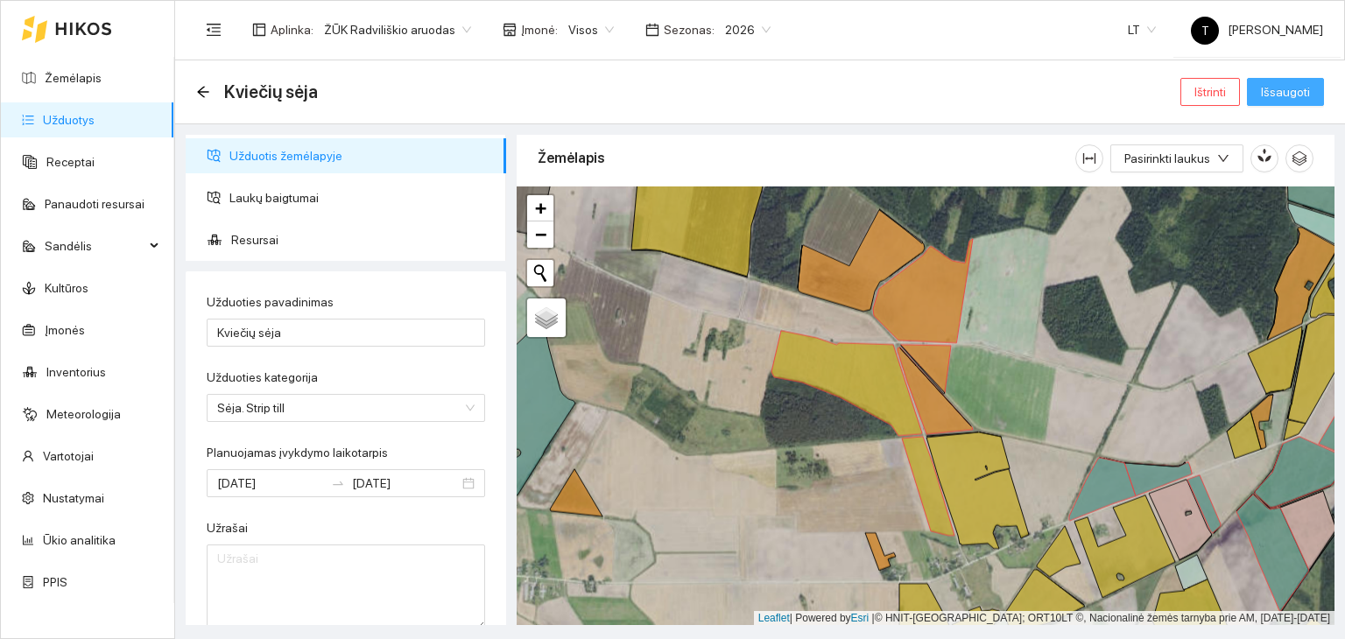
click at [1313, 88] on button "Išsaugoti" at bounding box center [1285, 92] width 77 height 28
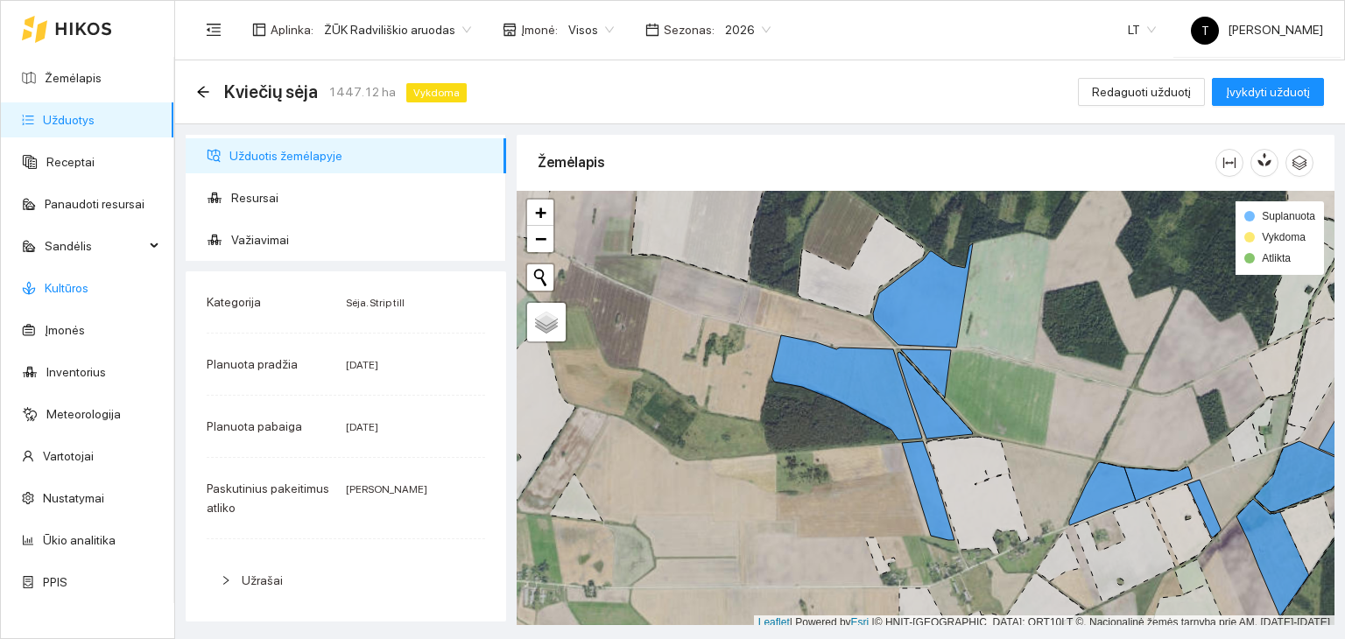
click at [68, 283] on link "Kultūros" at bounding box center [67, 288] width 44 height 14
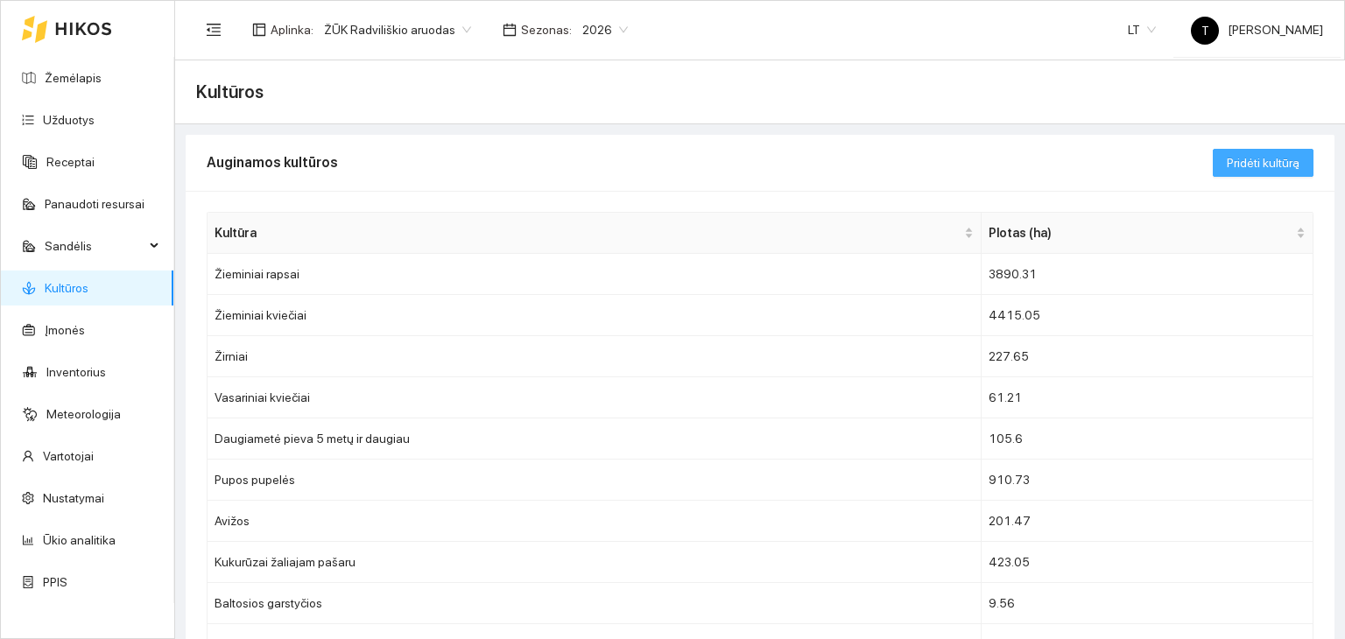
click at [1234, 166] on span "Pridėti kultūrą" at bounding box center [1263, 162] width 73 height 19
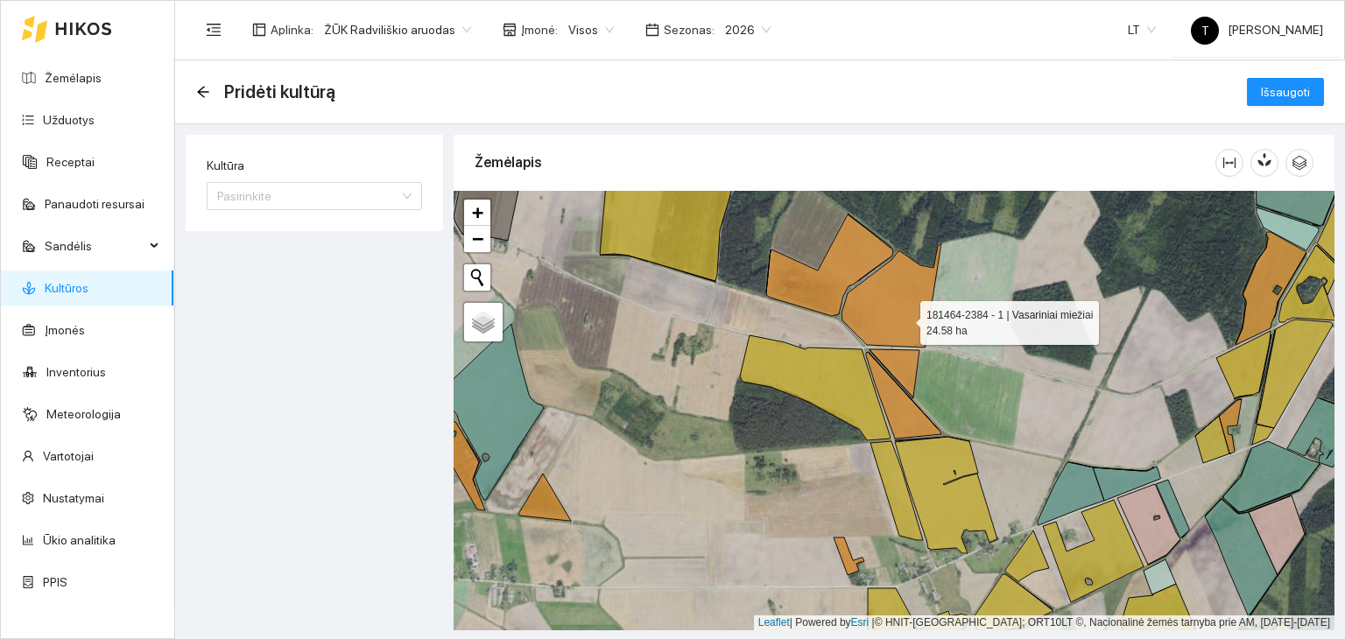
click at [904, 317] on icon at bounding box center [892, 295] width 100 height 104
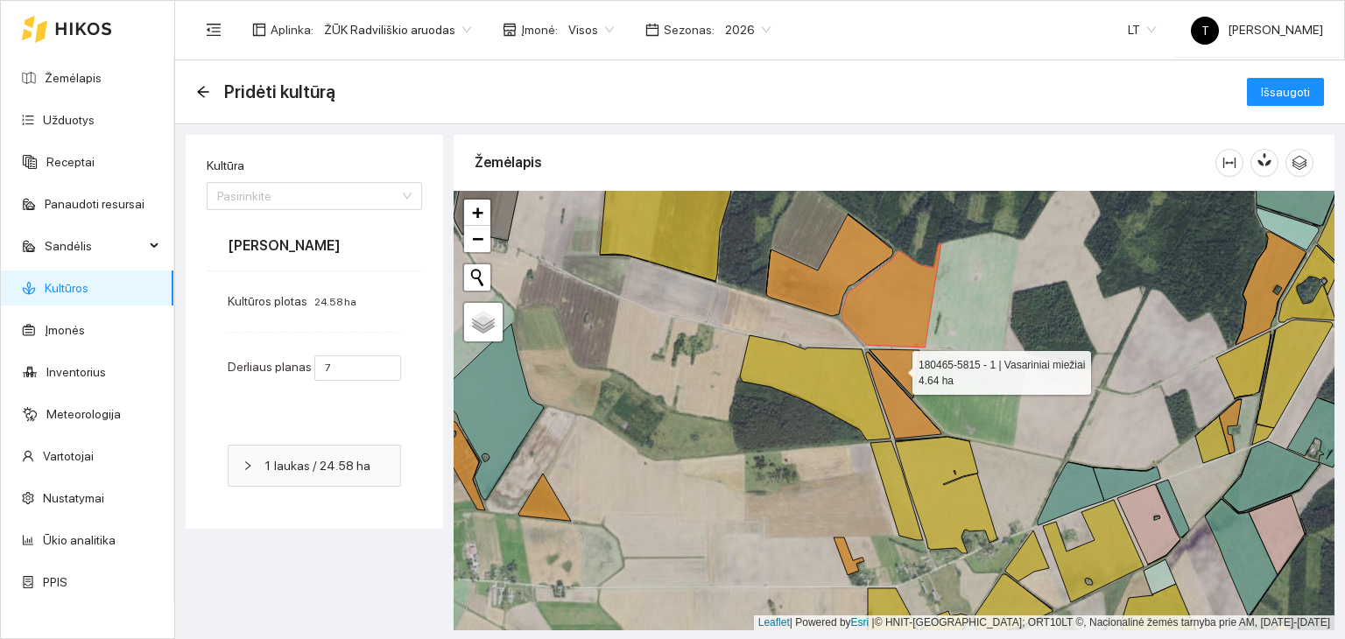
click at [897, 368] on icon at bounding box center [895, 373] width 50 height 48
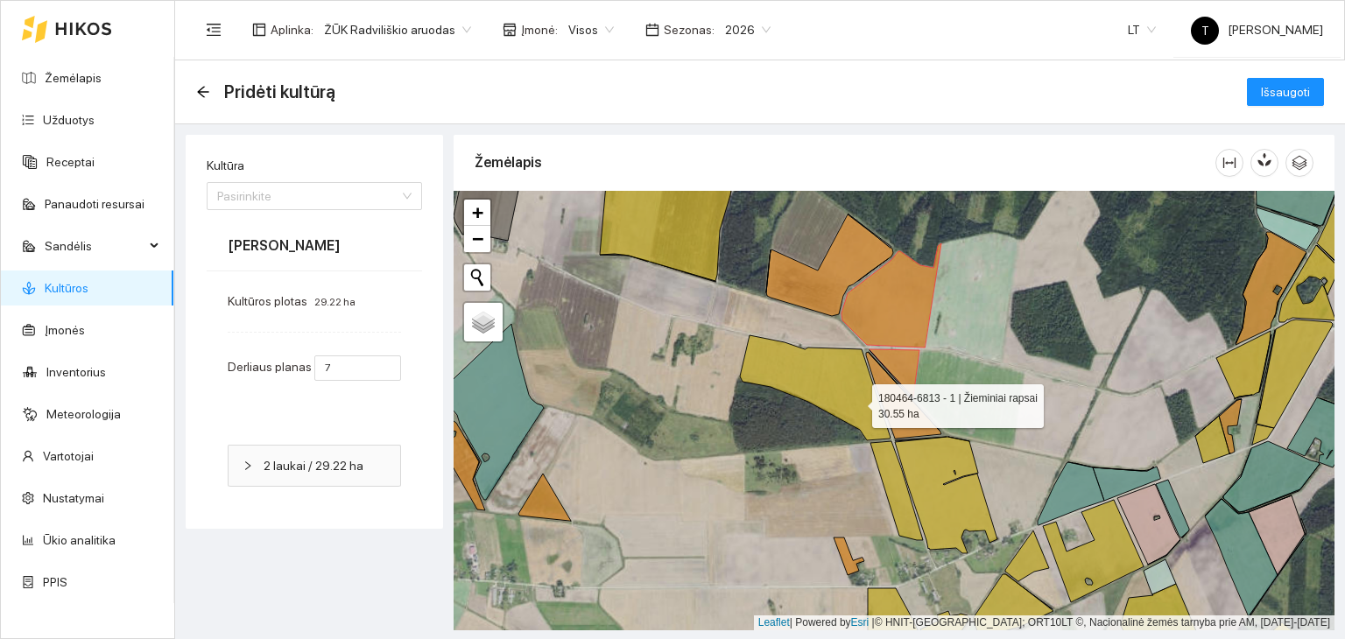
drag, startPoint x: 857, startPoint y: 401, endPoint x: 888, endPoint y: 411, distance: 33.0
click at [856, 401] on icon at bounding box center [815, 387] width 151 height 105
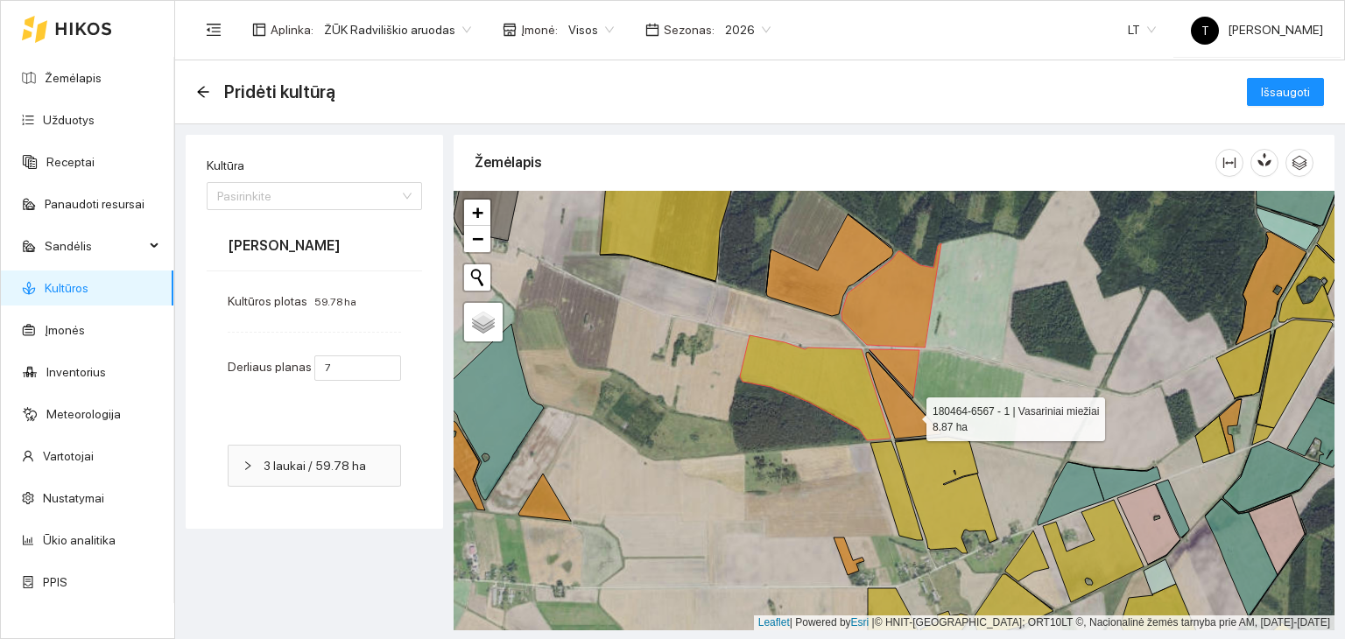
click at [913, 414] on icon at bounding box center [903, 395] width 75 height 87
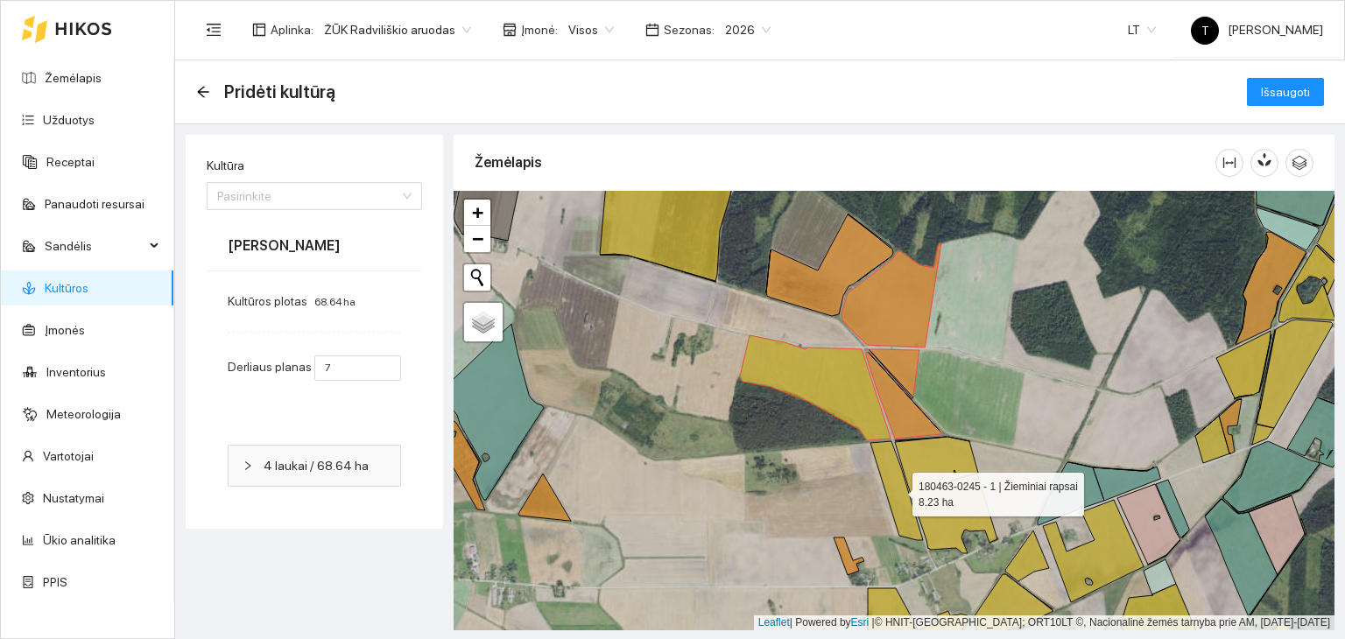
click at [895, 493] on icon at bounding box center [897, 490] width 53 height 99
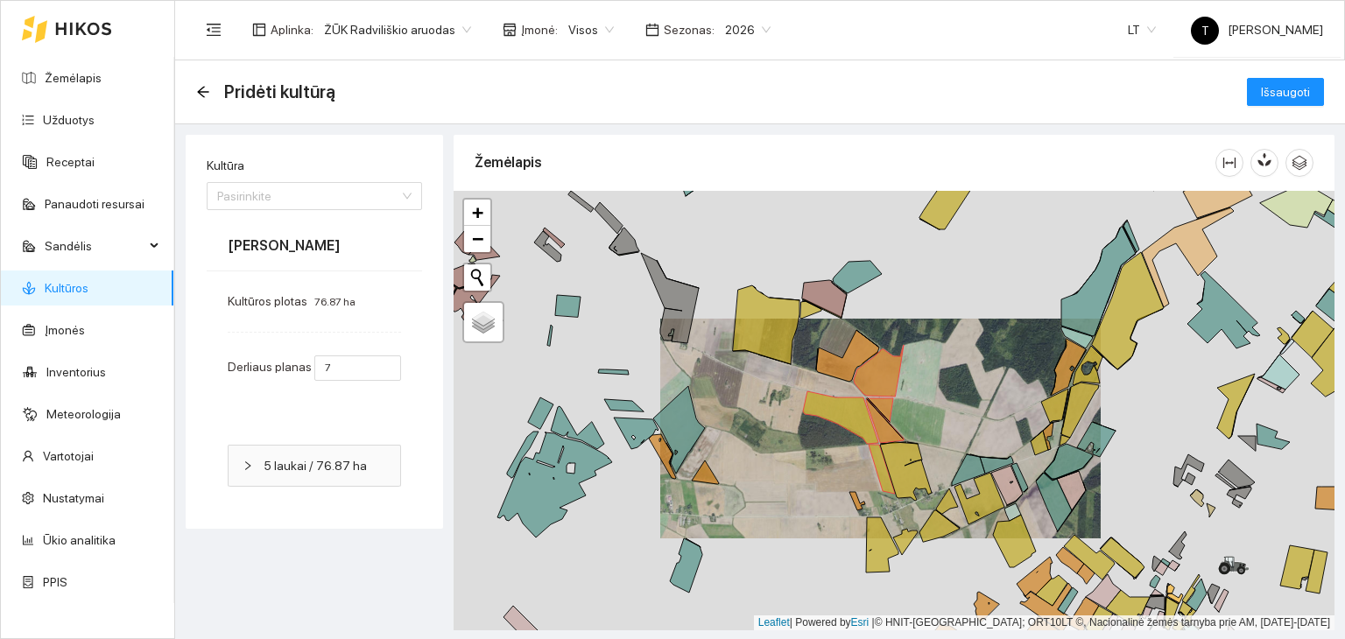
drag, startPoint x: 731, startPoint y: 525, endPoint x: 833, endPoint y: 436, distance: 135.3
click at [833, 436] on div "+ − Nieko nerasta. Bandykite dar kartą. Žemėlapis Palydovas Leaflet | Powered b…" at bounding box center [894, 411] width 881 height 440
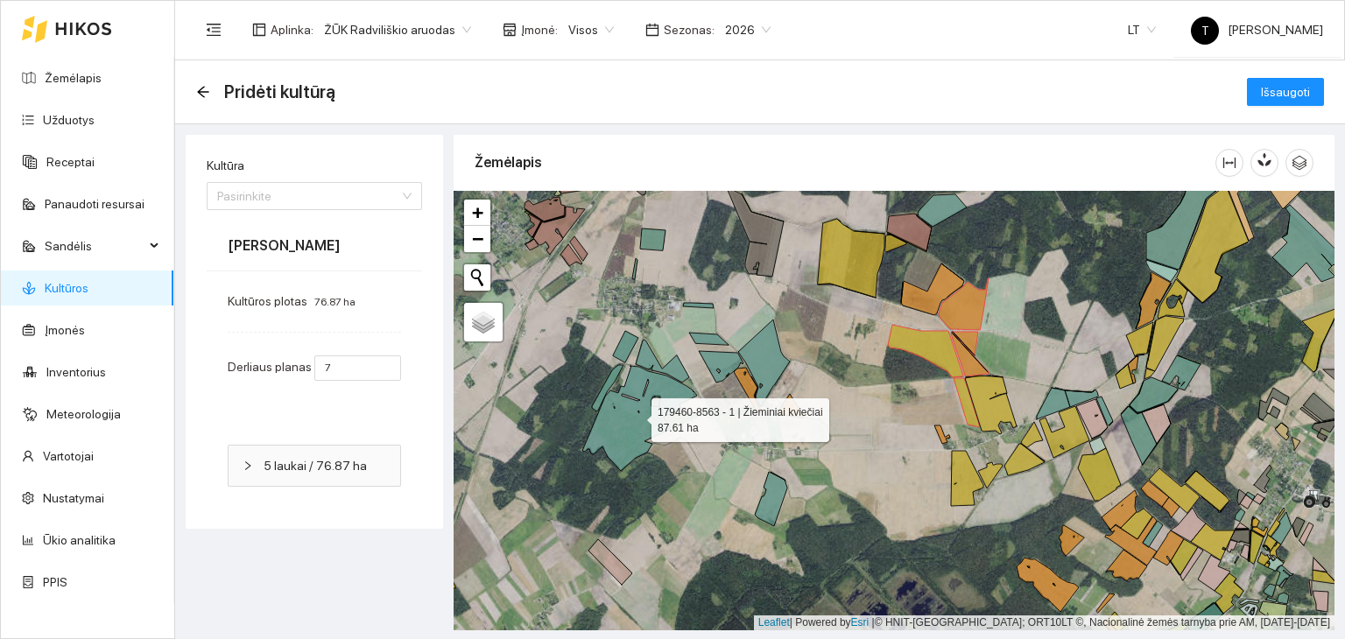
click at [645, 425] on icon at bounding box center [639, 418] width 115 height 105
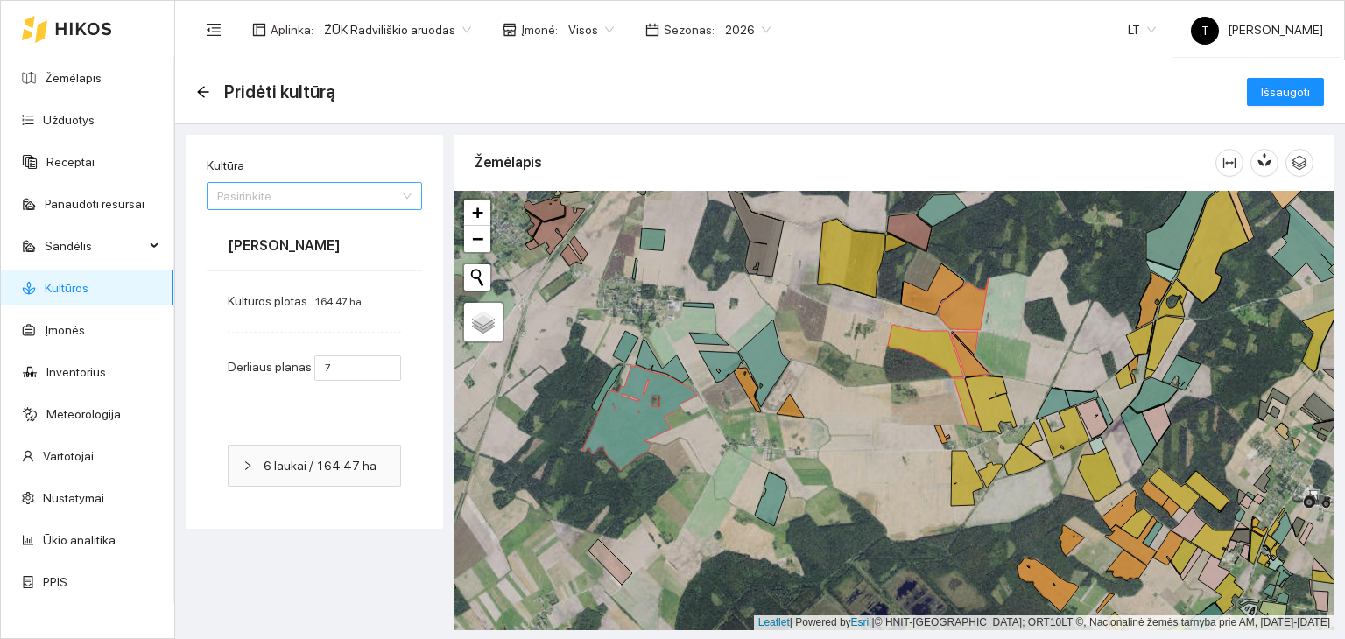
click at [365, 192] on input "Kultūra" at bounding box center [308, 196] width 182 height 26
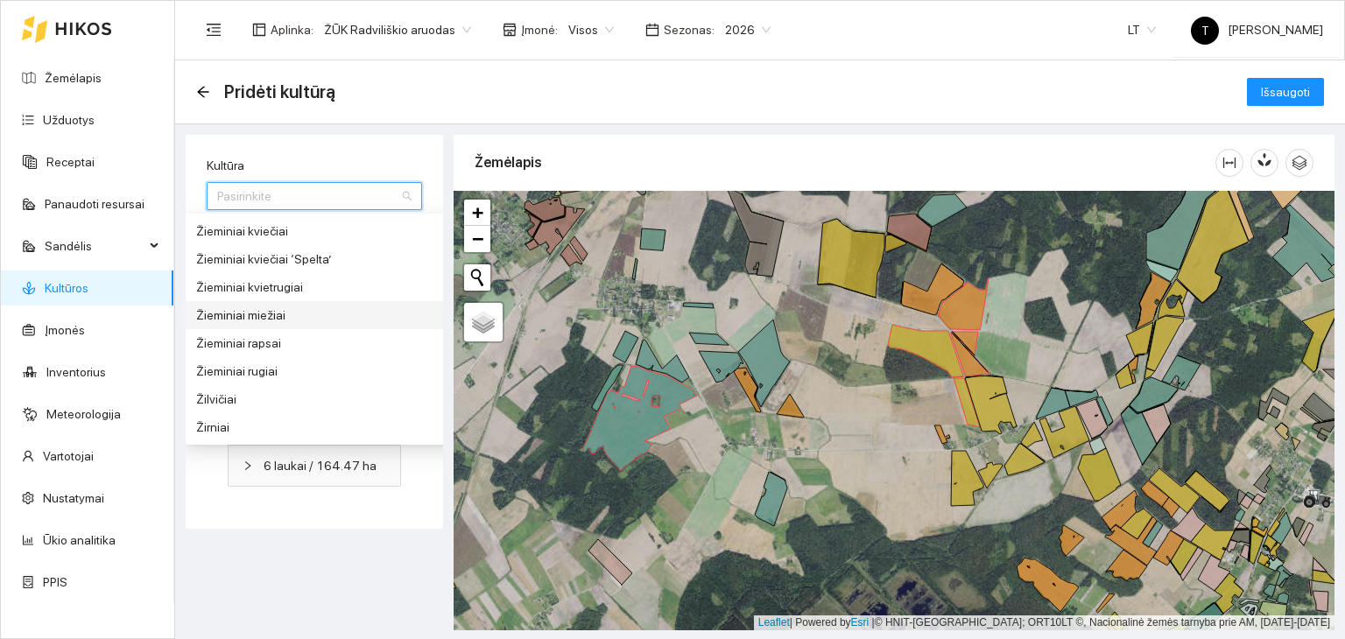
scroll to position [1874, 0]
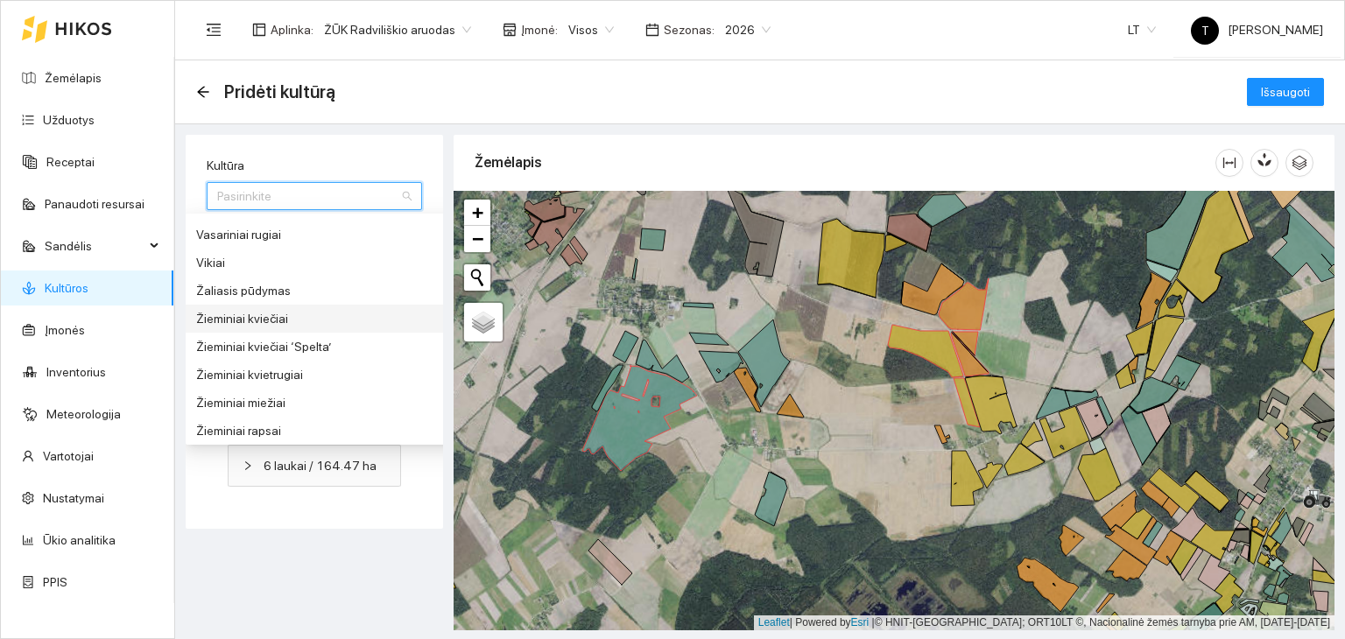
click at [308, 316] on div "Žieminiai kviečiai" at bounding box center [327, 318] width 263 height 19
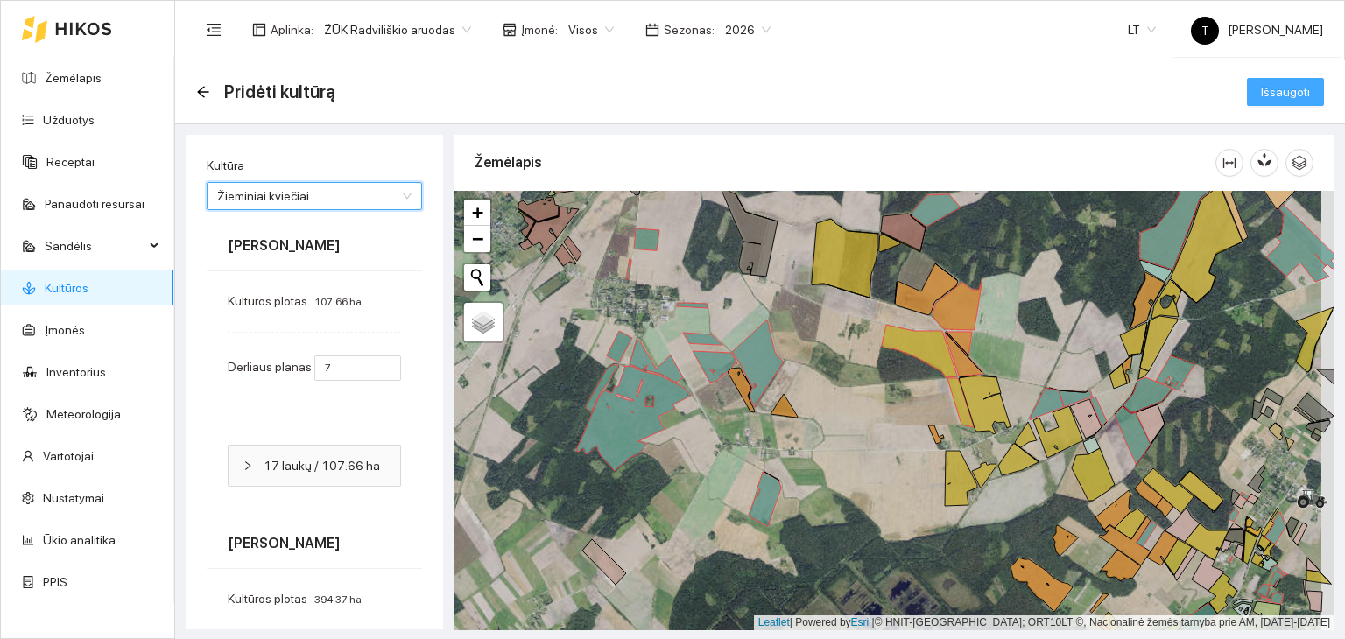
click at [1269, 99] on span "Išsaugoti" at bounding box center [1285, 91] width 49 height 19
